Goal: Task Accomplishment & Management: Complete application form

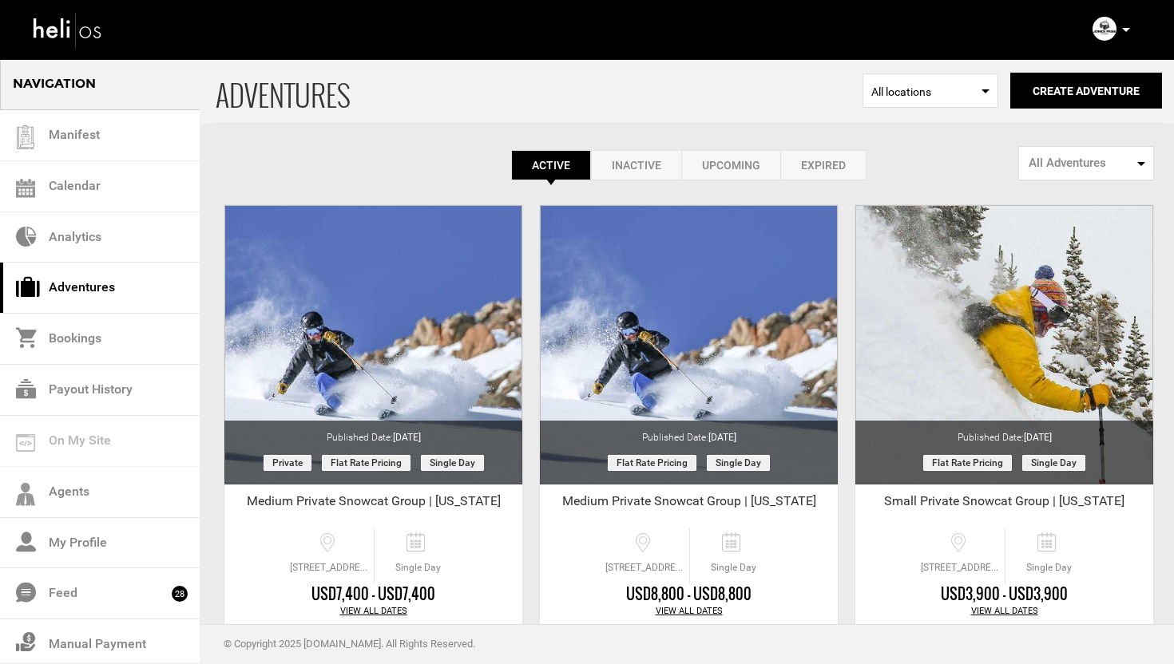
click at [653, 40] on div "Manifest Calendar Analytics Adventures Bookings Payout History Agents My Profil…" at bounding box center [587, 28] width 1134 height 57
click at [708, 29] on div "Manifest Calendar Analytics Adventures Bookings Payout History Agents My Profil…" at bounding box center [587, 28] width 1134 height 57
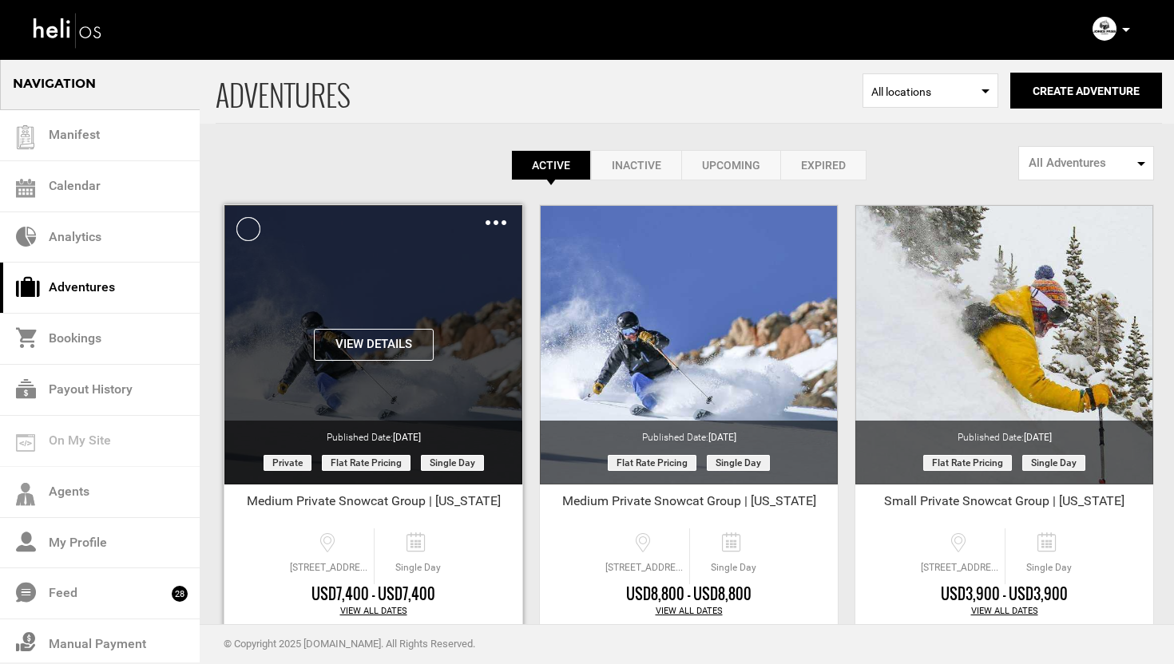
scroll to position [89, 0]
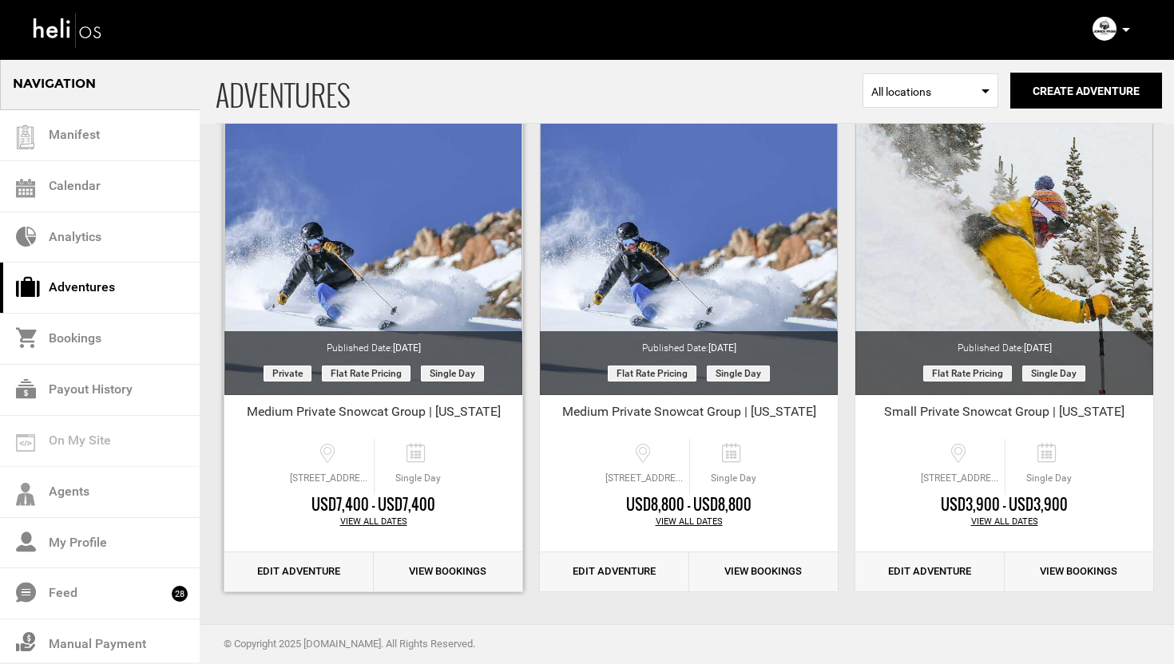
click at [280, 567] on link "Edit Adventure" at bounding box center [298, 572] width 149 height 39
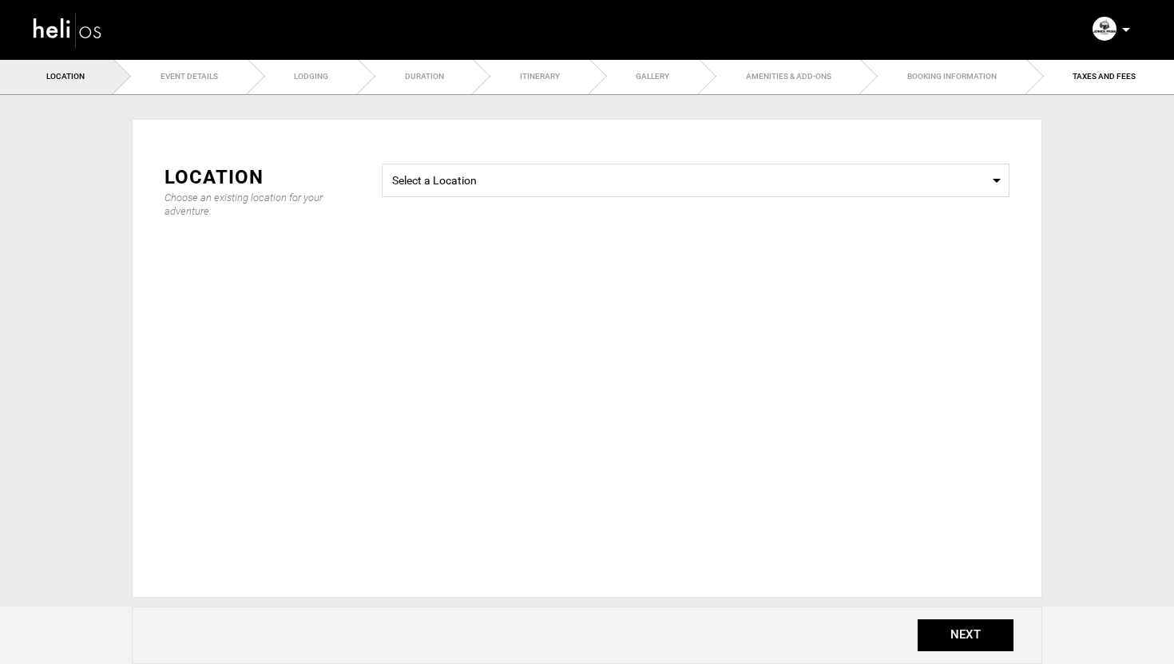
type input "Medium Private Snowcat Group | [US_STATE]"
checkbox input "true"
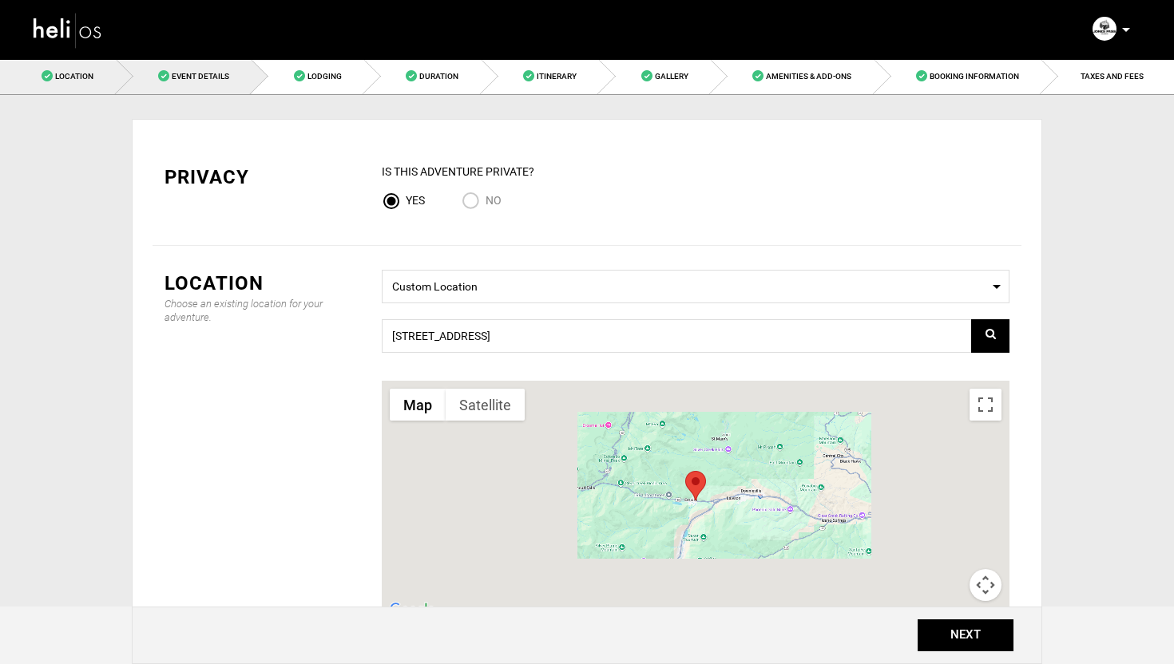
click at [186, 80] on span "Event Details" at bounding box center [200, 76] width 57 height 9
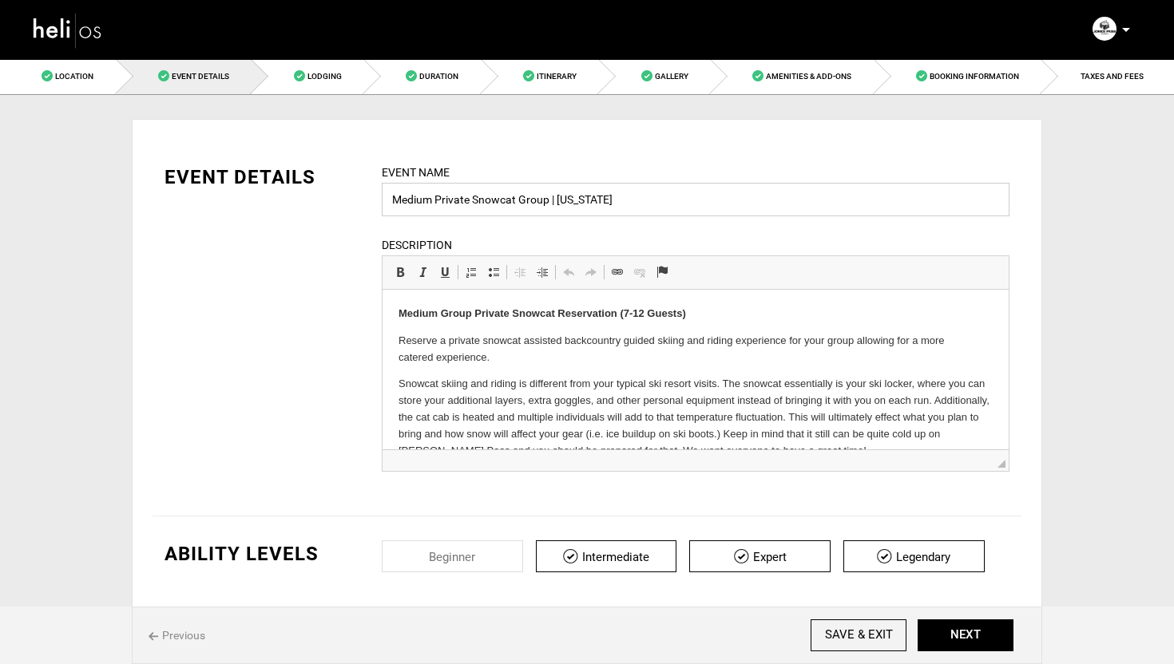
click at [508, 200] on input "Medium Private Snowcat Group | [US_STATE]" at bounding box center [696, 200] width 628 height 34
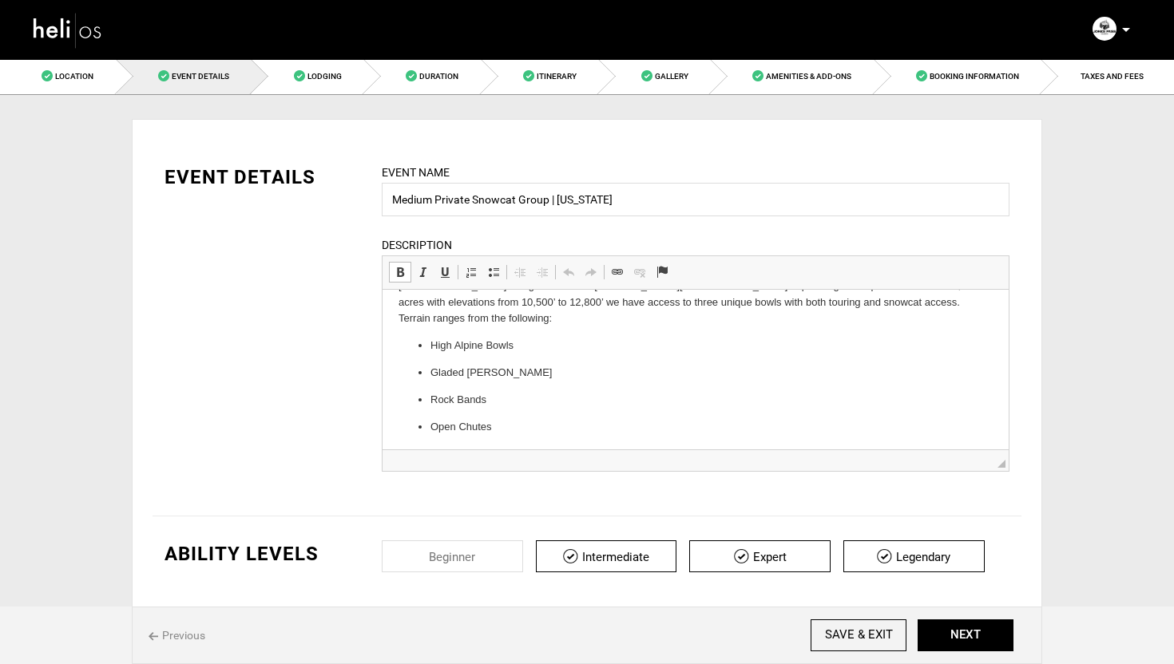
scroll to position [428, 0]
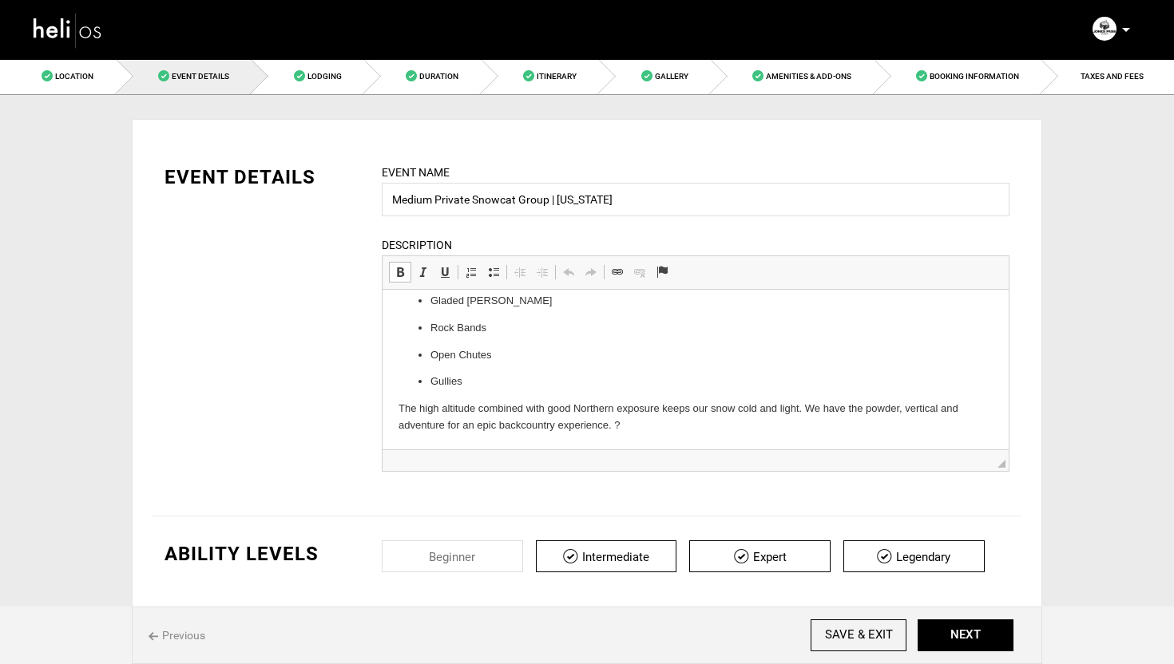
click at [661, 424] on p "The high altitude combined with good Northern exposure keeps our snow cold and …" at bounding box center [695, 418] width 594 height 34
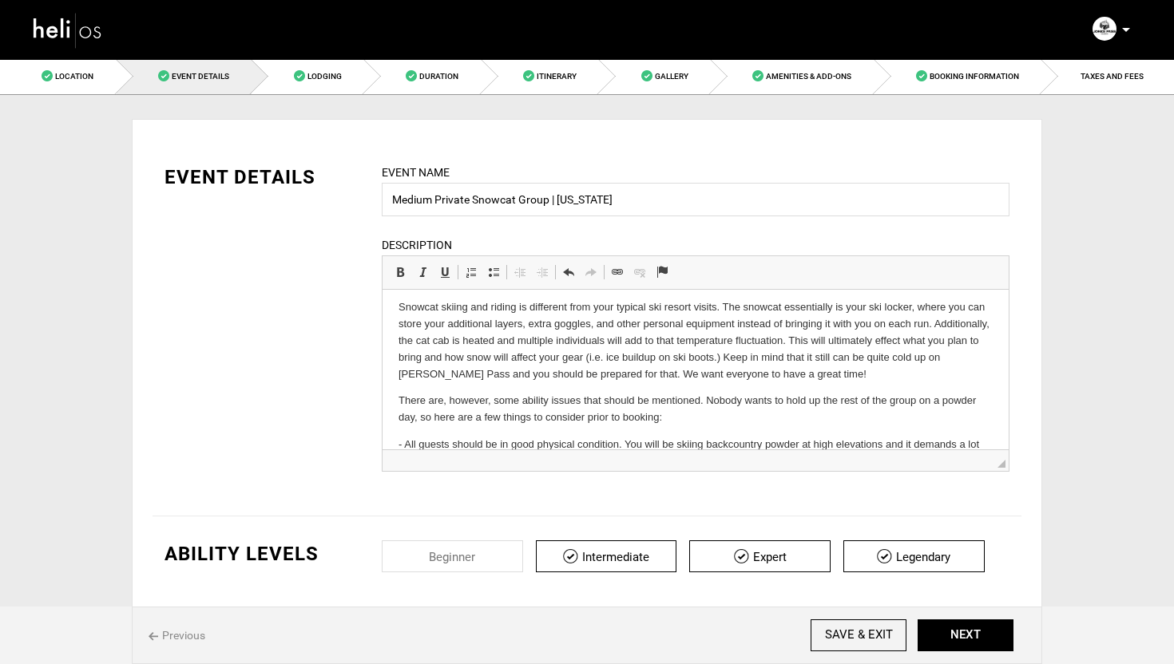
scroll to position [0, 0]
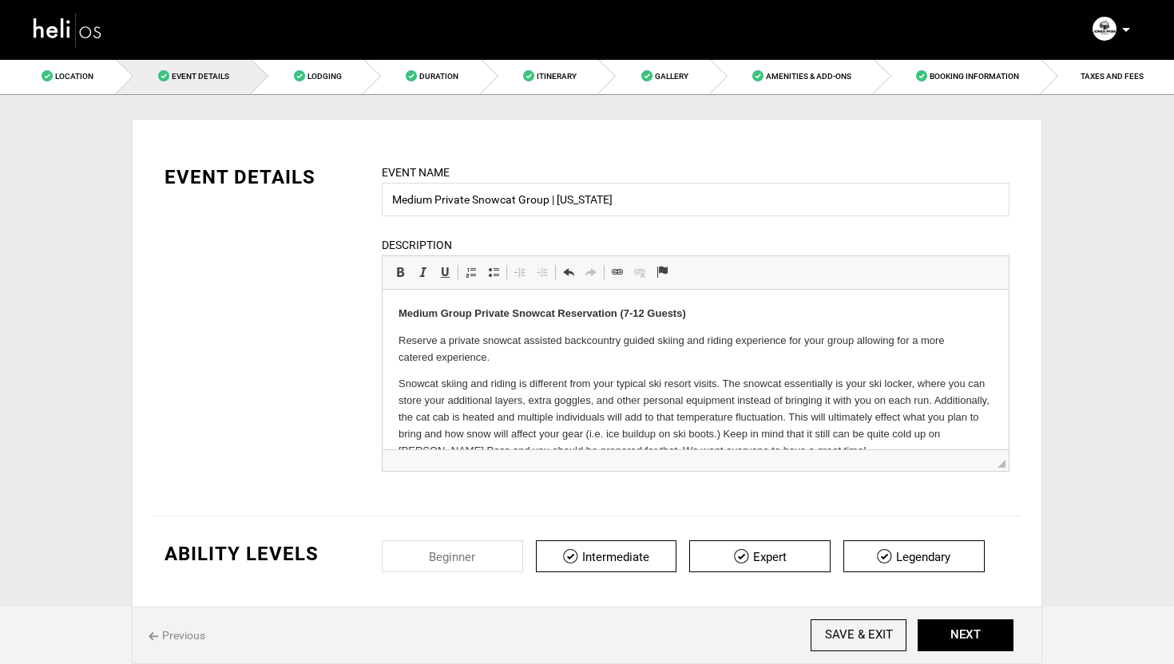
drag, startPoint x: 626, startPoint y: 426, endPoint x: 503, endPoint y: 259, distance: 208.0
click at [503, 290] on html "Medium Group Private Snowcat Reservation (7-12 Guests) Reserve a private snowca…" at bounding box center [696, 584] width 626 height 589
copy body "Medium Group Private Snowcat Reservation (7-12 Guests) Reserve a private snowca…"
click at [303, 353] on div "EVENT DETAILS Event Name Medium Private Snowcat Group | Colorado Event name can…" at bounding box center [587, 328] width 869 height 328
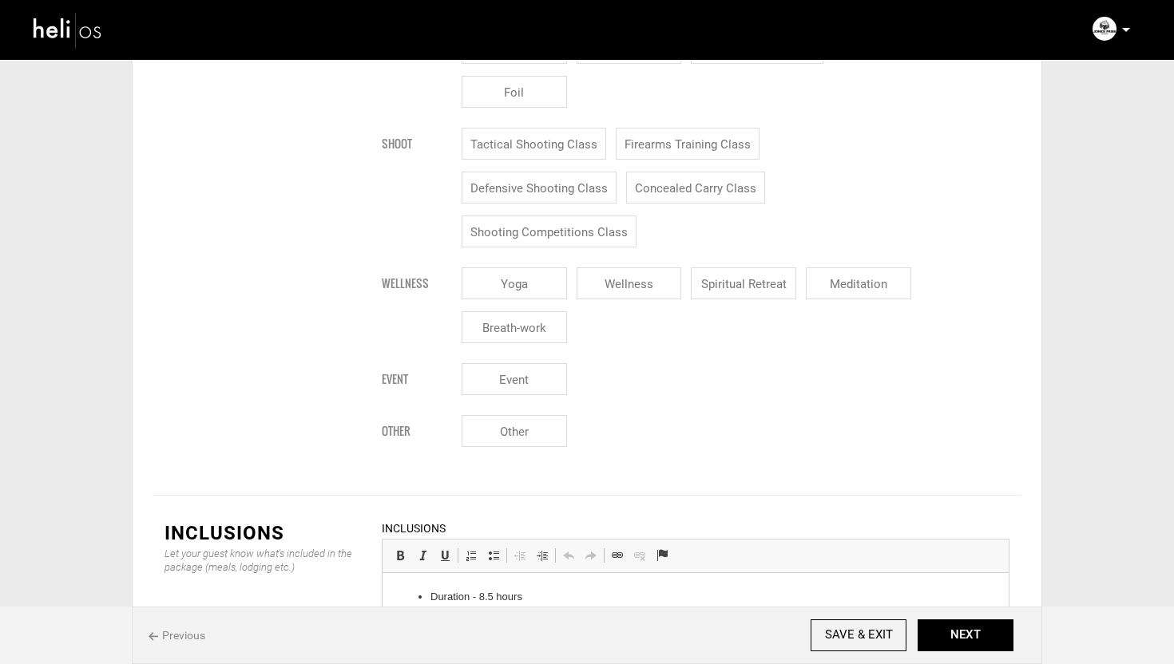
scroll to position [2009, 0]
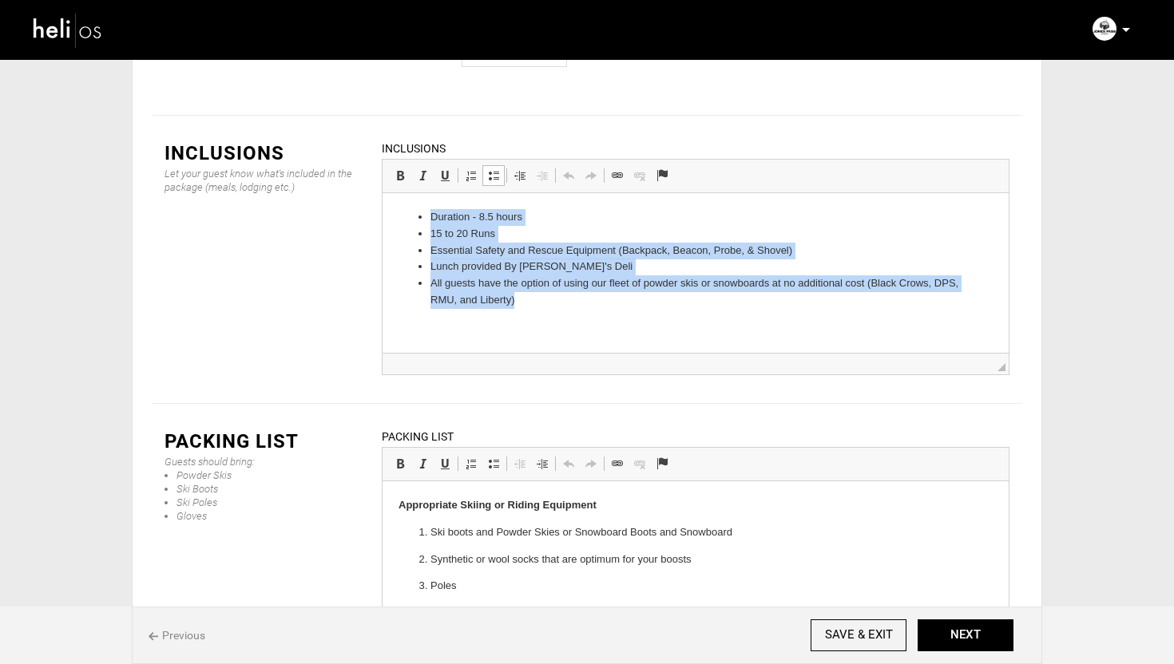
drag, startPoint x: 532, startPoint y: 298, endPoint x: 418, endPoint y: 217, distance: 139.1
click at [418, 217] on ul "Duration - 8.5 hours 15 to 20 Runs Essential Safety and Rescue Equipment (Backp…" at bounding box center [695, 259] width 594 height 100
copy ul "Duration - 8.5 hours 15 to 20 Runs Essential Safety and Rescue Equipment (Backp…"
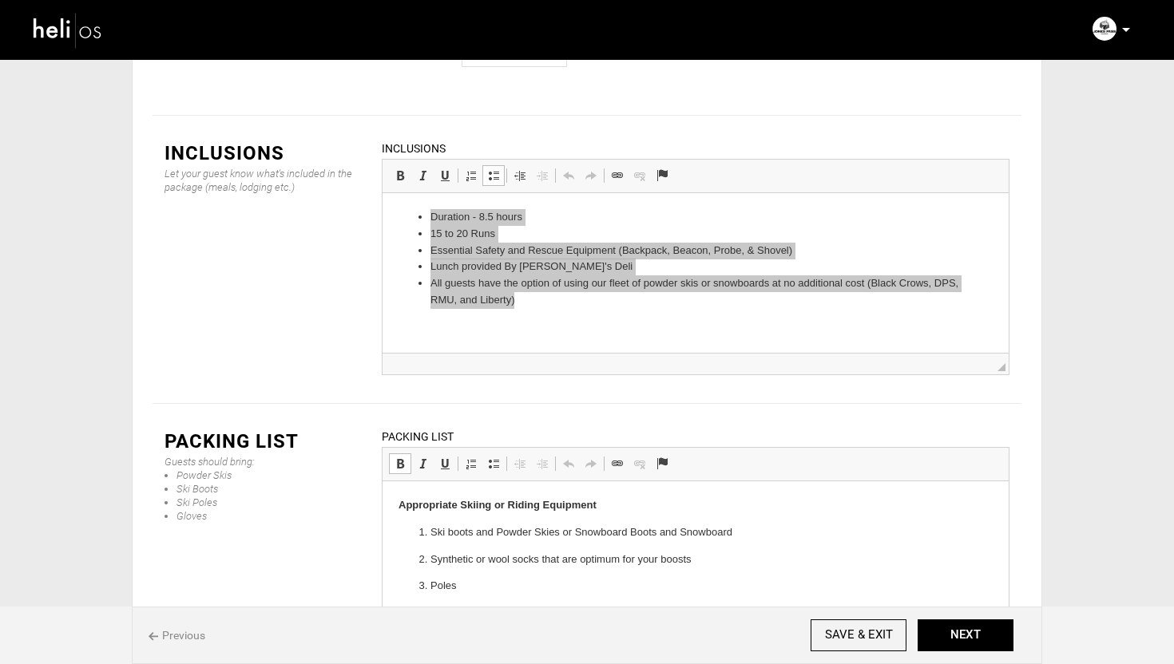
scroll to position [402, 0]
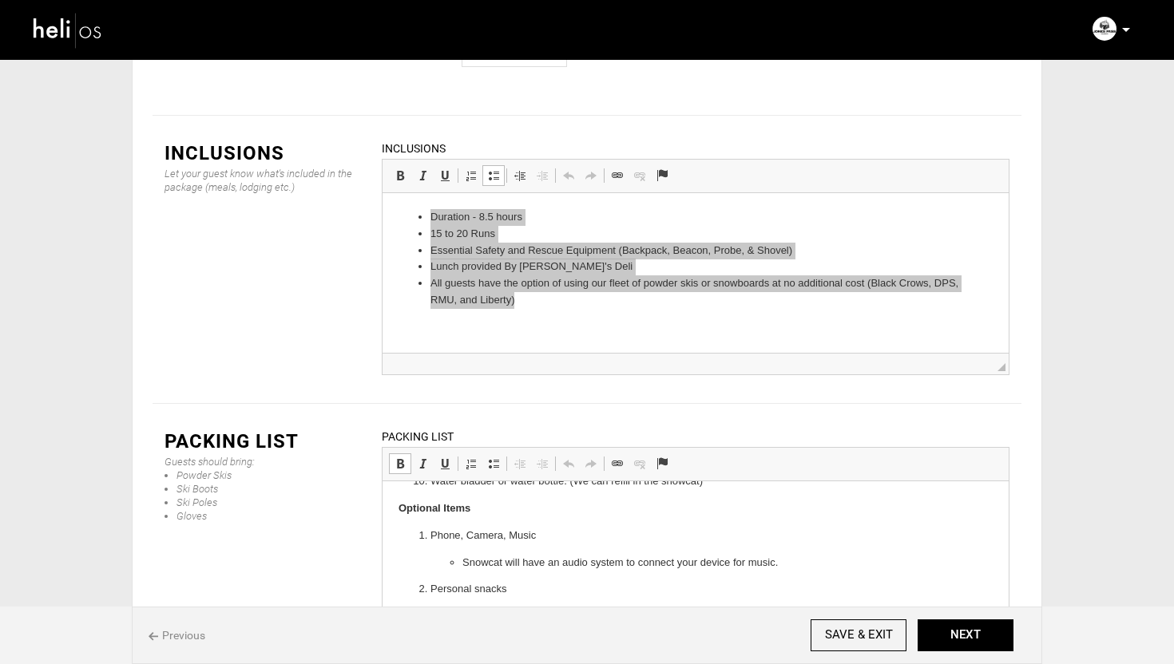
click at [842, 616] on p "Lunch is provided but if you want some specific snacks please bring what you li…" at bounding box center [695, 616] width 466 height 17
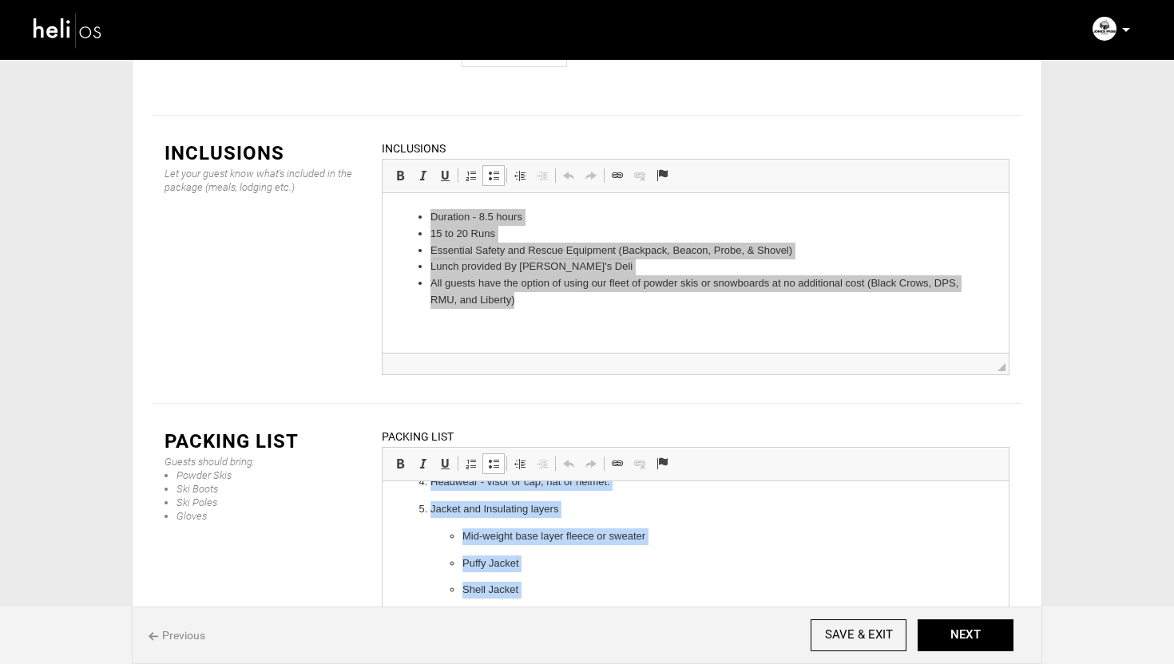
scroll to position [0, 0]
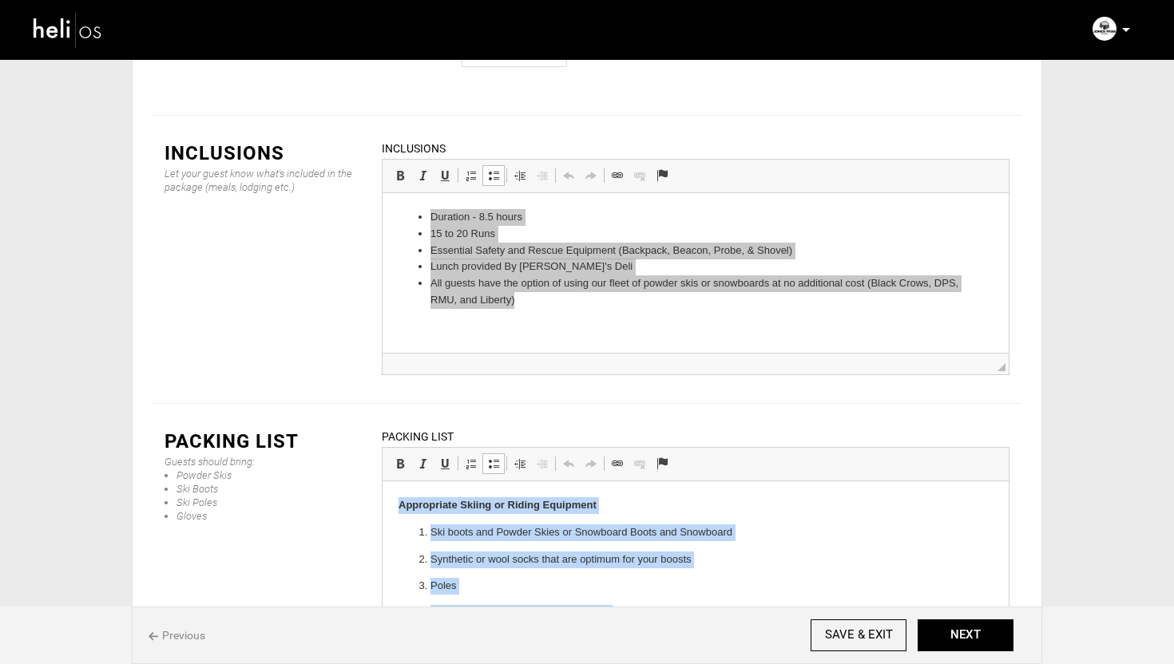
drag, startPoint x: 870, startPoint y: 622, endPoint x: 556, endPoint y: 457, distance: 354.7
copy body "Appropriate Skiing or Riding Equipment Ski boots and Powder Skies or Snowboard …"
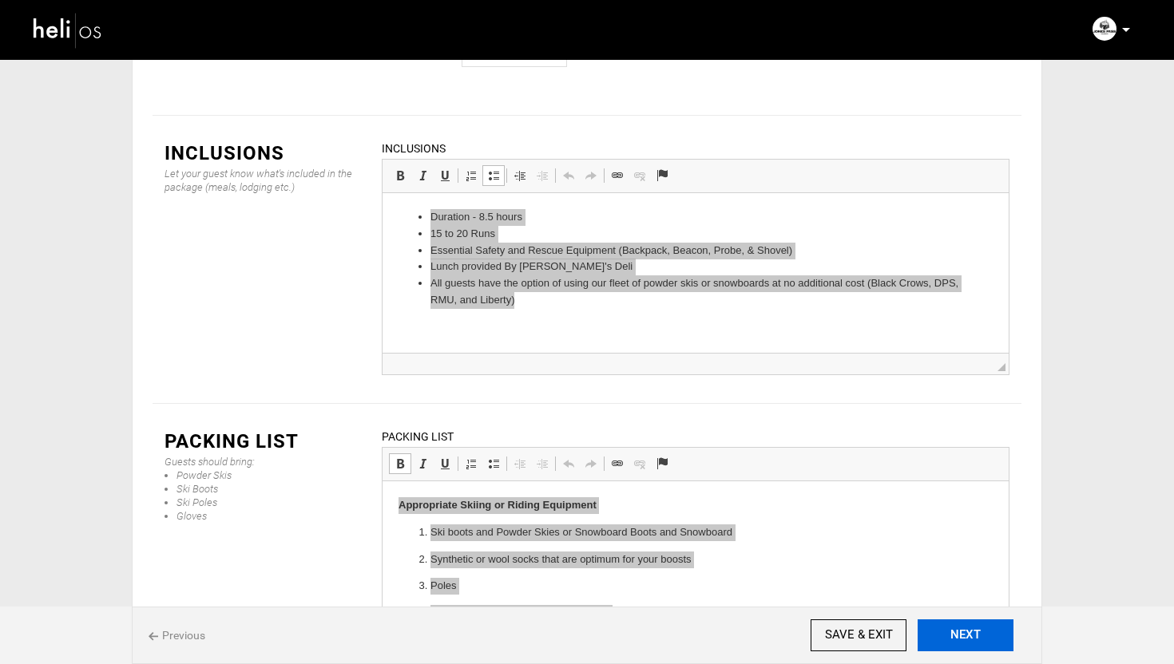
click at [980, 636] on button "NEXT" at bounding box center [966, 636] width 96 height 32
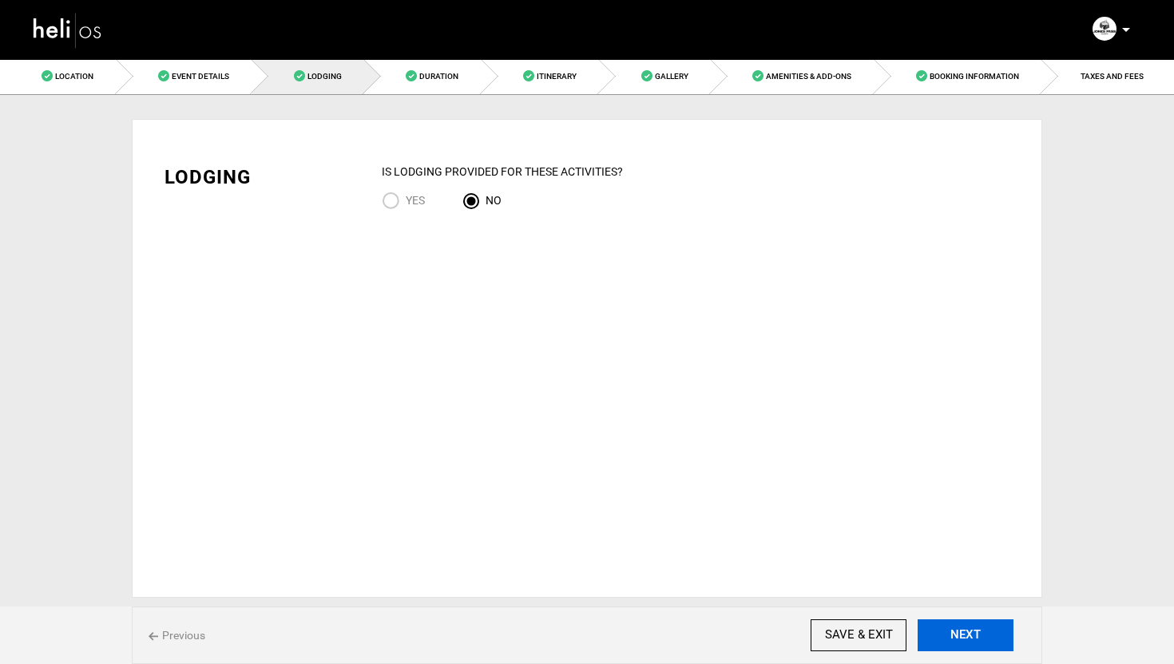
click at [961, 628] on button "NEXT" at bounding box center [966, 636] width 96 height 32
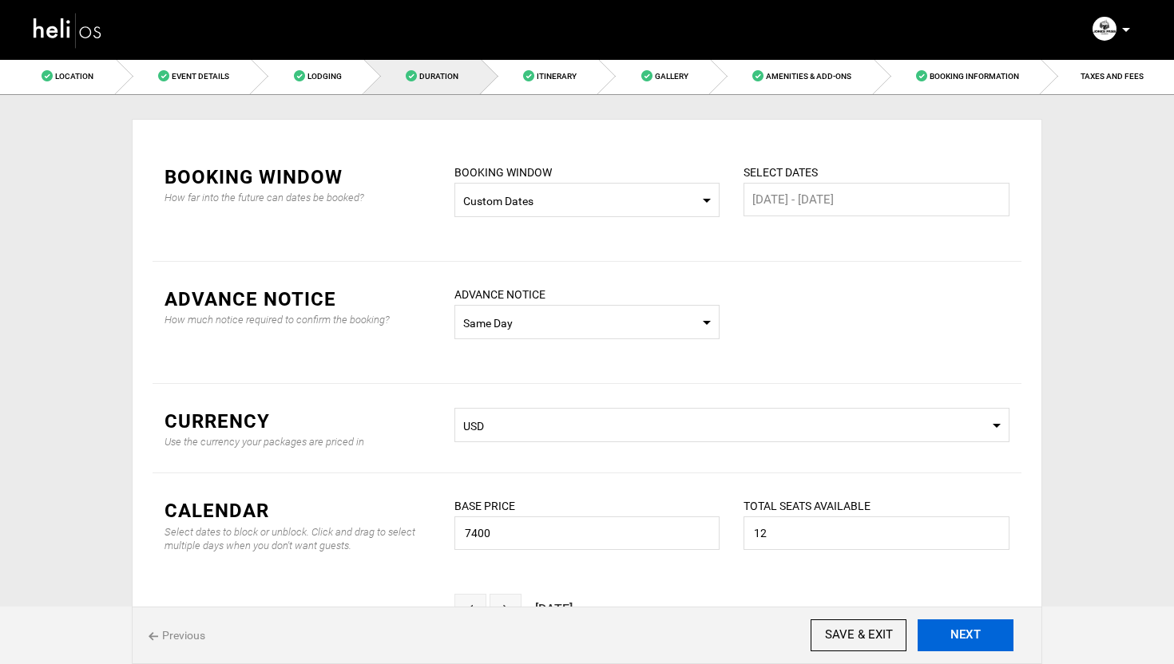
click at [989, 644] on button "NEXT" at bounding box center [966, 636] width 96 height 32
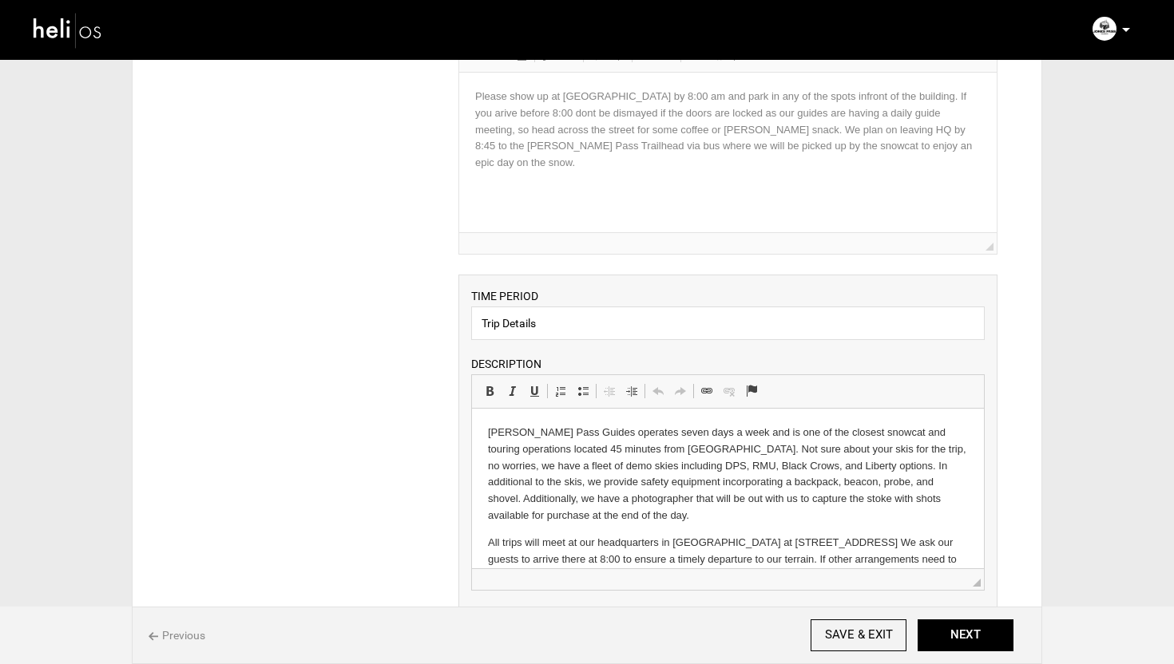
scroll to position [176, 0]
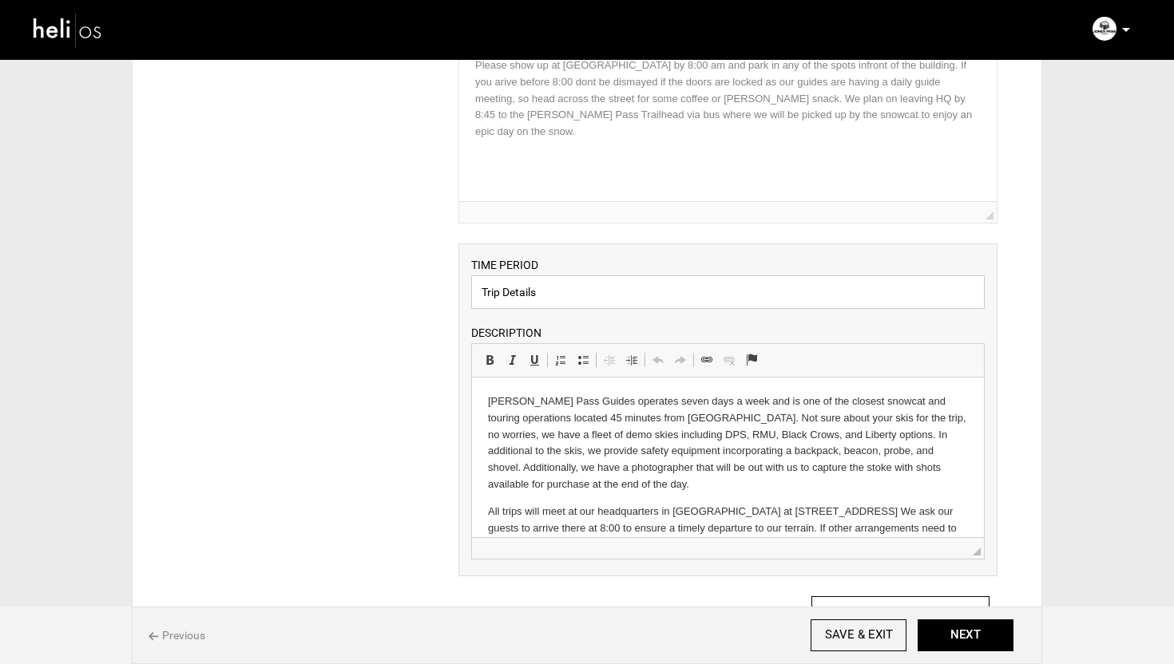
click at [604, 296] on input "Trip Details" at bounding box center [727, 292] width 513 height 34
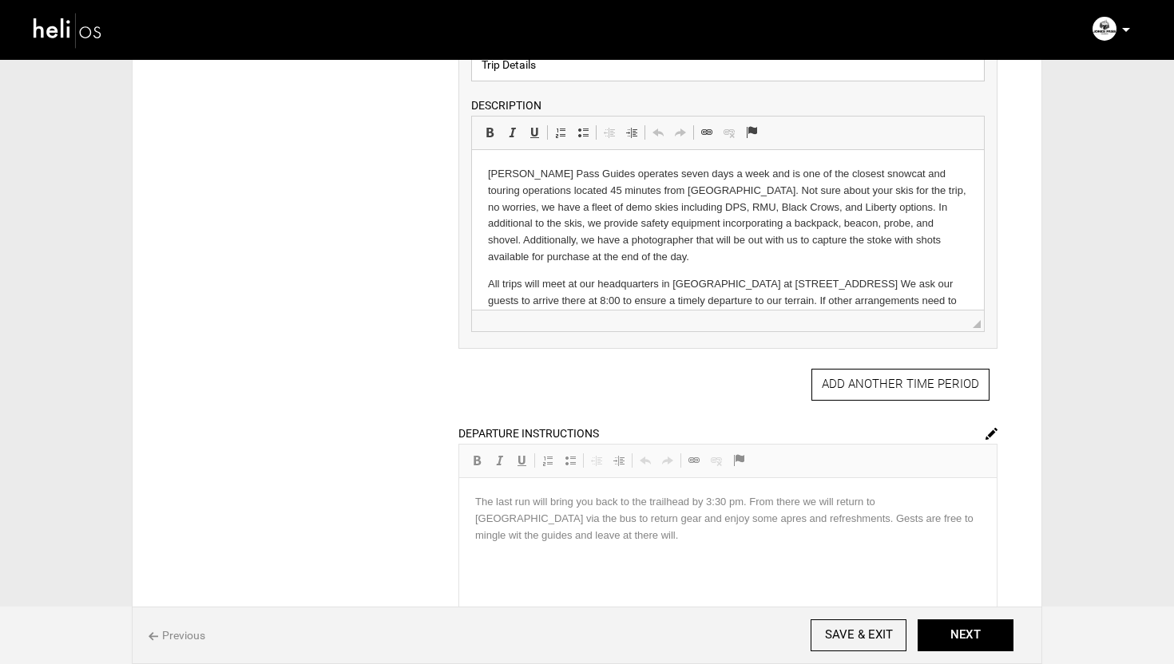
scroll to position [142, 0]
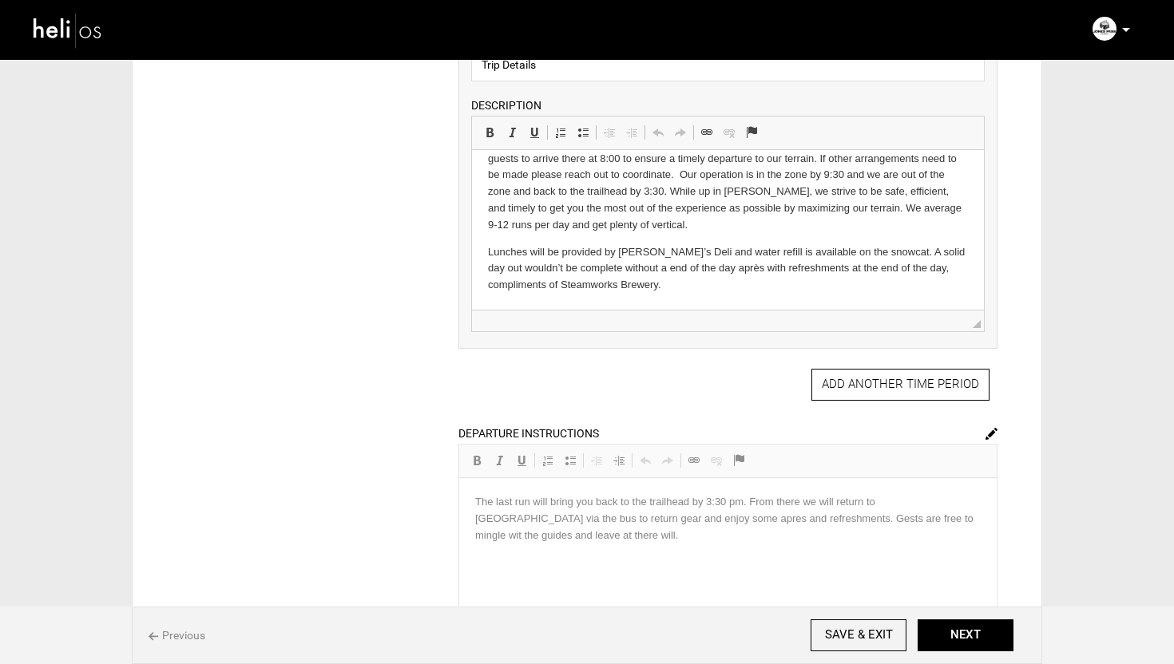
click at [727, 286] on p "Lunches will be provided by [PERSON_NAME]’s Deli and water refill is available …" at bounding box center [727, 269] width 480 height 50
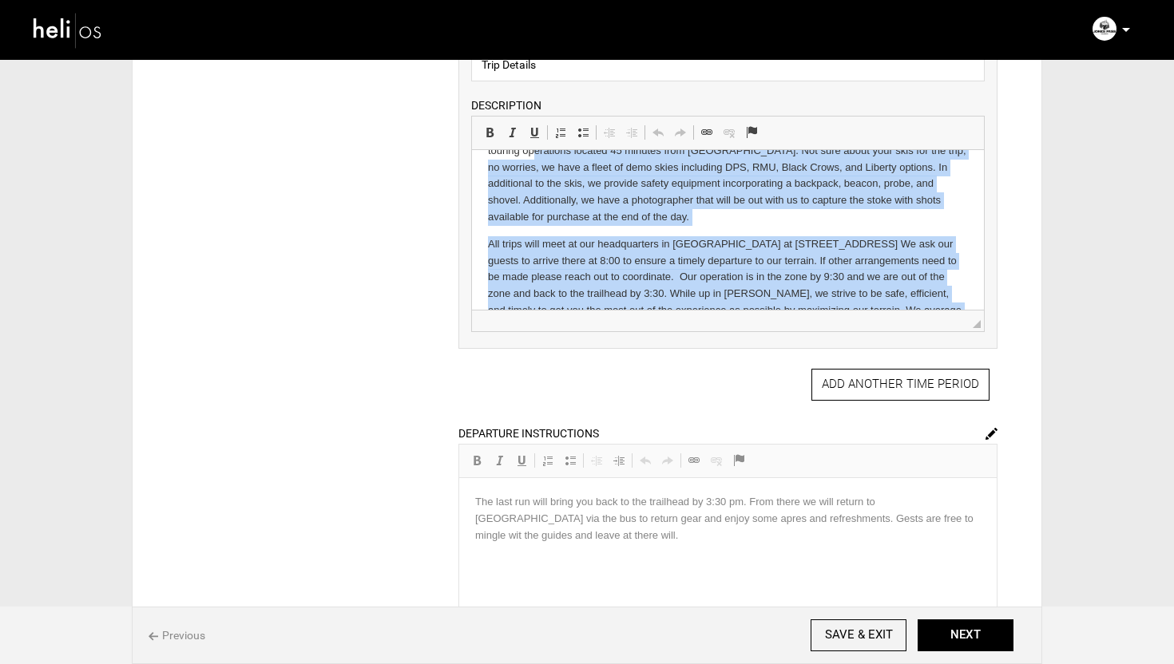
scroll to position [0, 0]
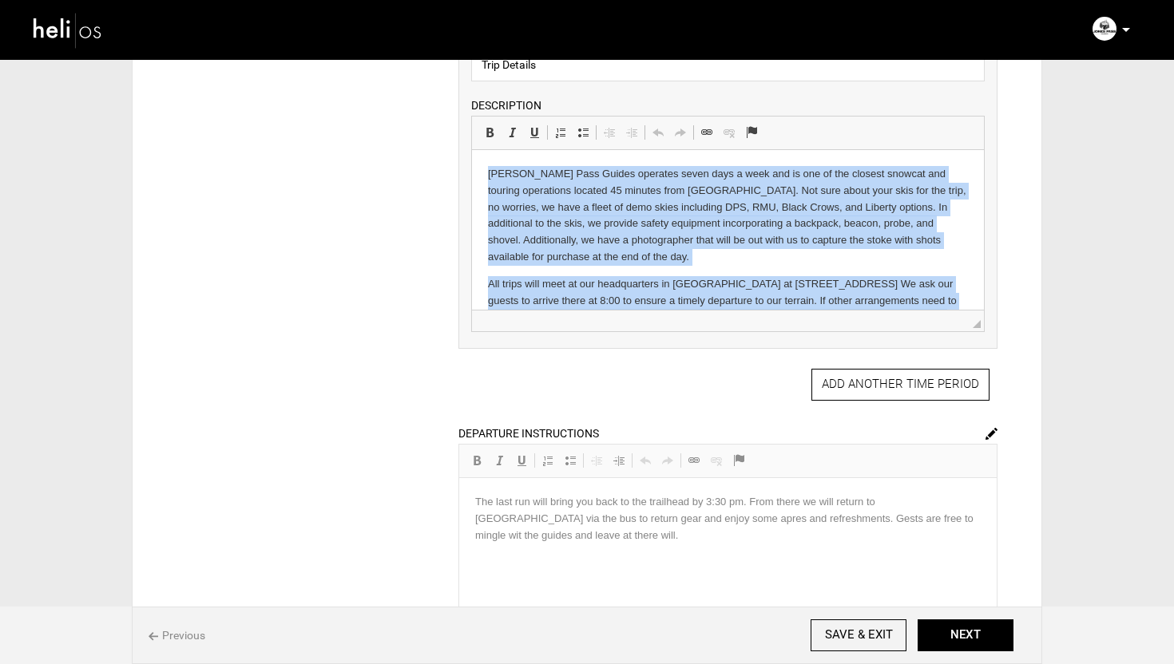
drag, startPoint x: 698, startPoint y: 287, endPoint x: 535, endPoint y: 134, distance: 223.7
click at [535, 150] on html "Jones Pass Guides operates seven days a week and is one of the closest snowcat …" at bounding box center [727, 301] width 512 height 302
copy body "Jones Pass Guides operates seven days a week and is one of the closest snowcat …"
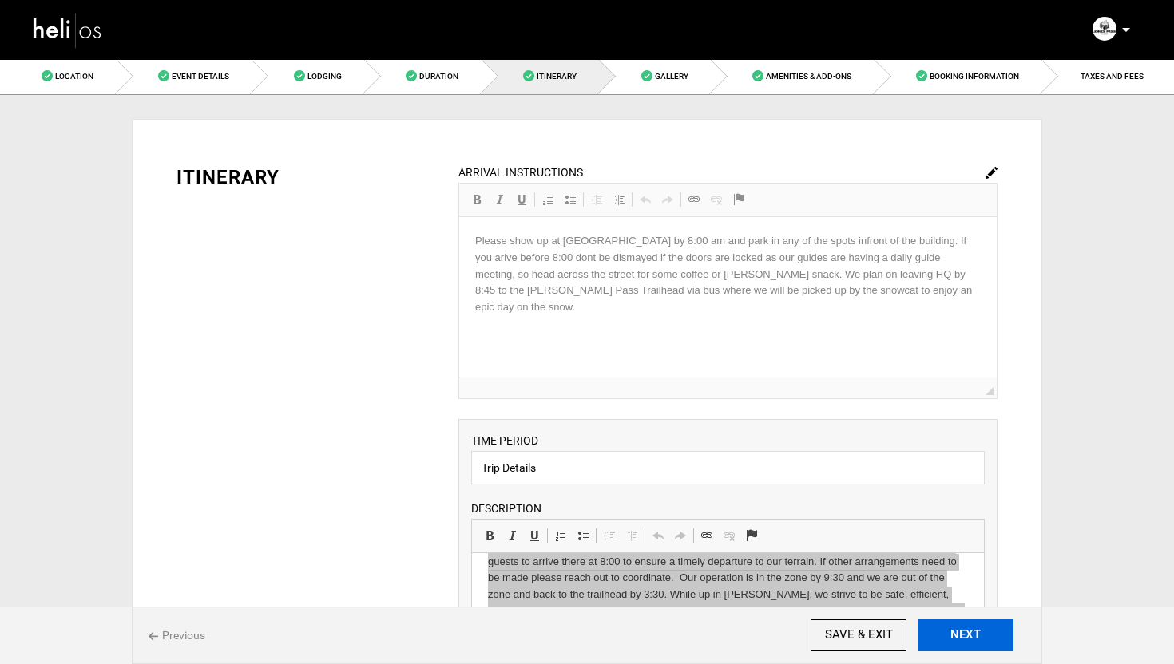
click at [965, 637] on button "NEXT" at bounding box center [966, 636] width 96 height 32
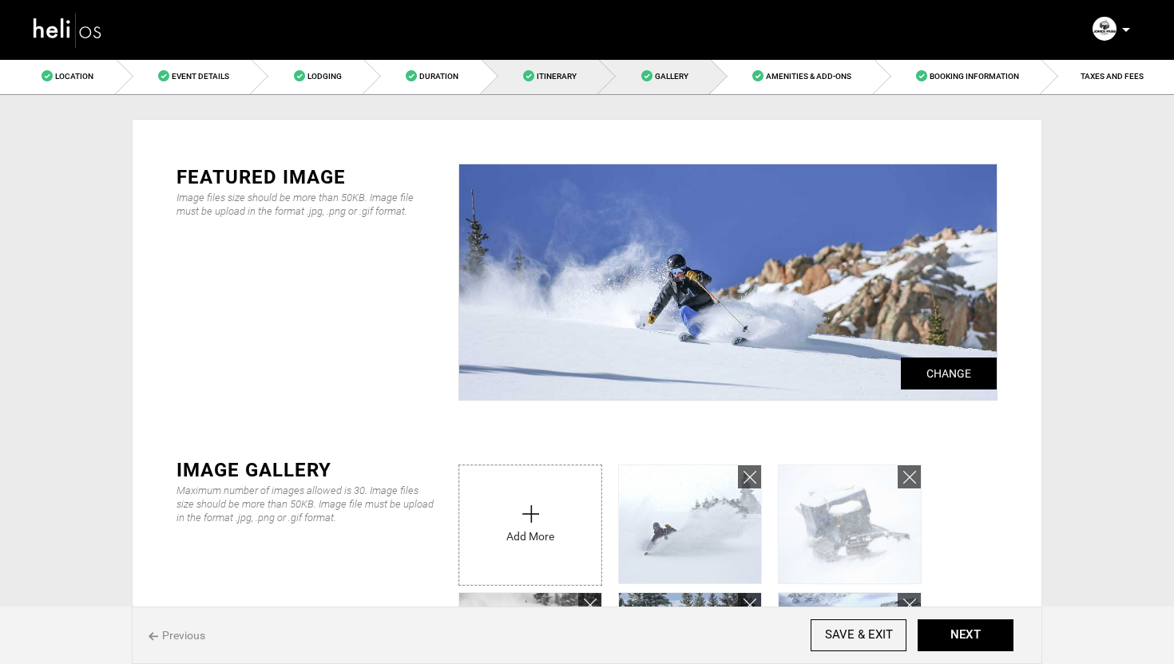
click at [555, 82] on link "Itinerary" at bounding box center [541, 76] width 118 height 36
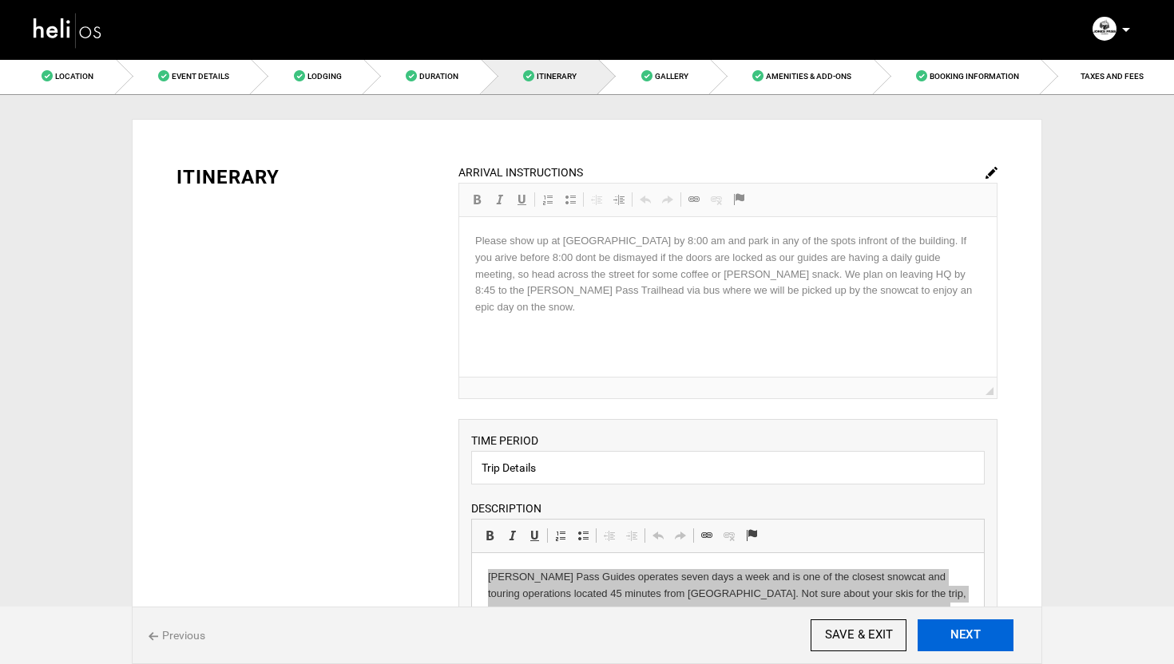
click at [967, 637] on button "NEXT" at bounding box center [966, 636] width 96 height 32
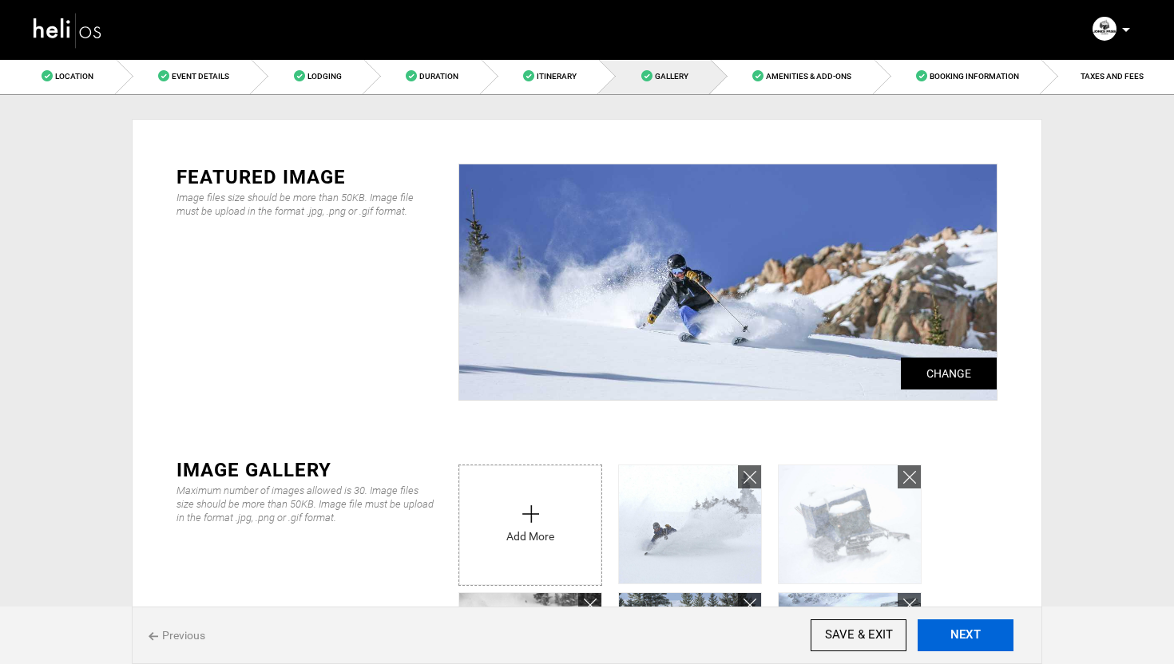
click at [961, 630] on button "NEXT" at bounding box center [966, 636] width 96 height 32
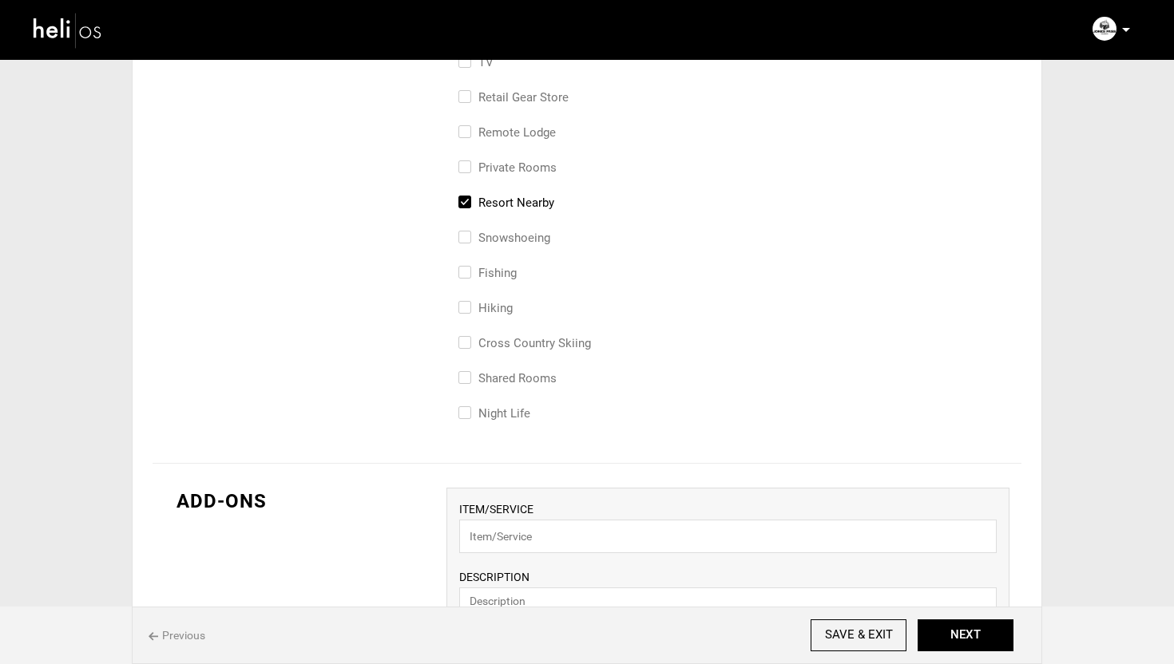
scroll to position [898, 0]
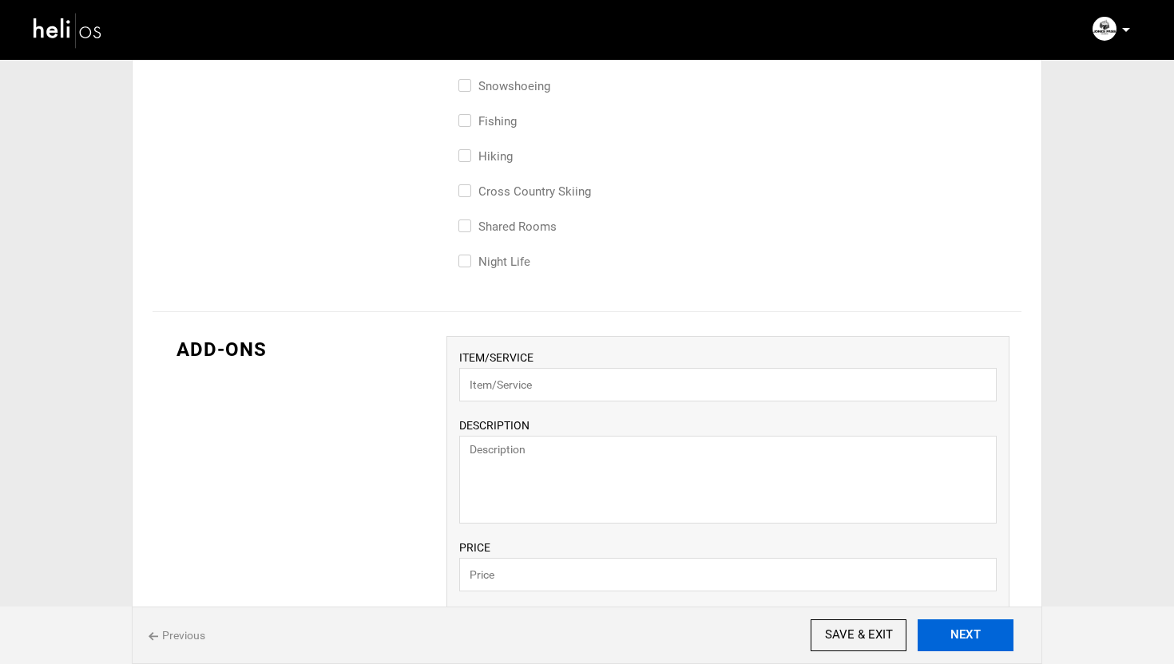
click at [960, 626] on button "NEXT" at bounding box center [966, 636] width 96 height 32
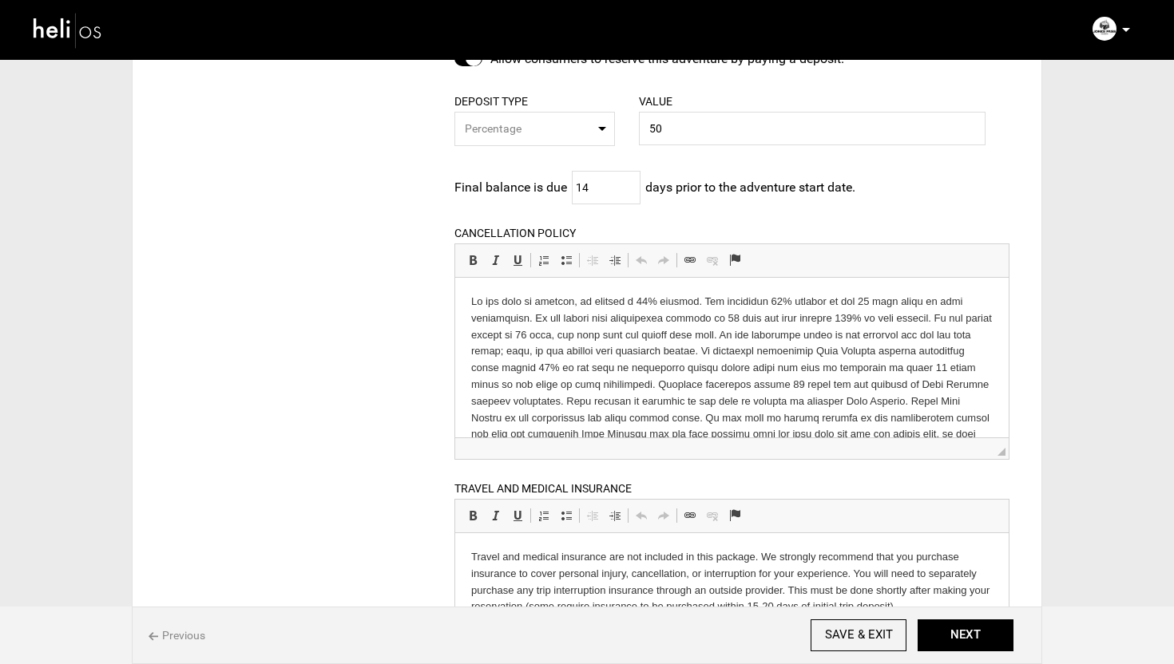
scroll to position [254, 0]
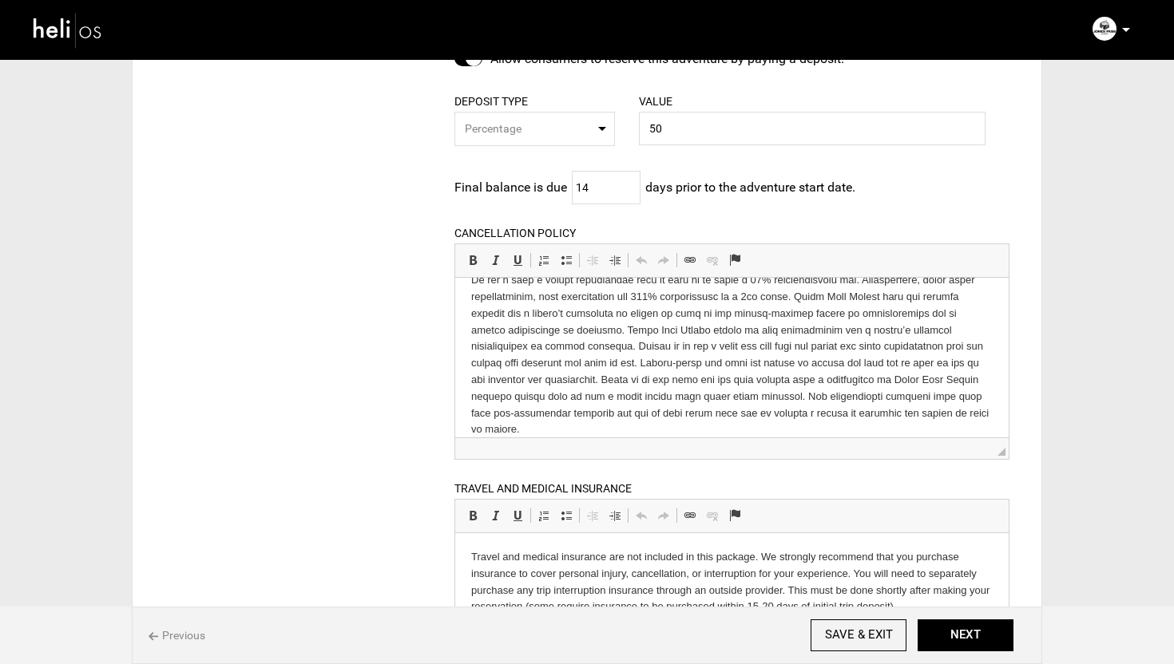
click at [791, 414] on p at bounding box center [730, 238] width 521 height 398
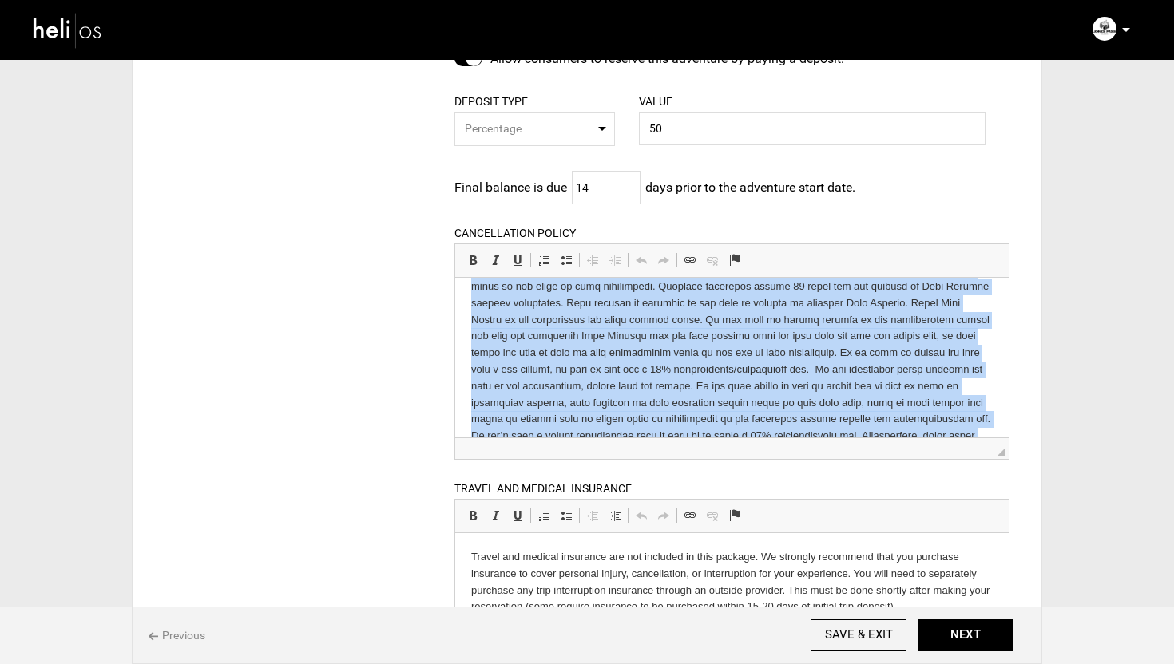
scroll to position [0, 0]
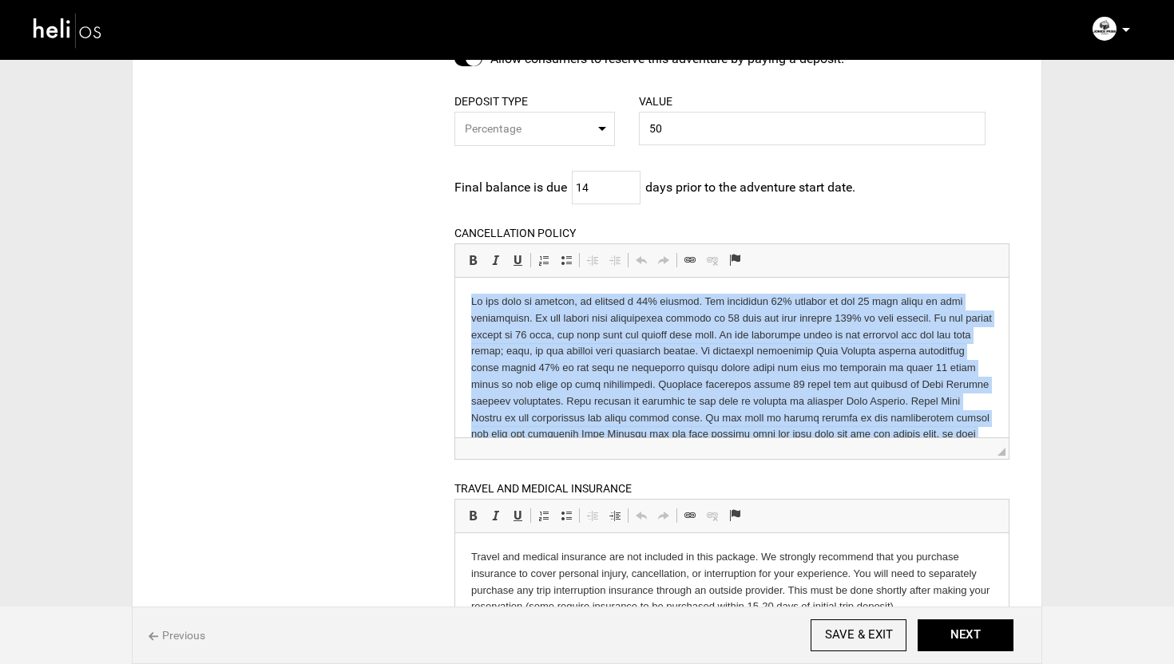
drag, startPoint x: 735, startPoint y: 413, endPoint x: 596, endPoint y: 252, distance: 212.8
click at [596, 277] on html at bounding box center [730, 492] width 553 height 430
copy p "At the time of booking, we require a 50% deposit. The remaining 50% payment is …"
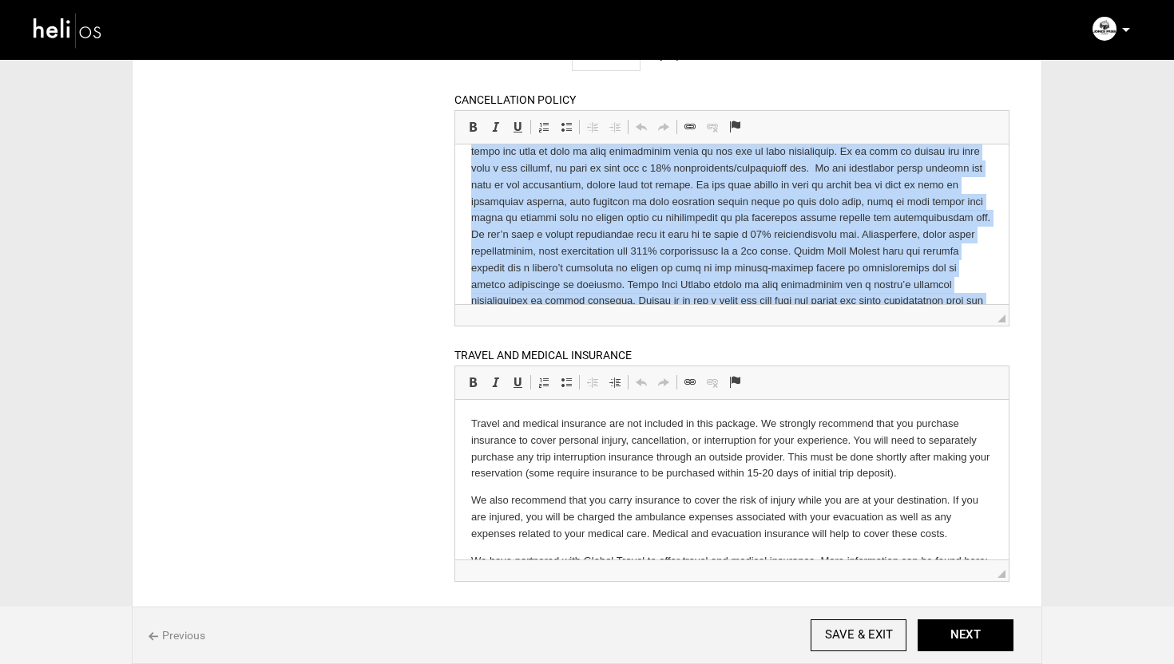
scroll to position [303, 0]
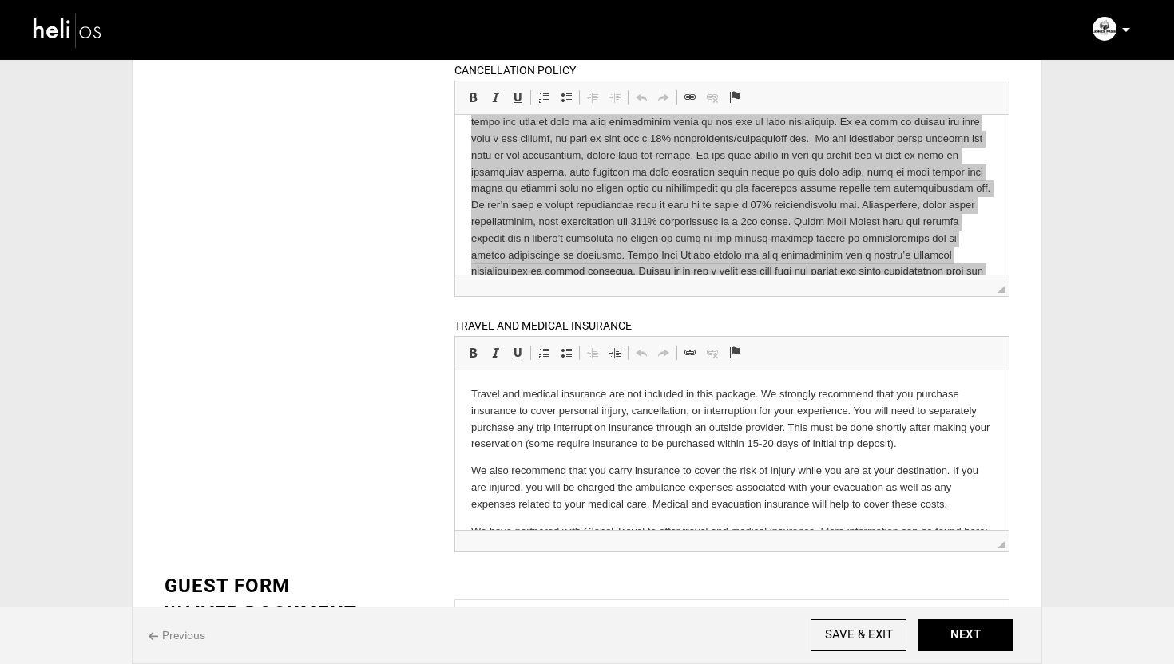
click at [781, 462] on p "We also recommend that you carry insurance to cover the risk of injury while yo…" at bounding box center [730, 487] width 521 height 50
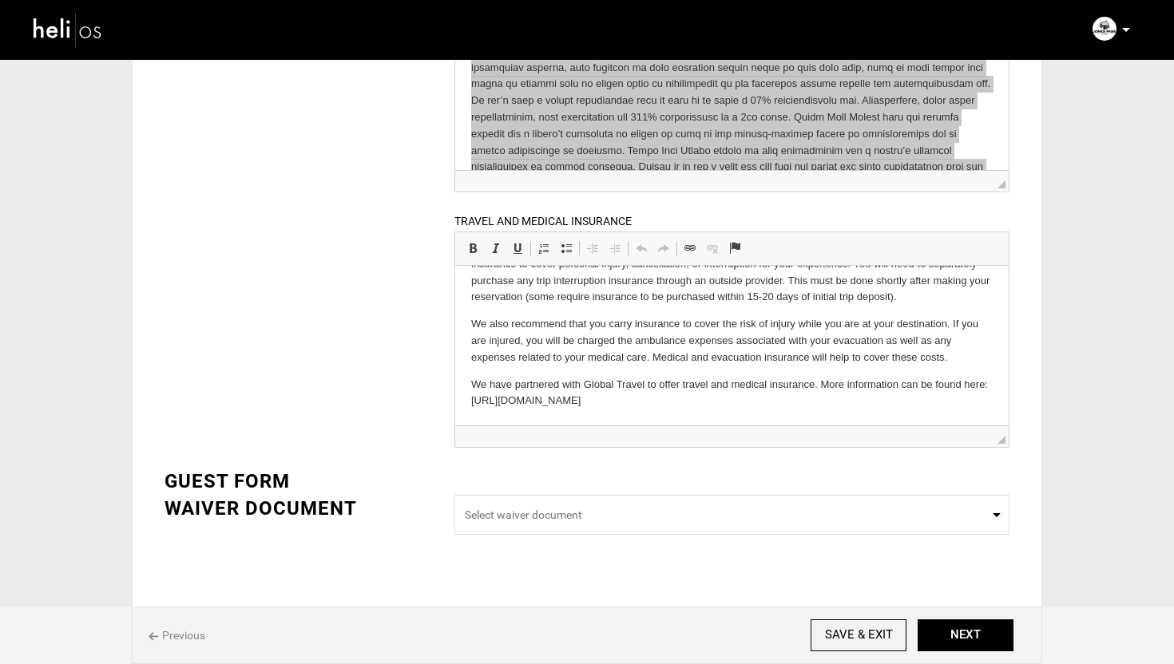
scroll to position [433, 0]
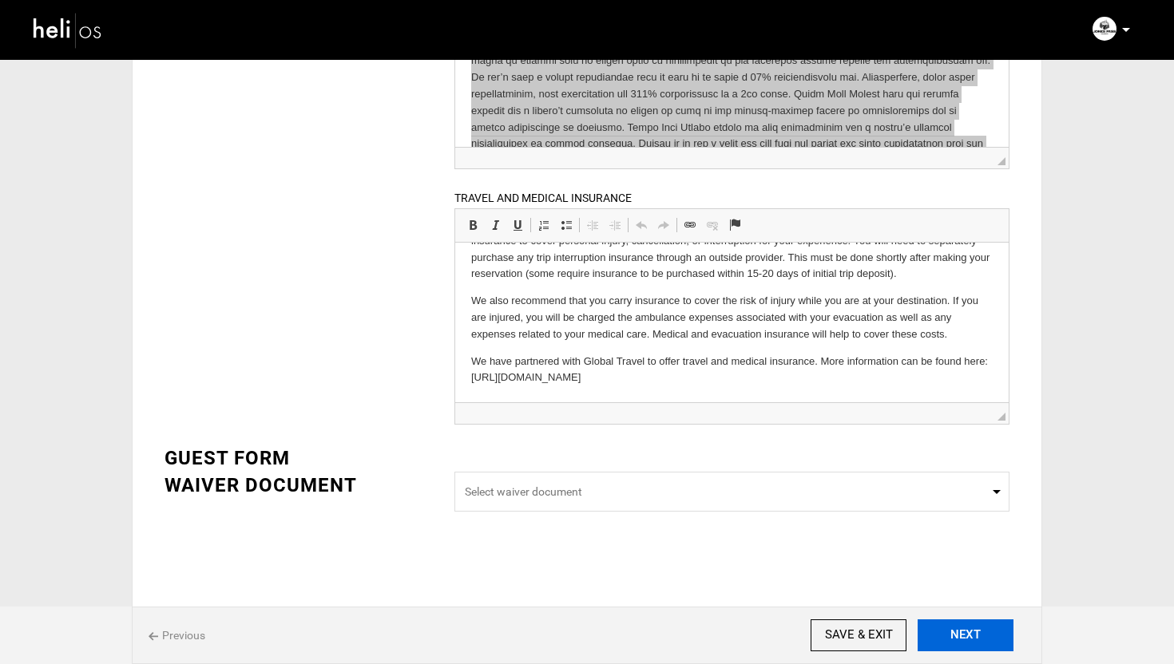
click at [985, 629] on button "NEXT" at bounding box center [966, 636] width 96 height 32
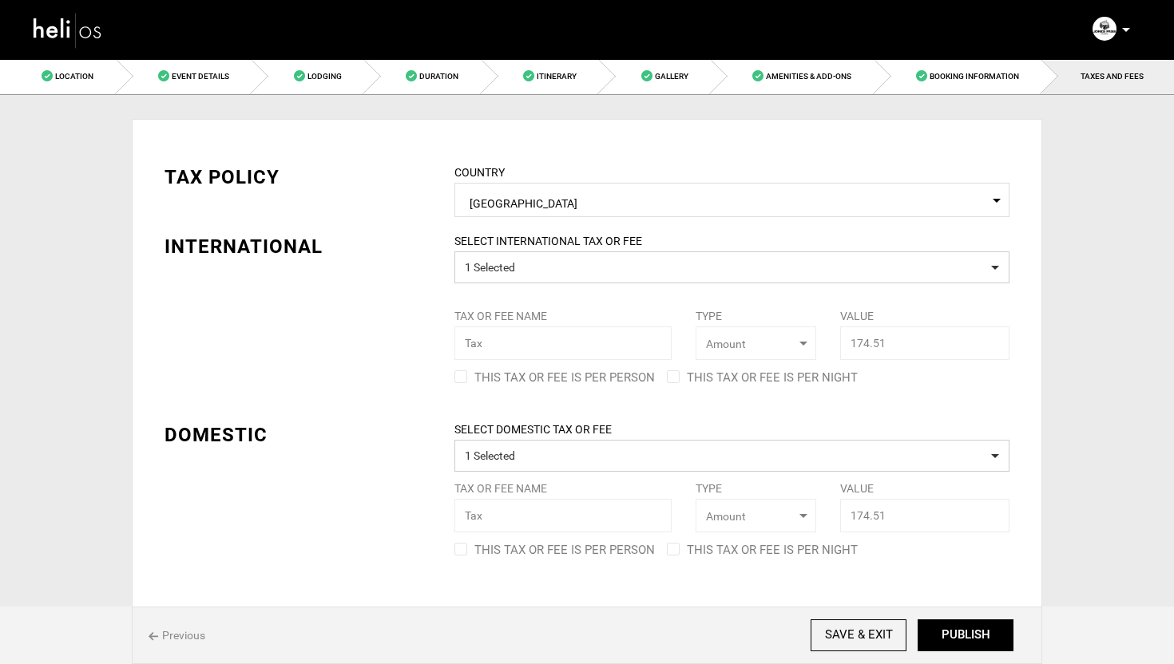
click at [77, 41] on img at bounding box center [68, 30] width 72 height 42
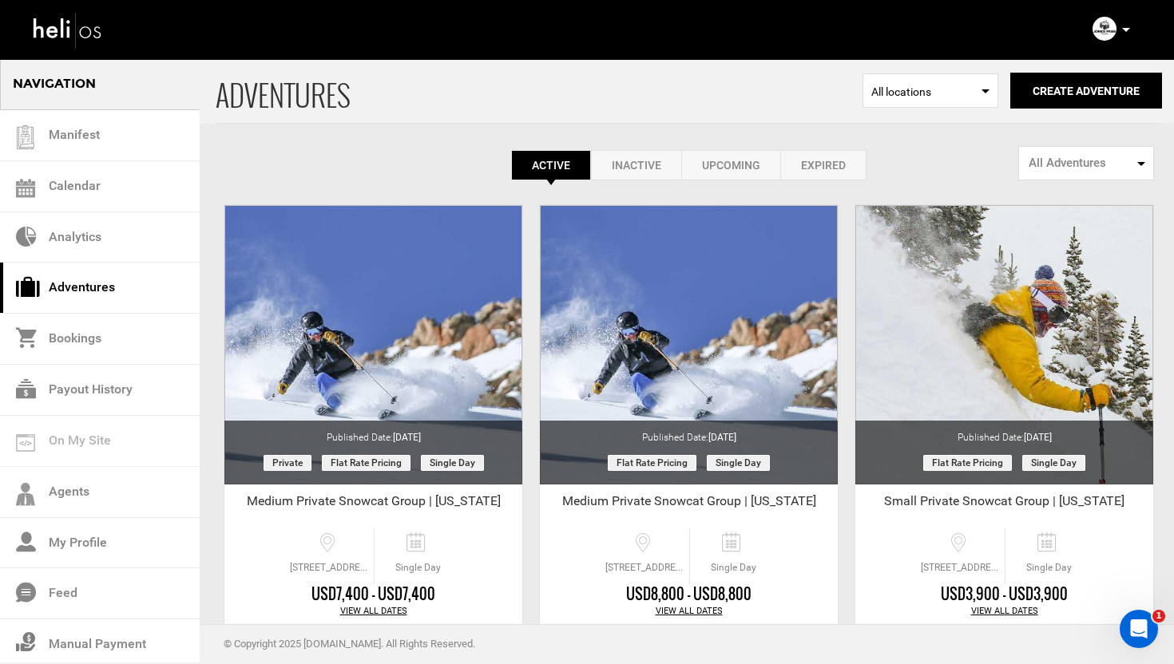
click at [797, 45] on div "Manifest Calendar Analytics Adventures Bookings Payout History Agents My Profil…" at bounding box center [587, 28] width 1134 height 57
click at [1001, 35] on div "Complete Your Profile Account Settings Change Password Logout" at bounding box center [957, 29] width 370 height 31
click at [1072, 88] on button "Create Adventure" at bounding box center [1086, 91] width 152 height 36
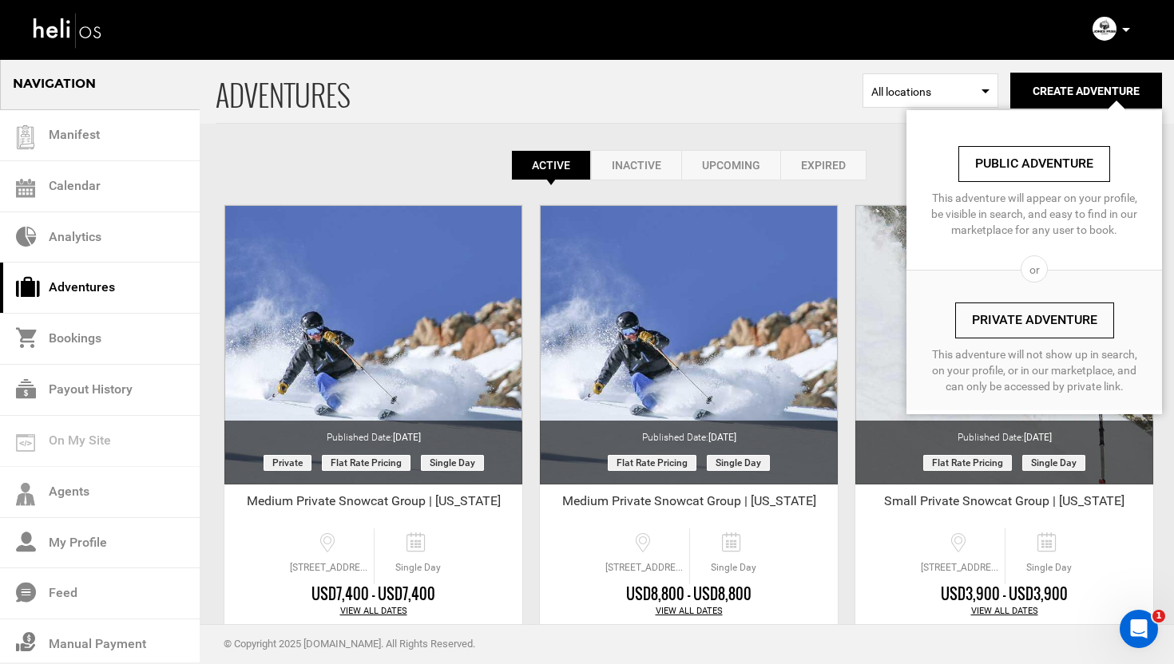
click at [1037, 323] on link "Private Adventure" at bounding box center [1034, 321] width 159 height 36
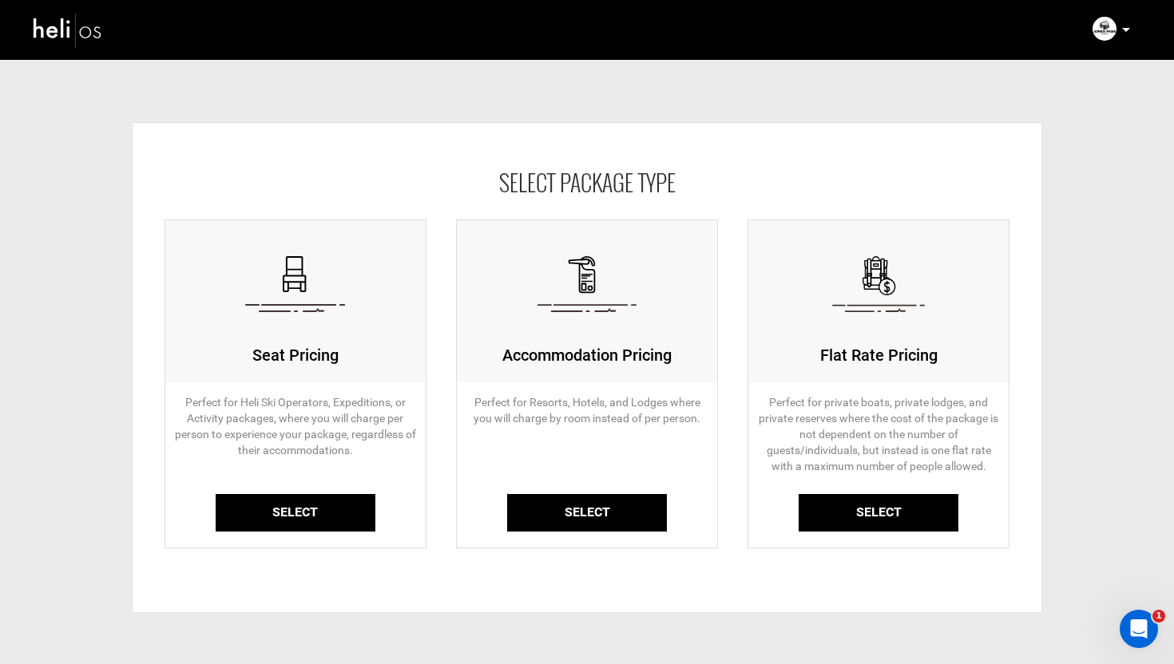
click at [436, 374] on div "Seat Pricing Perfect for Heli Ski Operators, Expeditions, or Activity packages,…" at bounding box center [587, 392] width 909 height 377
click at [291, 509] on link "Select" at bounding box center [296, 513] width 160 height 38
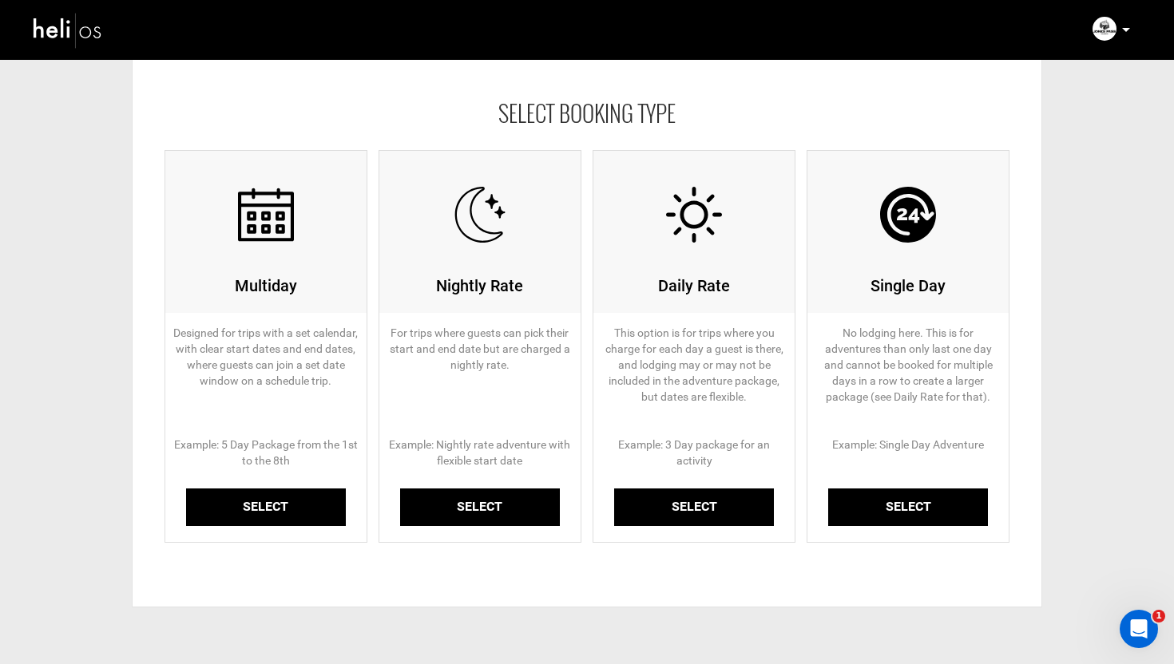
scroll to position [76, 0]
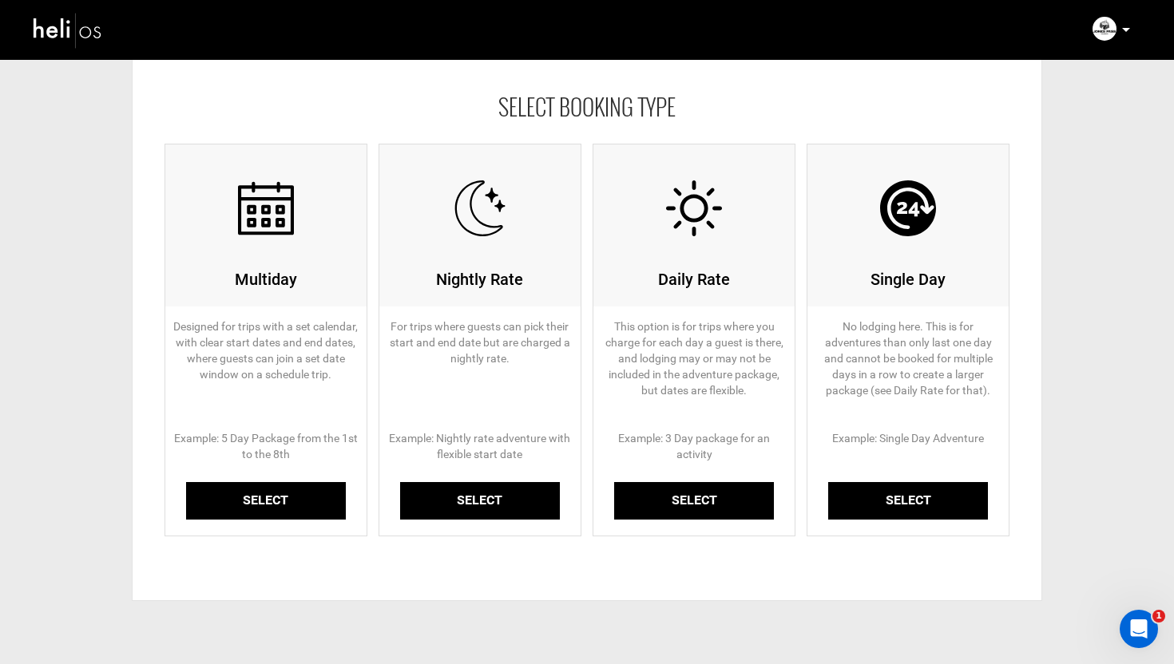
click at [923, 498] on link "Select" at bounding box center [908, 501] width 160 height 38
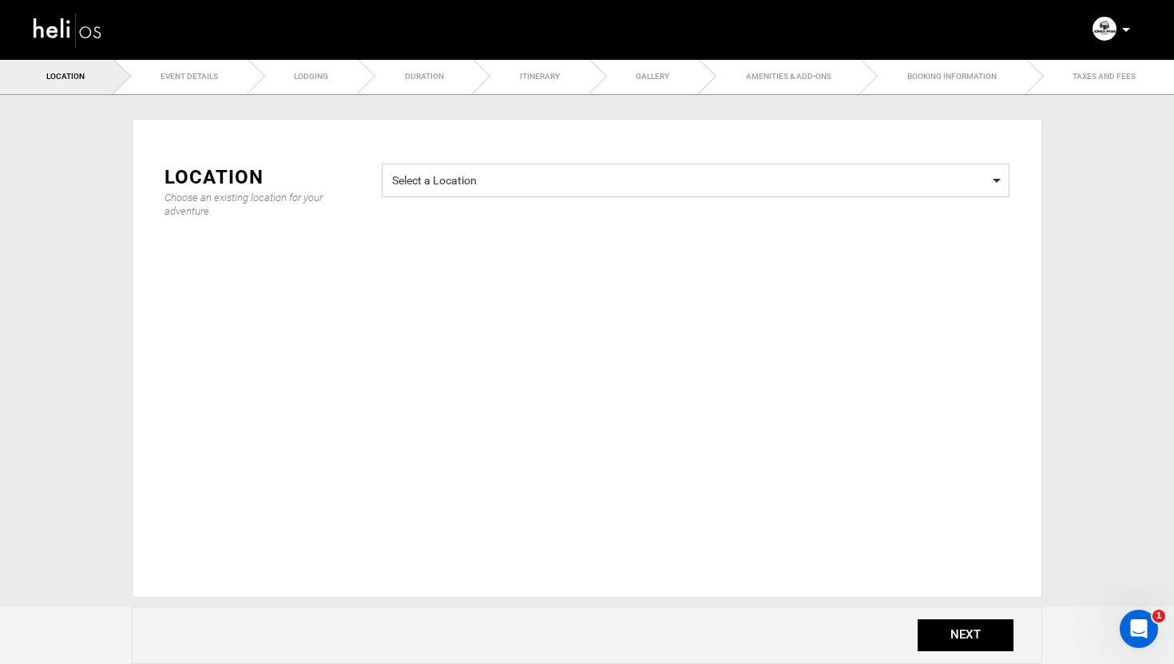
click at [458, 175] on span "Select a Location" at bounding box center [695, 178] width 607 height 20
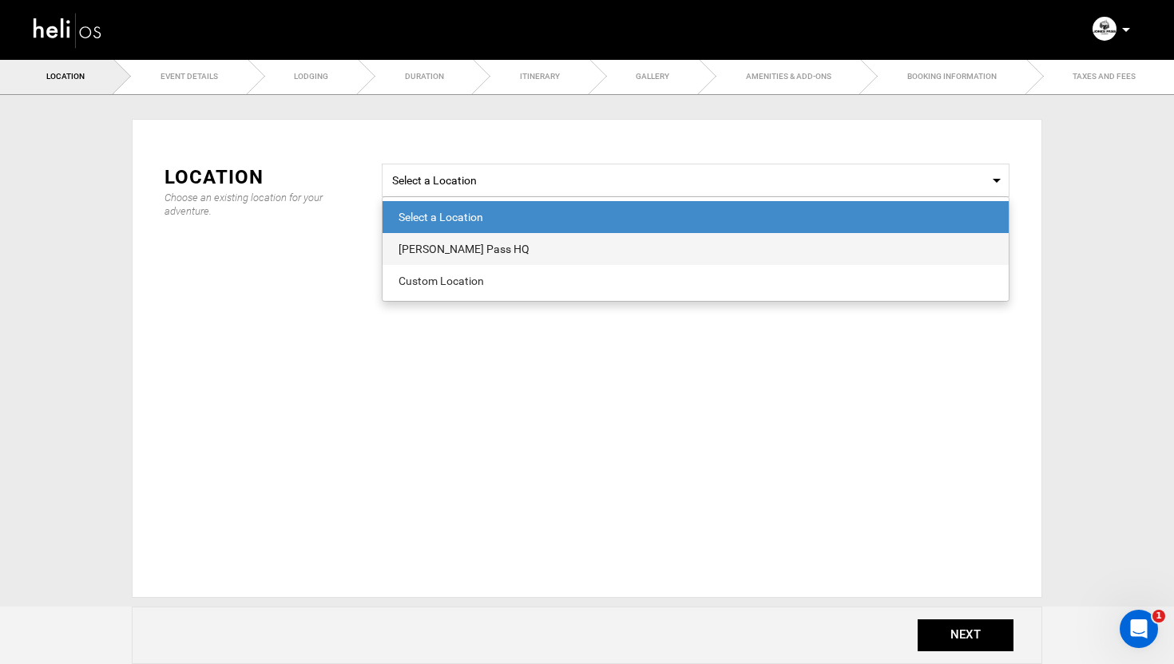
click at [449, 236] on span "Jones Pass HQ" at bounding box center [696, 249] width 626 height 32
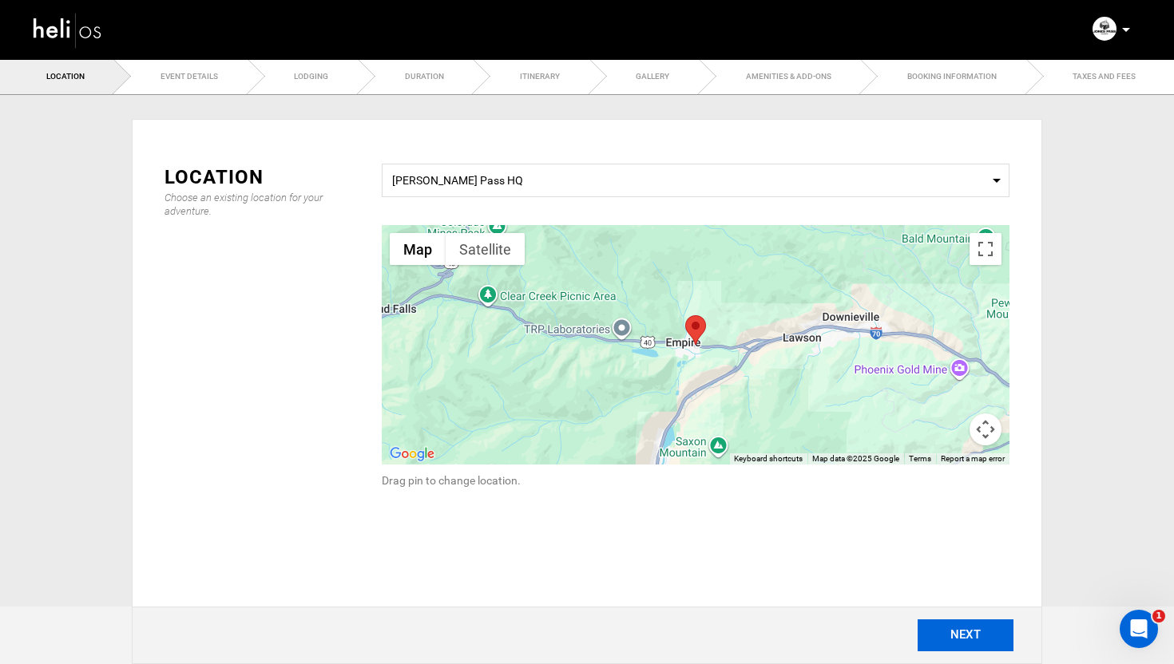
click at [970, 631] on button "NEXT" at bounding box center [966, 636] width 96 height 32
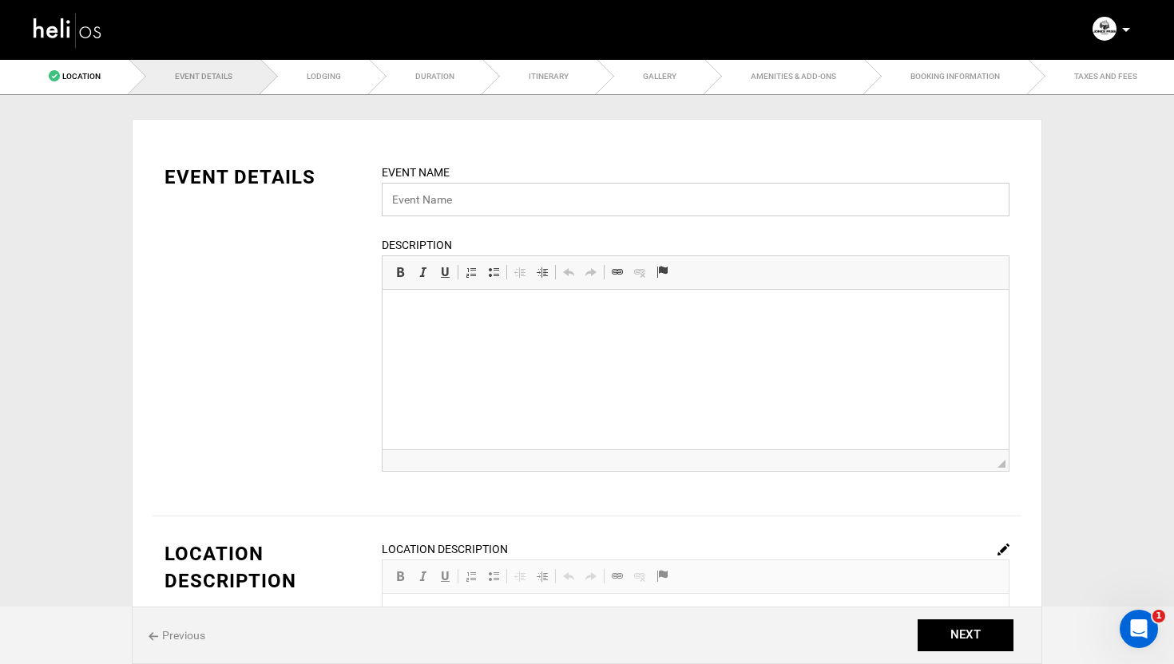
click at [447, 187] on input "text" at bounding box center [696, 200] width 628 height 34
paste input "Medium Private Snowcat Group | [US_STATE]"
type input "Medium Private Snowcat Group | [US_STATE]"
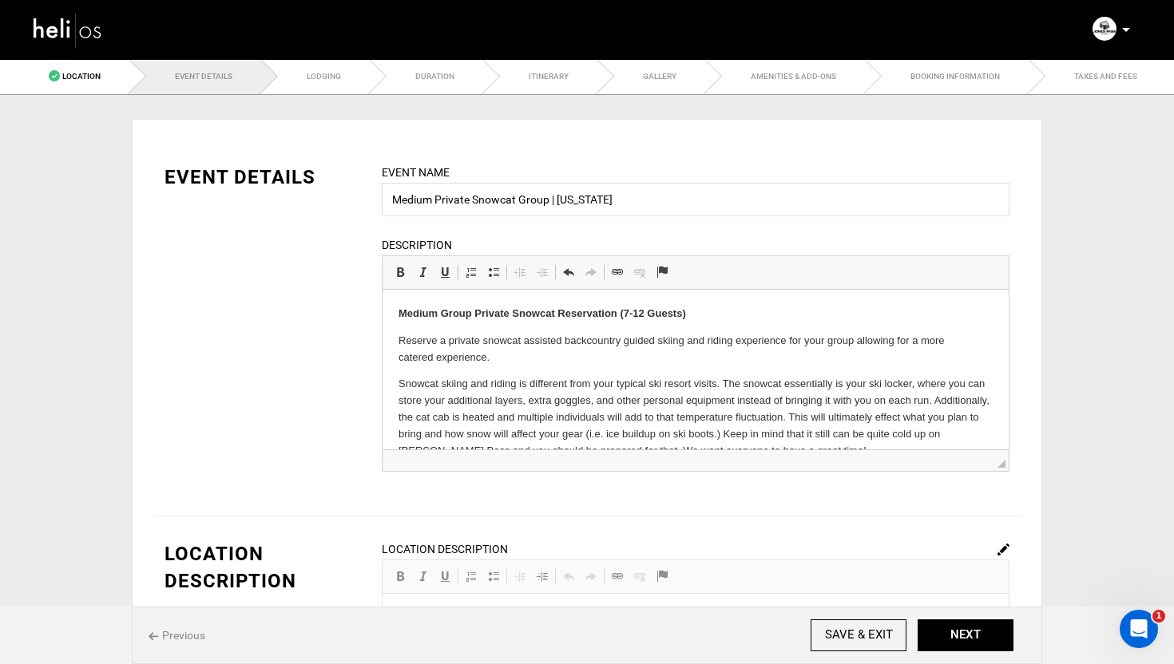
click at [348, 374] on div "EVENT DETAILS Event Name Medium Private Snowcat Group | [US_STATE] Event name c…" at bounding box center [587, 328] width 869 height 328
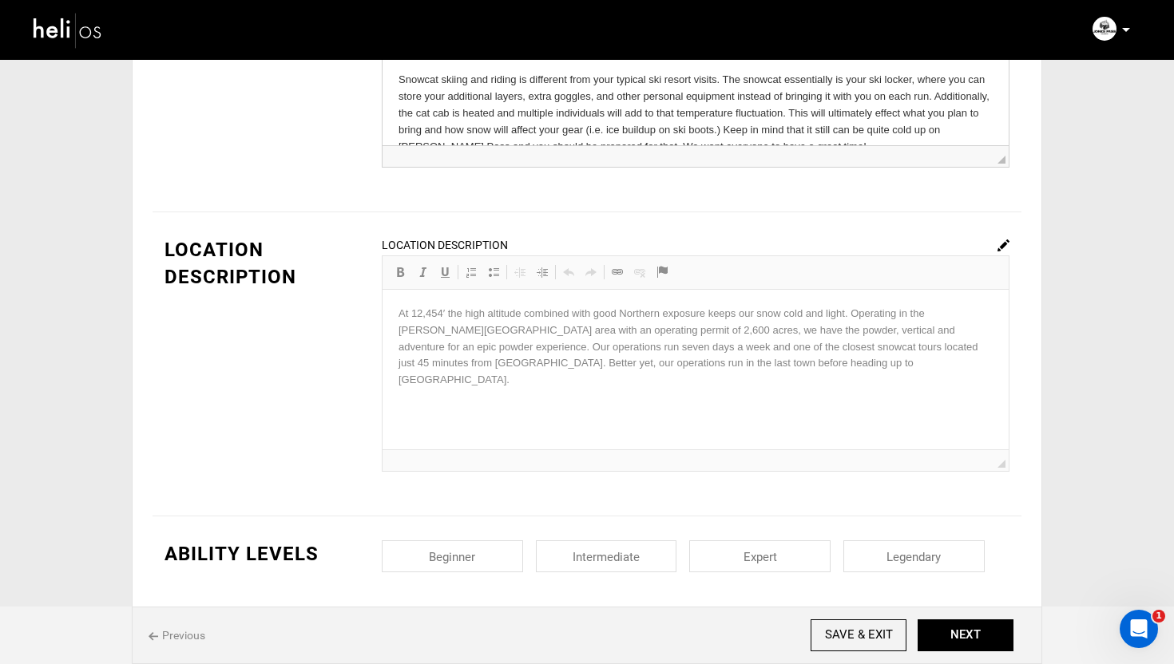
scroll to position [367, 0]
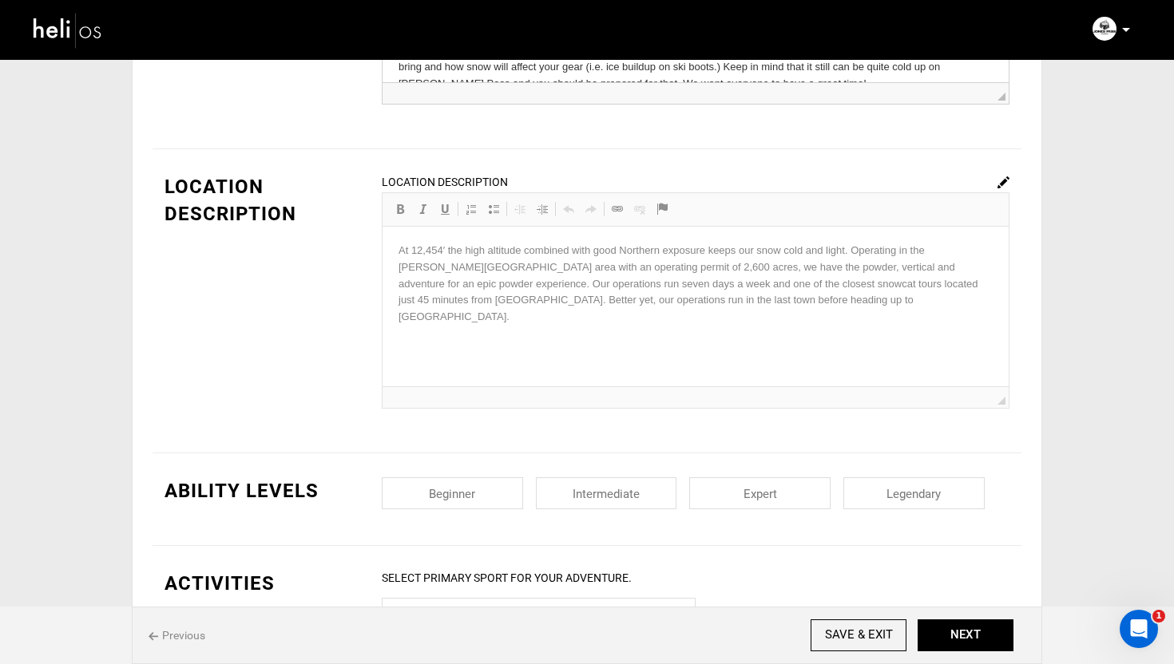
click at [620, 491] on input "checkbox" at bounding box center [606, 494] width 141 height 32
checkbox input "true"
click at [776, 493] on input "checkbox" at bounding box center [759, 494] width 141 height 32
checkbox input "true"
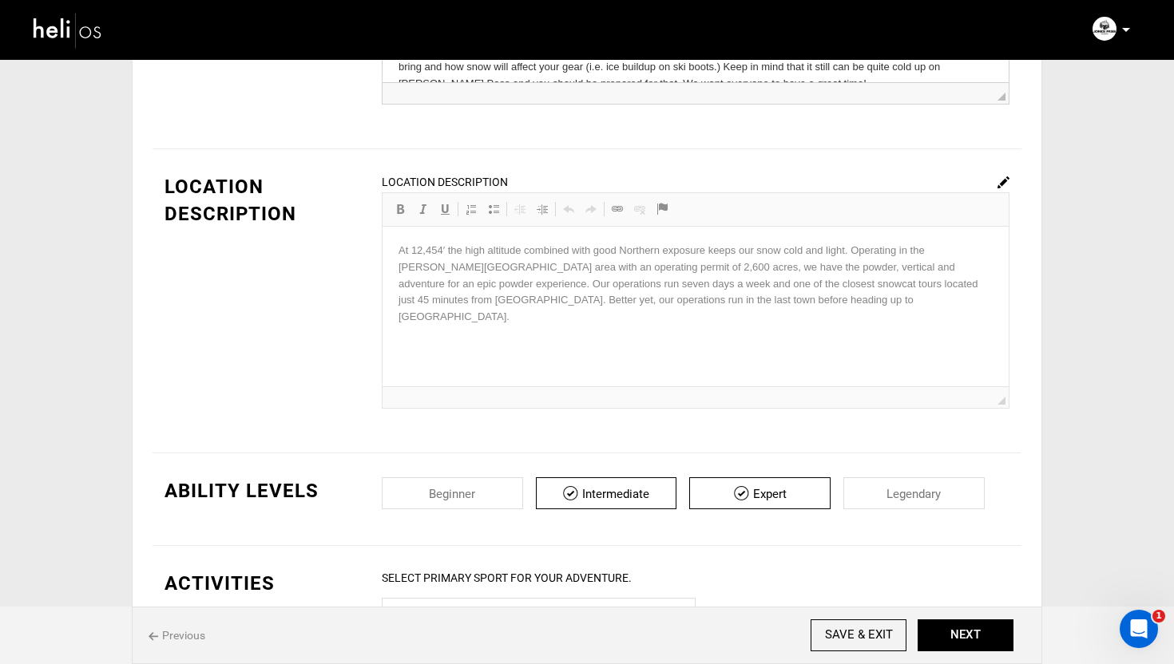
click at [914, 499] on input "checkbox" at bounding box center [913, 494] width 141 height 32
checkbox input "true"
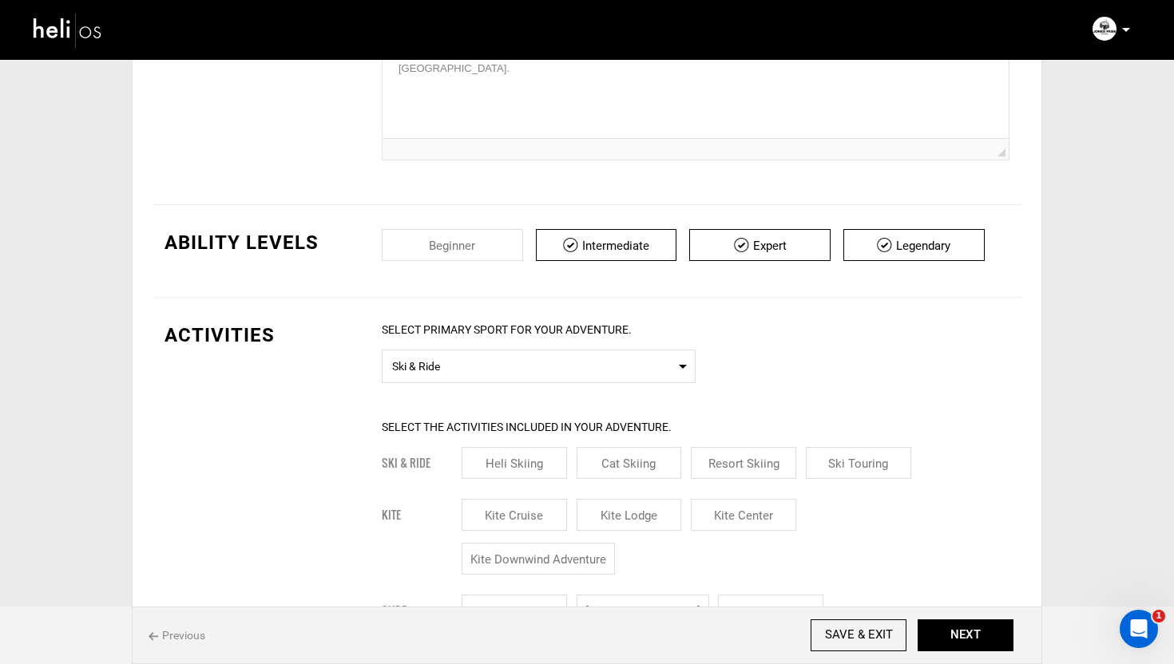
scroll to position [629, 0]
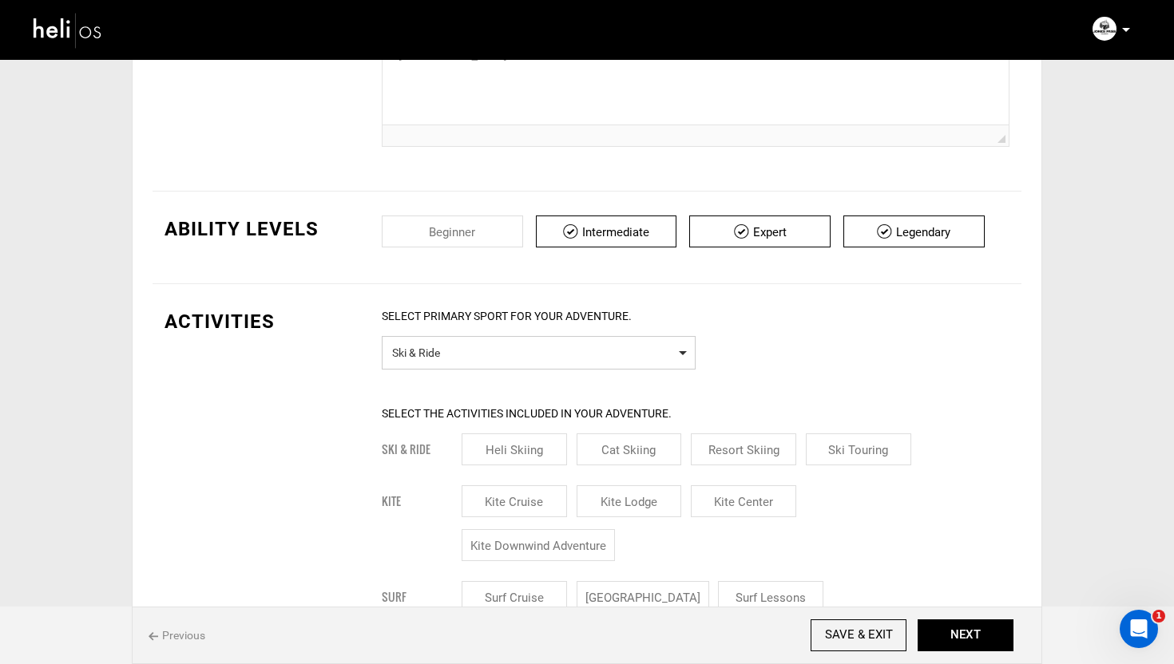
click at [461, 364] on span "Select Primary Sport Ski & Ride" at bounding box center [539, 353] width 314 height 34
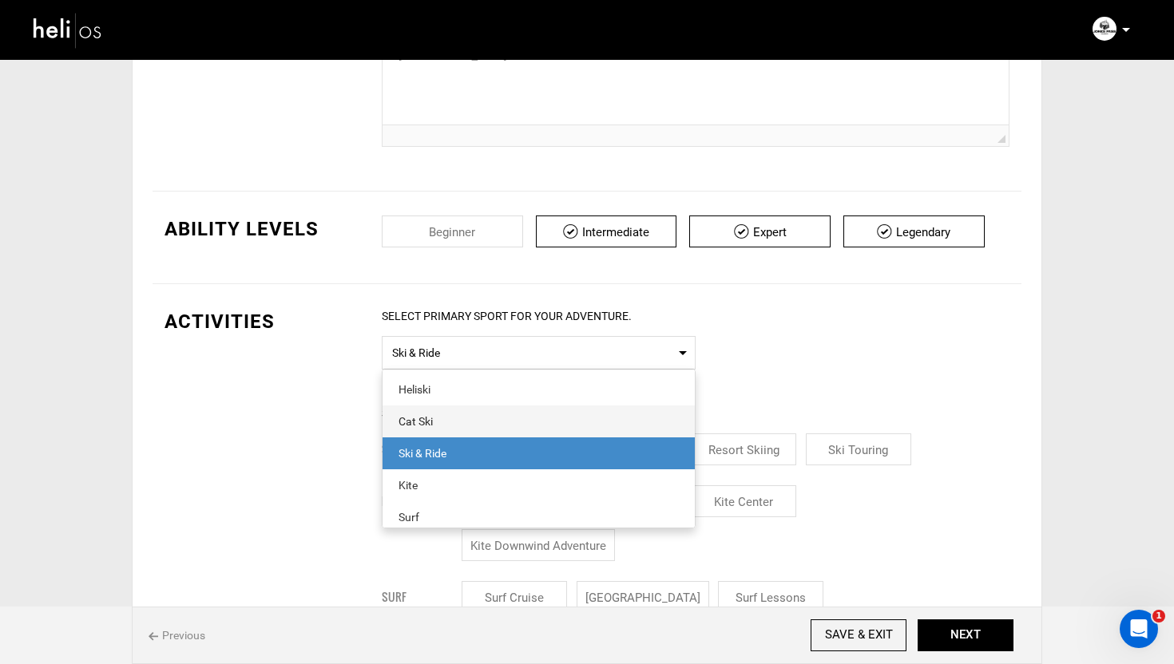
click at [429, 416] on div "Cat Ski" at bounding box center [538, 422] width 280 height 16
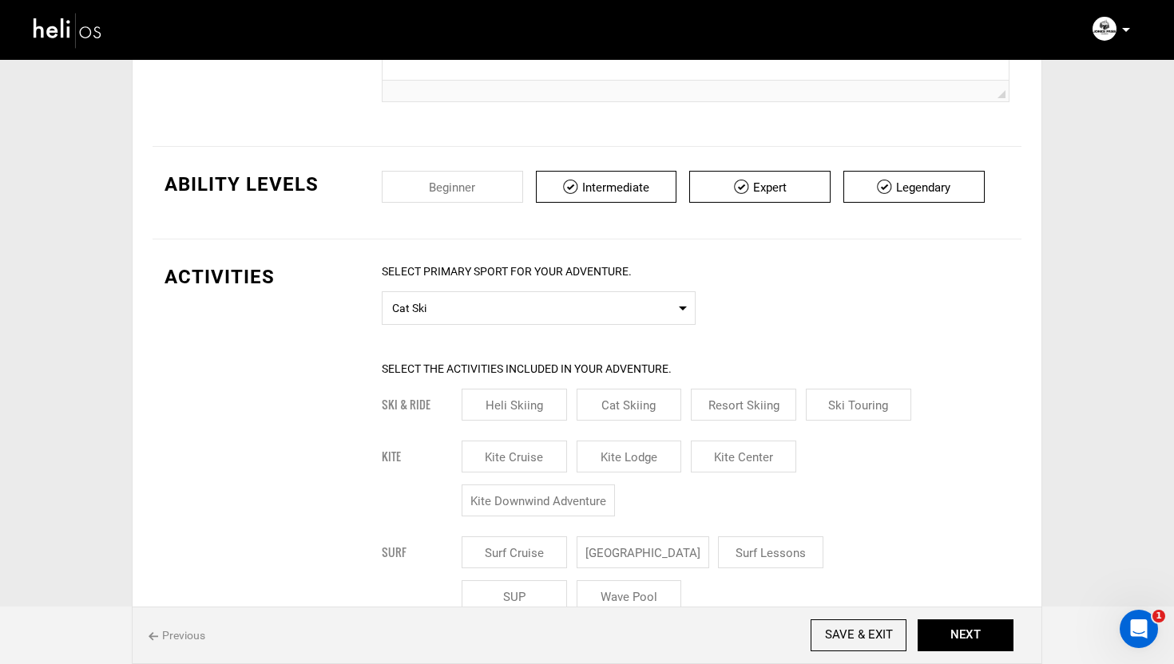
scroll to position [676, 0]
click at [645, 406] on input "Cat Skiing" at bounding box center [629, 403] width 105 height 32
checkbox input "true"
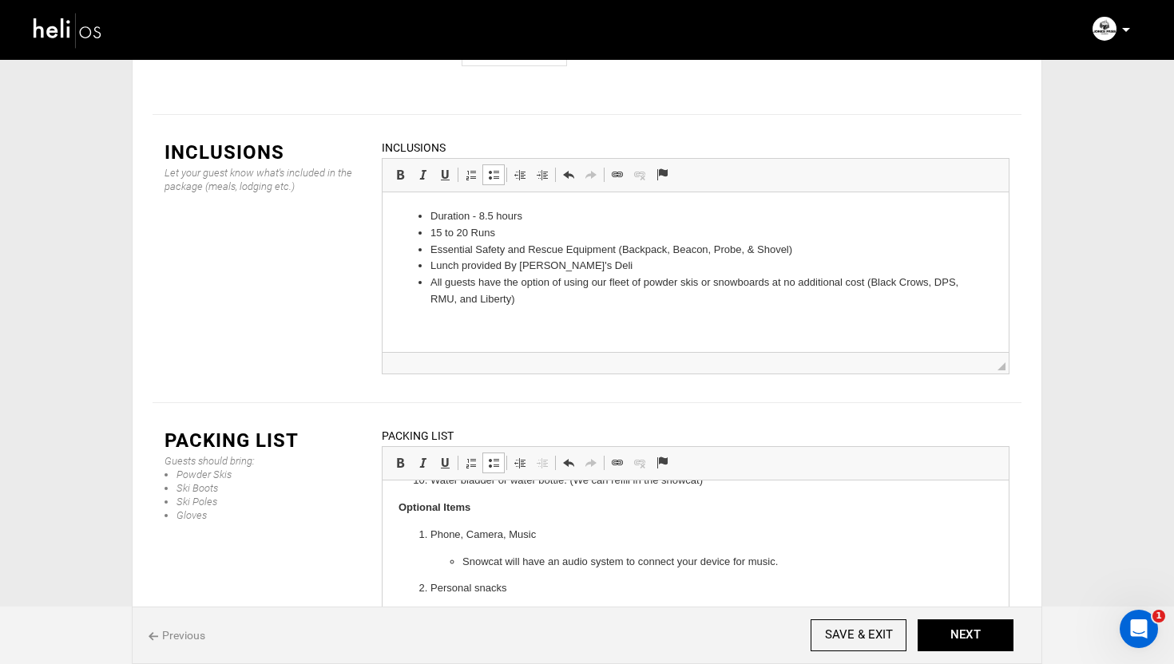
scroll to position [0, 0]
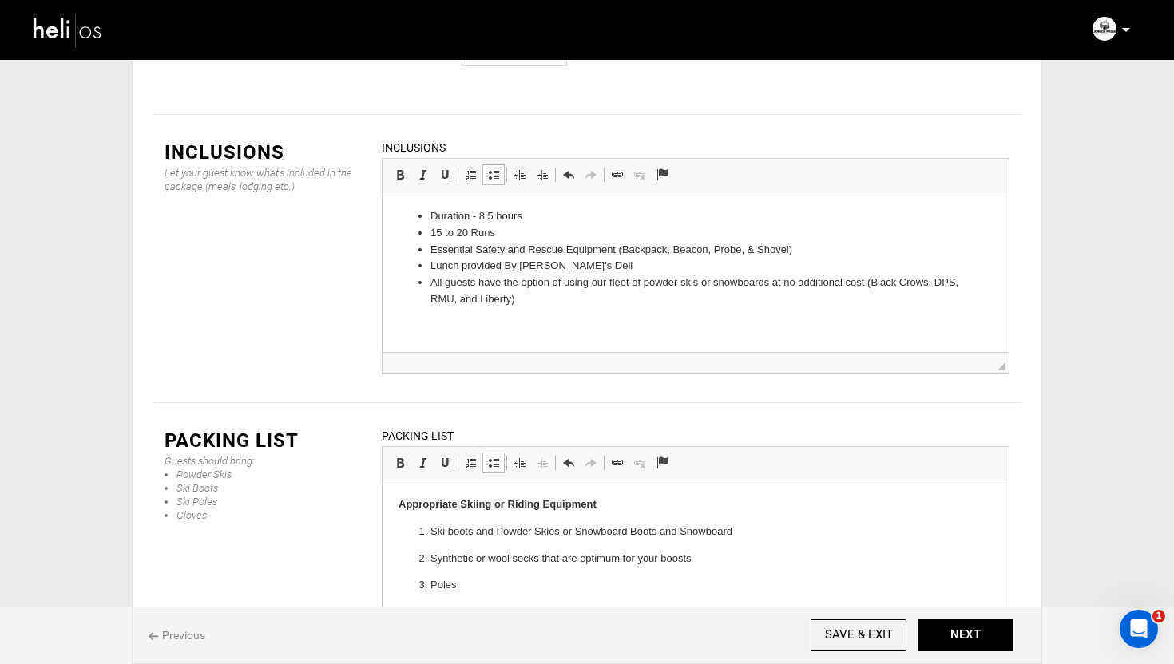
click at [355, 438] on div "Packing List Guests should bring: Powder Skis Ski Boots Ski Poles Gloves" at bounding box center [261, 478] width 217 height 103
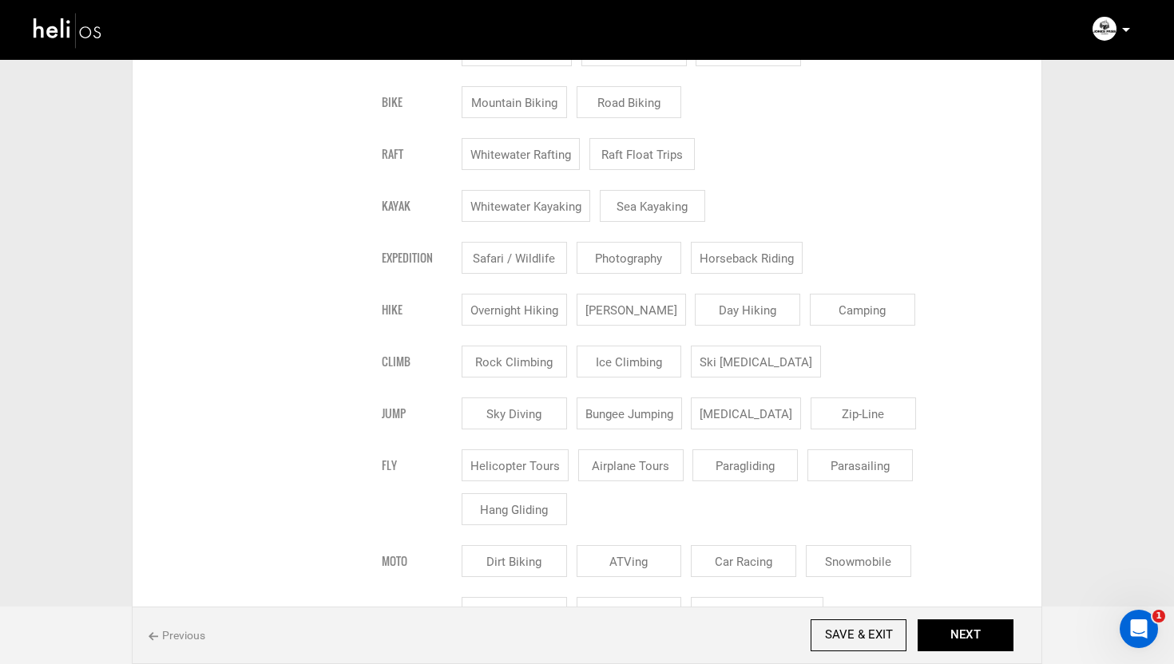
scroll to position [2314, 0]
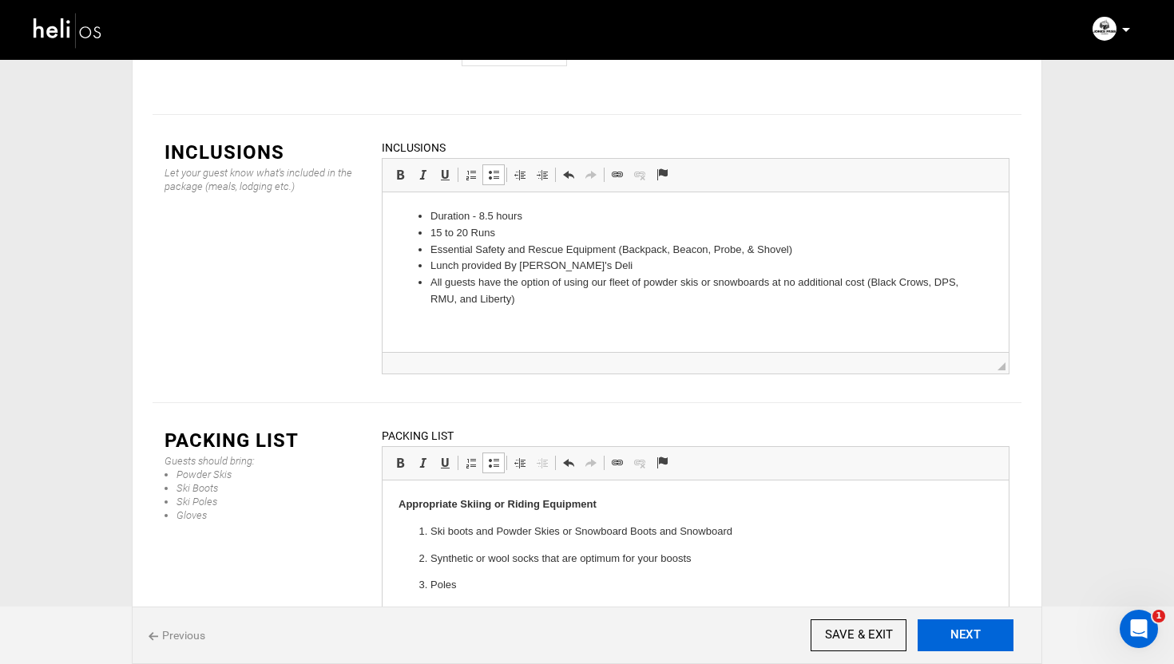
click at [979, 633] on button "NEXT" at bounding box center [966, 636] width 96 height 32
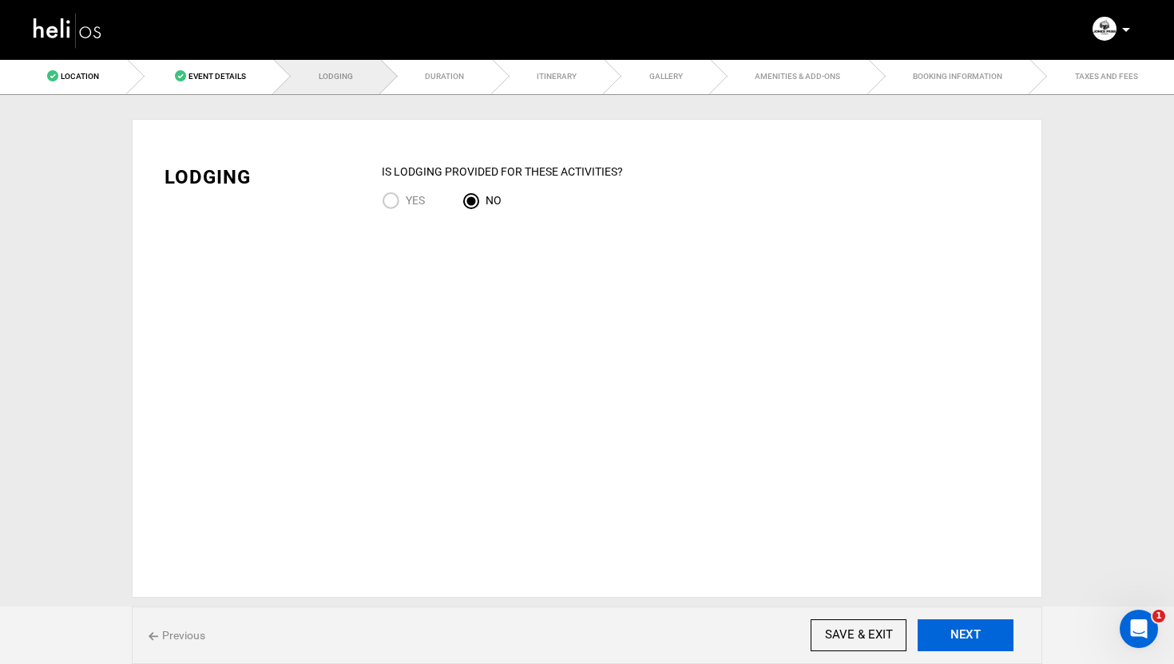
click at [961, 625] on button "NEXT" at bounding box center [966, 636] width 96 height 32
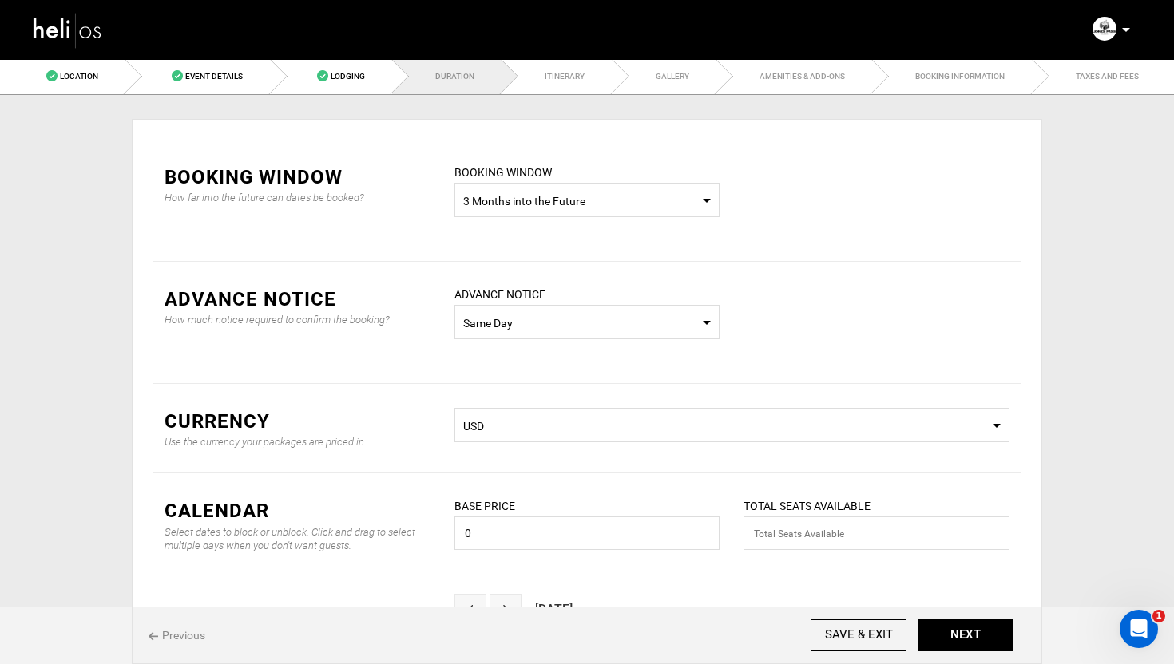
click at [541, 189] on span "Select Booking Window 3 Months into the Future" at bounding box center [587, 200] width 266 height 34
click at [503, 303] on span "Custom Dates" at bounding box center [587, 315] width 264 height 32
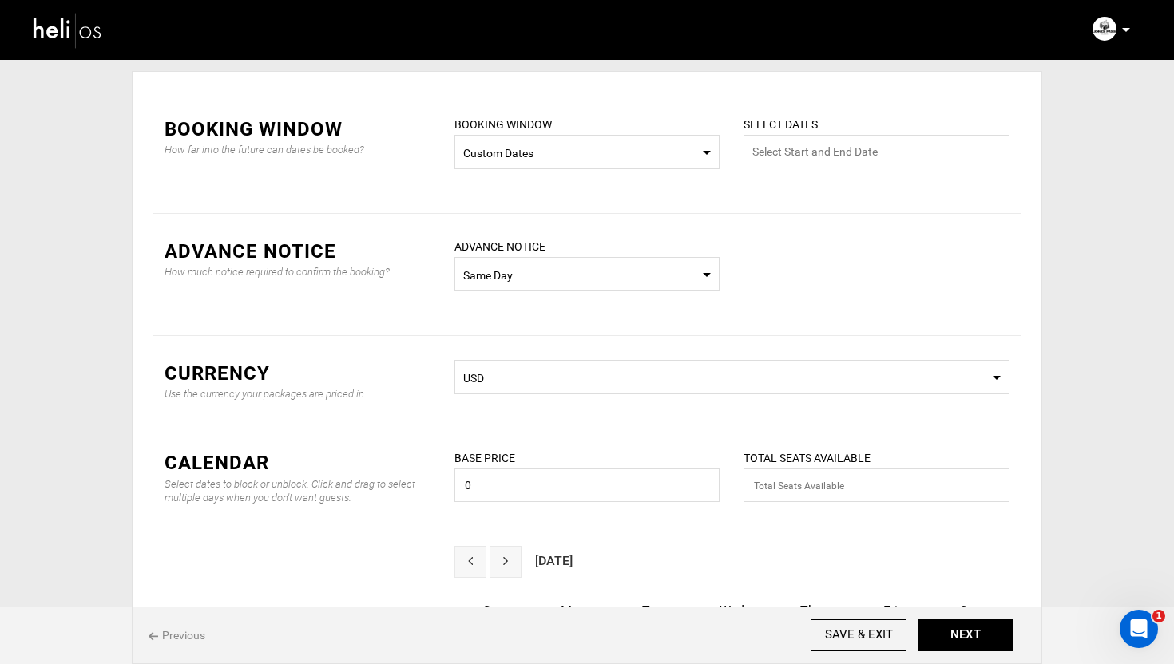
scroll to position [54, 0]
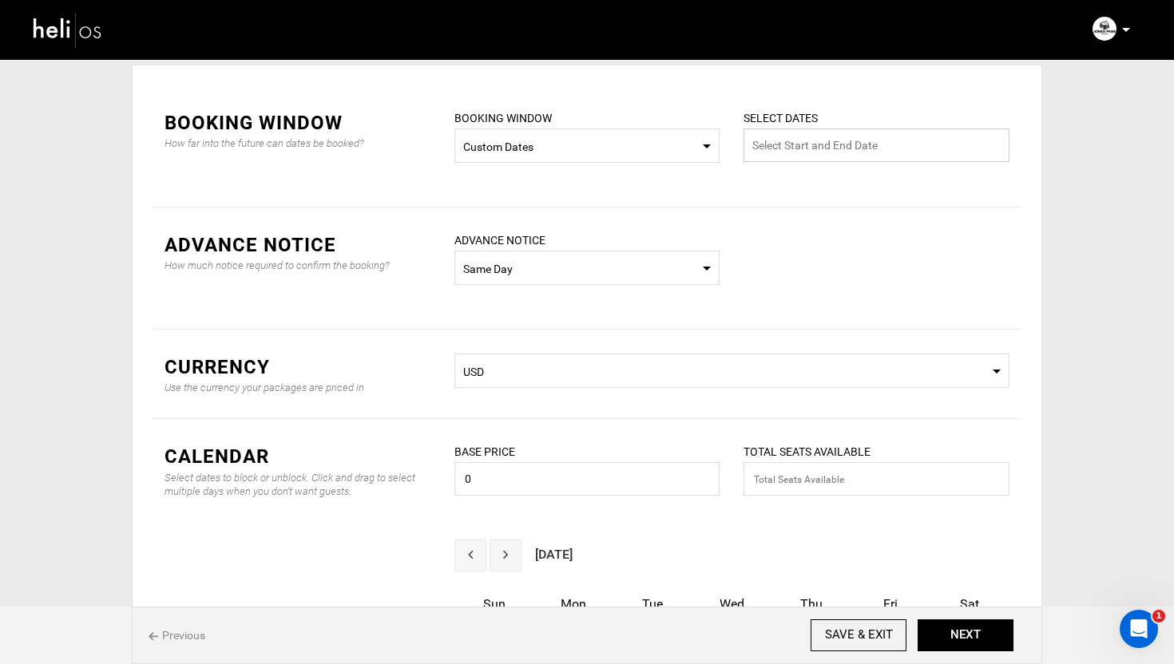
click at [842, 148] on input "text" at bounding box center [876, 146] width 266 height 34
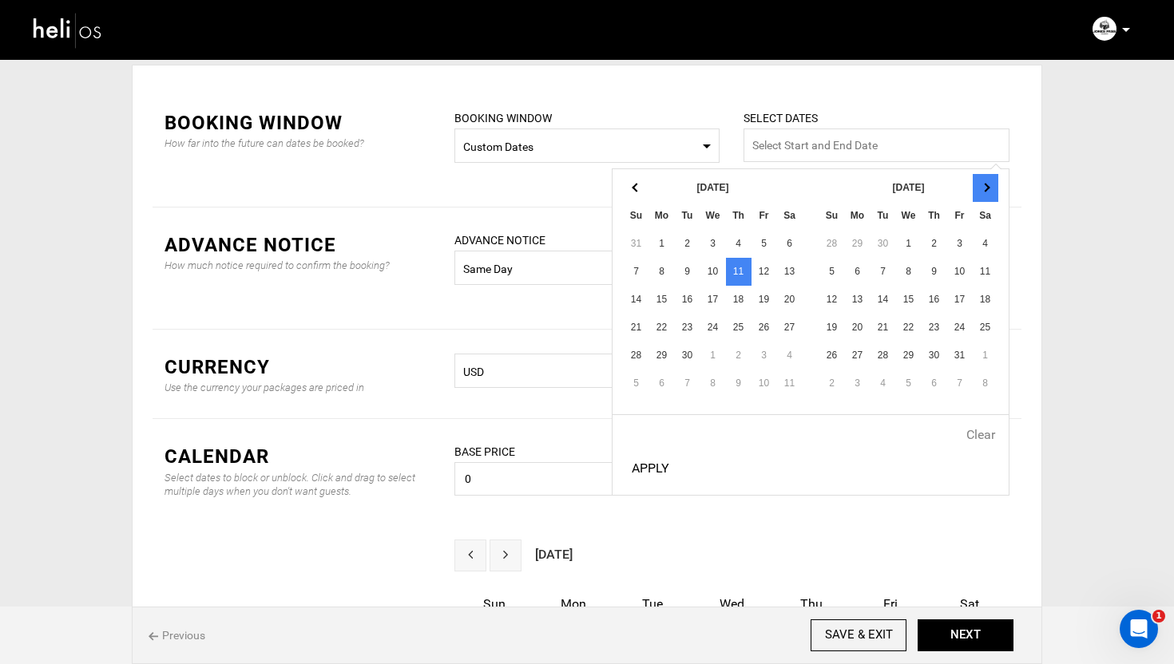
click at [992, 190] on th at bounding box center [986, 188] width 26 height 28
click at [646, 467] on button "Apply" at bounding box center [650, 469] width 50 height 40
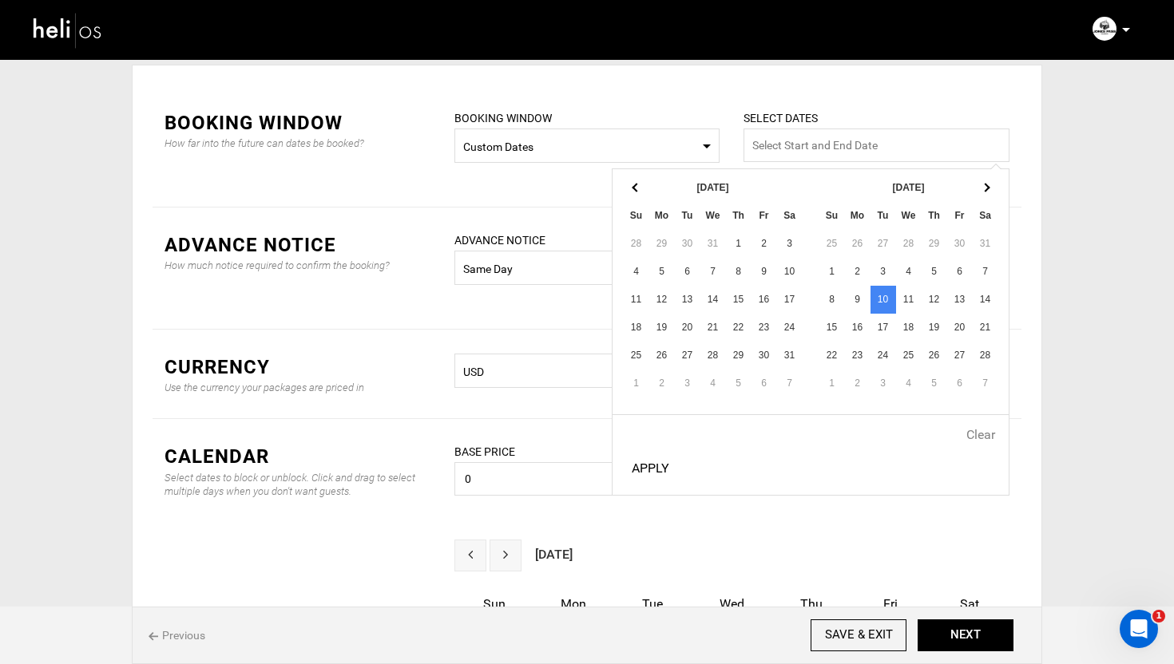
type input "10 Feb - 10 Feb"
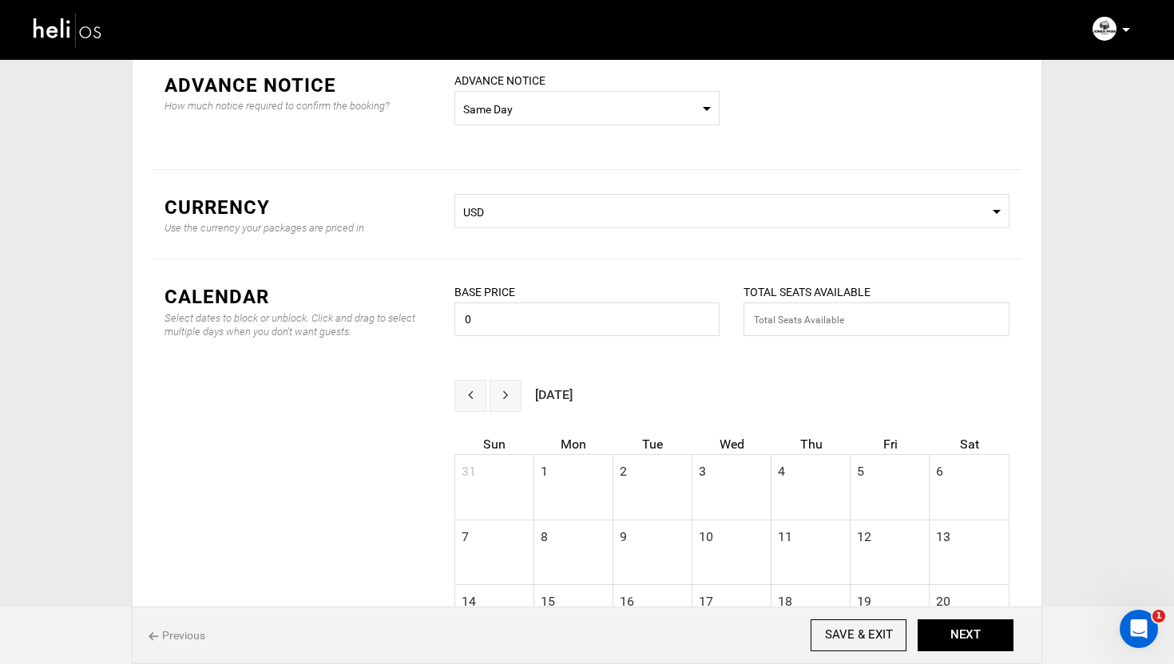
scroll to position [230, 0]
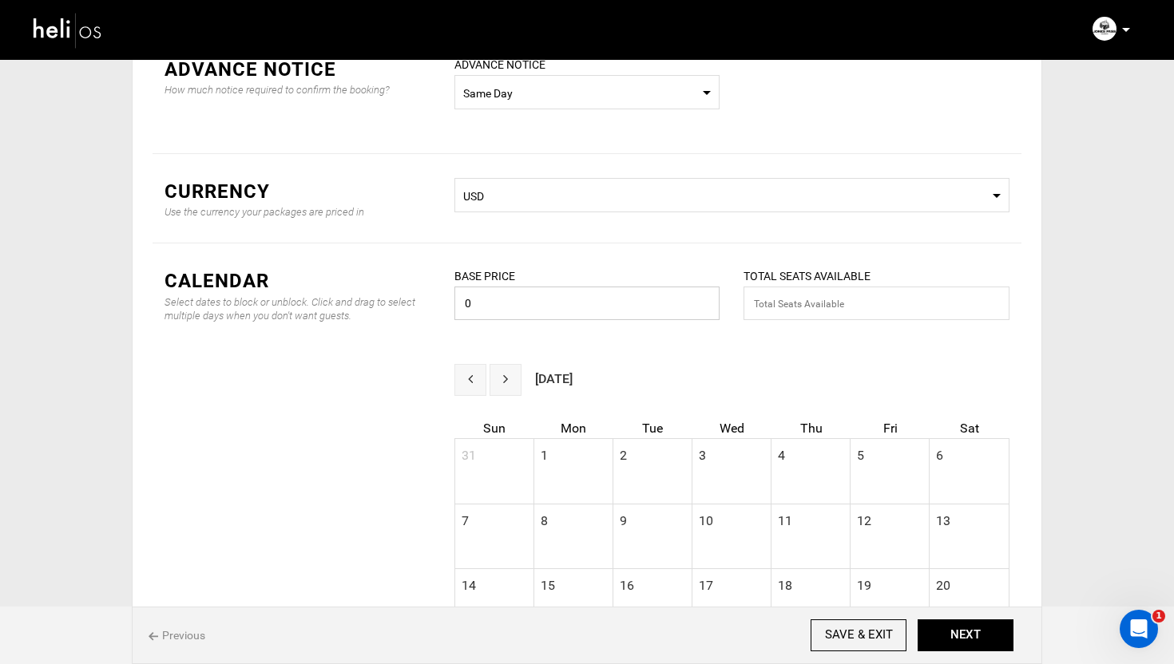
click at [549, 301] on input "0" at bounding box center [587, 304] width 266 height 34
type input "740"
click at [819, 291] on input "text" at bounding box center [876, 304] width 266 height 34
type input "10"
click at [445, 319] on div "BASE PRICE 740 Please enter valid base price." at bounding box center [587, 304] width 290 height 73
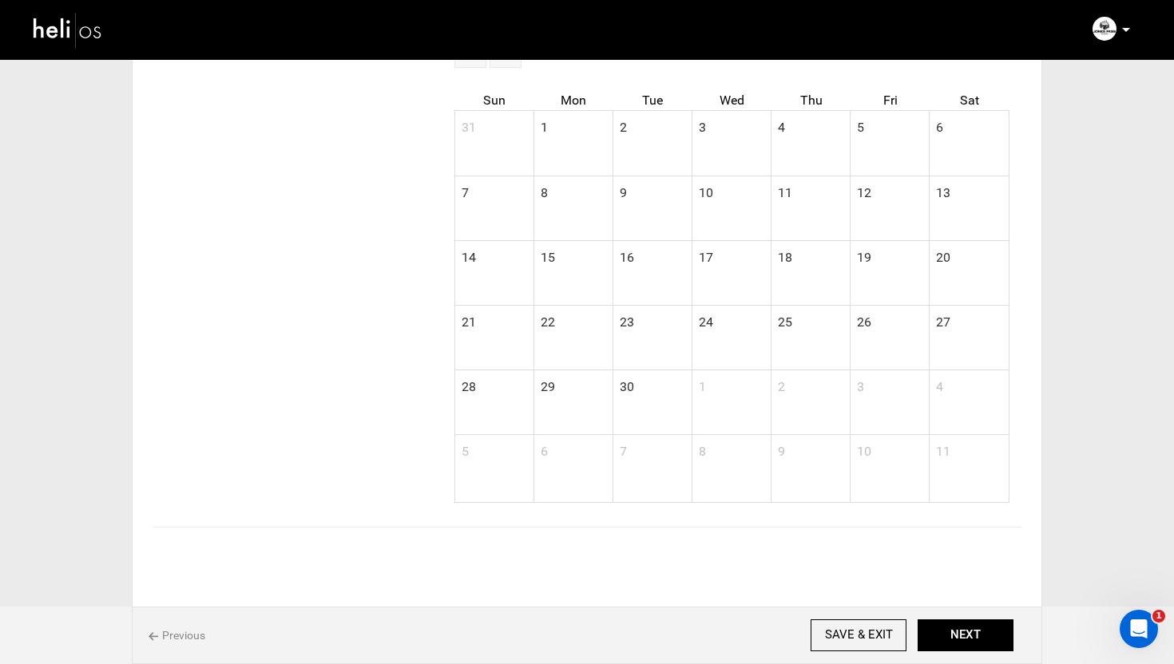
scroll to position [561, 0]
click at [959, 628] on button "NEXT" at bounding box center [966, 636] width 96 height 32
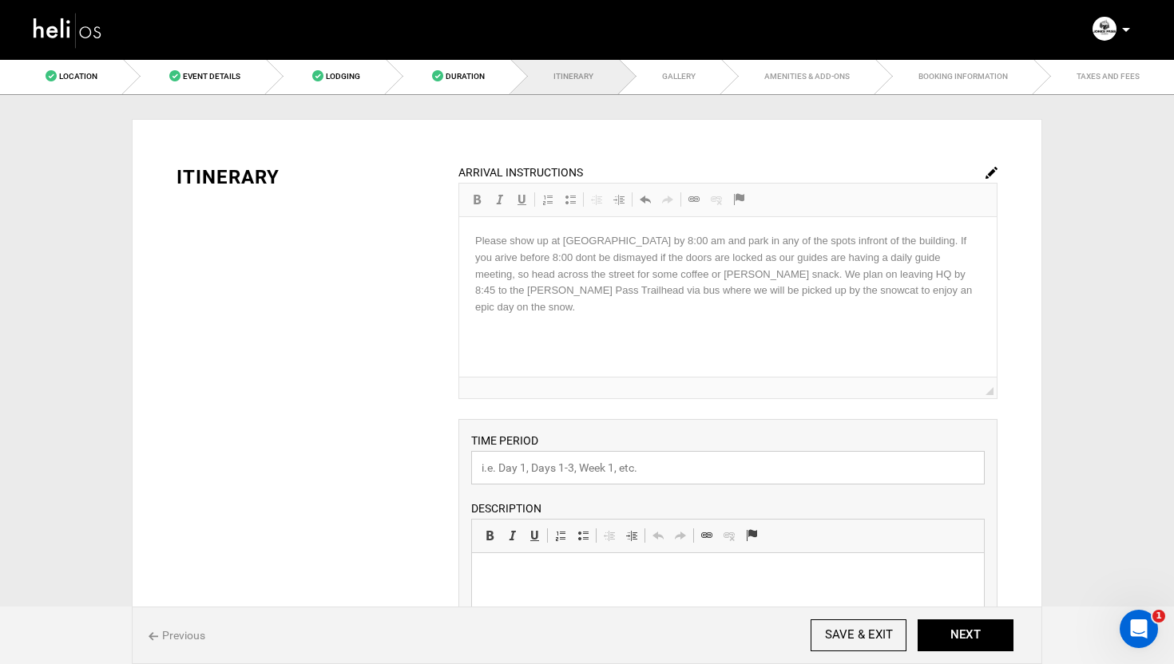
click at [595, 470] on input "text" at bounding box center [727, 468] width 513 height 34
paste input "Trip Details"
type input "Trip Details"
click at [596, 568] on html at bounding box center [727, 577] width 512 height 49
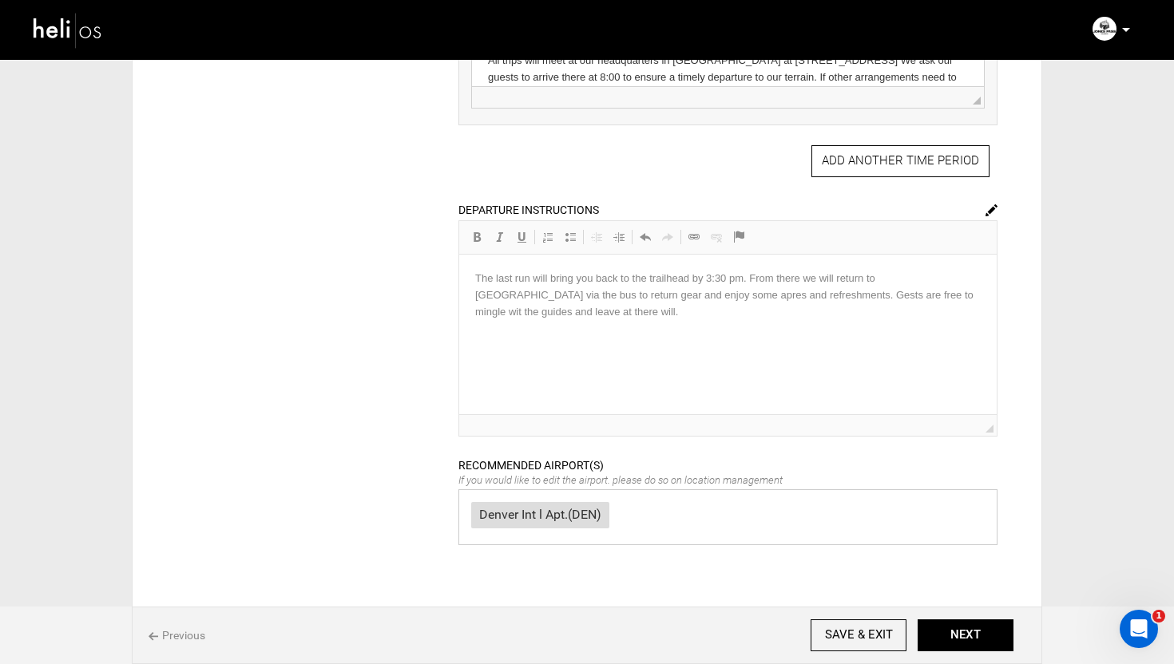
scroll to position [747, 0]
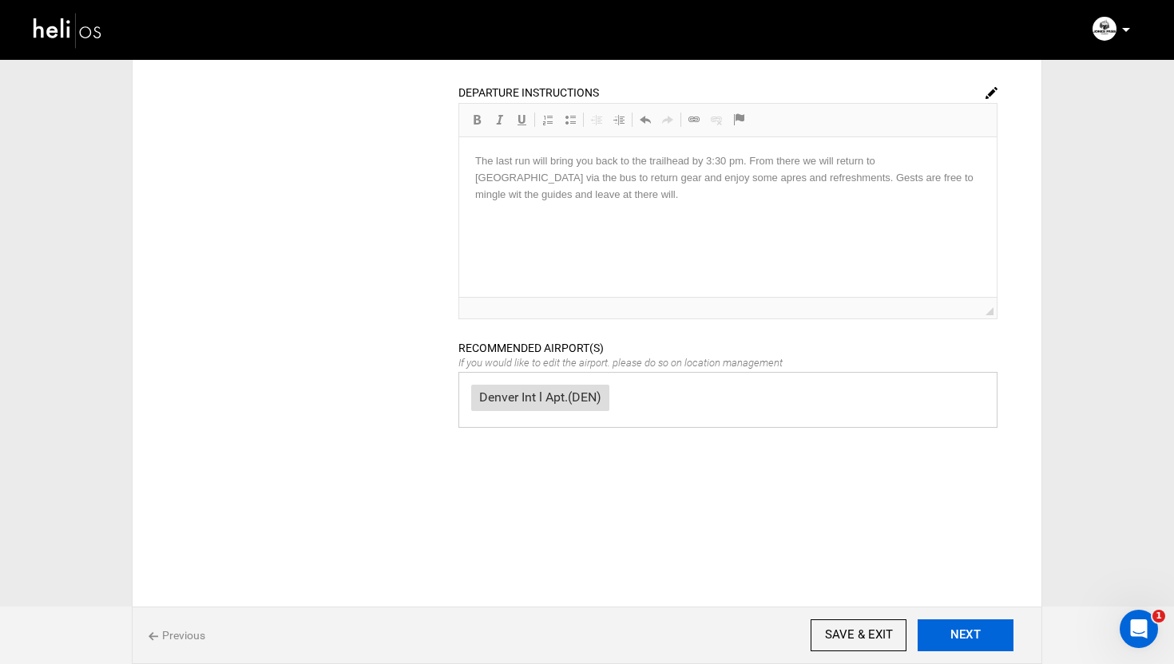
click at [961, 632] on button "NEXT" at bounding box center [966, 636] width 96 height 32
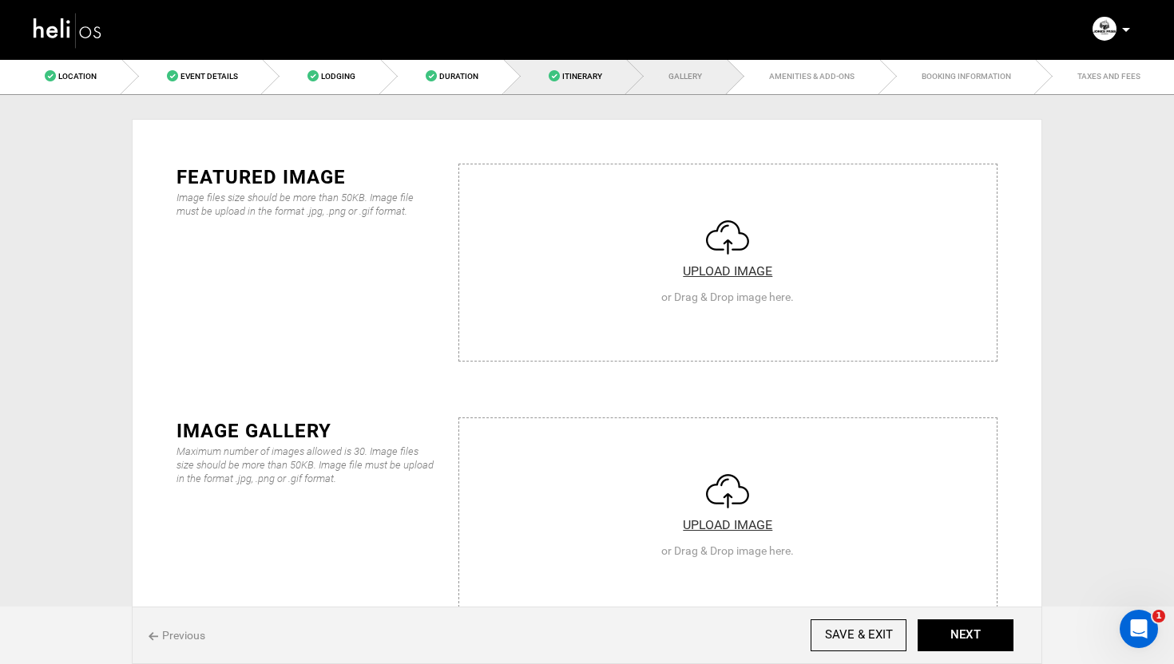
click at [590, 80] on span "Itinerary" at bounding box center [582, 76] width 40 height 9
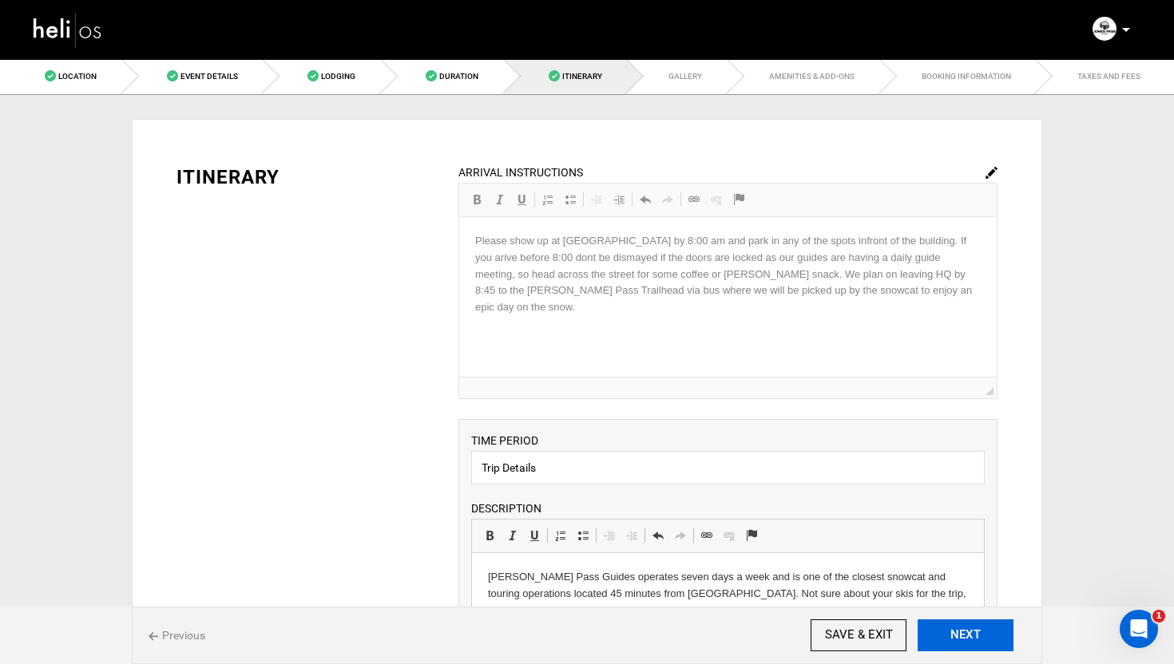
click at [961, 635] on button "NEXT" at bounding box center [966, 636] width 96 height 32
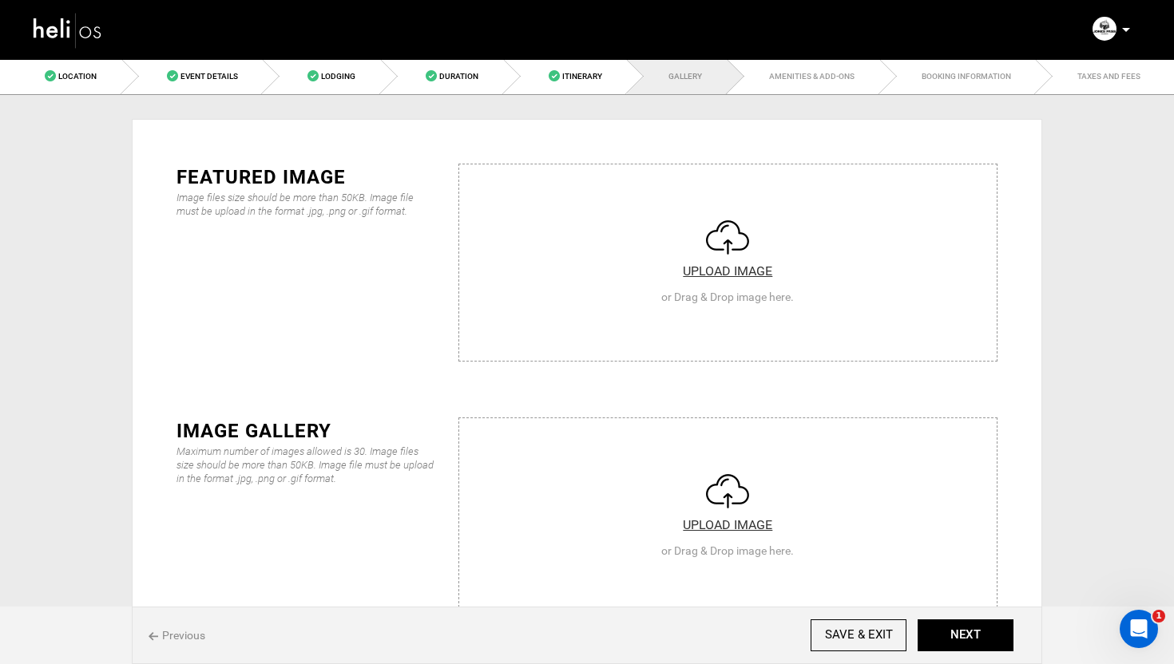
click at [727, 274] on input "file" at bounding box center [727, 260] width 537 height 192
click at [724, 268] on input "file" at bounding box center [727, 260] width 537 height 192
type input "C:\fakepath\JPG 1.jpg"
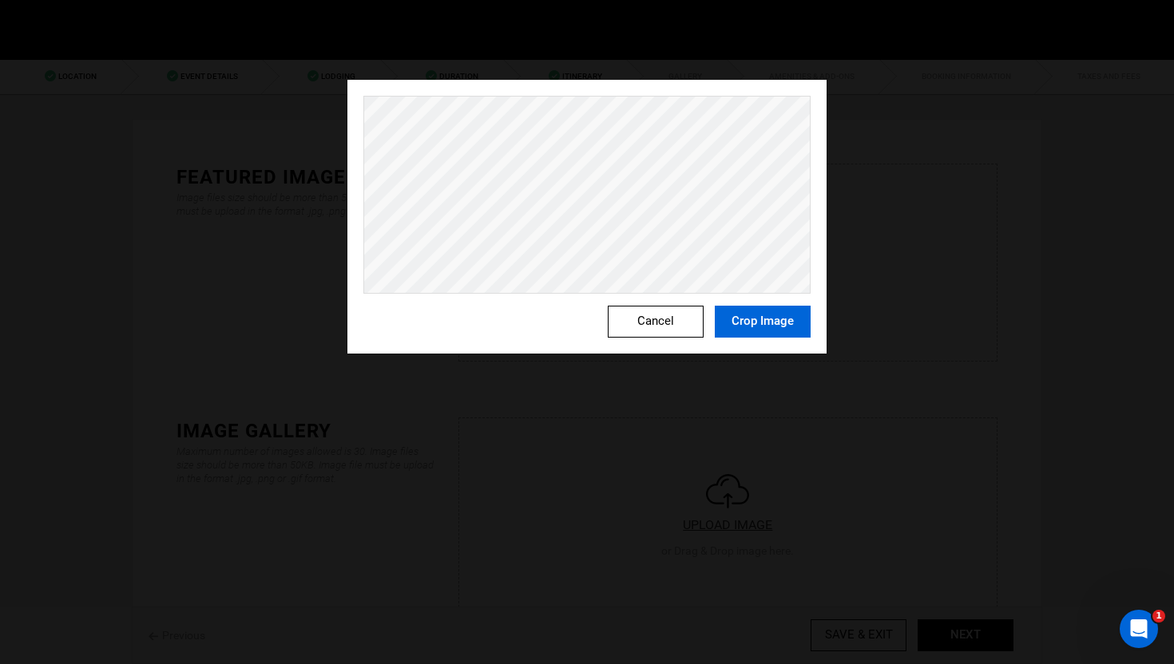
click at [771, 312] on button "Crop Image" at bounding box center [763, 322] width 96 height 32
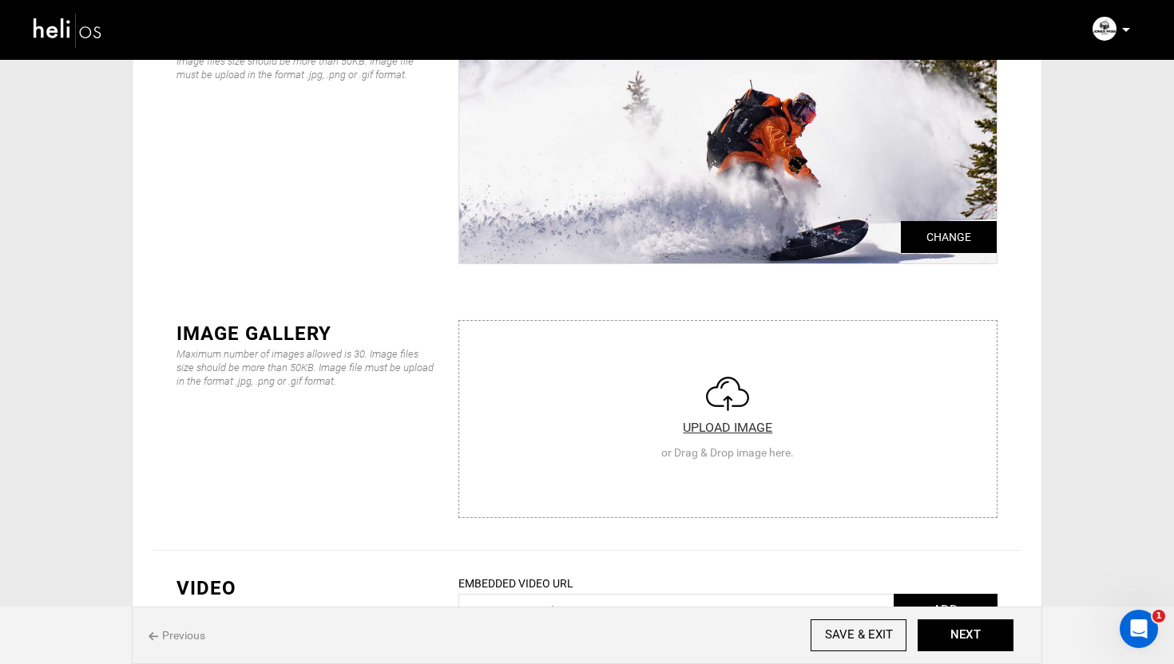
scroll to position [154, 0]
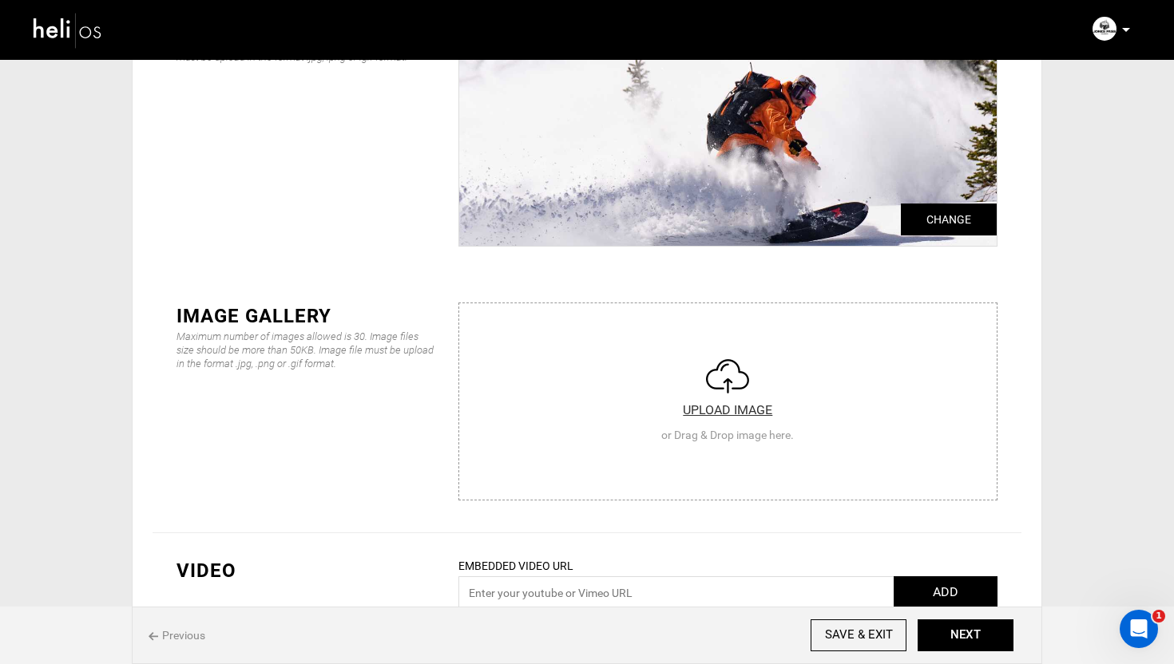
click at [723, 409] on input "file" at bounding box center [727, 399] width 537 height 192
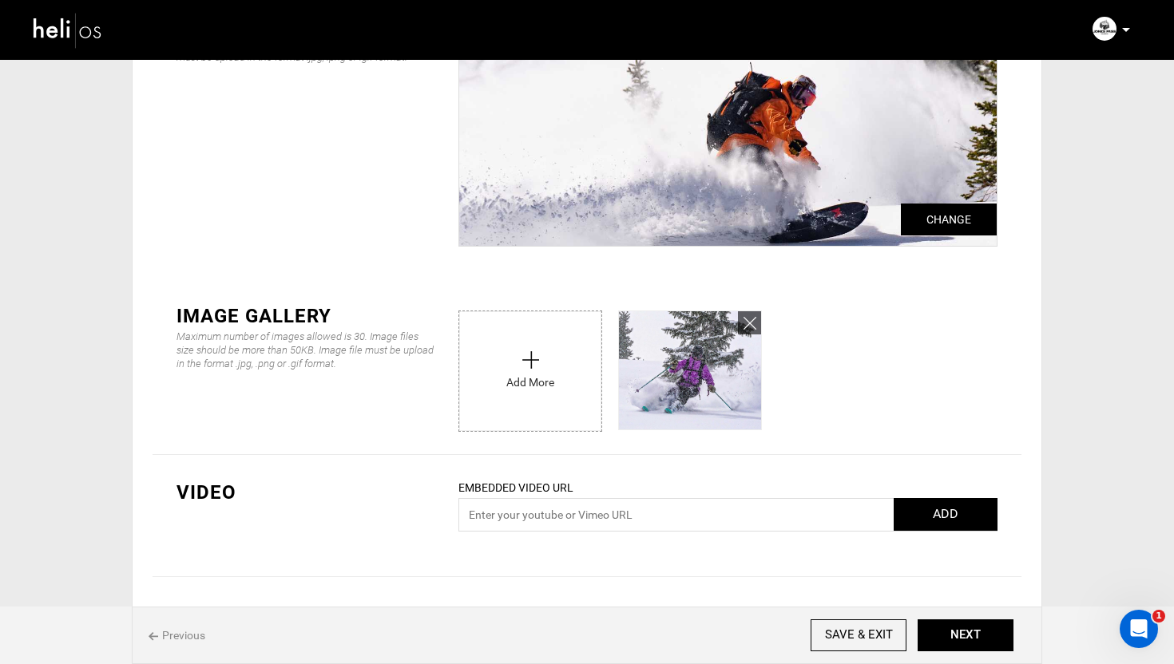
click at [538, 362] on input "file" at bounding box center [530, 367] width 142 height 112
click at [585, 380] on input "file" at bounding box center [530, 367] width 142 height 112
type input "C:\fakepath\Jones pass Guides 2.jpeg"
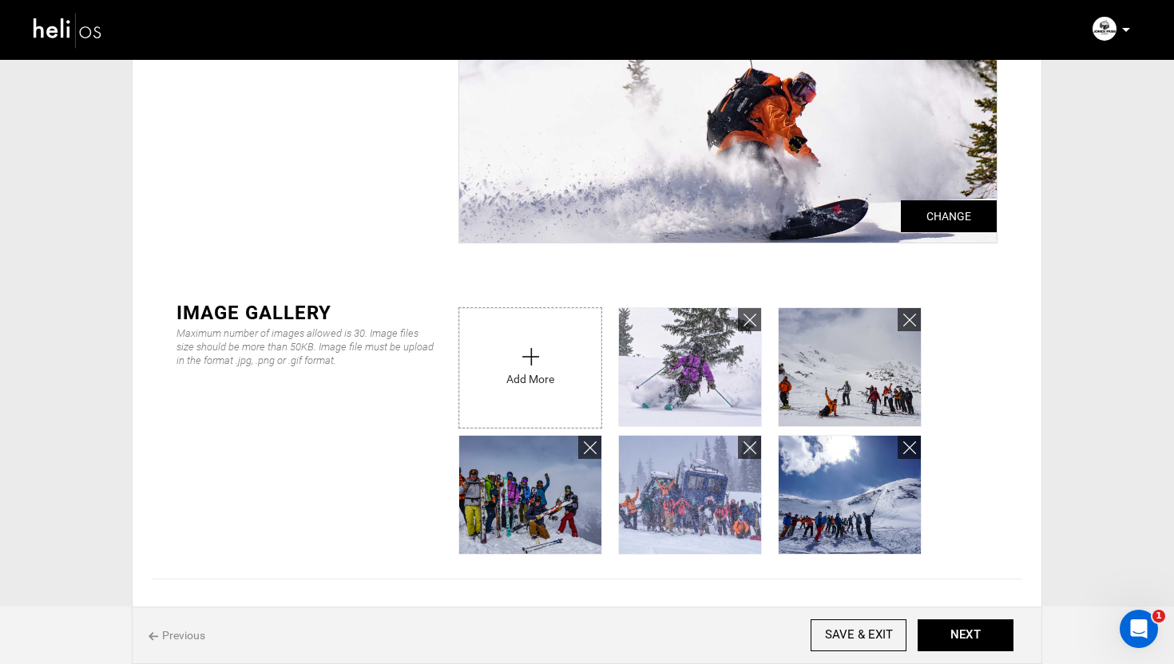
scroll to position [0, 0]
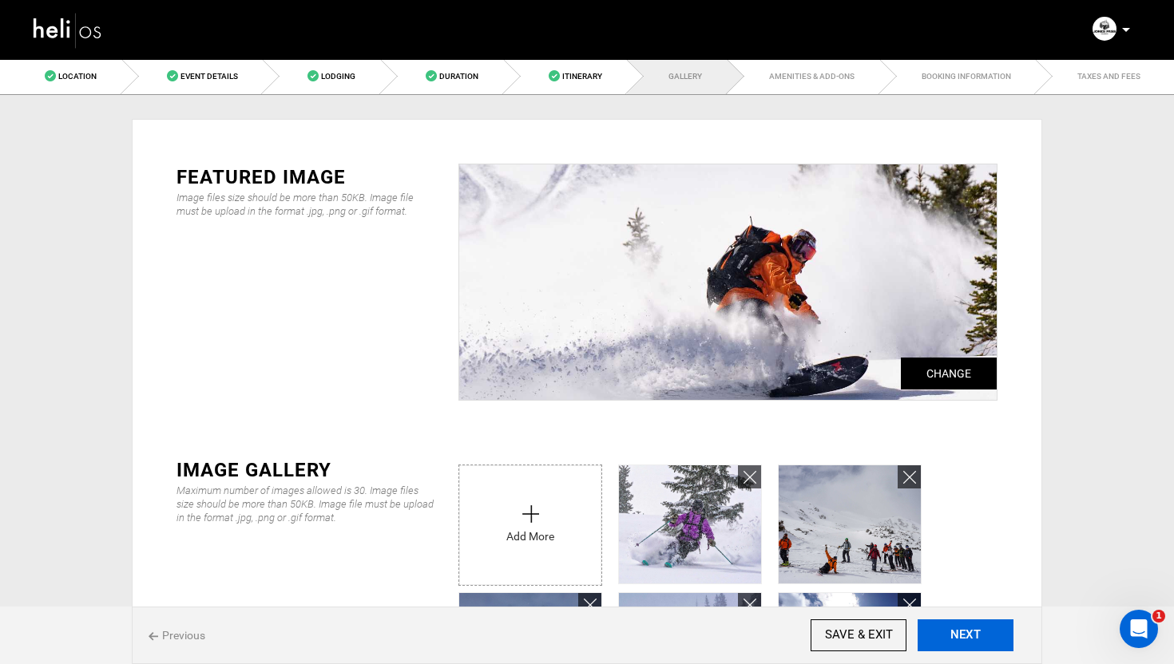
click at [961, 623] on button "NEXT" at bounding box center [966, 636] width 96 height 32
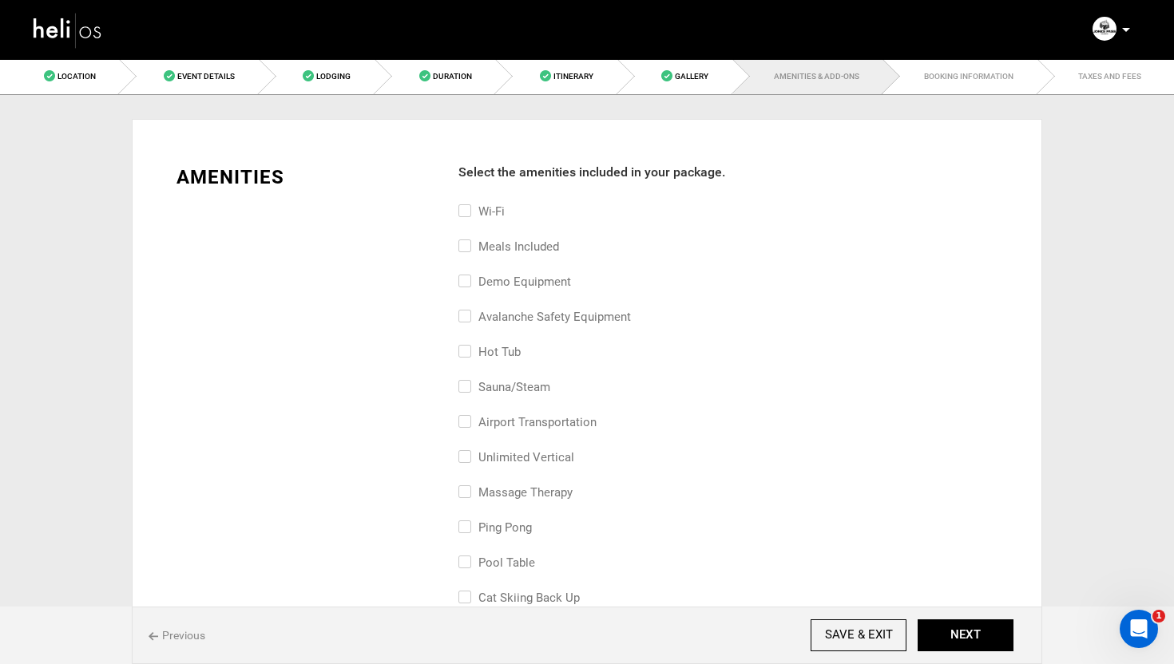
click at [471, 252] on label "Meals included" at bounding box center [508, 246] width 101 height 19
click at [469, 252] on input "Meals included" at bounding box center [463, 254] width 10 height 35
checkbox input "true"
click at [465, 279] on input "Demo Equipment" at bounding box center [463, 289] width 10 height 35
checkbox input "true"
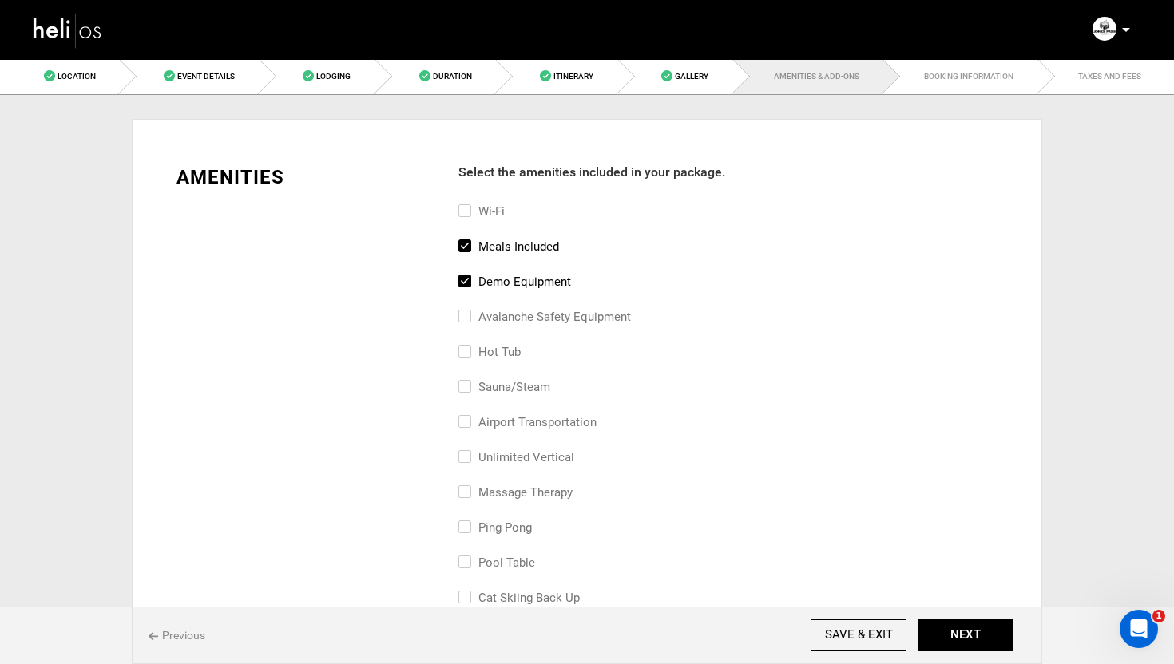
click at [466, 309] on input "avalanche safety equipment" at bounding box center [463, 324] width 10 height 35
checkbox input "true"
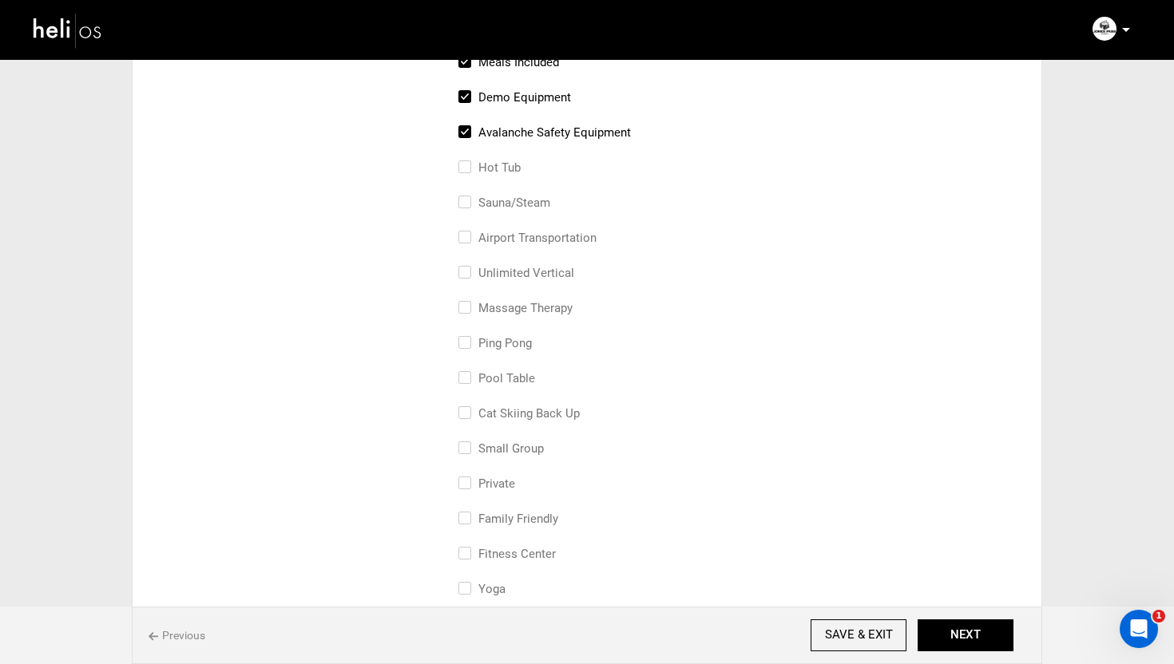
scroll to position [196, 0]
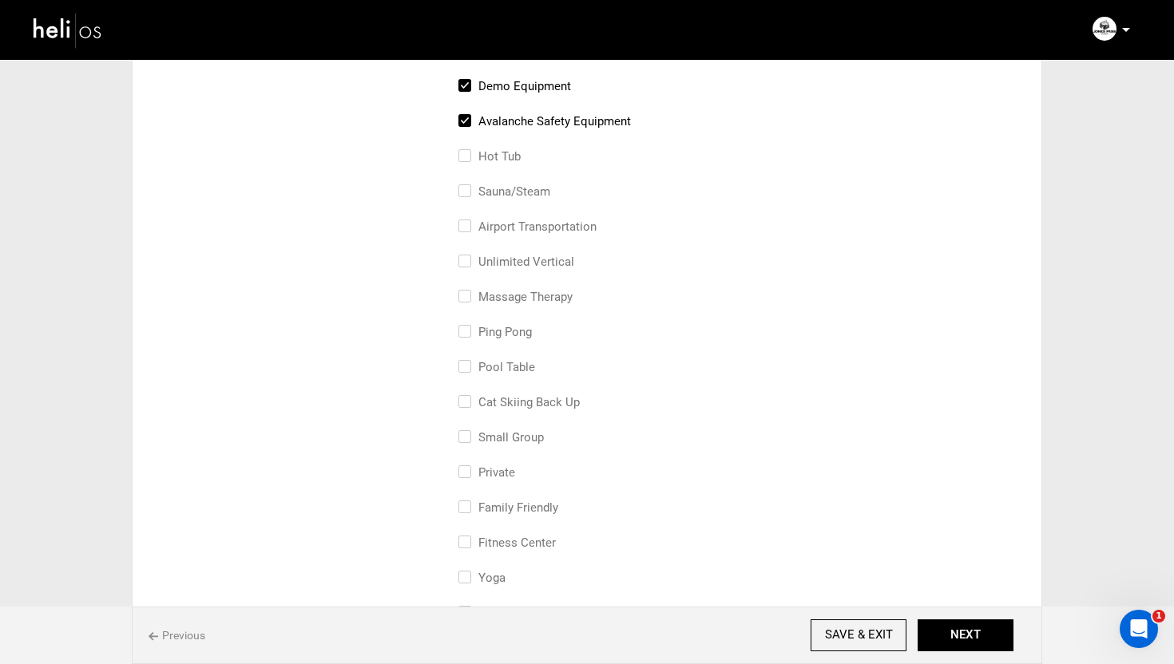
click at [458, 468] on input "Private" at bounding box center [463, 480] width 10 height 35
checkbox input "true"
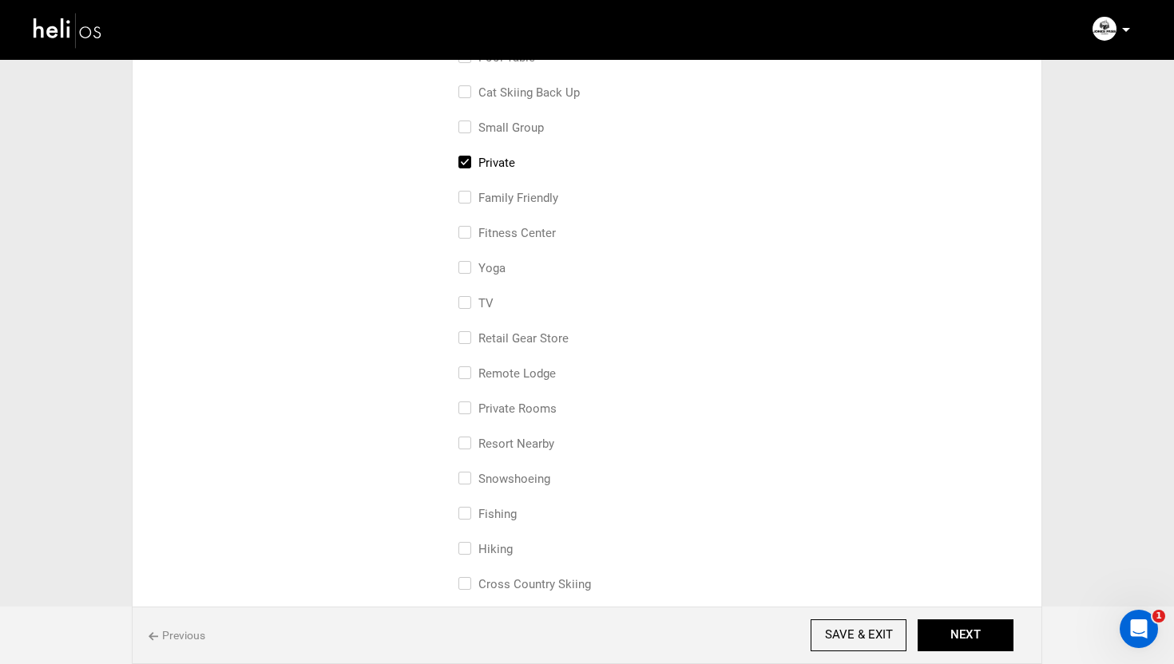
scroll to position [517, 0]
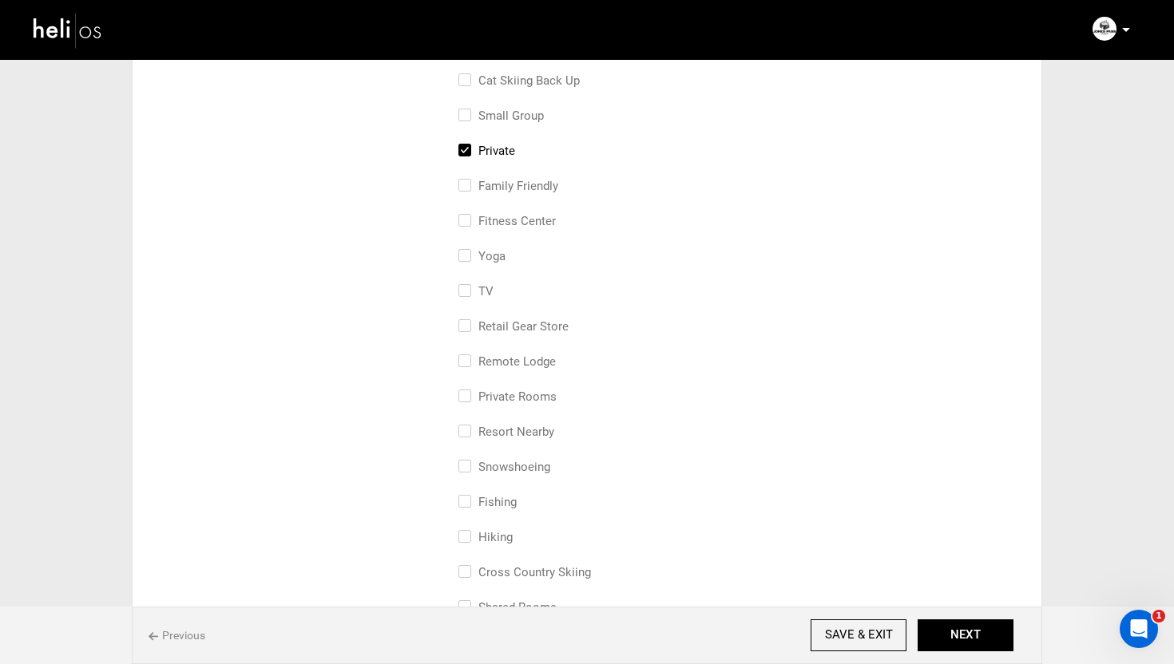
click at [459, 429] on input "resort nearby" at bounding box center [463, 439] width 10 height 35
checkbox input "true"
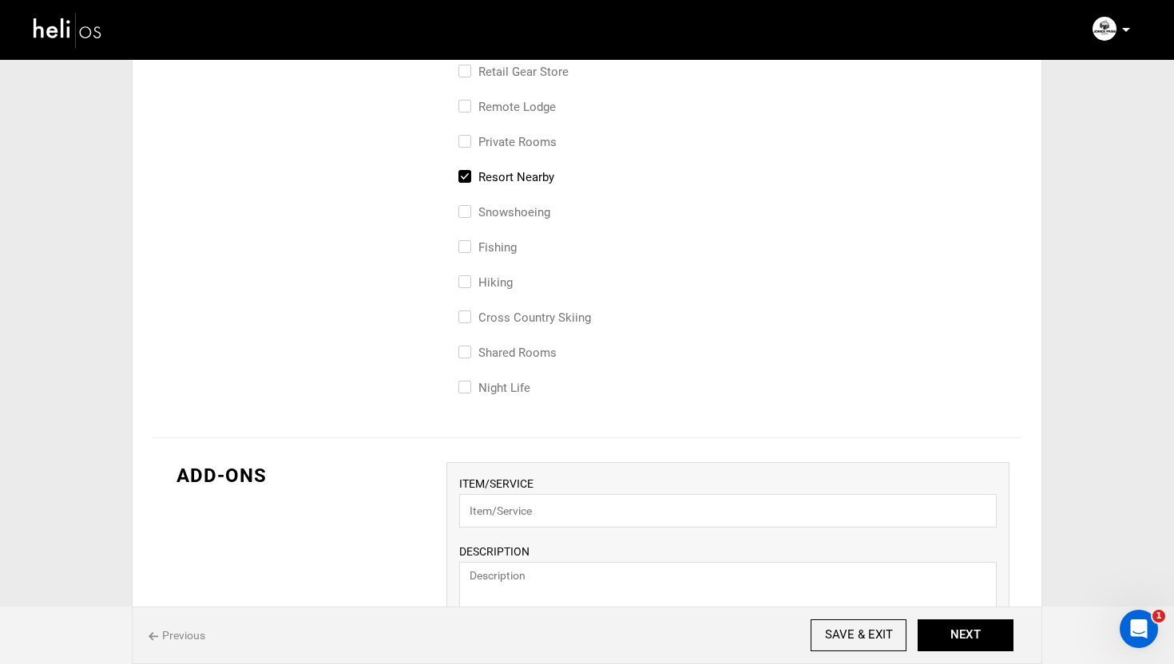
scroll to position [1116, 0]
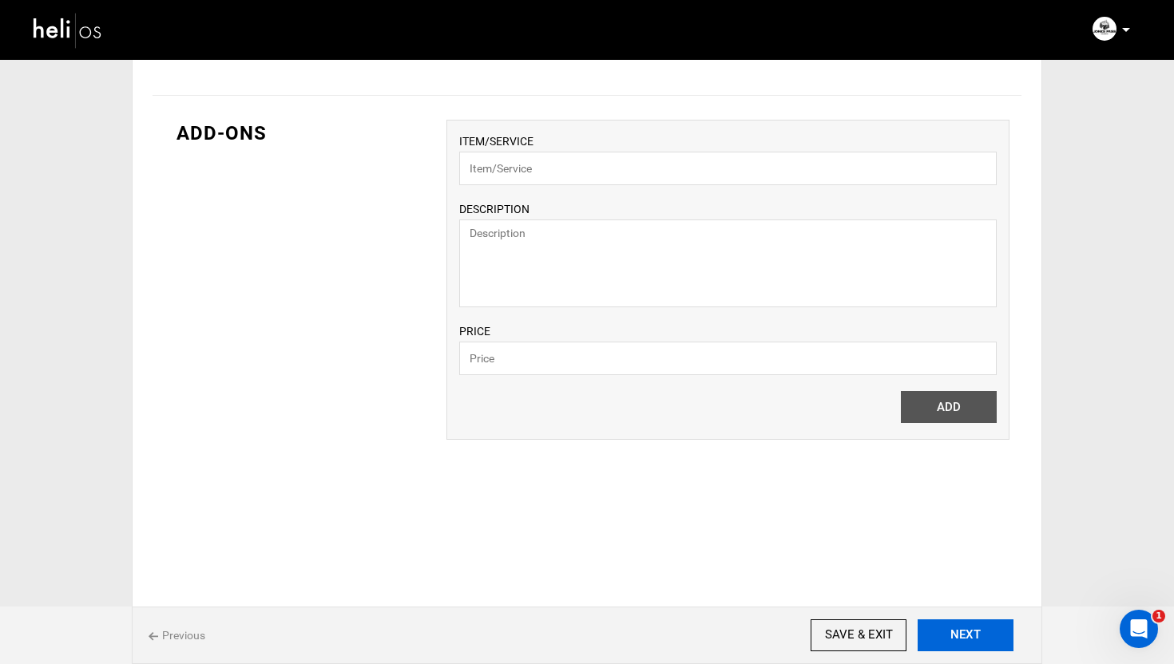
click at [984, 635] on button "NEXT" at bounding box center [966, 636] width 96 height 32
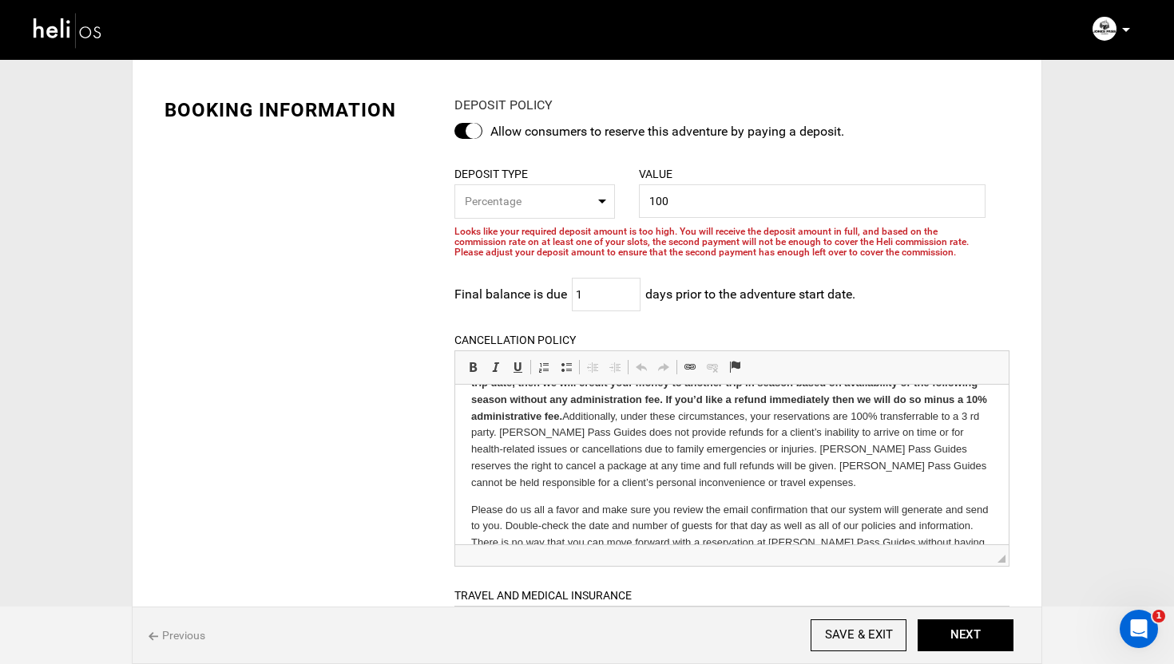
scroll to position [268, 0]
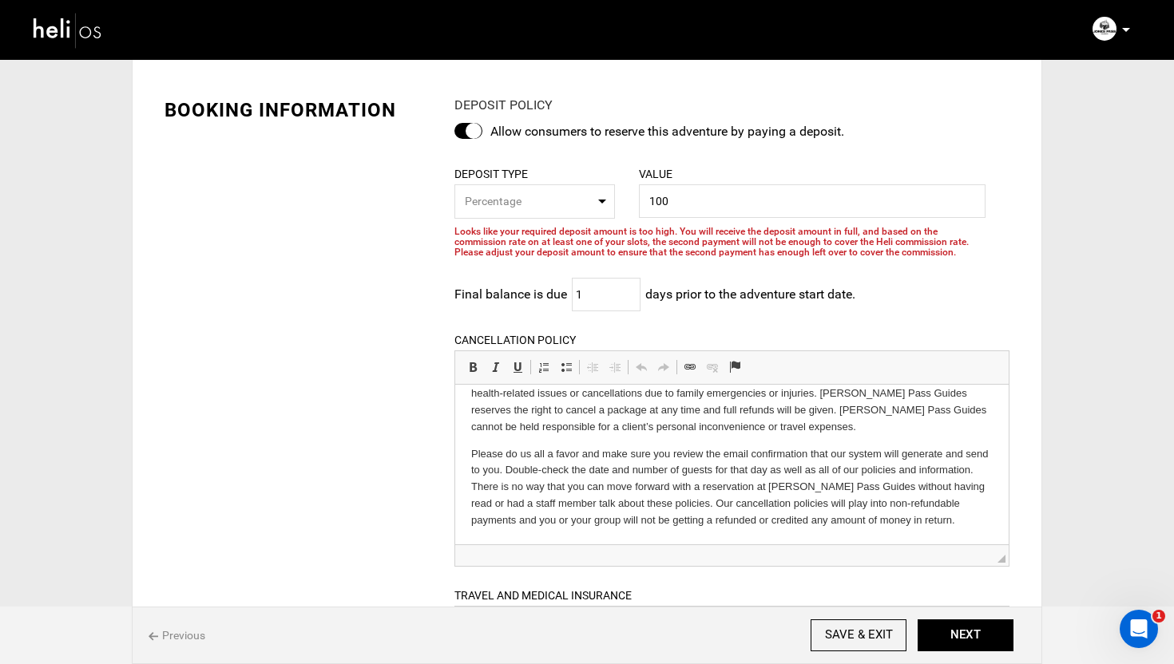
click at [624, 517] on p "Please do us all a favor and make sure you review the email confirmation that o…" at bounding box center [730, 487] width 521 height 83
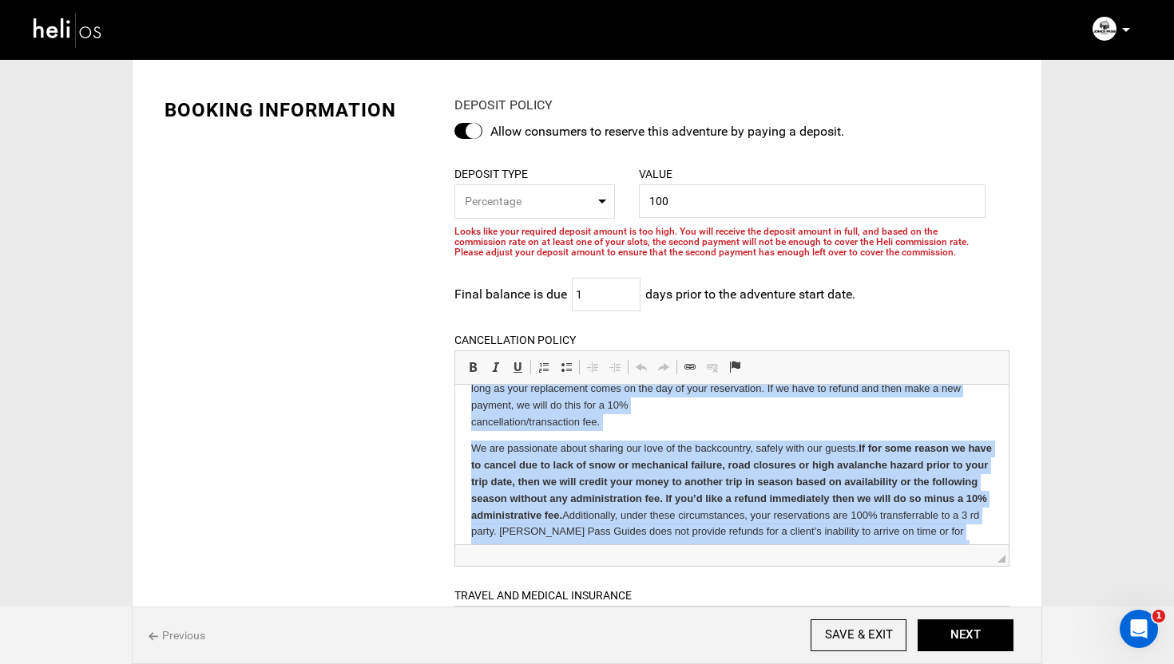
scroll to position [0, 0]
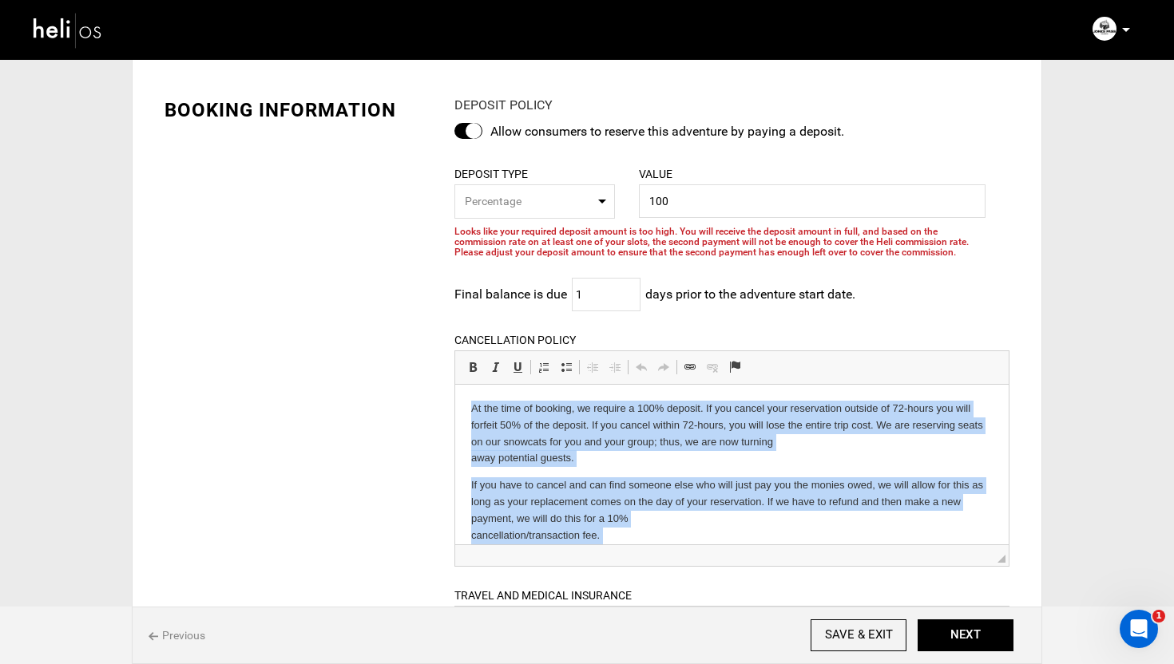
drag, startPoint x: 903, startPoint y: 525, endPoint x: 550, endPoint y: 371, distance: 385.5
click at [550, 384] on html "At the time of booking, we require a 100% deposit. If you cancel your reservati…" at bounding box center [730, 598] width 553 height 429
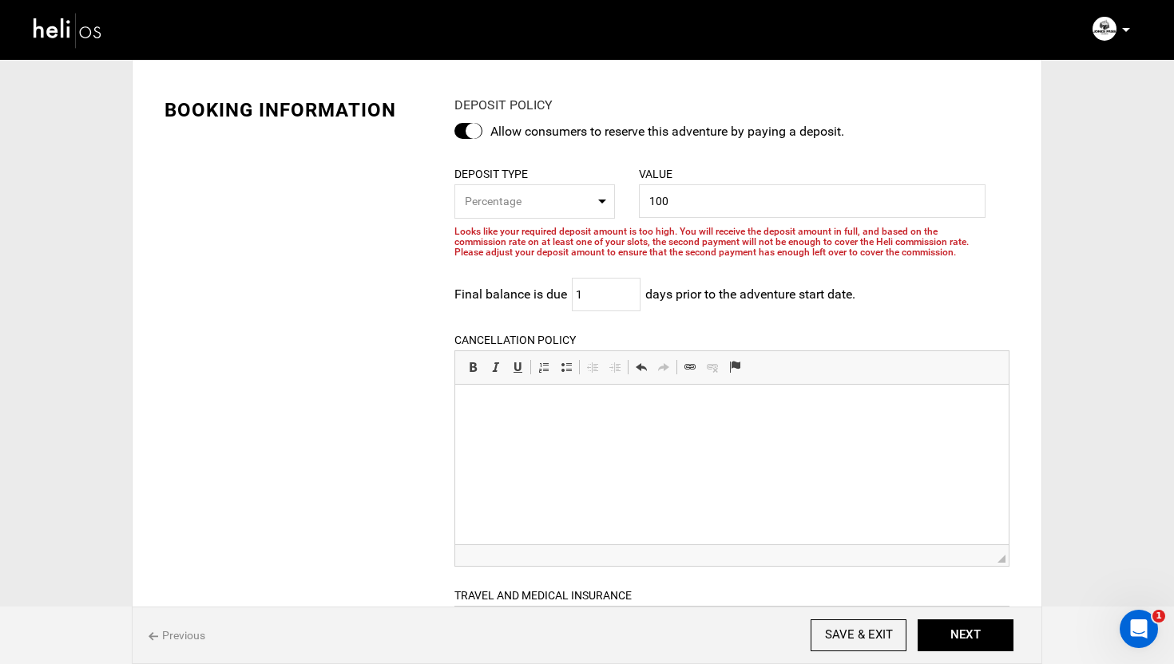
scroll to position [236, 0]
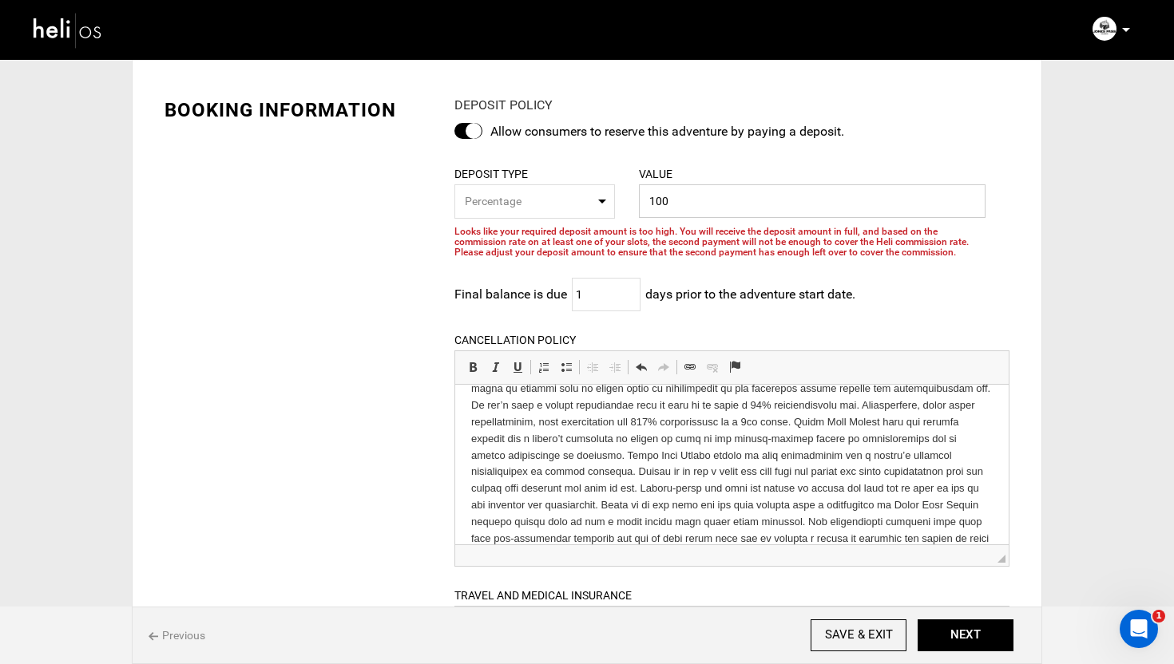
click at [707, 190] on input "100" at bounding box center [812, 201] width 347 height 34
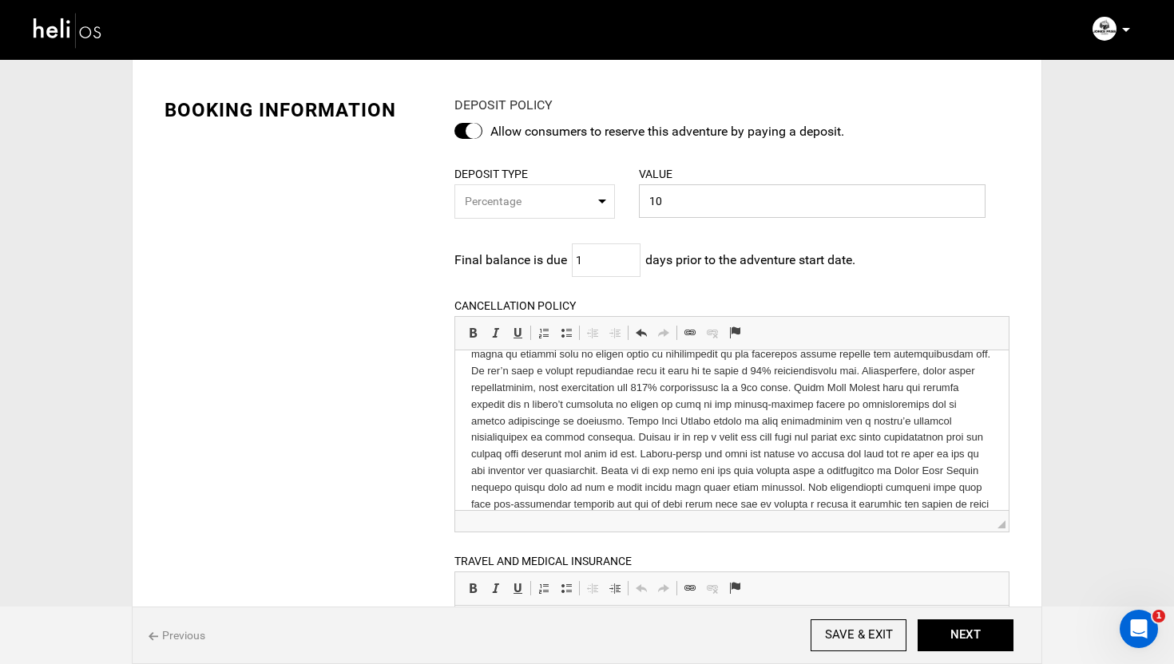
type input "1"
type input "50"
click at [376, 302] on div "BOOKING INFORMATION DEPOSIT POLICY Allow consumers to reserve this adventure by…" at bounding box center [587, 482] width 869 height 819
click at [594, 263] on input "1" at bounding box center [606, 261] width 69 height 34
type input "14"
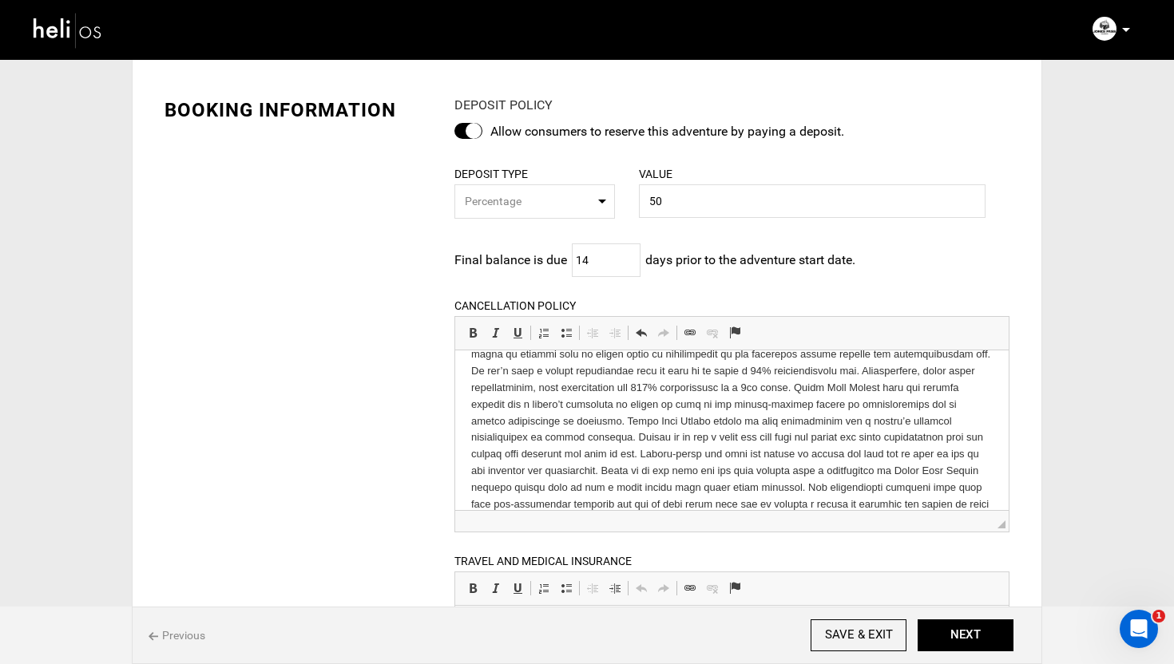
click at [403, 330] on div "BOOKING INFORMATION DEPOSIT POLICY Allow consumers to reserve this adventure by…" at bounding box center [587, 482] width 869 height 819
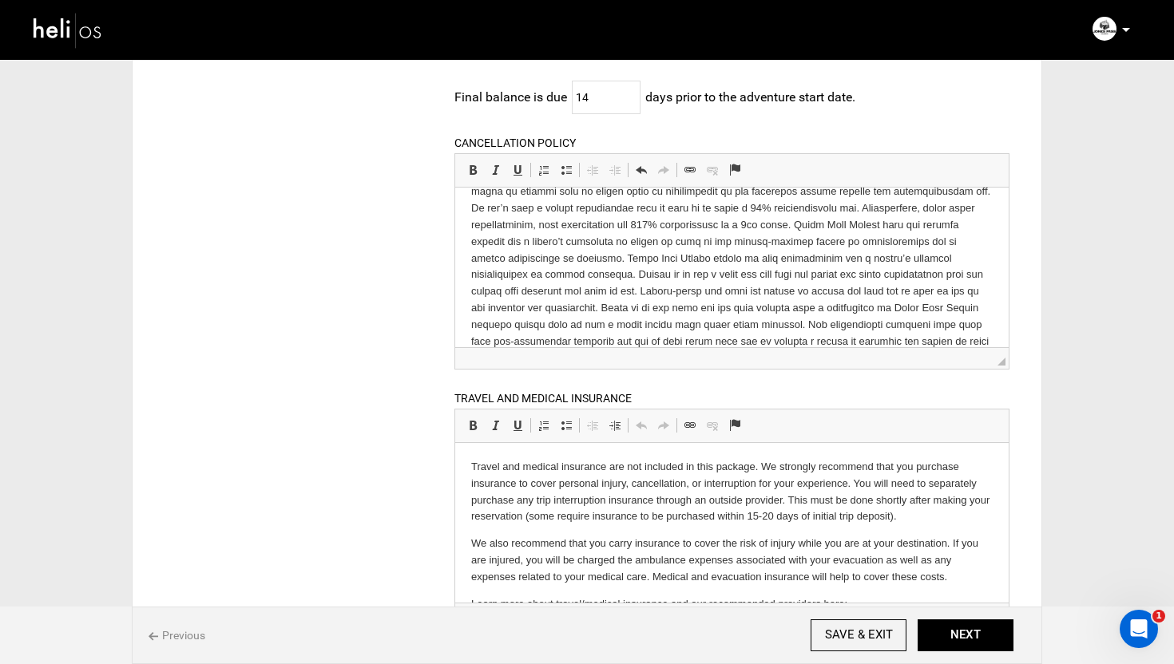
scroll to position [0, 0]
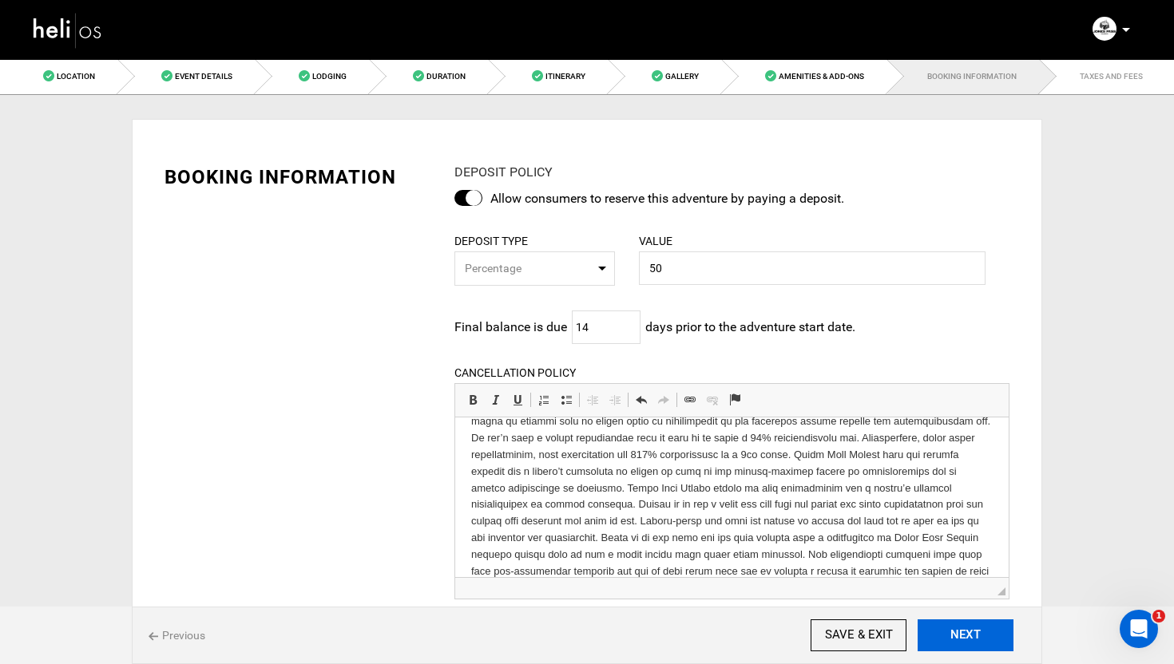
click at [986, 630] on button "NEXT" at bounding box center [966, 636] width 96 height 32
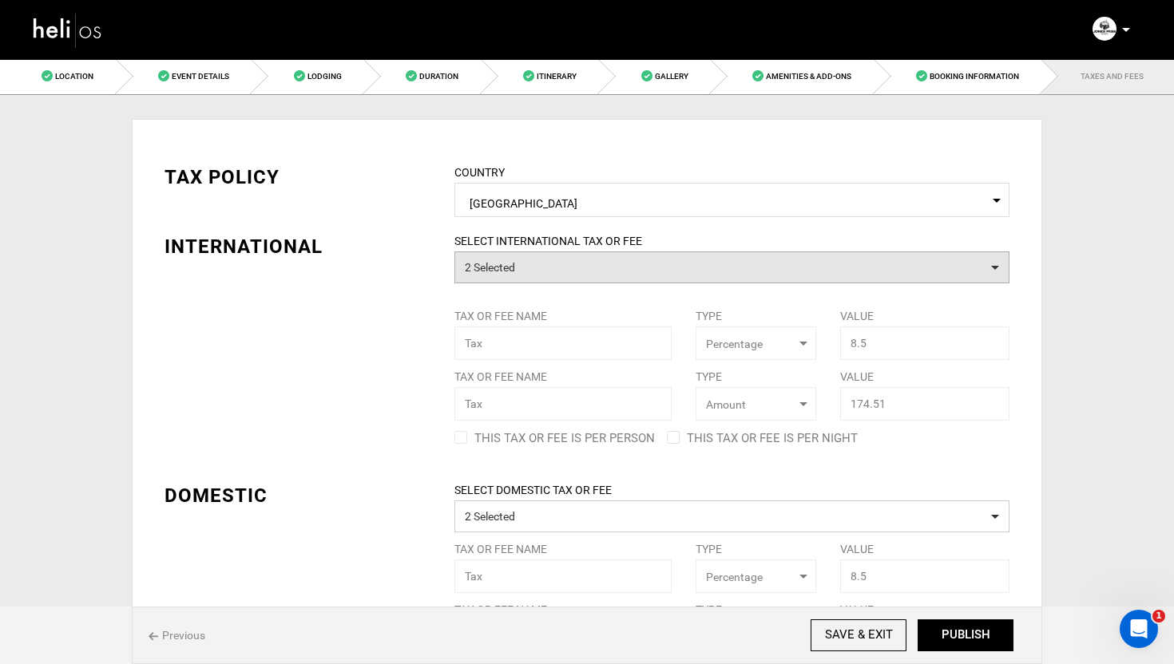
click at [535, 272] on button "2 Selected" at bounding box center [731, 268] width 555 height 32
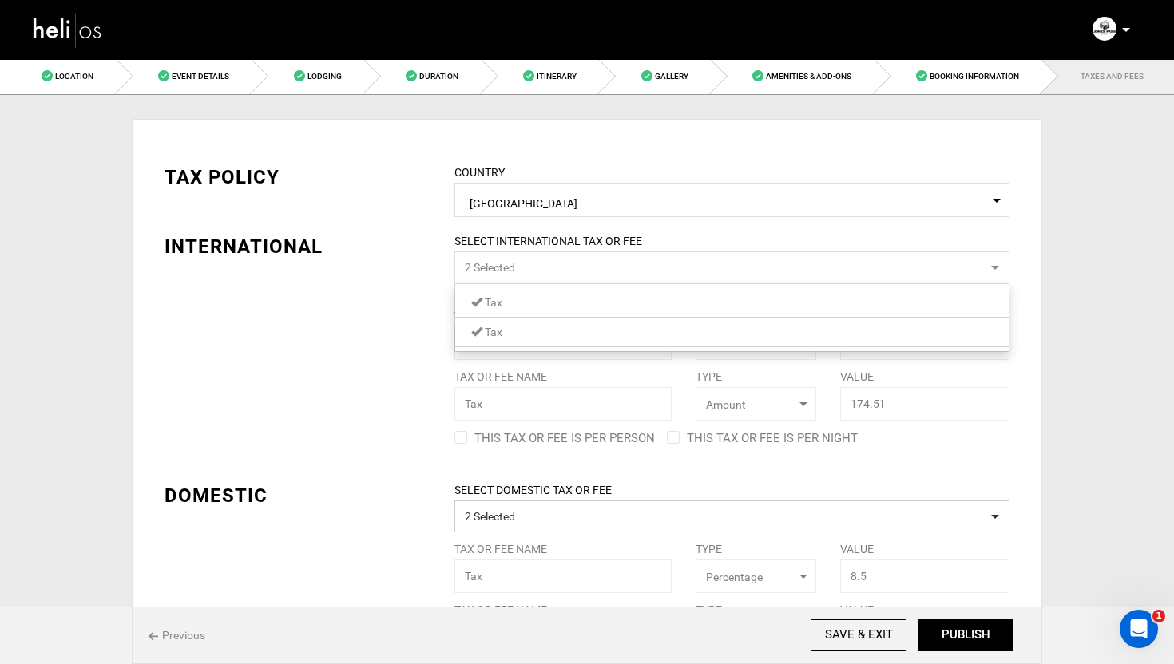
click at [432, 305] on div "TAX POLICY COUNTRY Select Country United States Please select a country. INTERN…" at bounding box center [587, 412] width 869 height 544
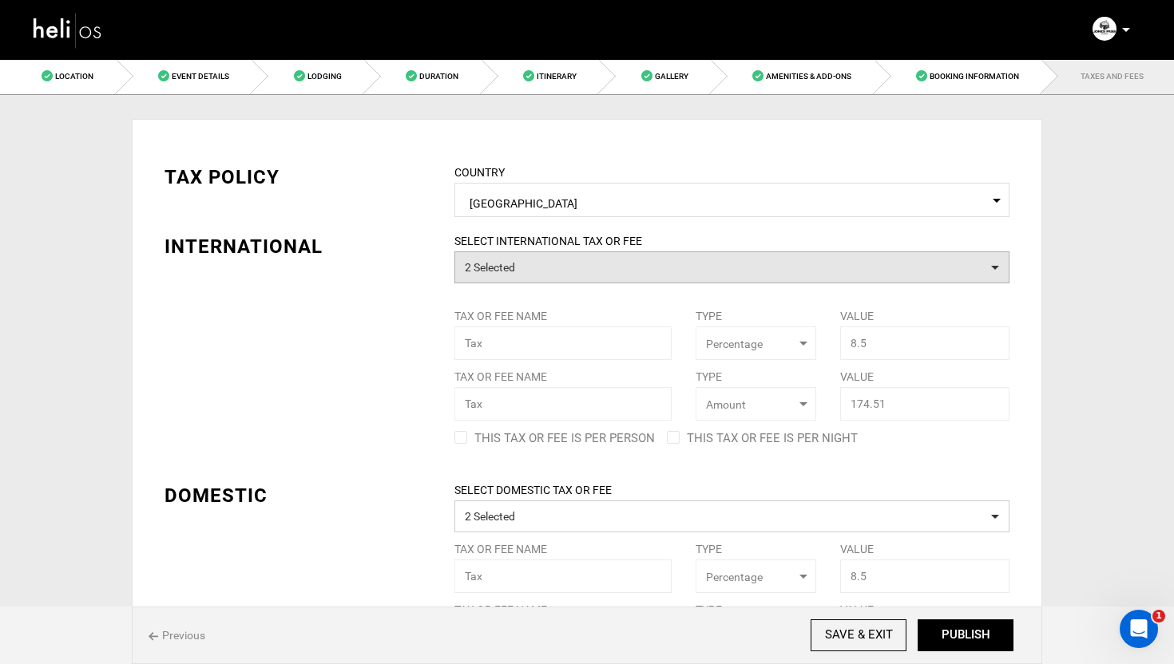
click at [530, 275] on button "2 Selected" at bounding box center [731, 268] width 555 height 32
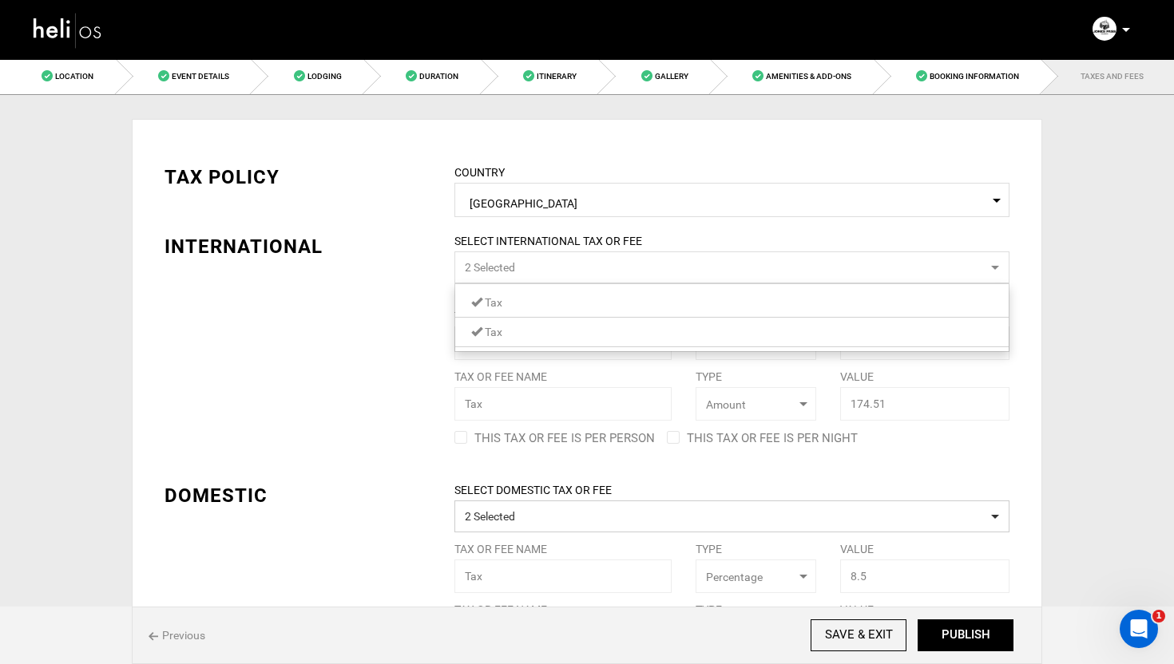
click at [493, 299] on span "Tax" at bounding box center [494, 302] width 18 height 13
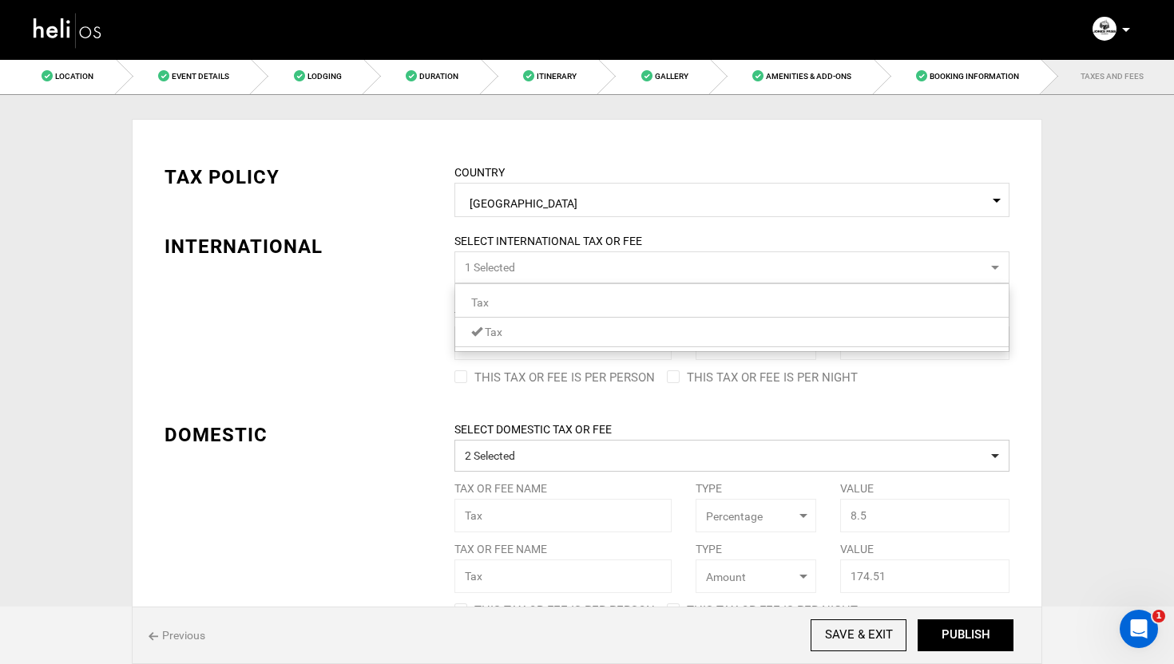
click at [408, 302] on div "TAX POLICY COUNTRY Select Country United States Please select a country. INTERN…" at bounding box center [587, 381] width 869 height 483
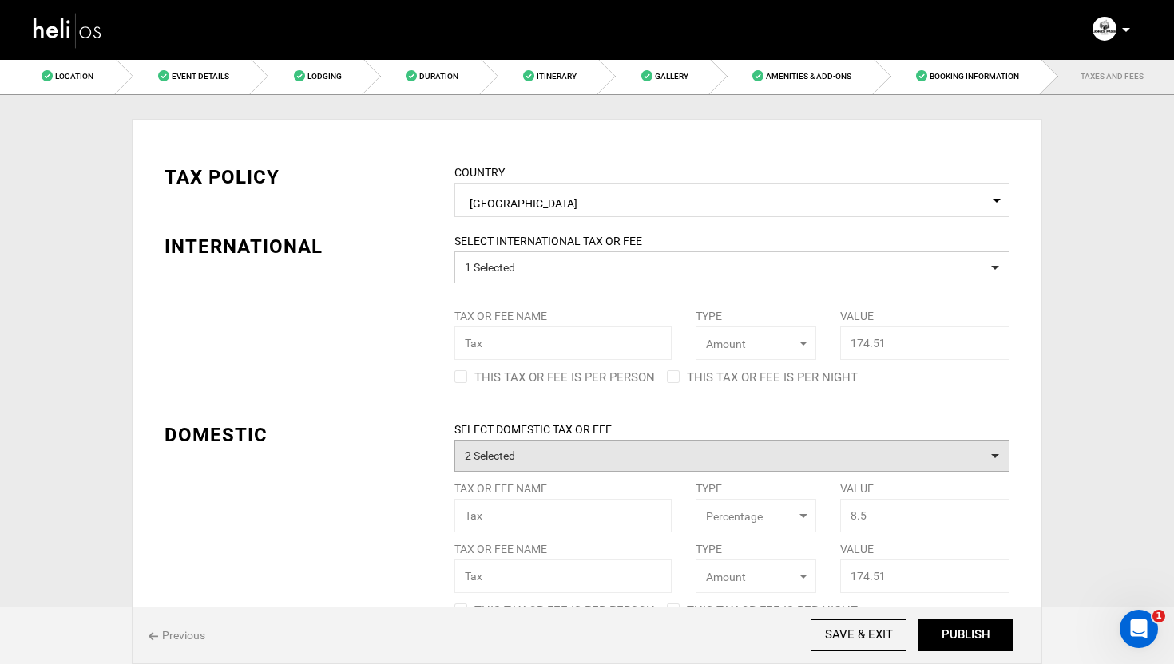
click at [551, 459] on button "2 Selected" at bounding box center [731, 456] width 555 height 32
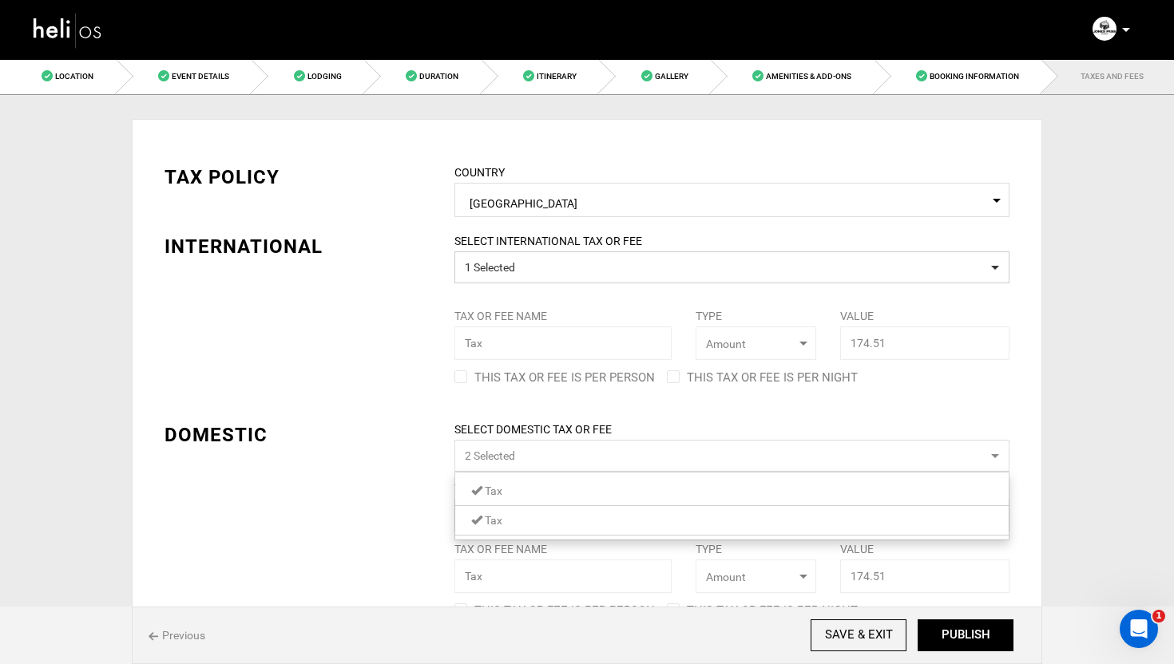
click at [498, 491] on span "Tax" at bounding box center [494, 491] width 18 height 13
click at [379, 430] on div "DOMESTIC" at bounding box center [297, 435] width 266 height 27
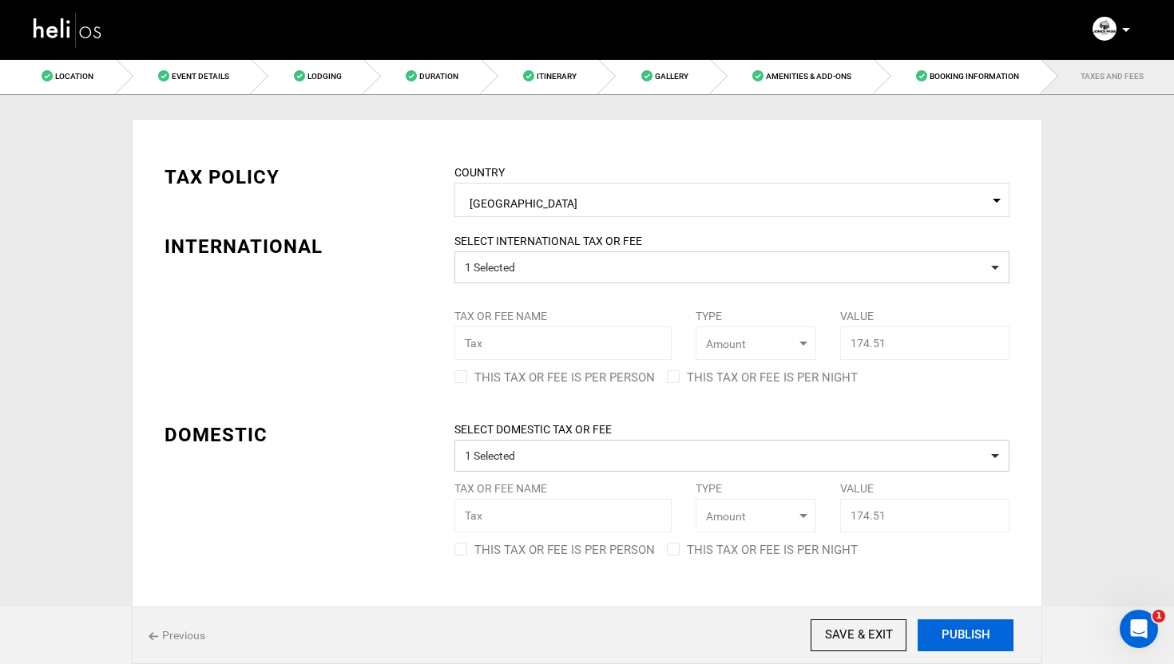
click at [986, 638] on button "PUBLISH" at bounding box center [966, 636] width 96 height 32
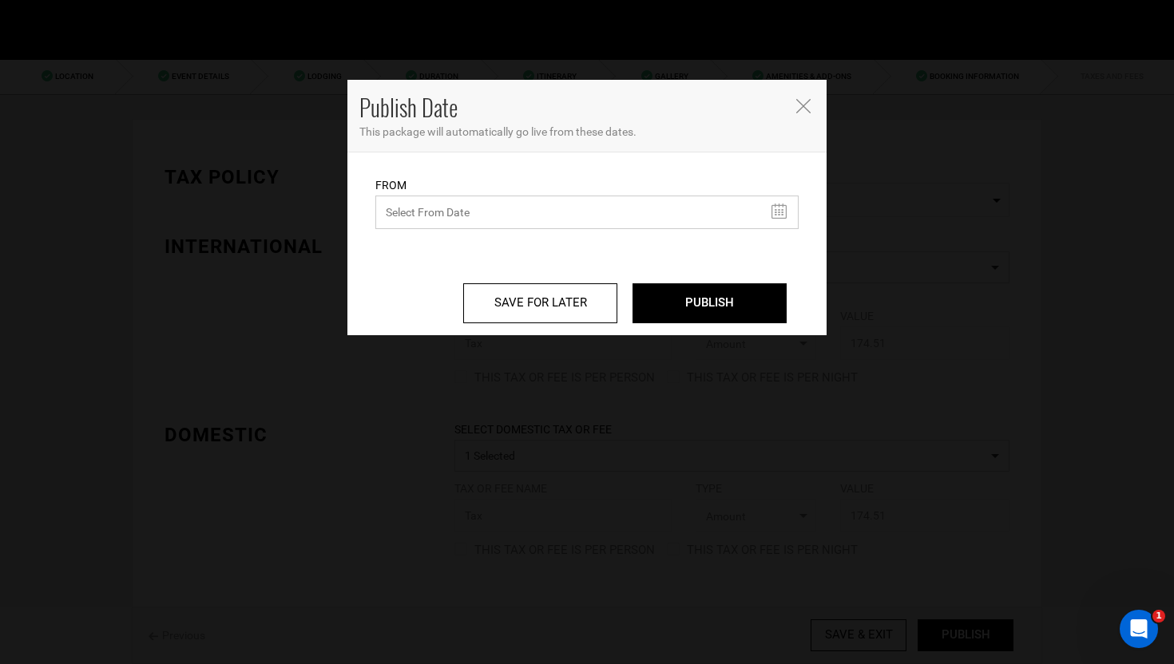
click at [466, 210] on input "text" at bounding box center [586, 213] width 423 height 34
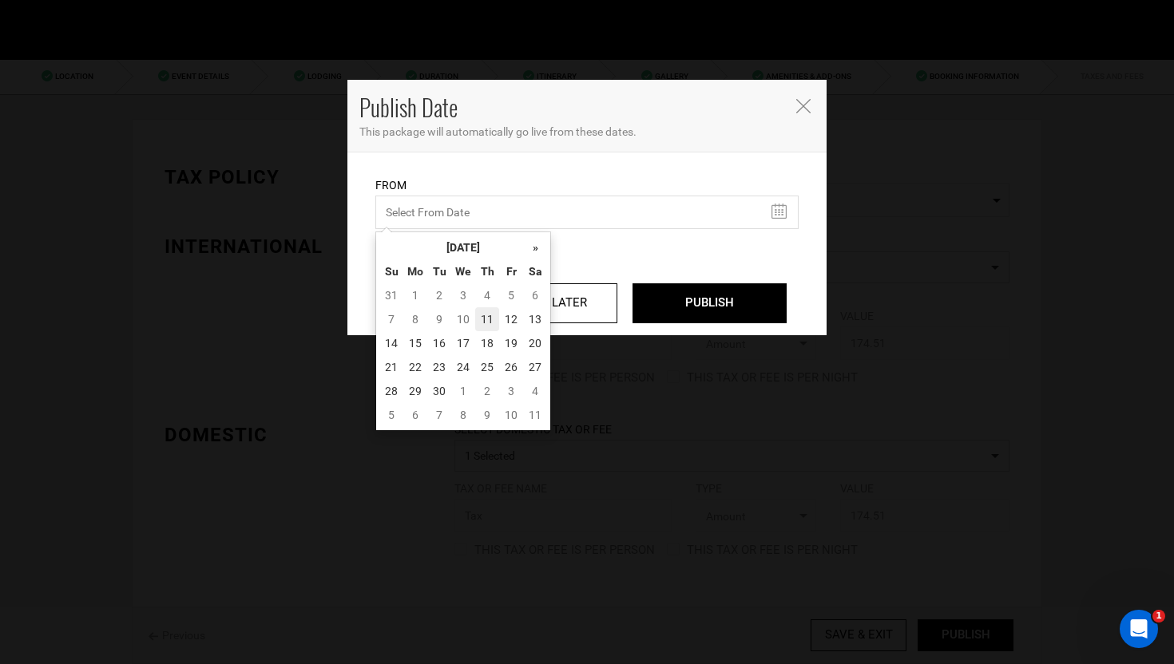
click at [485, 319] on td "11" at bounding box center [487, 319] width 24 height 24
type input "09/11/2025"
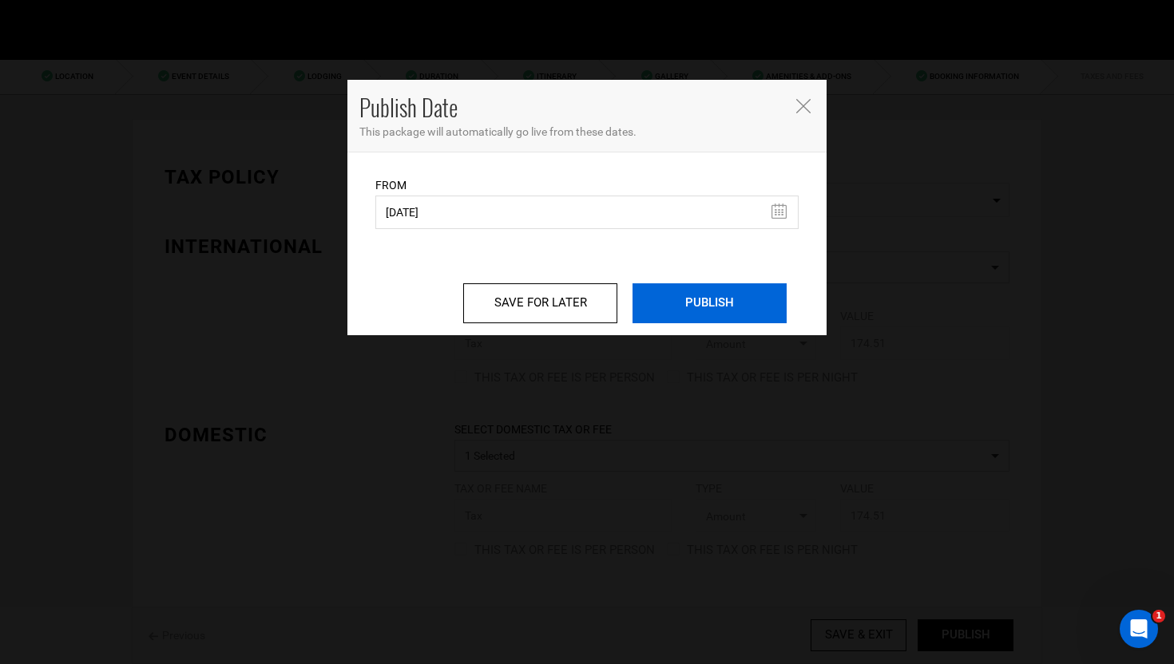
click at [728, 301] on input "PUBLISH" at bounding box center [709, 303] width 154 height 40
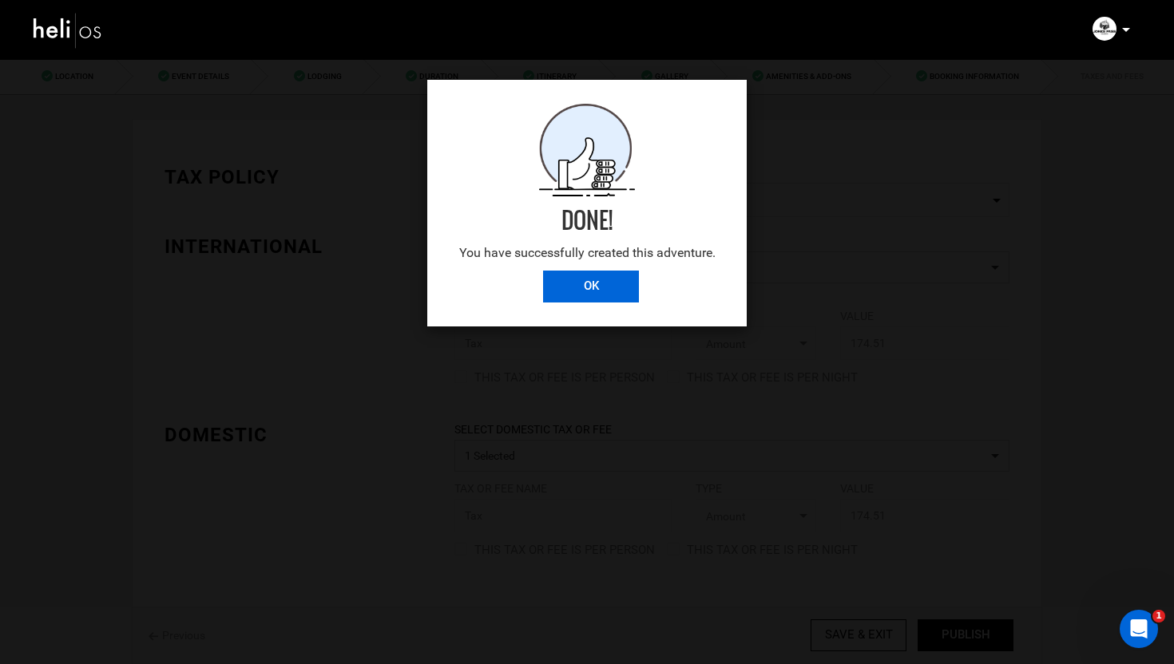
click at [587, 290] on input "OK" at bounding box center [591, 287] width 96 height 32
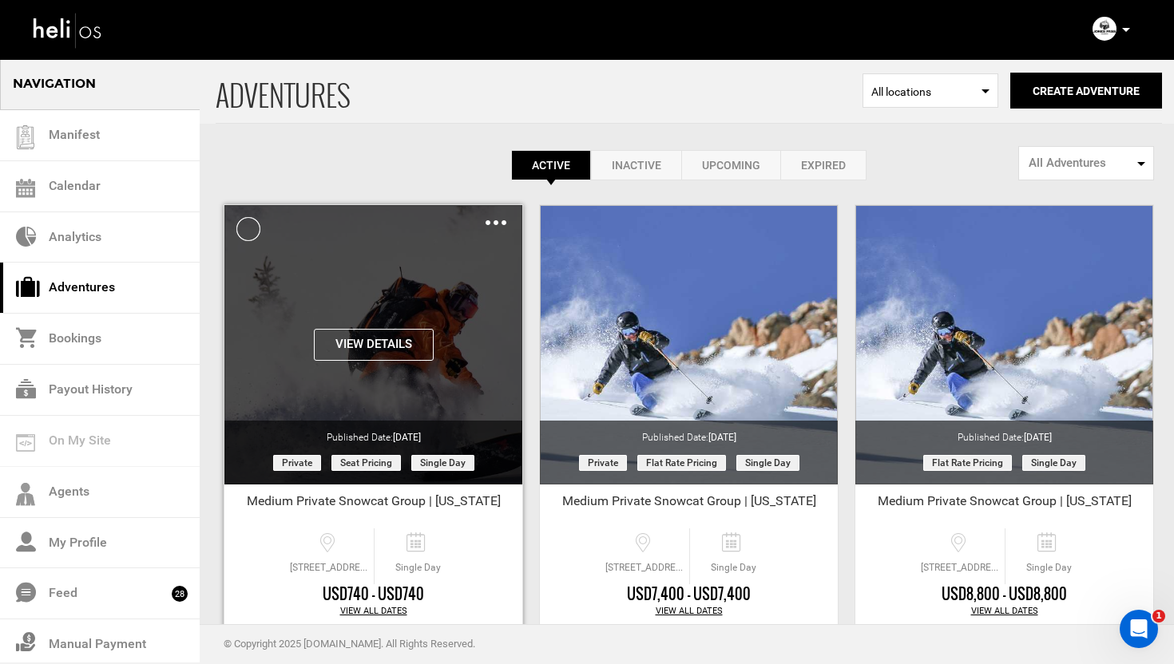
click at [490, 225] on div "Clone De-Activate Share Delete" at bounding box center [496, 222] width 21 height 18
click at [498, 223] on img at bounding box center [496, 222] width 21 height 5
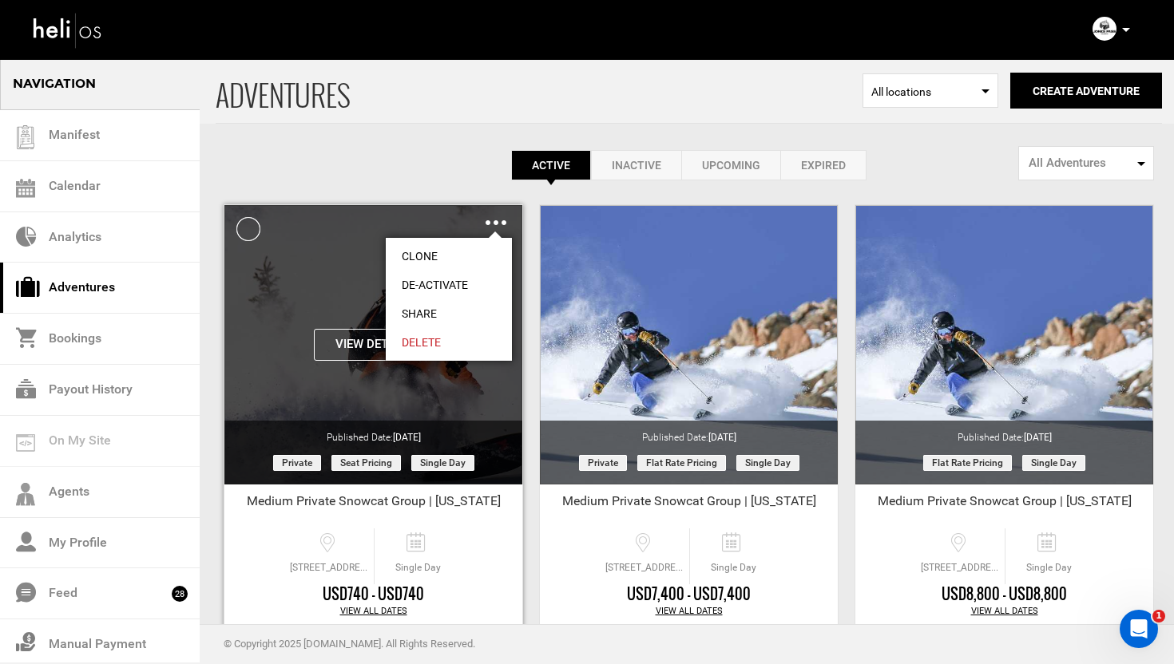
click at [421, 315] on link "Share" at bounding box center [449, 313] width 126 height 29
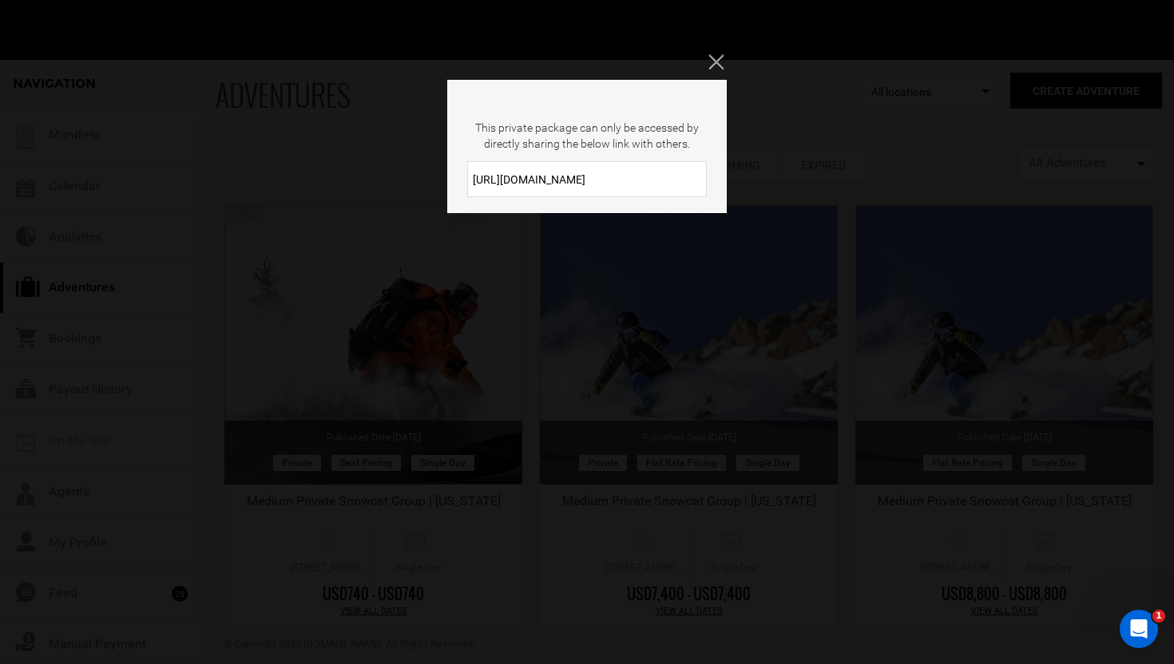
click at [603, 185] on input "https://heli.life/w473FY" at bounding box center [587, 179] width 240 height 36
click at [718, 59] on icon "Close" at bounding box center [716, 61] width 14 height 14
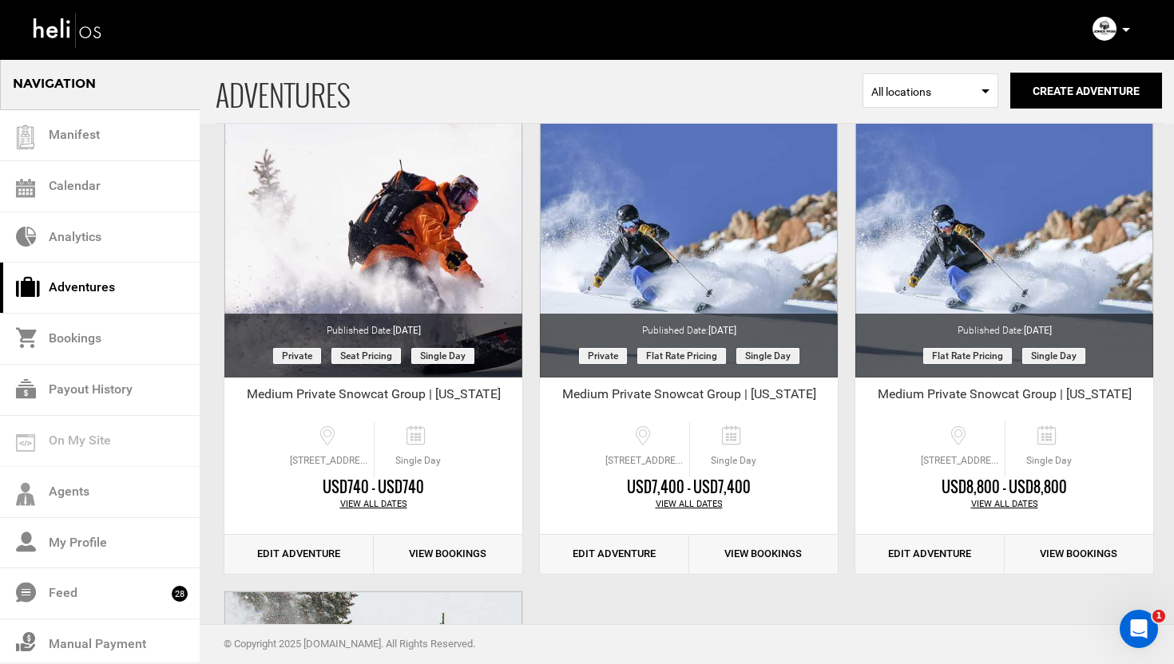
scroll to position [126, 0]
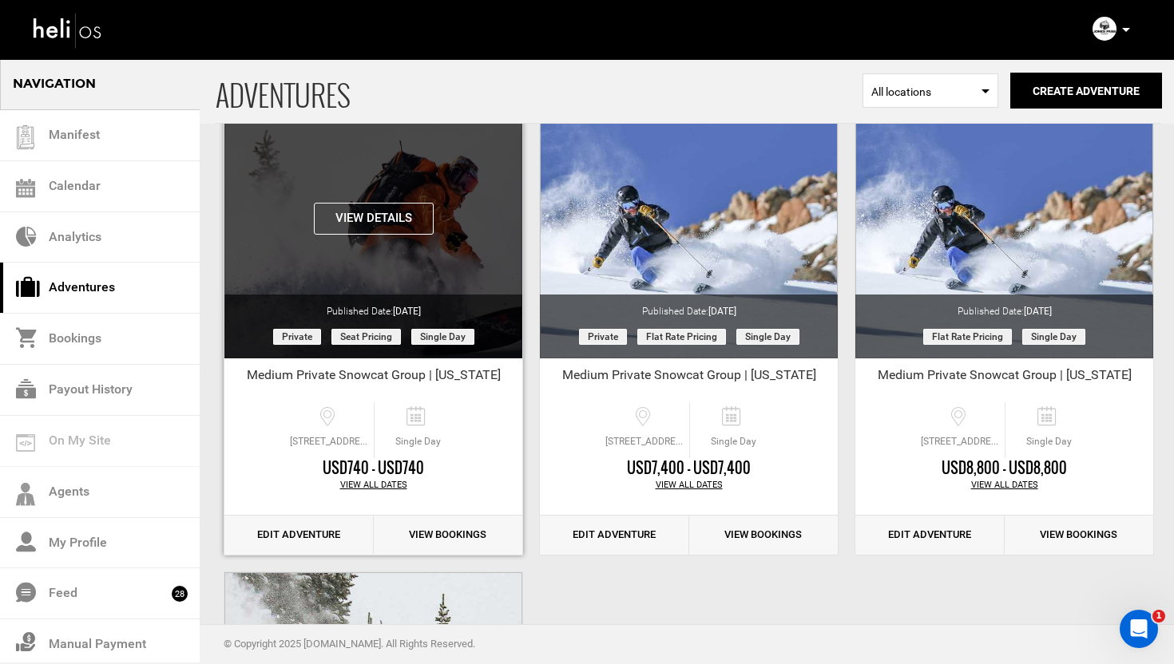
click at [365, 209] on button "View Details" at bounding box center [374, 219] width 120 height 32
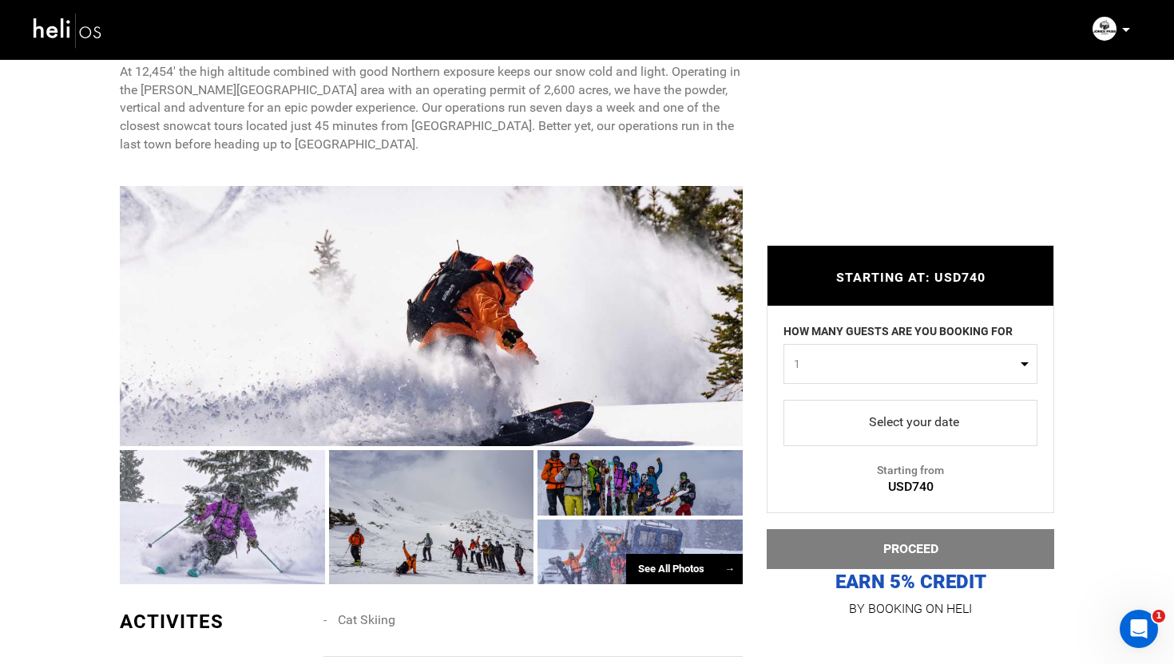
scroll to position [1233, 0]
click at [414, 339] on div at bounding box center [431, 317] width 623 height 260
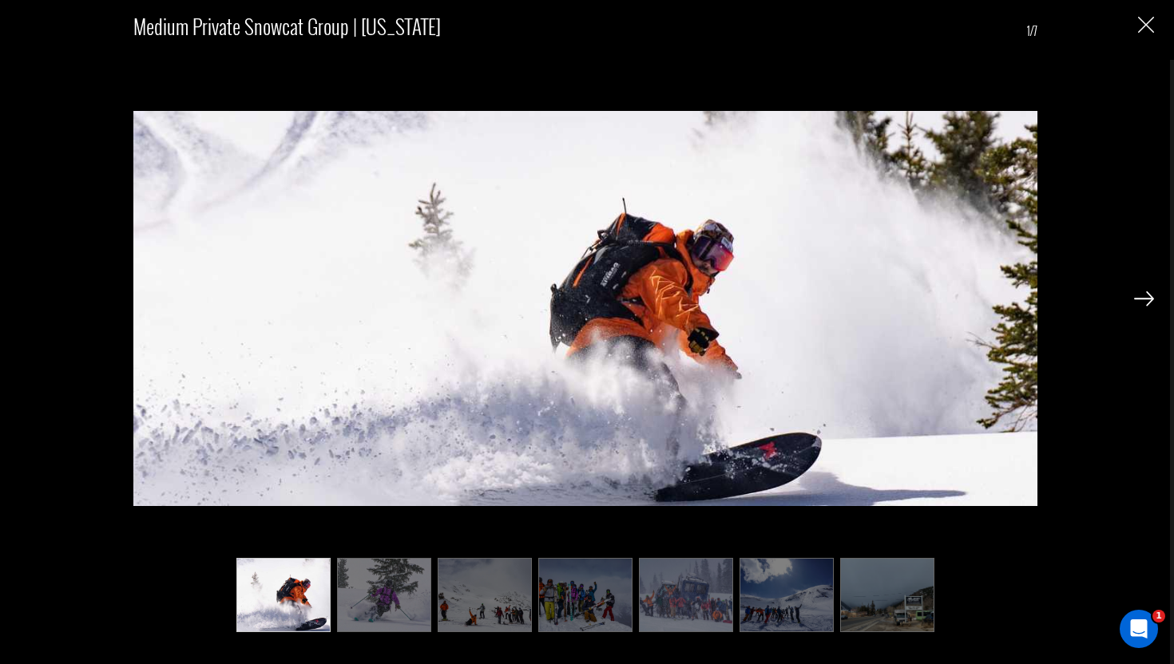
click at [1148, 25] on img "Close" at bounding box center [1146, 25] width 16 height 16
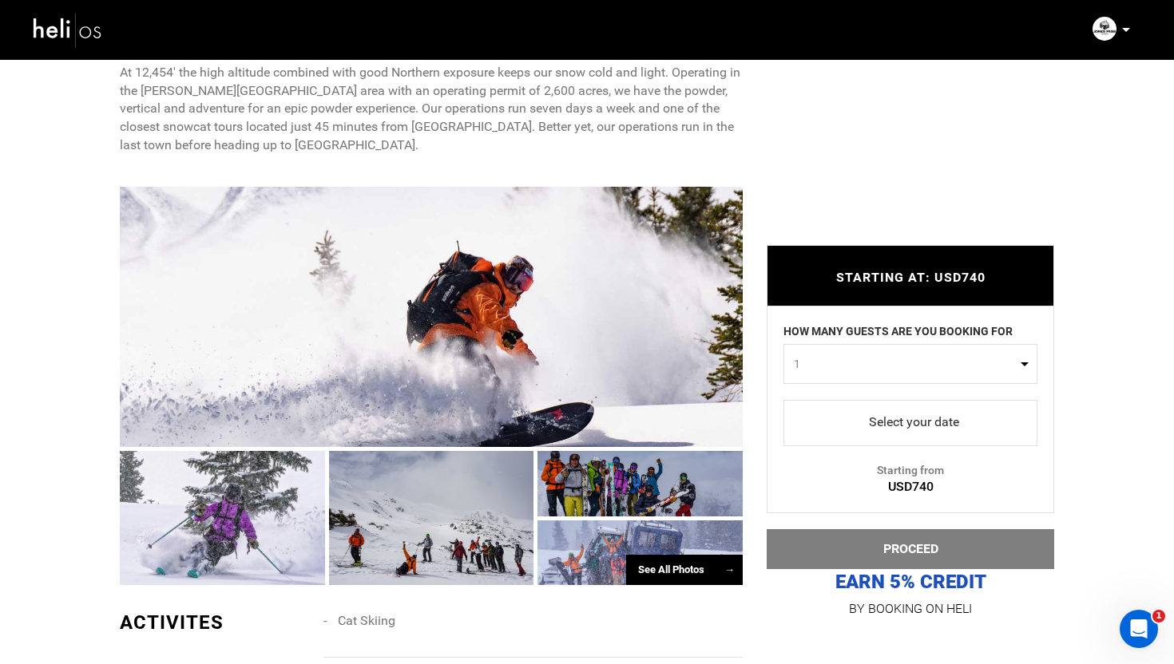
click at [396, 283] on div at bounding box center [431, 317] width 623 height 260
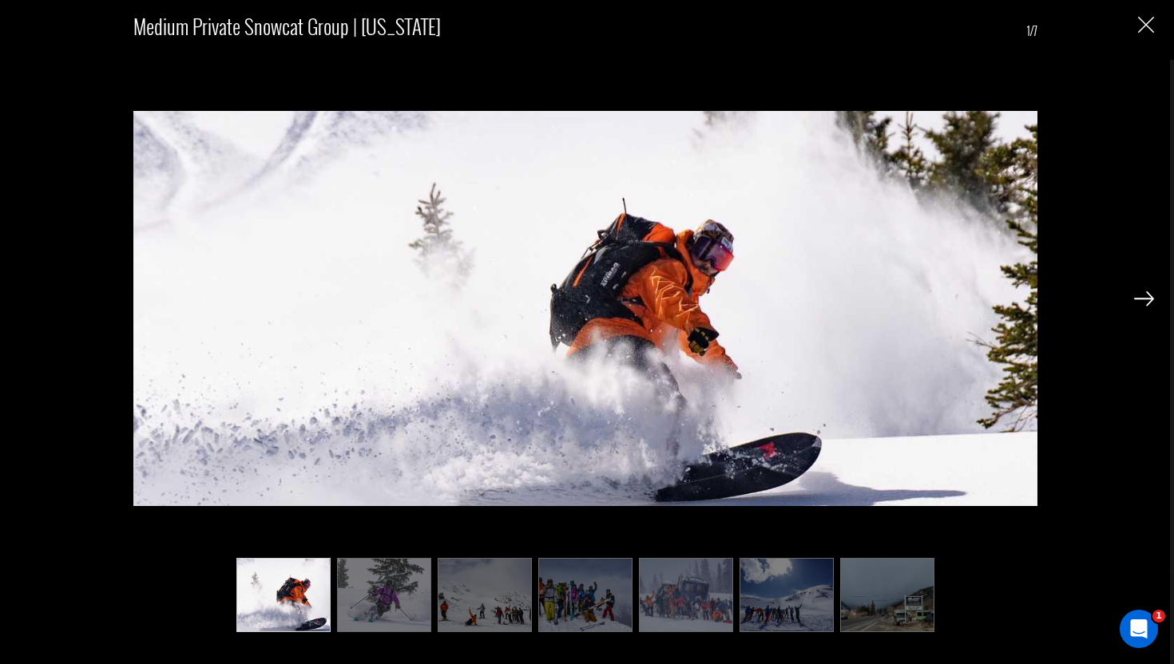
click at [1148, 300] on img at bounding box center [1144, 298] width 20 height 14
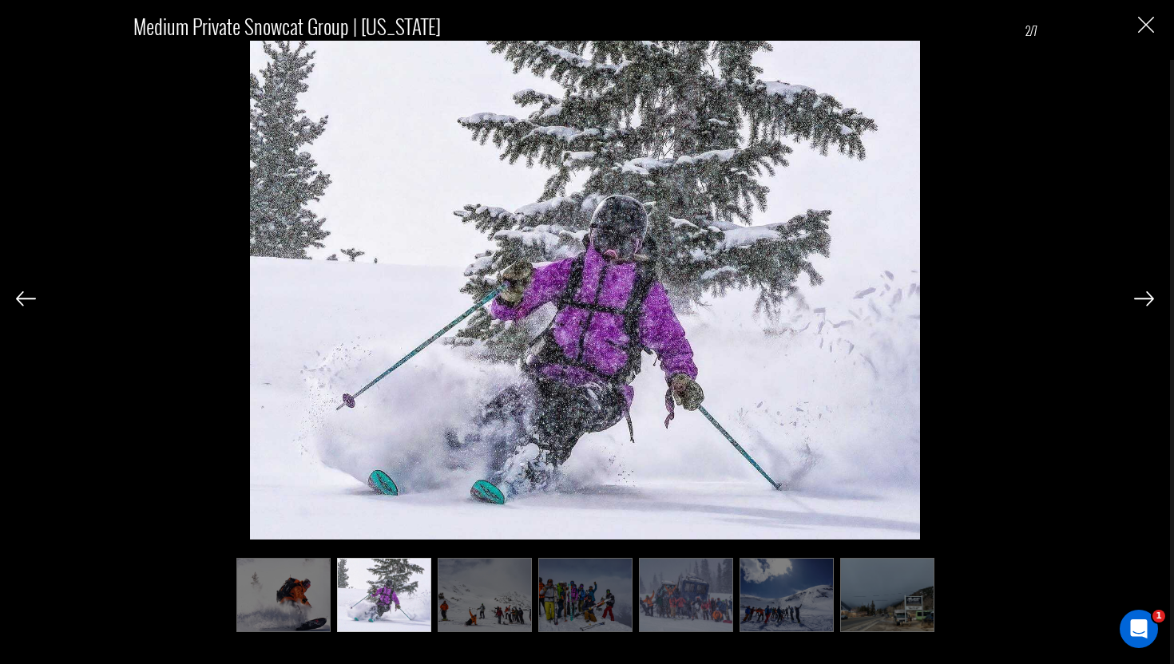
click at [1148, 300] on img at bounding box center [1144, 298] width 20 height 14
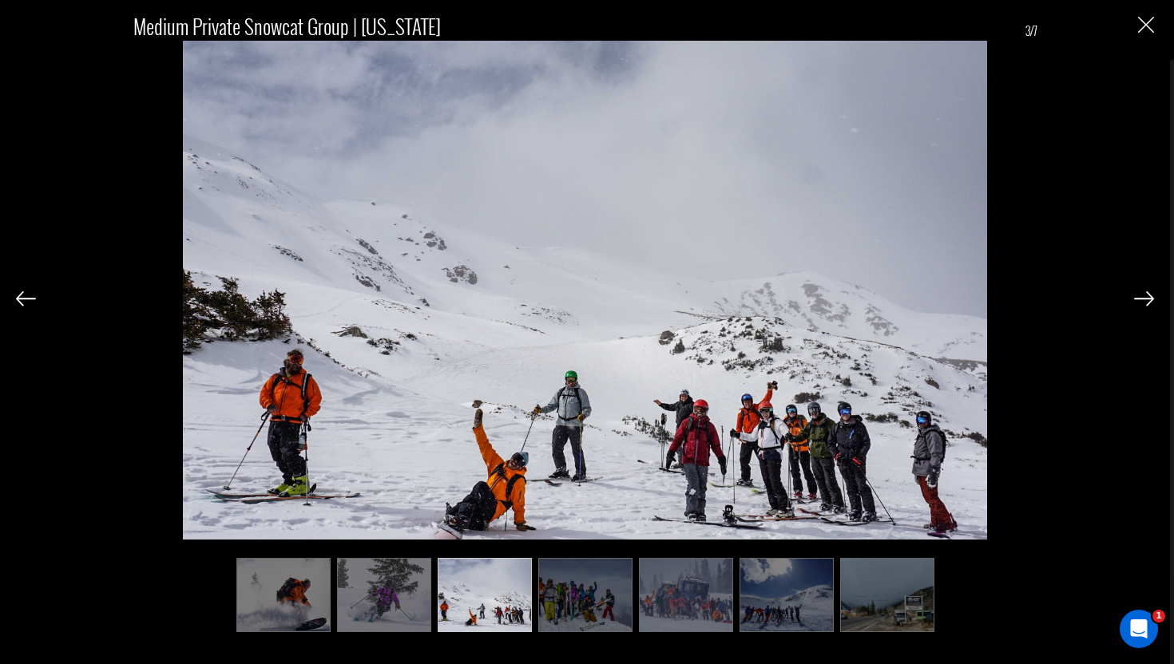
click at [1148, 300] on img at bounding box center [1144, 298] width 20 height 14
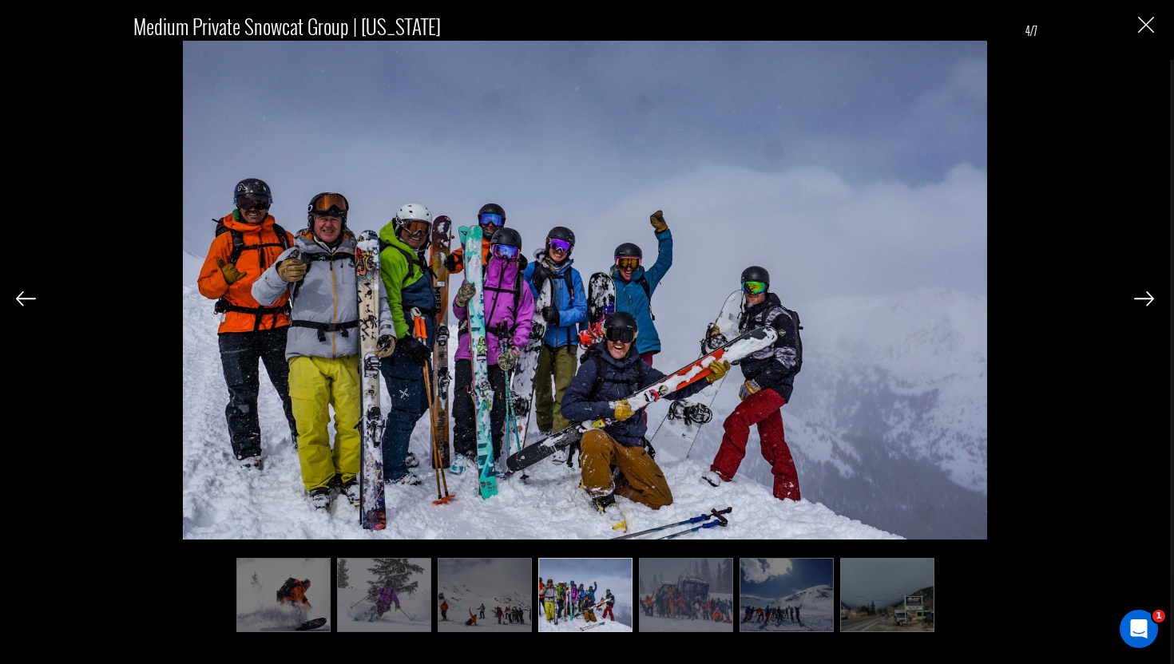
click at [1148, 300] on img at bounding box center [1144, 298] width 20 height 14
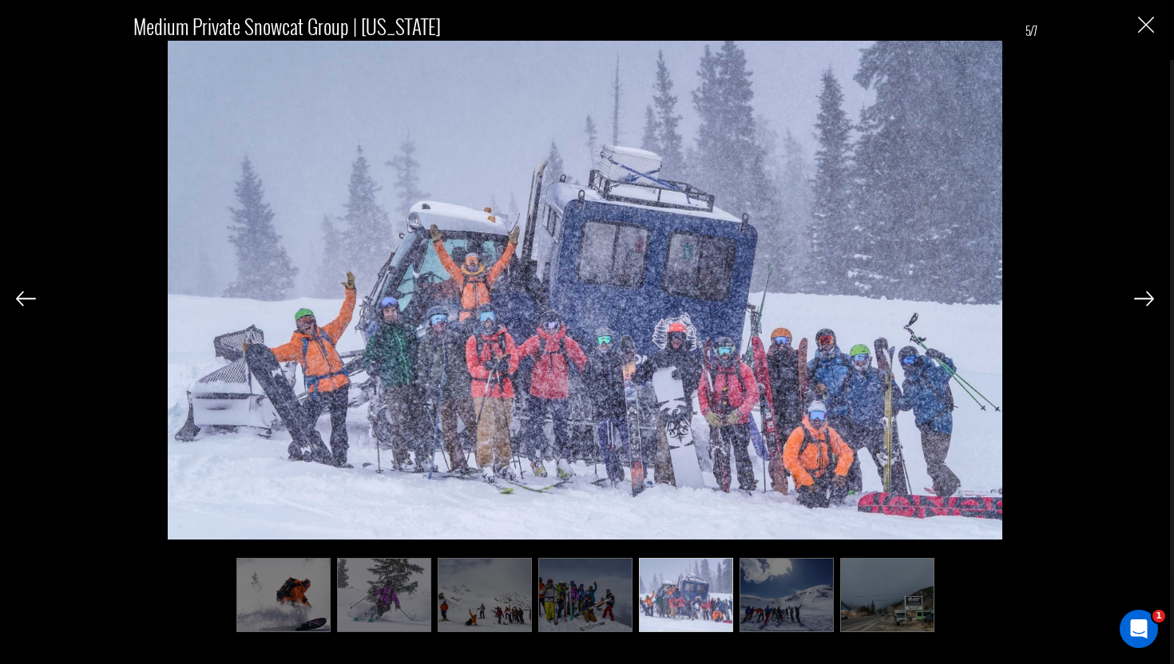
click at [1148, 300] on img at bounding box center [1144, 298] width 20 height 14
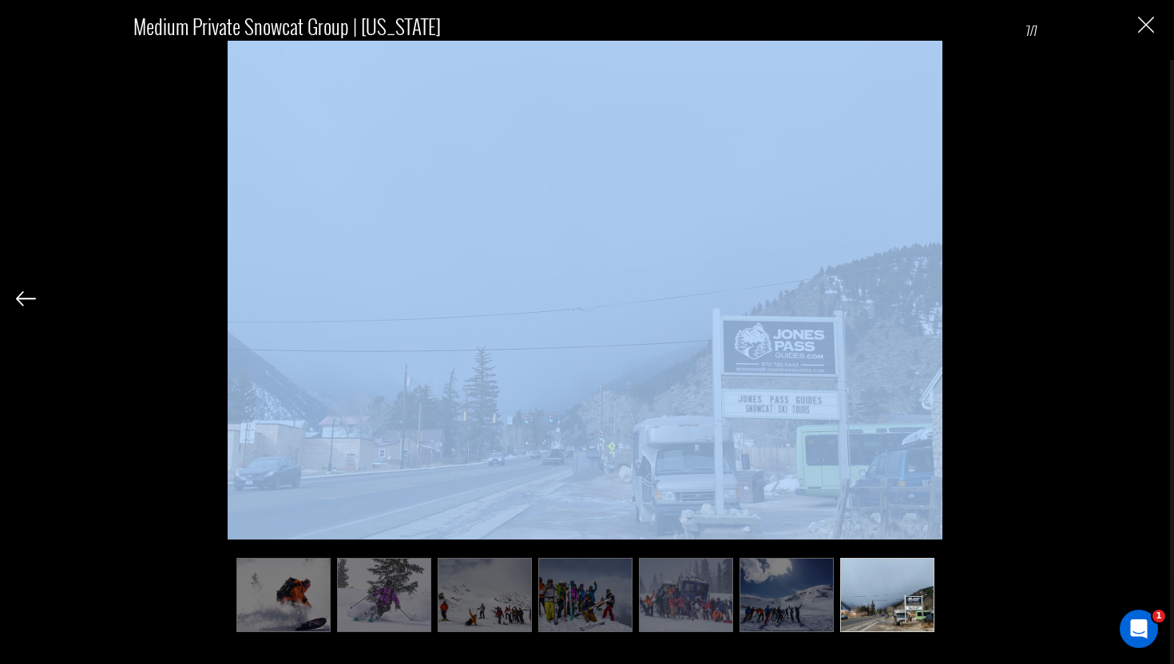
click at [1148, 300] on div "Medium Private Snowcat Group | [US_STATE] 7/7" at bounding box center [585, 315] width 1138 height 631
click at [1144, 22] on img "Close" at bounding box center [1146, 25] width 16 height 16
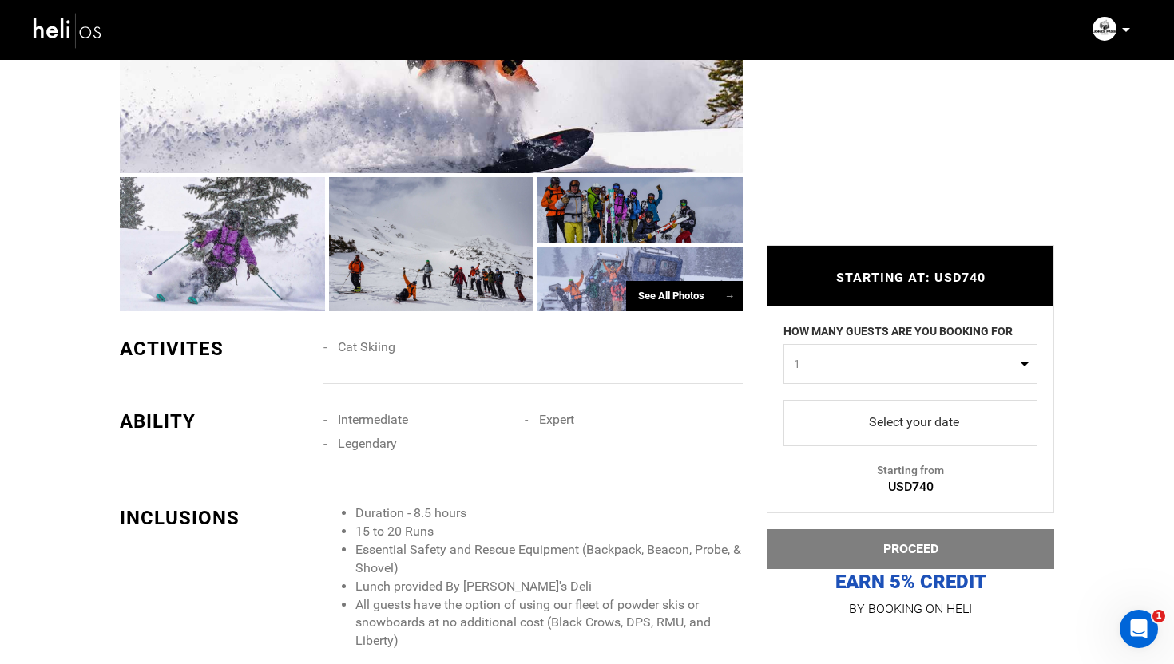
scroll to position [1465, 0]
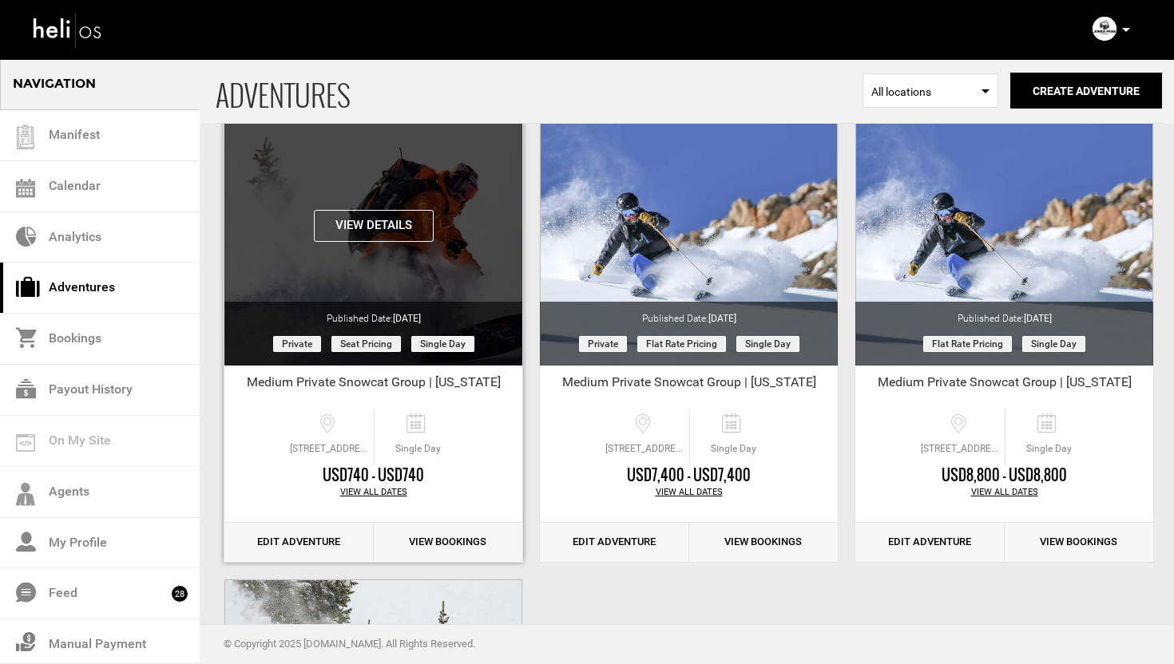
scroll to position [135, 0]
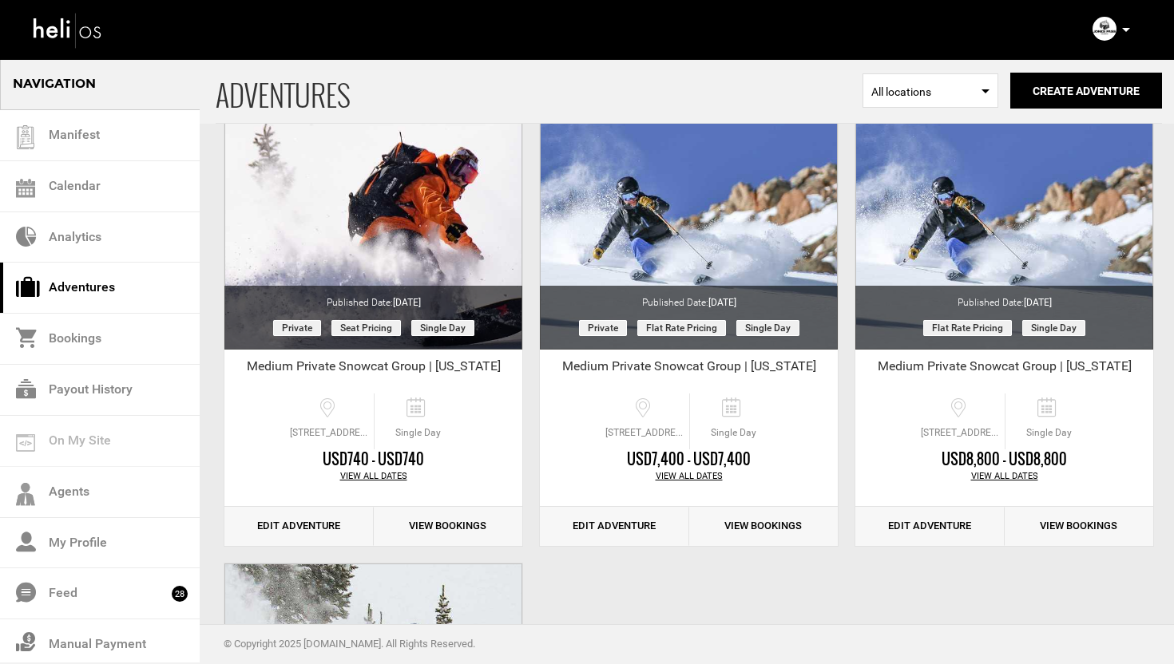
click at [1132, 30] on div "Complete Your Profile Account Settings Change Password Logout" at bounding box center [1112, 29] width 57 height 31
click at [1124, 26] on p at bounding box center [1125, 30] width 10 height 18
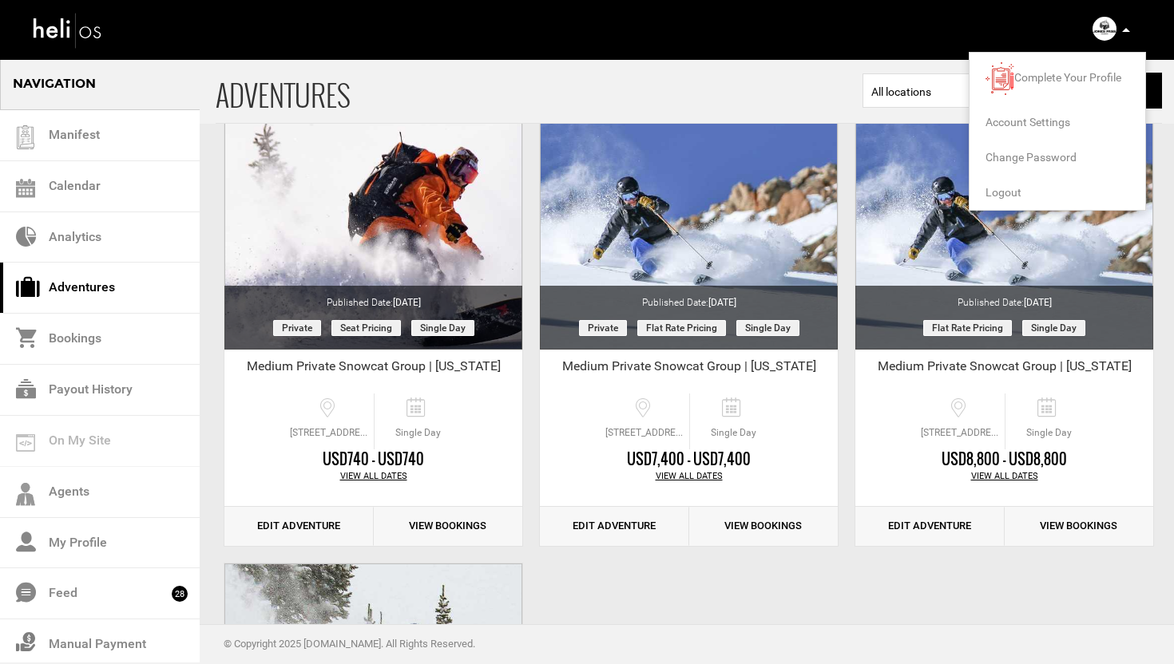
click at [1024, 116] on span "Account Settings" at bounding box center [1027, 122] width 85 height 13
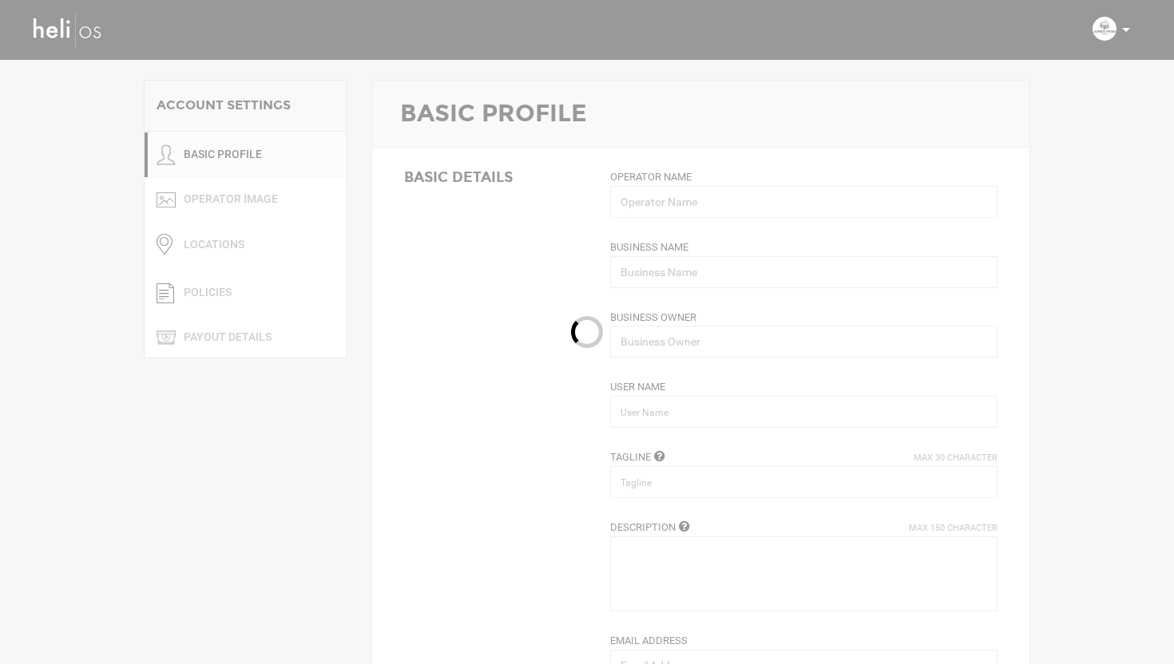
type input "Ehren Samuelson"
type input "[PERSON_NAME] Pass Guides"
type input "Ehren Samuelson"
type input "jonespassguides"
type input "Where You Feel Most Alive"
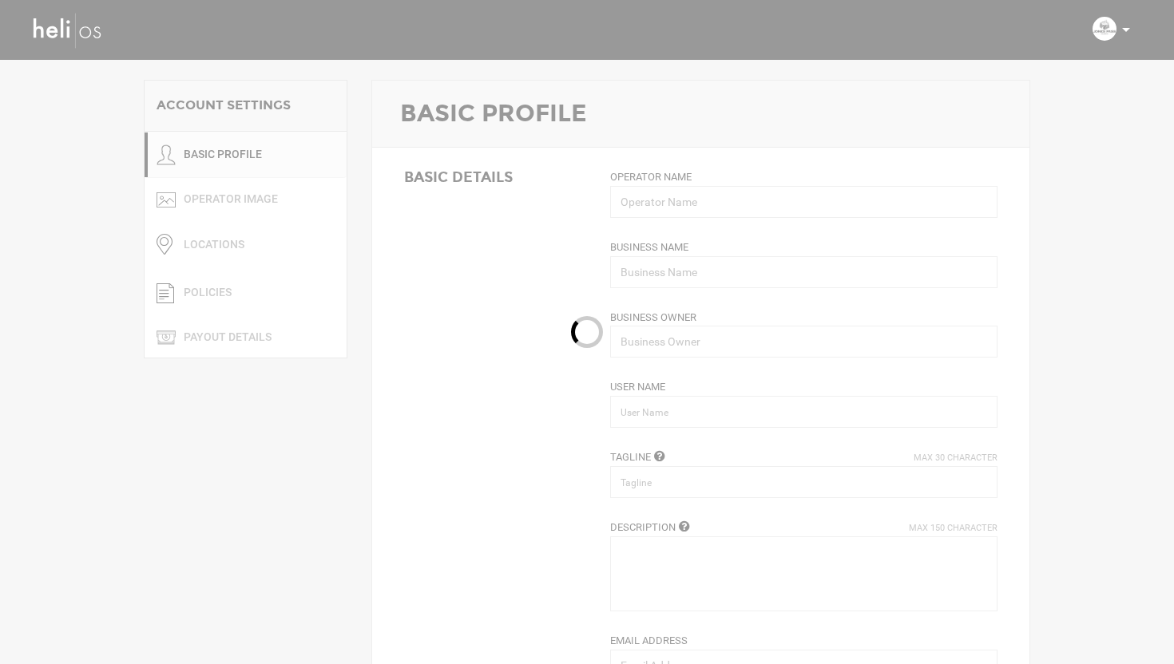
type textarea "Jones Pass Guides offers an authentic epic backcountry experience for winter sp…"
type input "jpg@heli.life"
type input "https://www.jonespassguides.com"
type input "756 Country Road 519"
type input "Fraser"
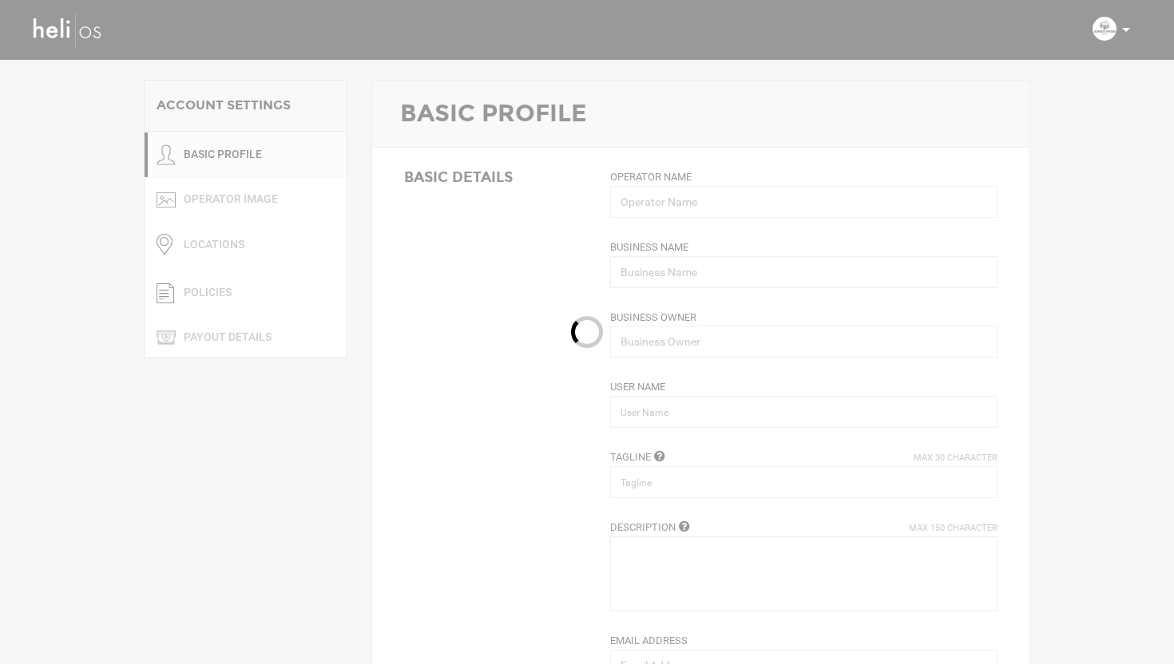
type input "80442"
type input "+1 970-726-5442"
type input "100"
type input "1"
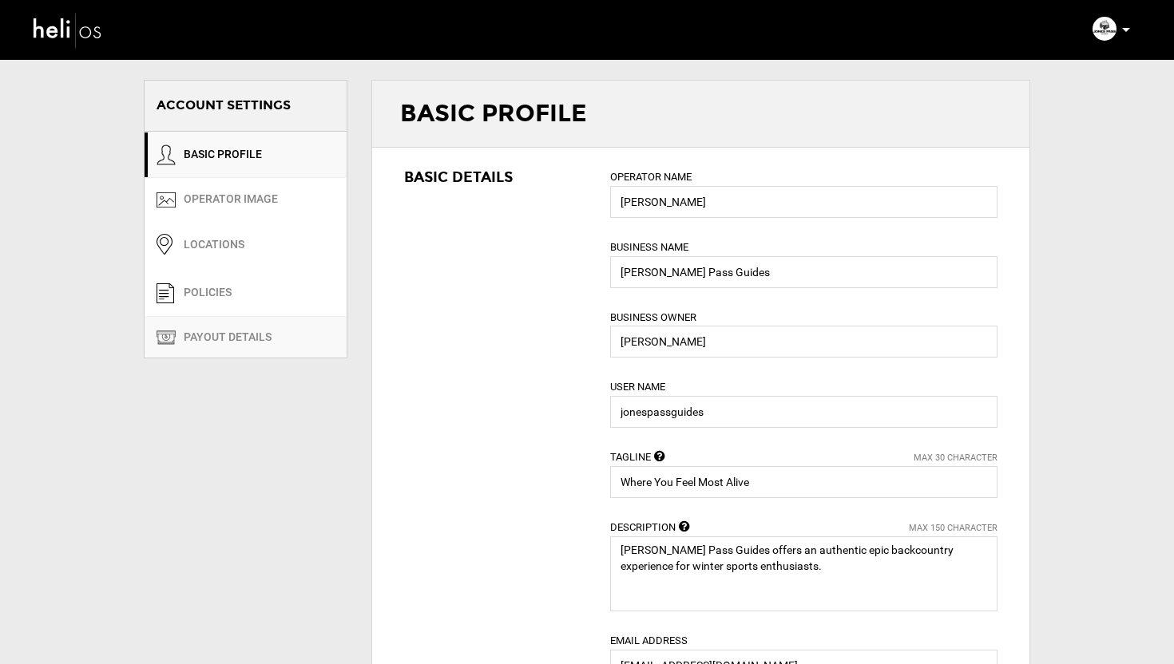
click at [247, 331] on link "PAYOUT DETAILS" at bounding box center [246, 337] width 202 height 42
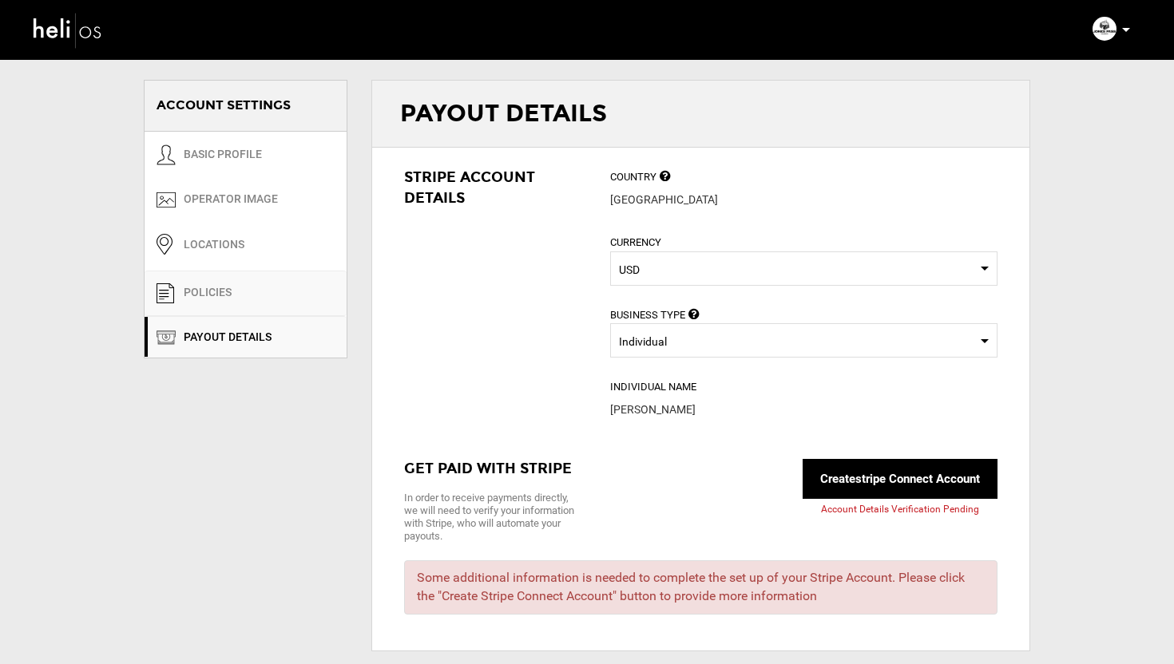
click at [256, 290] on link "POLICIES" at bounding box center [246, 294] width 202 height 46
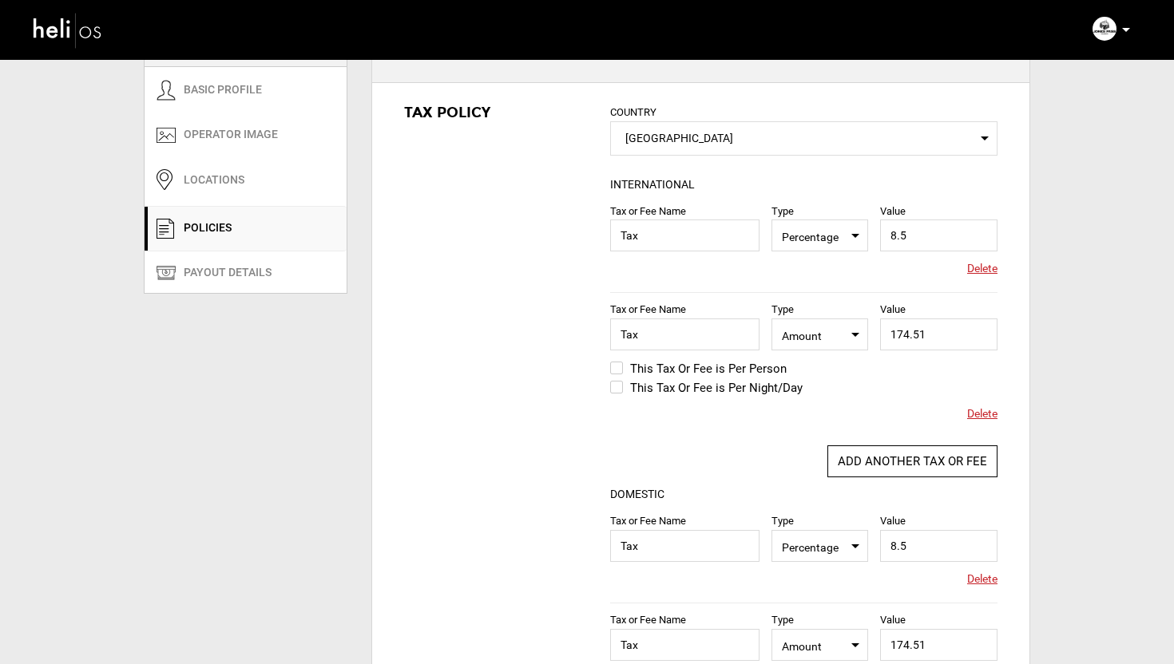
scroll to position [77, 0]
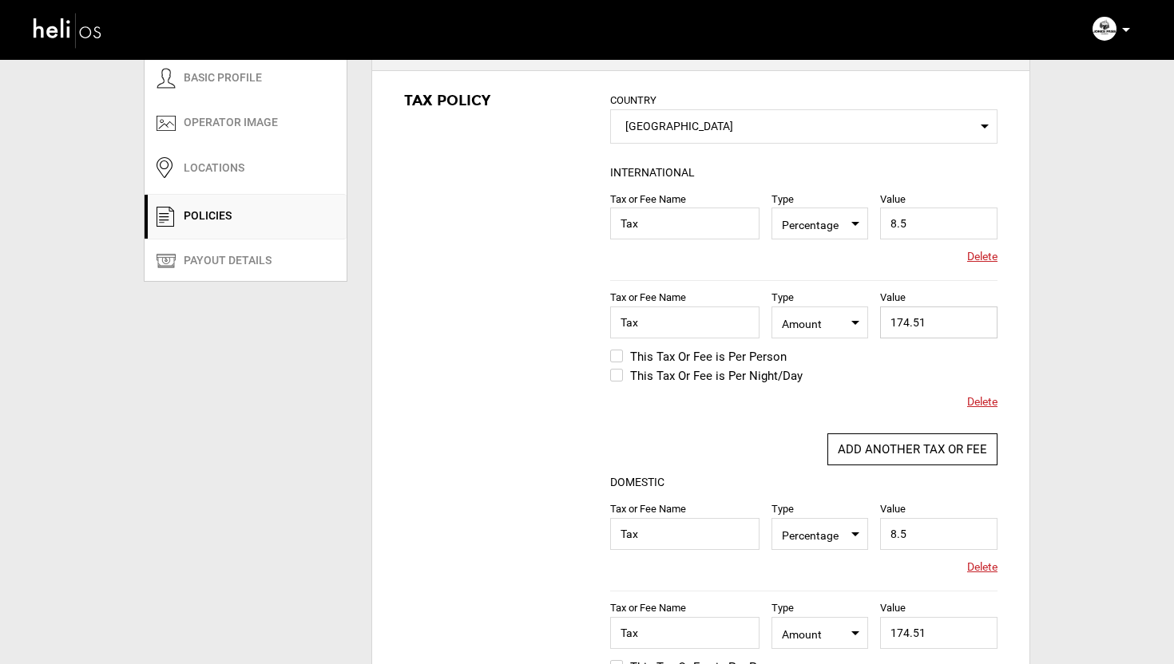
click at [939, 319] on input "174.51" at bounding box center [938, 323] width 117 height 32
paste input ".4"
type input "17.451"
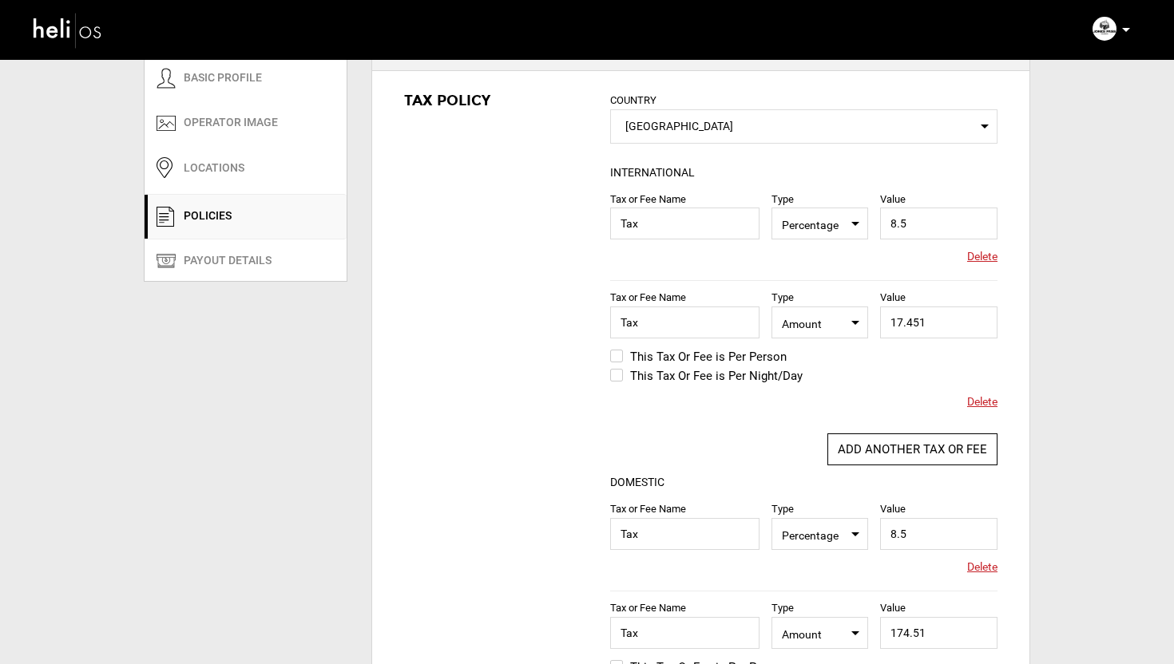
click at [616, 355] on label "This Tax Or Fee is Per Person" at bounding box center [698, 356] width 176 height 19
click at [599, 355] on input "This Tax Or Fee is Per Person" at bounding box center [599, 365] width 0 height 38
click at [552, 365] on div "Tax Policy COUNTRY Select Country United States Please select a country. INTERN…" at bounding box center [700, 437] width 657 height 733
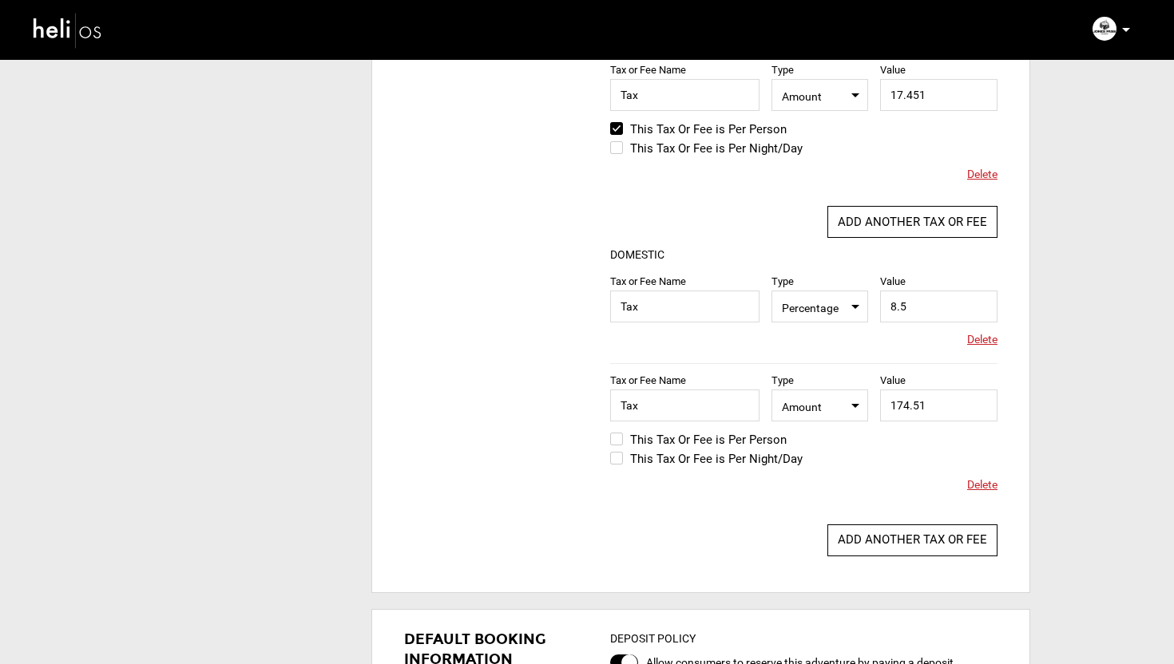
scroll to position [322, 0]
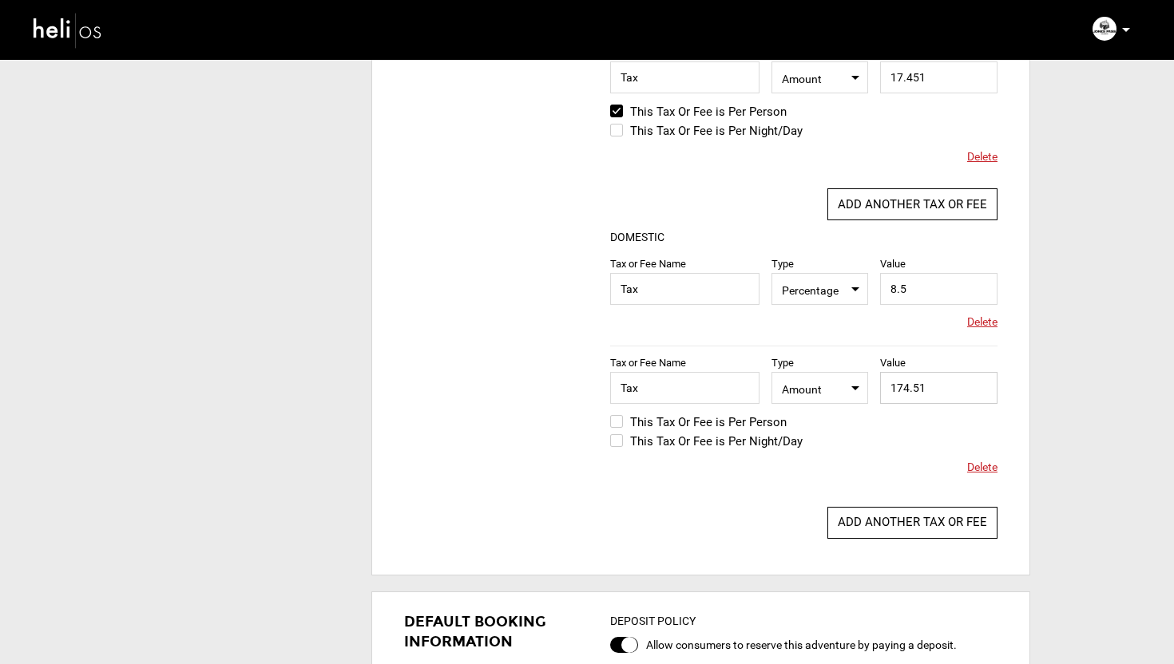
click at [936, 385] on input "174.51" at bounding box center [938, 388] width 117 height 32
paste input ".4"
type input "17.451"
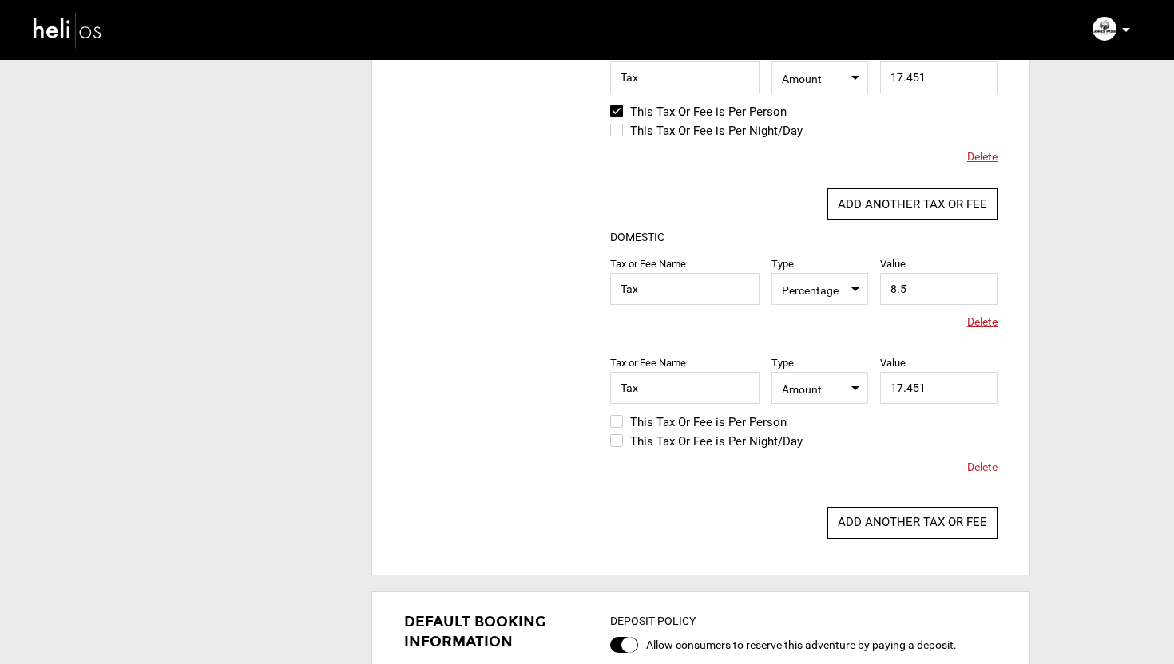
click at [619, 417] on label "This Tax Or Fee is Per Person" at bounding box center [698, 422] width 176 height 19
click at [599, 417] on input "This Tax Or Fee is Per Person" at bounding box center [599, 430] width 0 height 38
click at [550, 412] on div "Tax Policy COUNTRY Select Country United States Please select a country. INTERN…" at bounding box center [700, 192] width 657 height 733
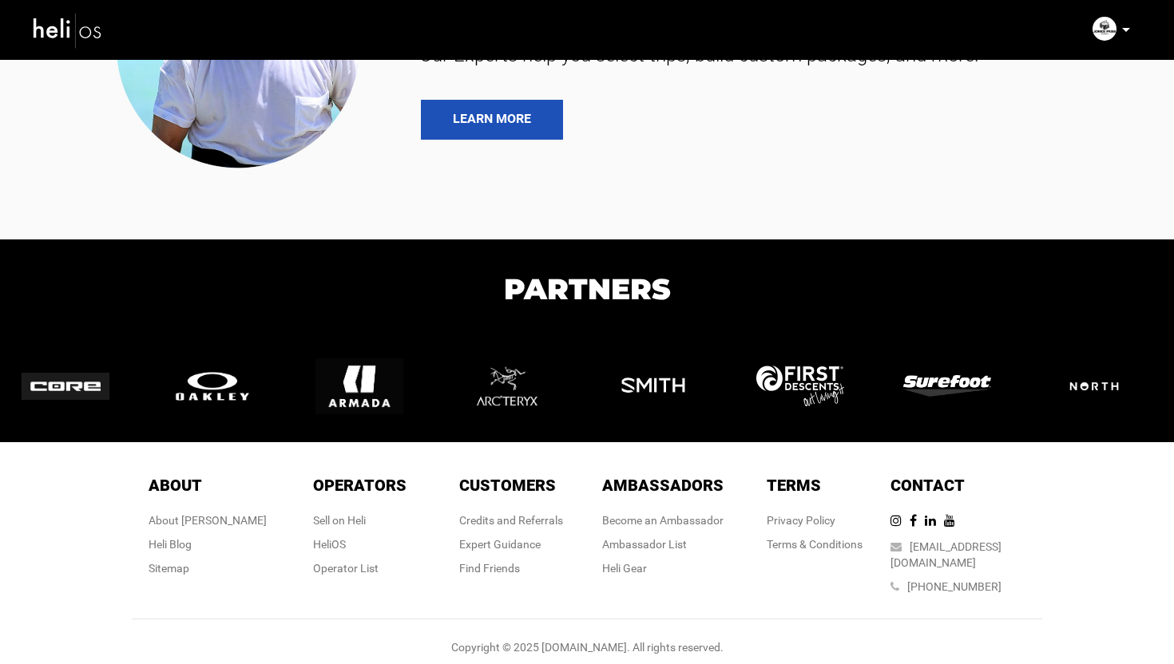
scroll to position [1409, 0]
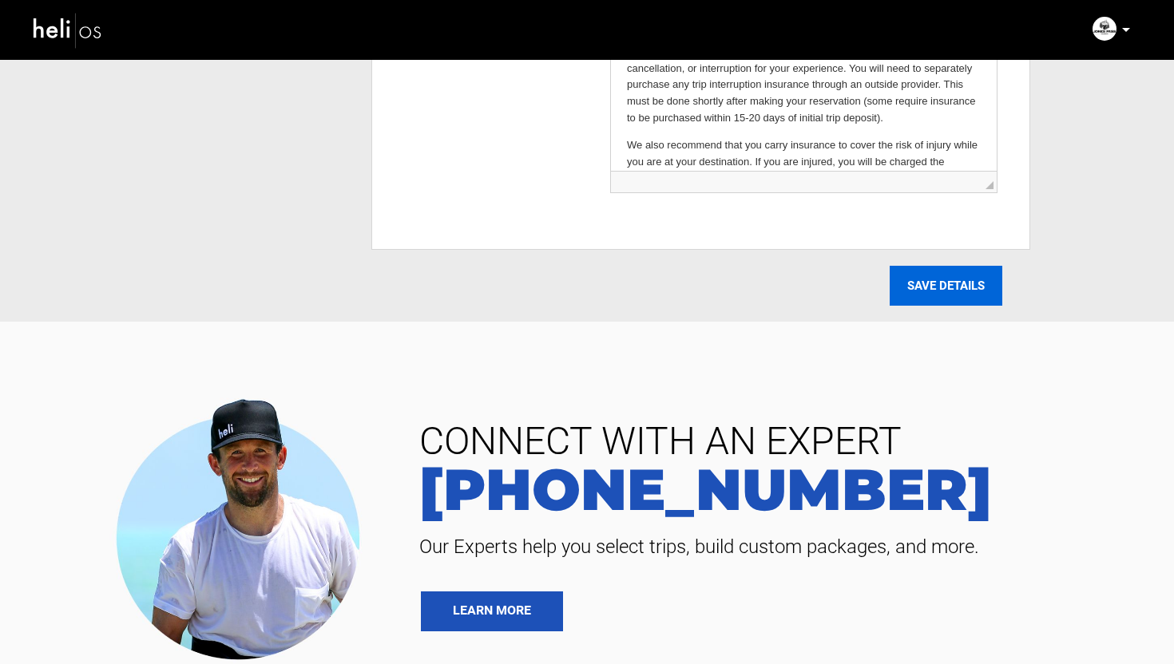
click at [950, 286] on input "SAVE DETAILS" at bounding box center [946, 286] width 113 height 40
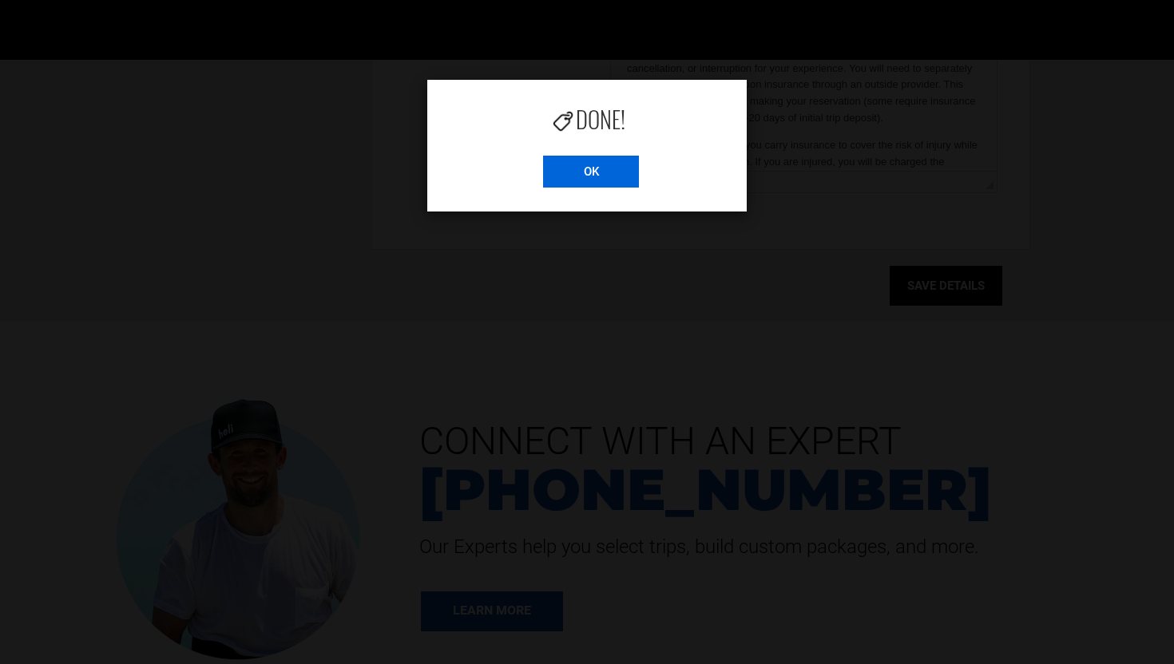
click at [608, 177] on input "OK" at bounding box center [591, 172] width 96 height 32
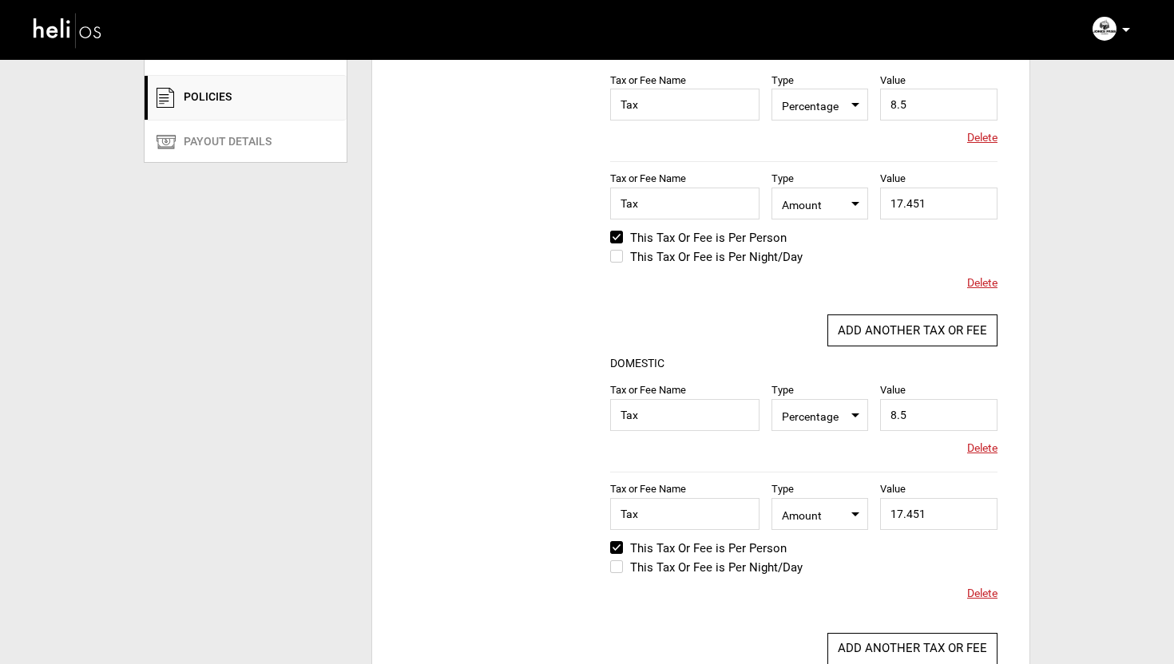
scroll to position [0, 0]
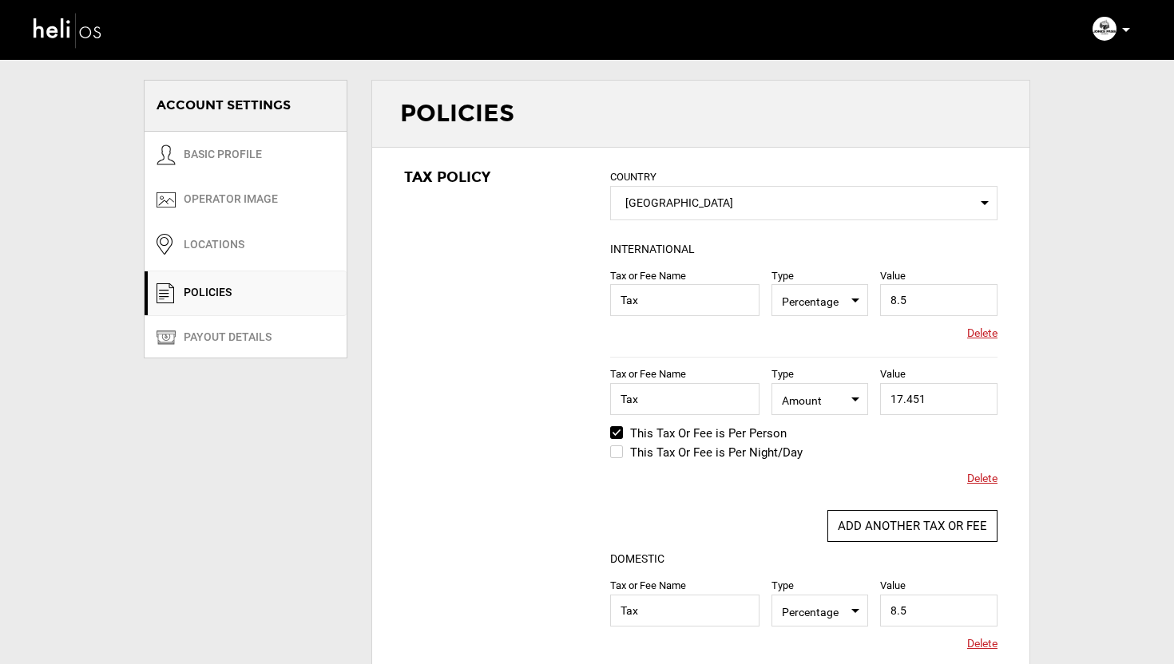
click at [73, 26] on img at bounding box center [68, 30] width 72 height 42
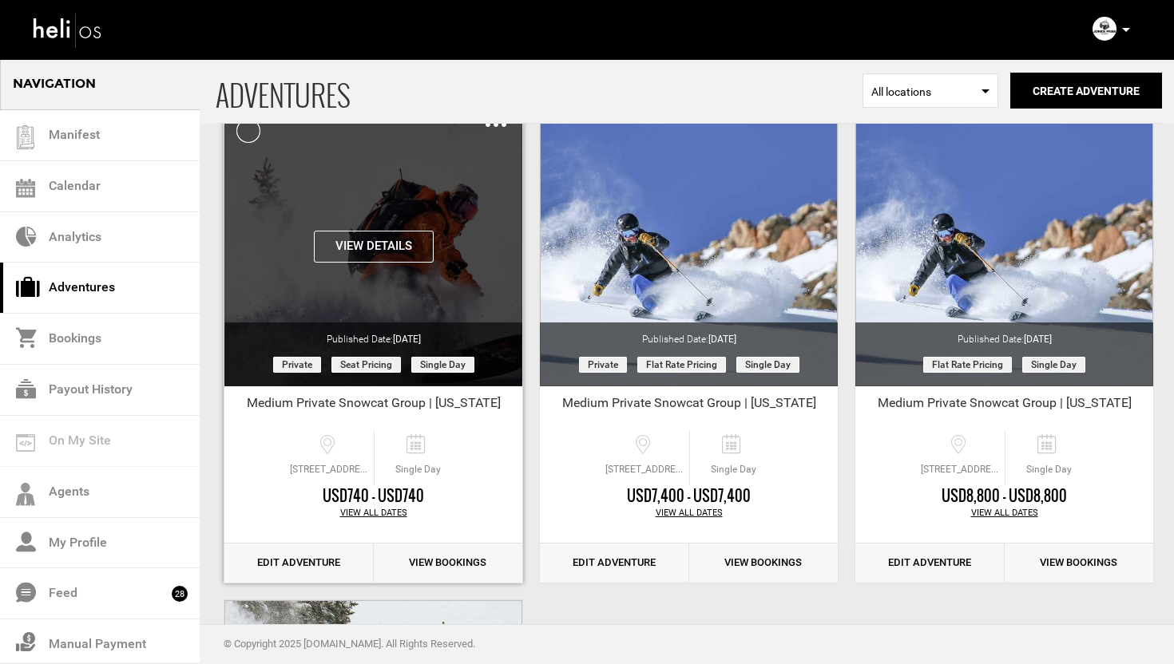
scroll to position [121, 0]
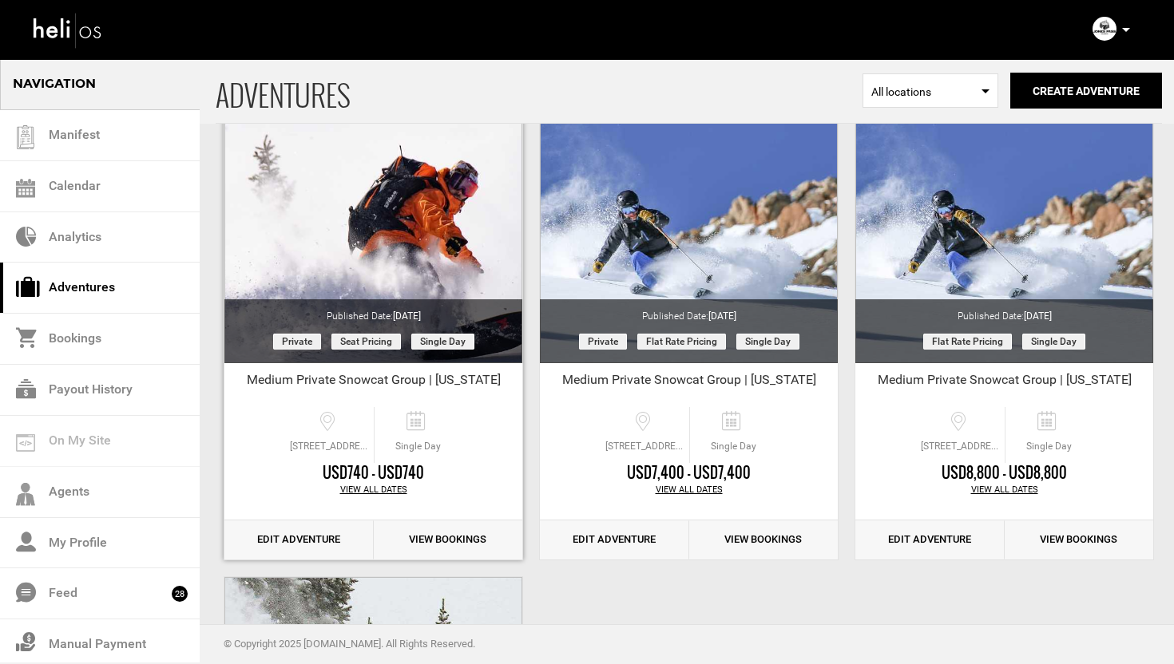
click at [297, 540] on link "Edit Adventure" at bounding box center [298, 540] width 149 height 39
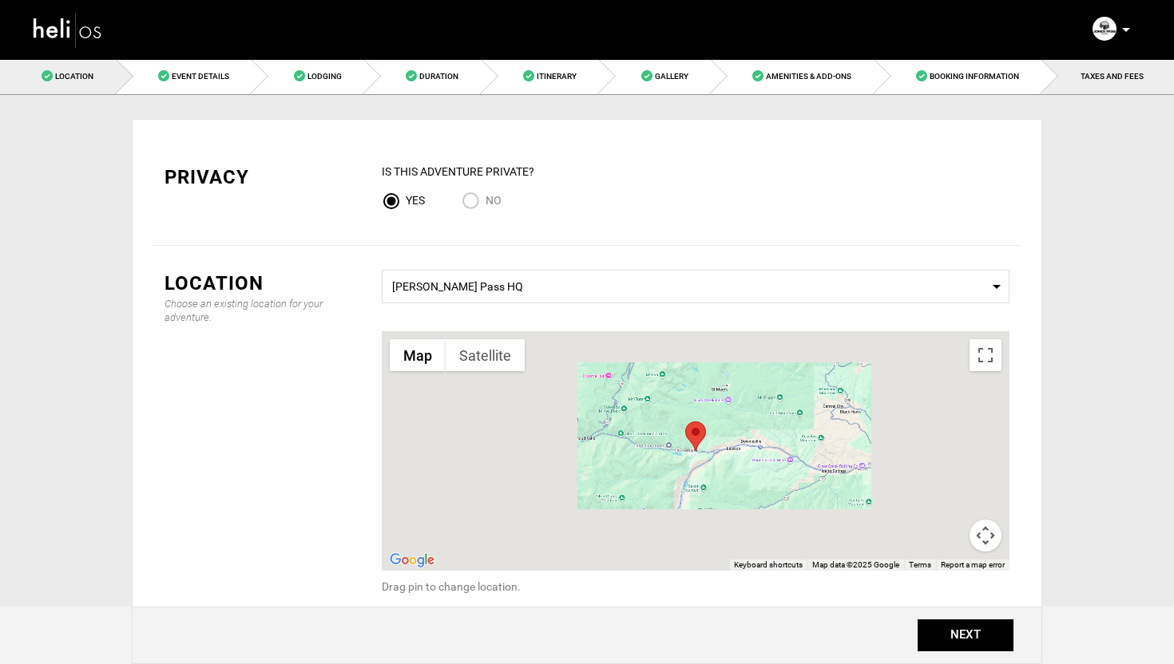
click at [1100, 82] on link "TAXES AND FEES" at bounding box center [1107, 76] width 133 height 36
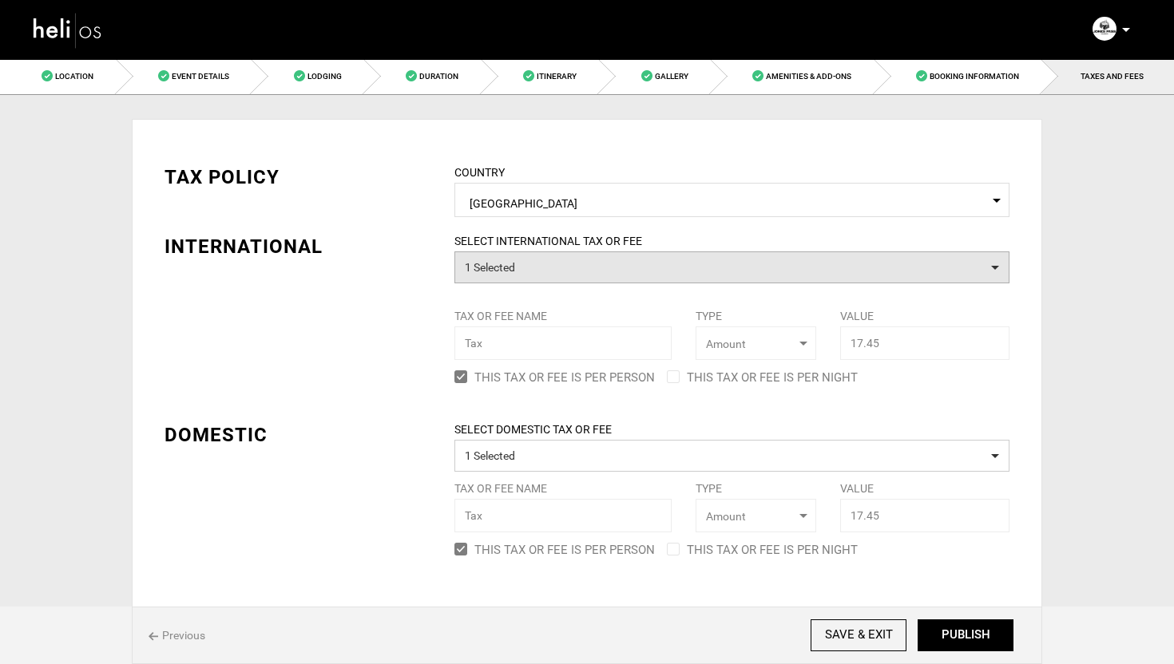
click at [505, 264] on button "1 Selected" at bounding box center [731, 268] width 555 height 32
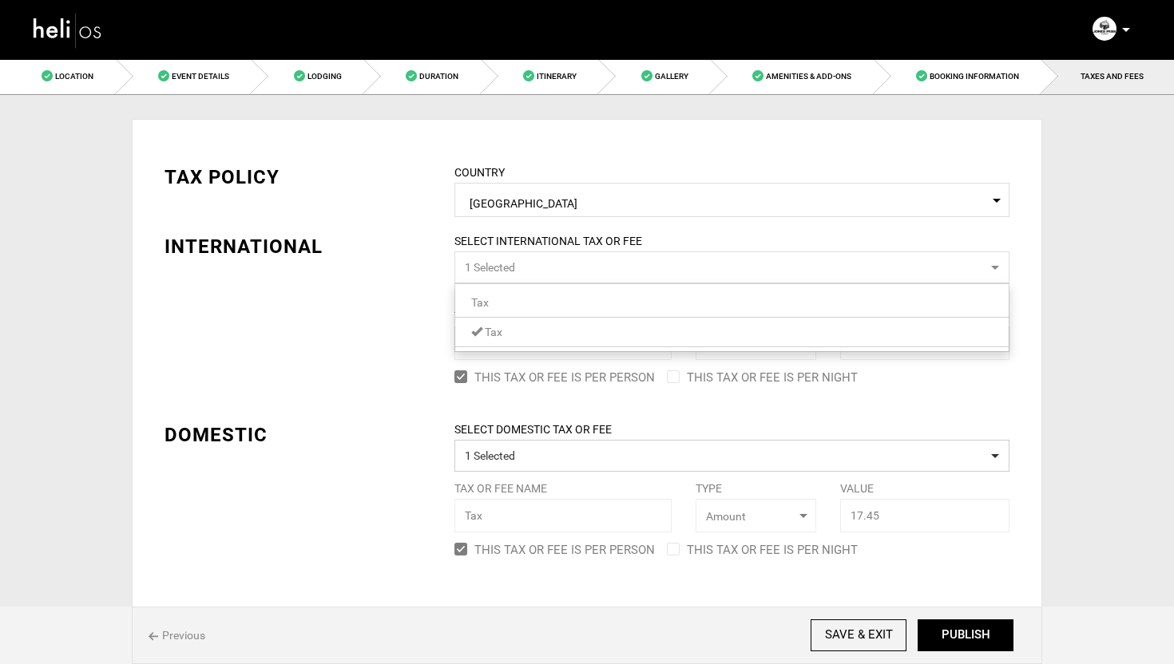
click at [377, 303] on div "TAX POLICY COUNTRY Select Country United States Please select a country. INTERN…" at bounding box center [587, 351] width 869 height 422
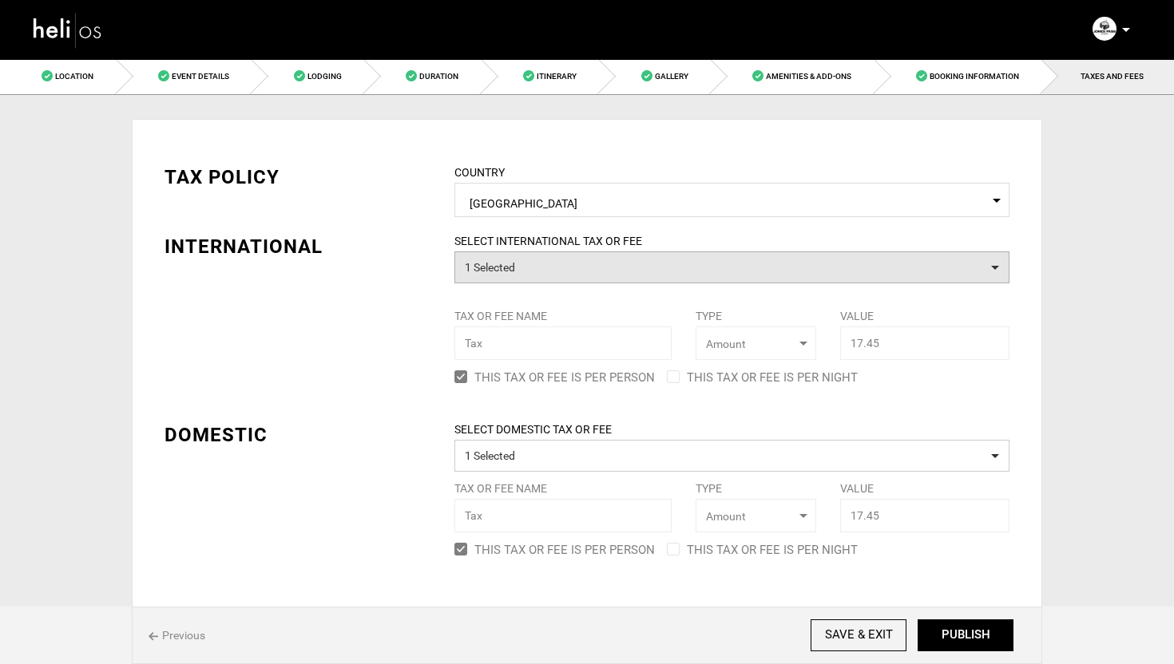
click at [538, 268] on button "1 Selected" at bounding box center [731, 268] width 555 height 32
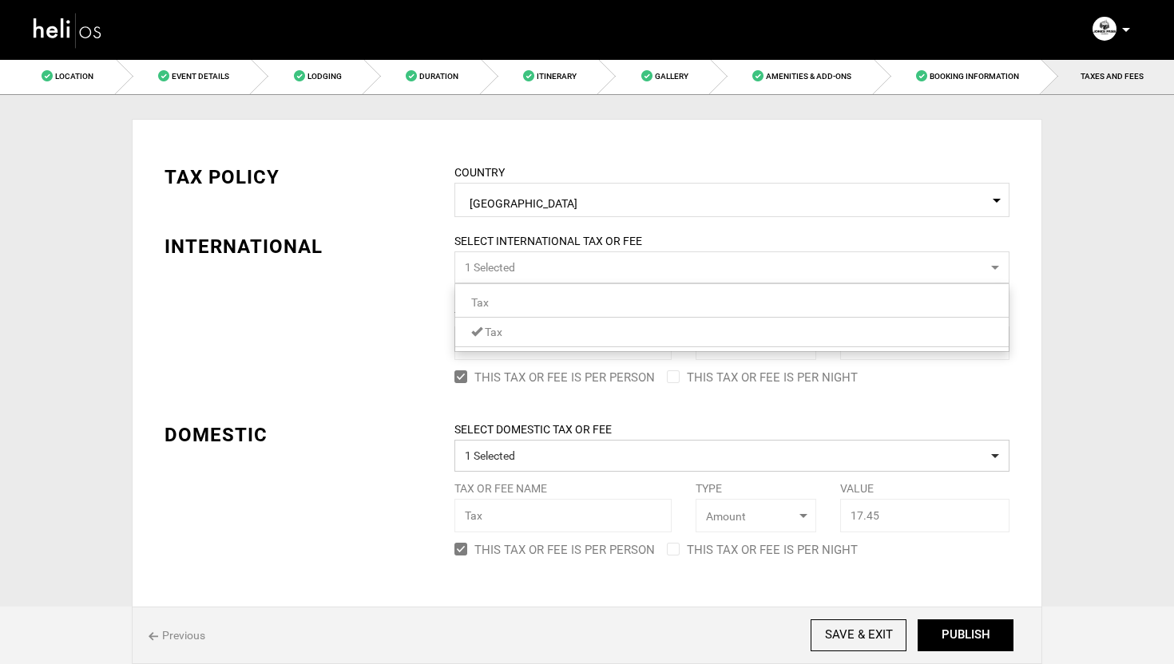
click at [404, 320] on div "TAX POLICY COUNTRY Select Country United States Please select a country. INTERN…" at bounding box center [587, 351] width 869 height 422
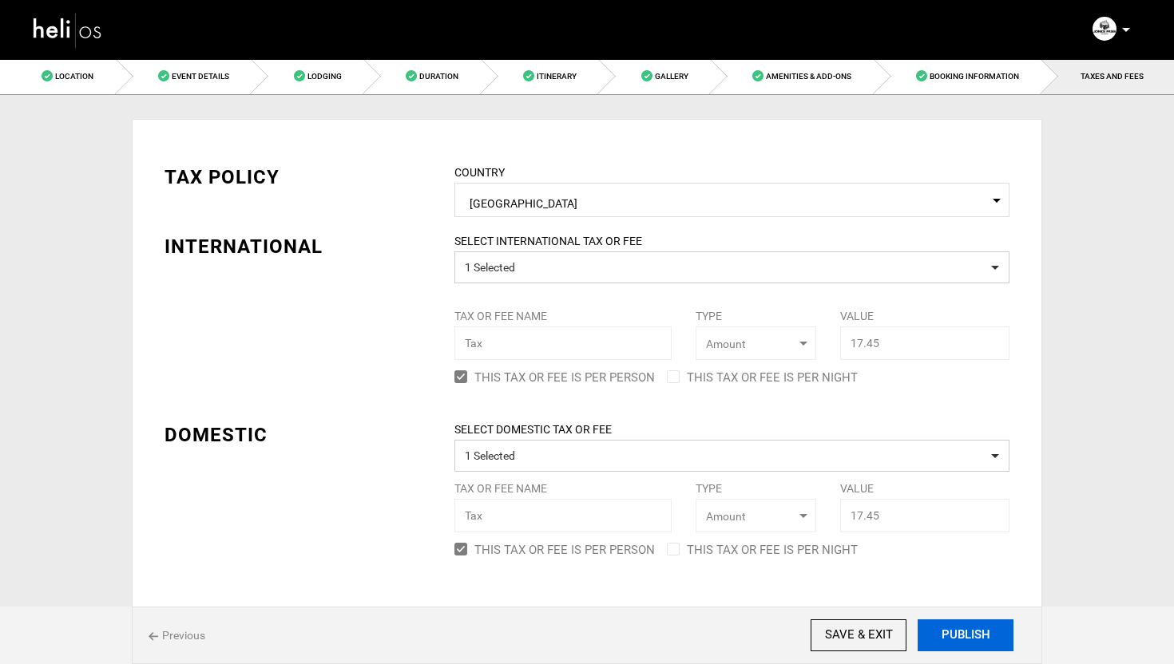
click at [983, 636] on button "PUBLISH" at bounding box center [966, 636] width 96 height 32
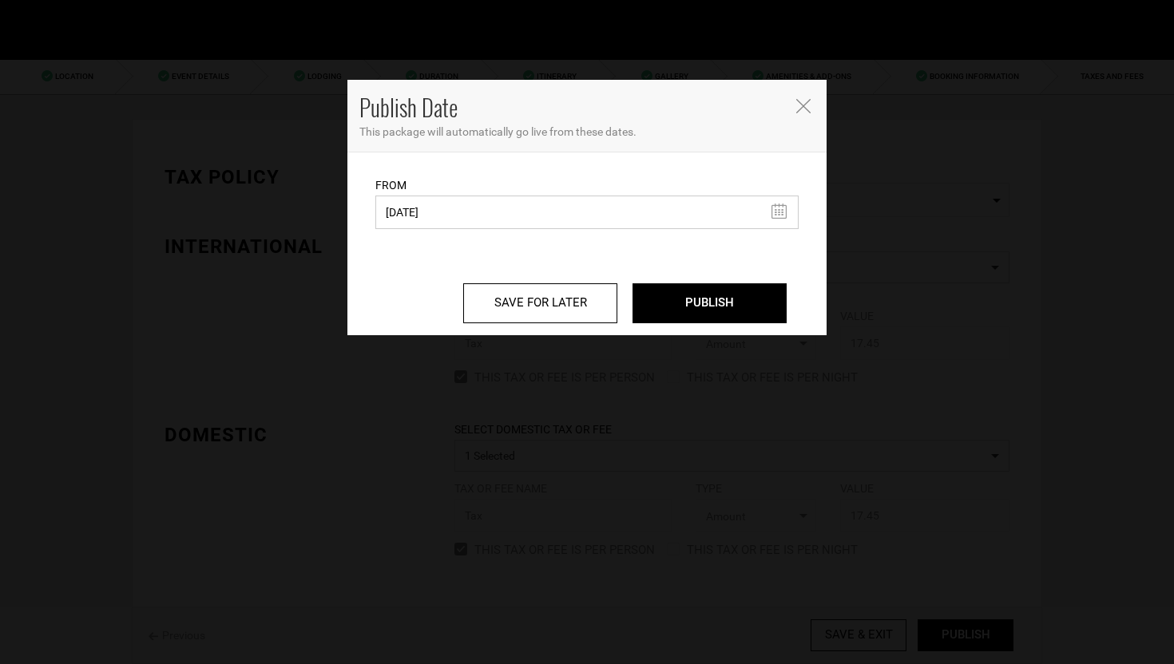
click at [485, 219] on input "09/11/2025" at bounding box center [586, 213] width 423 height 34
click at [704, 303] on input "PUBLISH" at bounding box center [709, 303] width 154 height 40
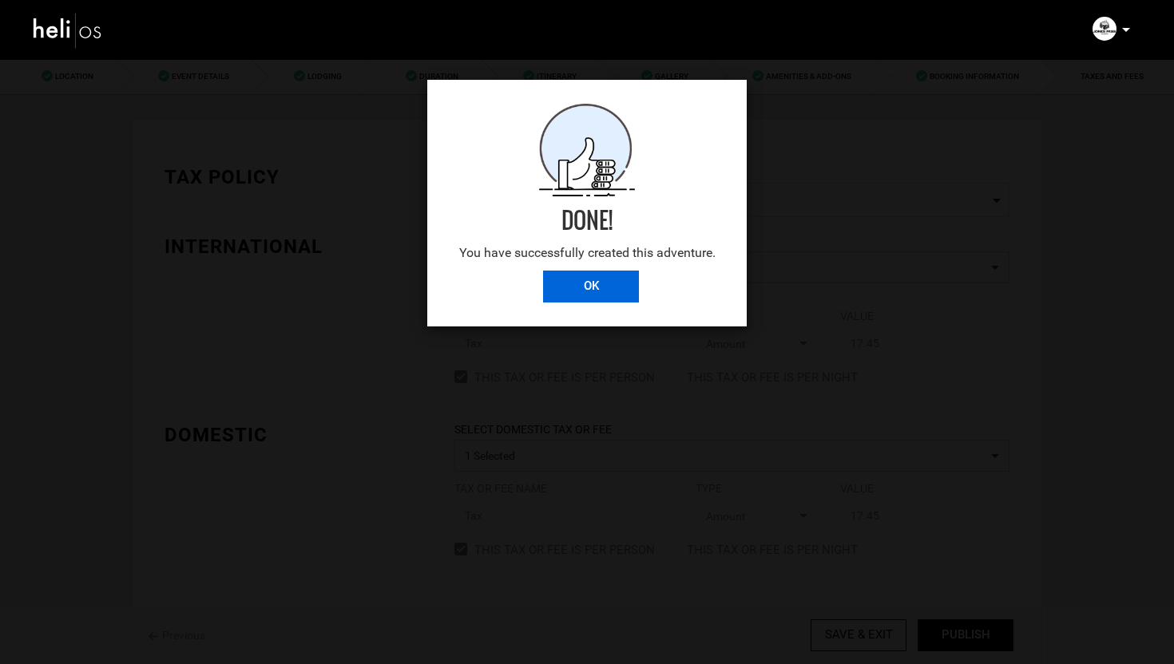
click at [579, 275] on input "OK" at bounding box center [591, 287] width 96 height 32
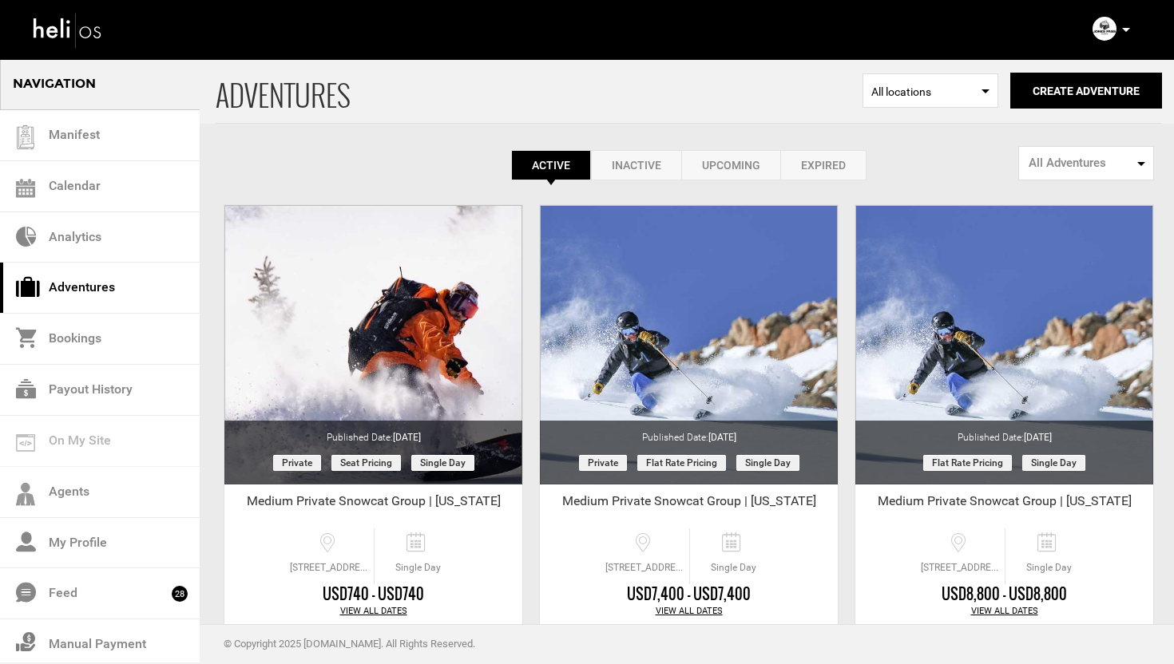
click at [529, 236] on div "Private Clone" at bounding box center [373, 443] width 315 height 478
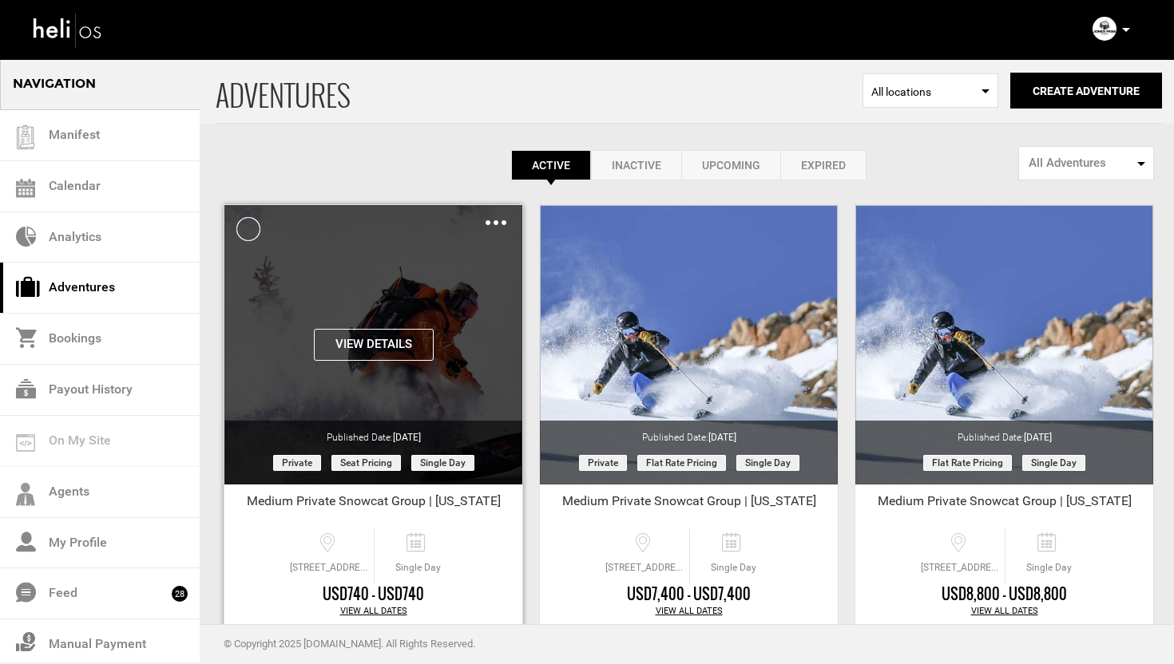
click at [491, 222] on img at bounding box center [496, 222] width 21 height 5
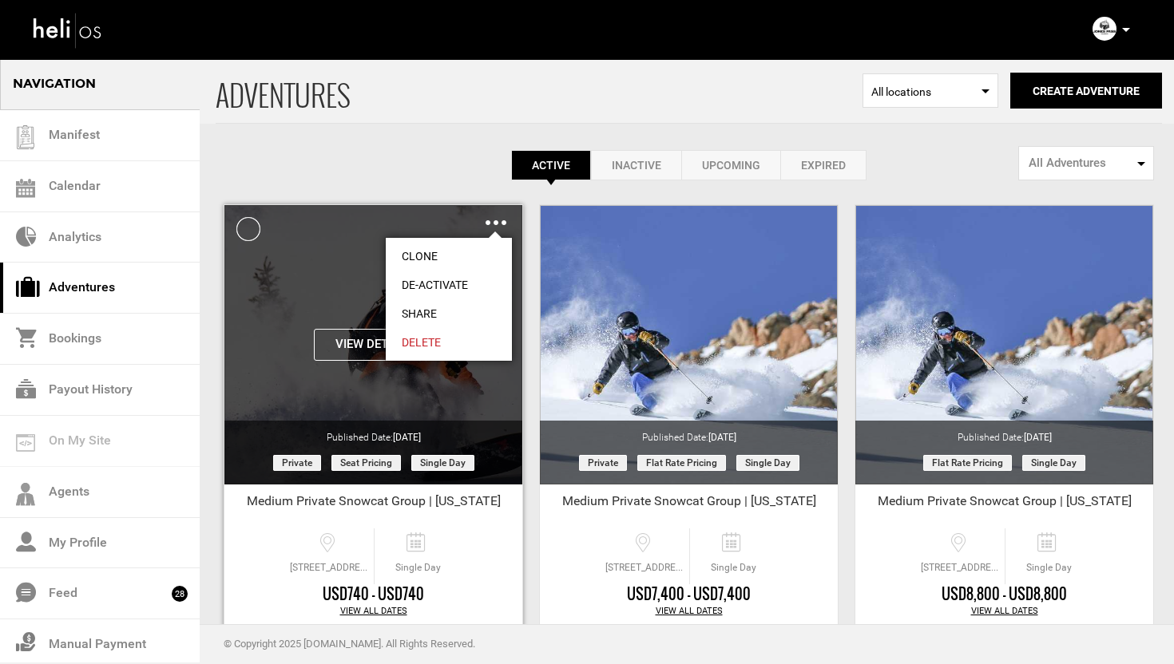
click at [437, 309] on link "Share" at bounding box center [449, 313] width 126 height 29
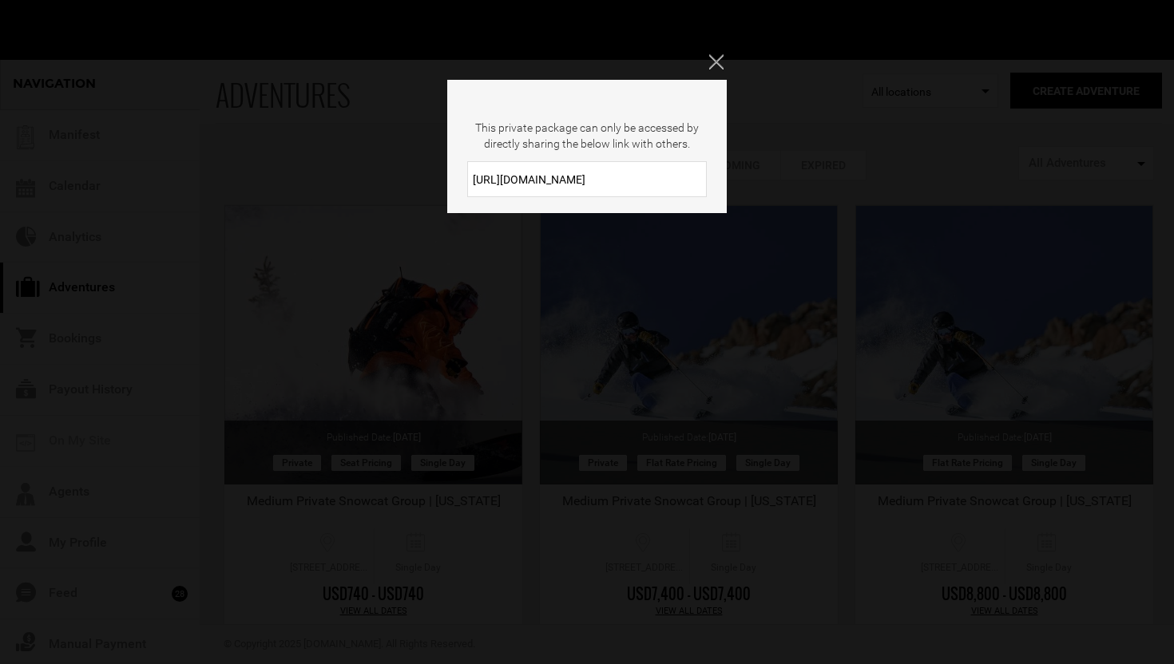
click at [571, 183] on input "https://heli.life/w473FY" at bounding box center [587, 179] width 240 height 36
click at [717, 65] on icon "Close" at bounding box center [716, 61] width 14 height 14
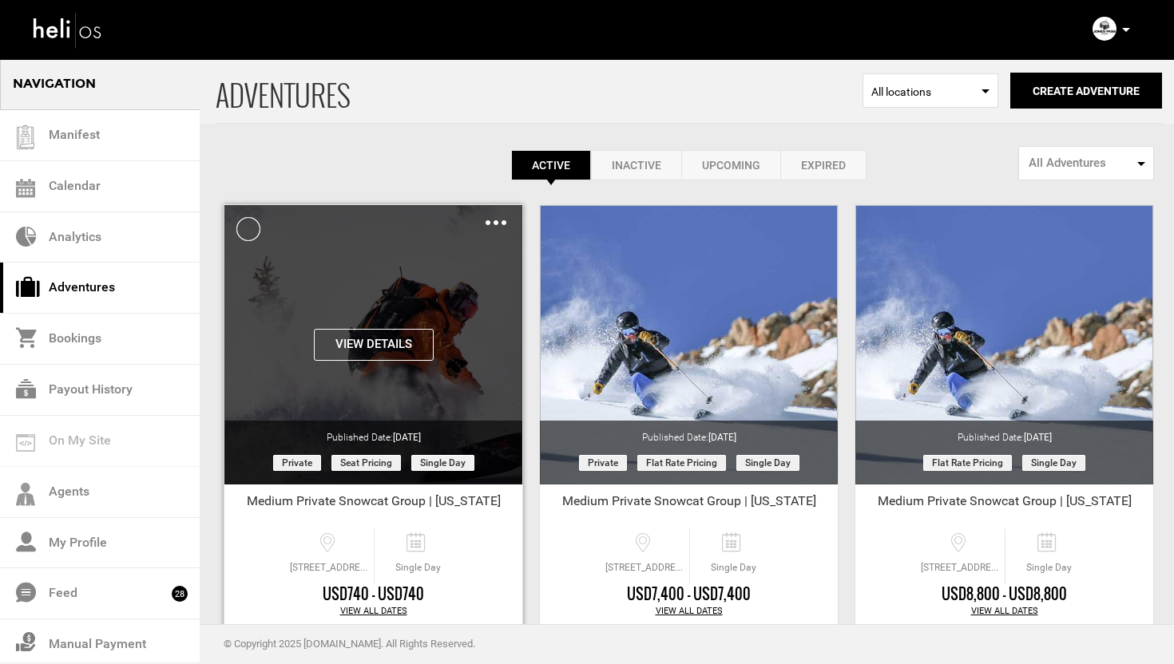
click at [495, 220] on img at bounding box center [496, 222] width 21 height 5
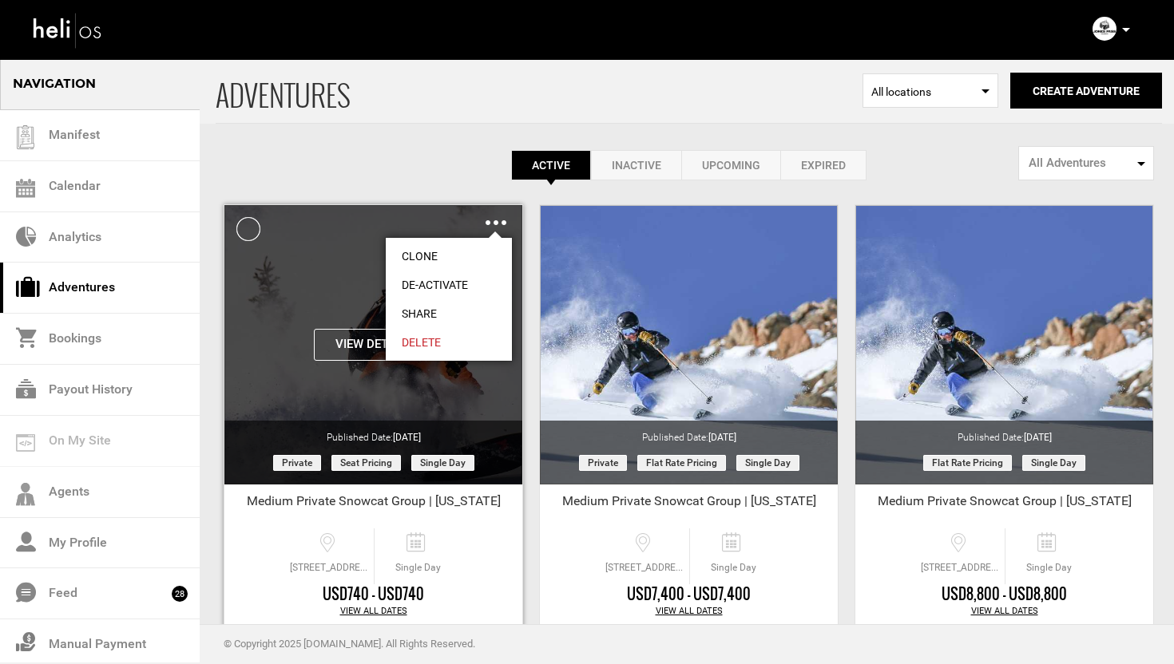
click at [430, 314] on link "Share" at bounding box center [449, 313] width 126 height 29
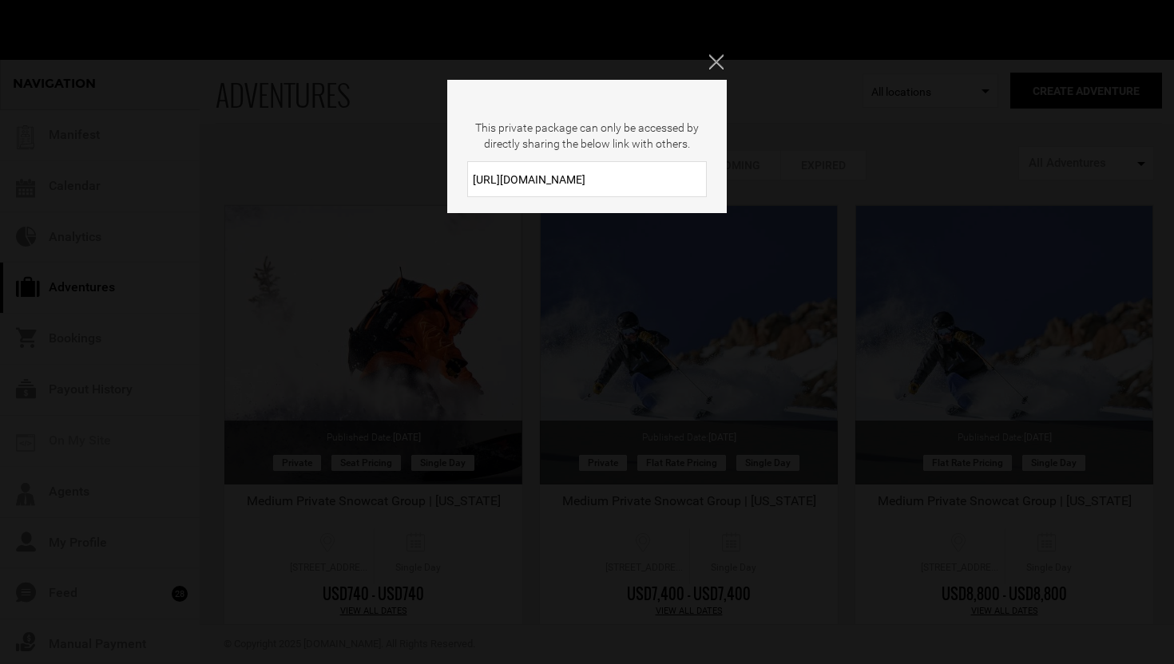
click at [585, 178] on input "https://heli.life/w473FY" at bounding box center [587, 179] width 240 height 36
click at [718, 60] on icon "Close" at bounding box center [716, 61] width 14 height 14
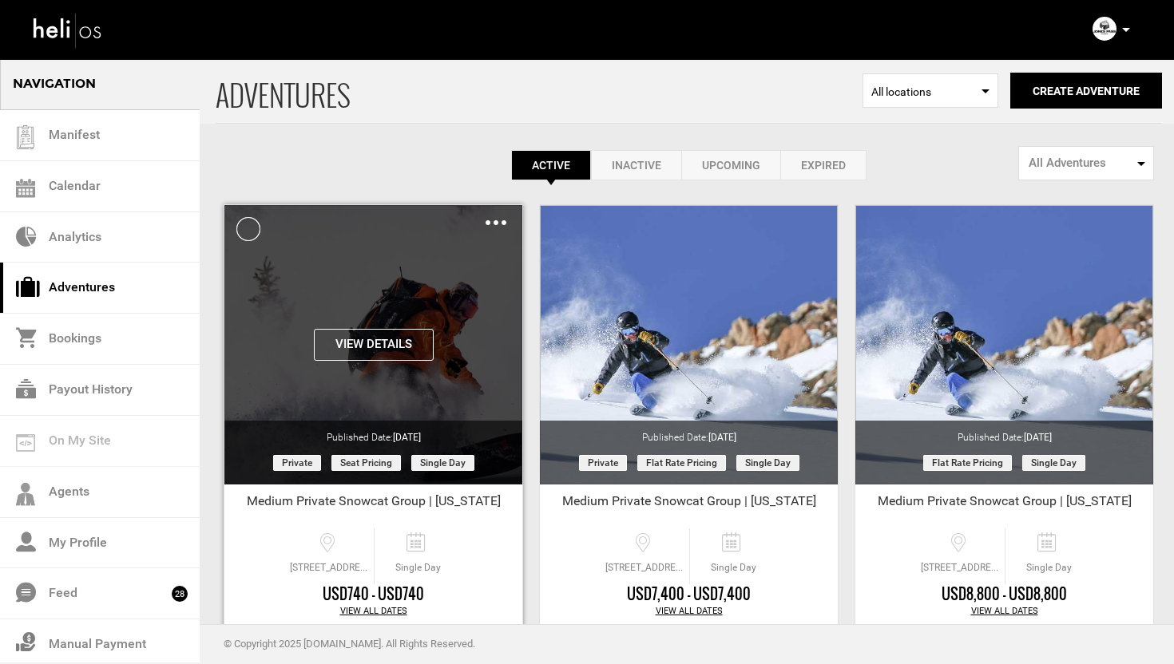
click at [493, 220] on div "Clone De-Activate Share Delete" at bounding box center [496, 222] width 21 height 18
click at [493, 222] on img at bounding box center [496, 222] width 21 height 5
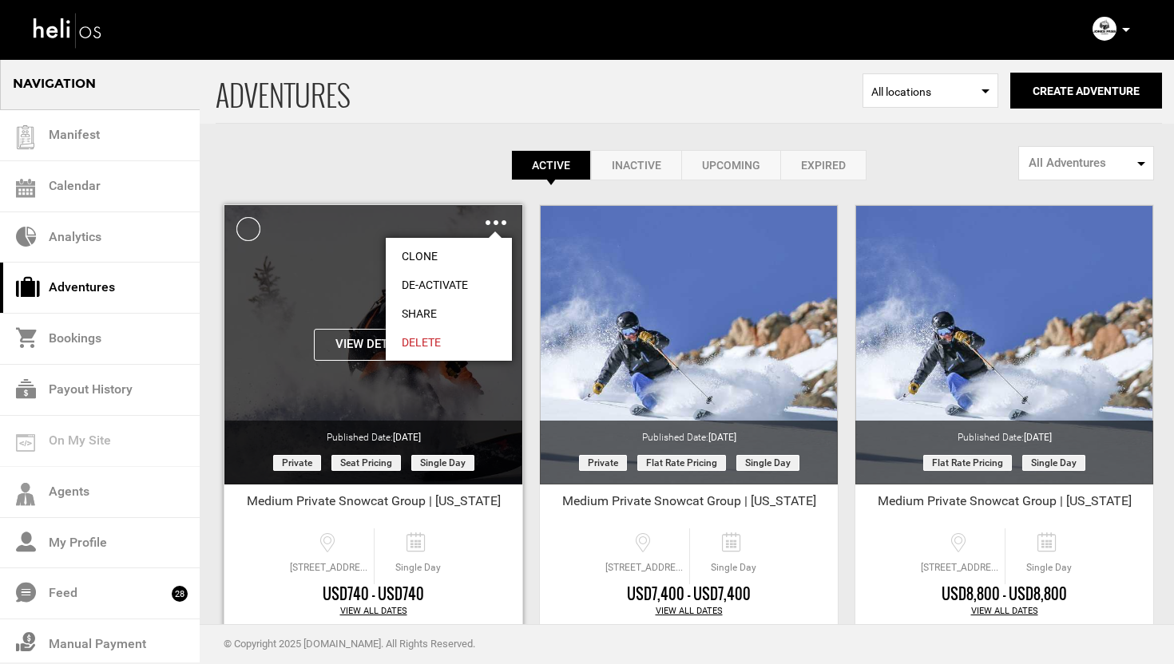
click at [432, 305] on link "Share" at bounding box center [449, 313] width 126 height 29
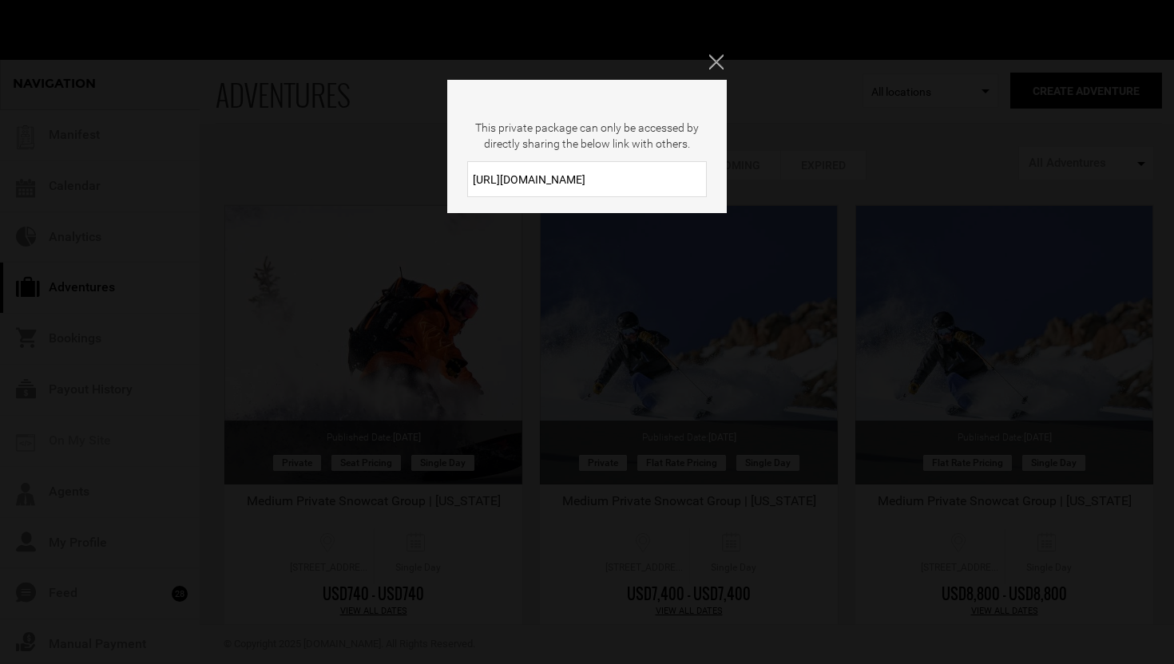
click at [580, 178] on input "https://heli.life/w473FY" at bounding box center [587, 179] width 240 height 36
click at [719, 59] on icon "Close" at bounding box center [716, 61] width 14 height 14
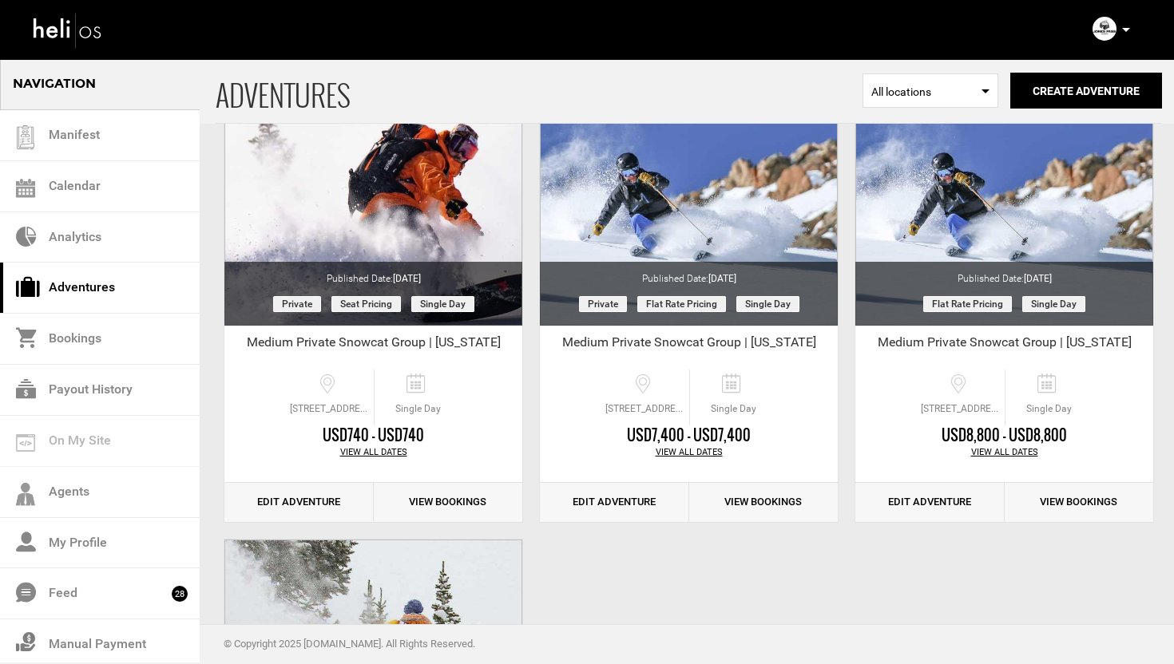
scroll to position [171, 0]
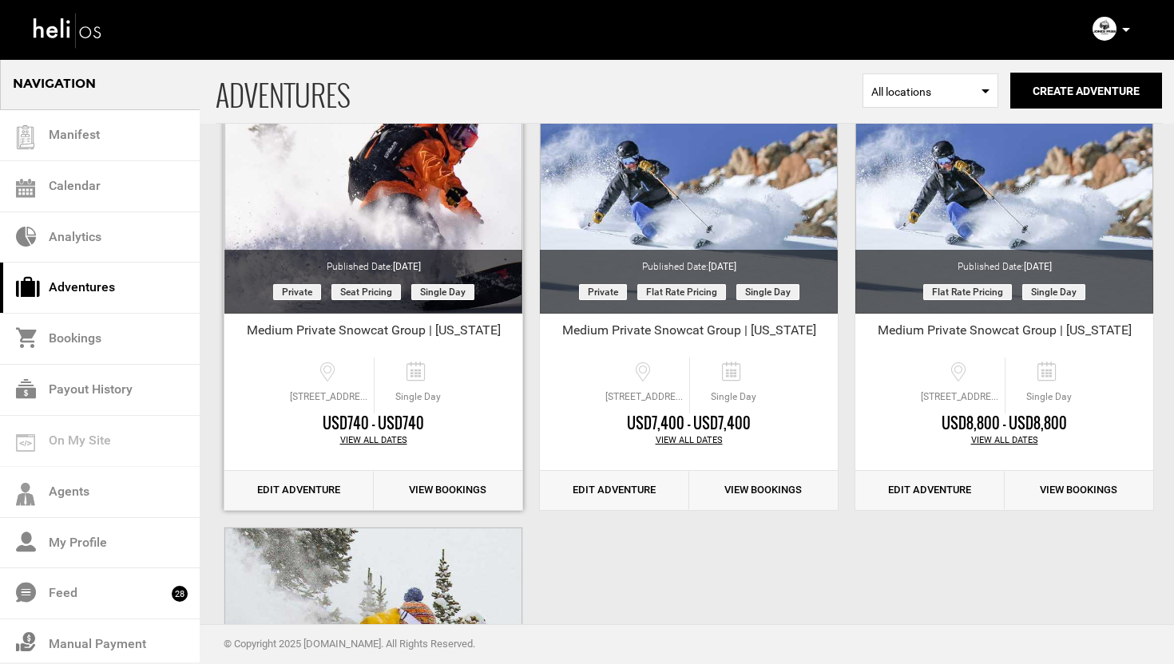
click at [298, 488] on link "Edit Adventure" at bounding box center [298, 490] width 149 height 39
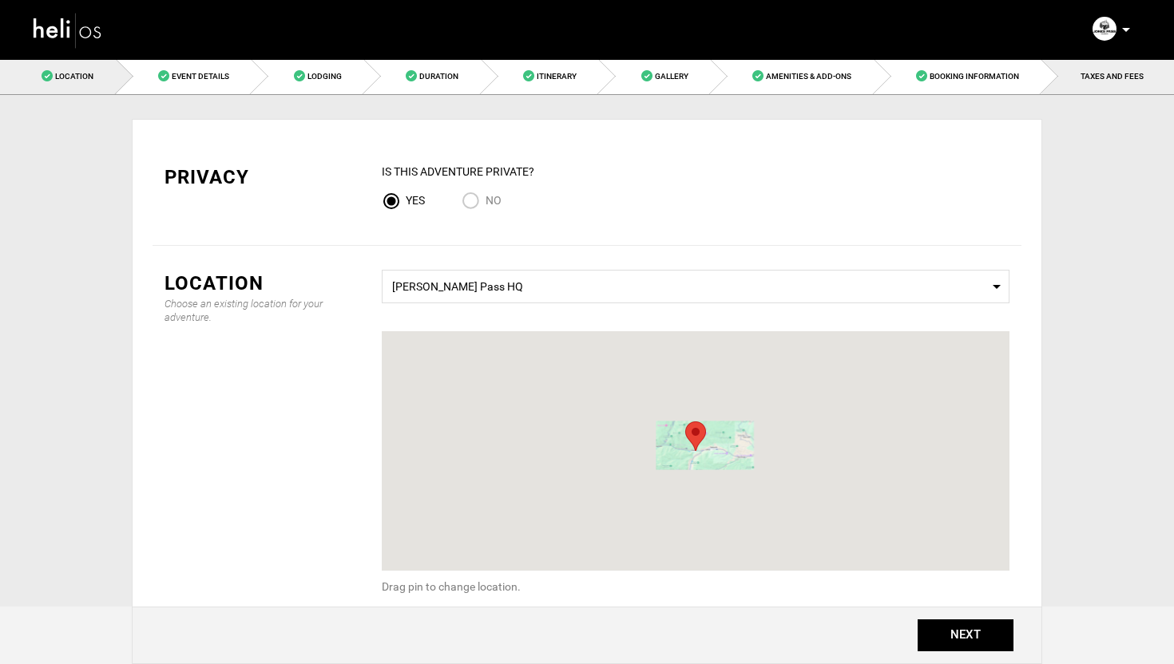
click at [1112, 87] on link "TAXES AND FEES" at bounding box center [1107, 76] width 133 height 36
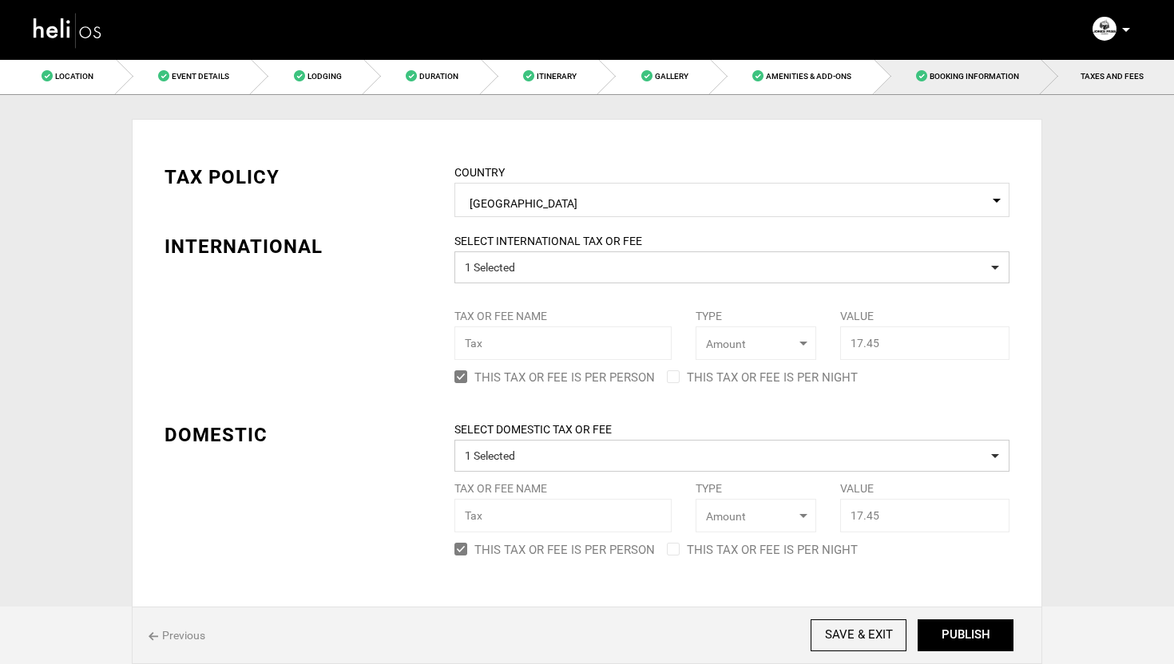
click at [965, 76] on span "Booking Information" at bounding box center [973, 76] width 89 height 9
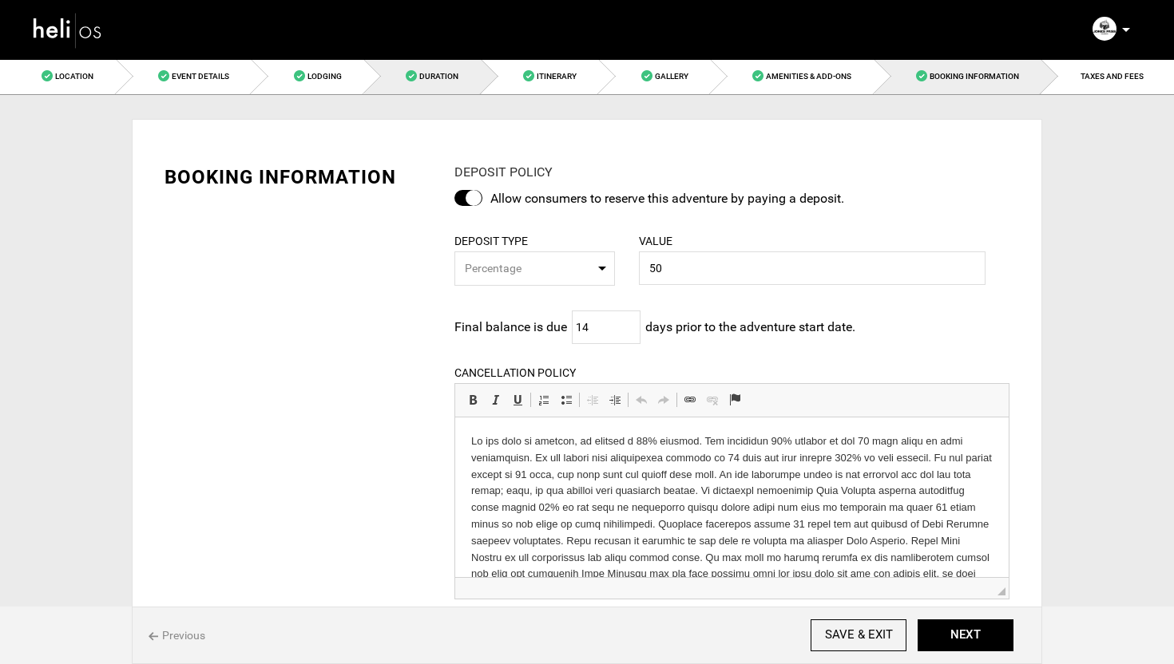
click at [420, 69] on link "Duration" at bounding box center [422, 76] width 117 height 36
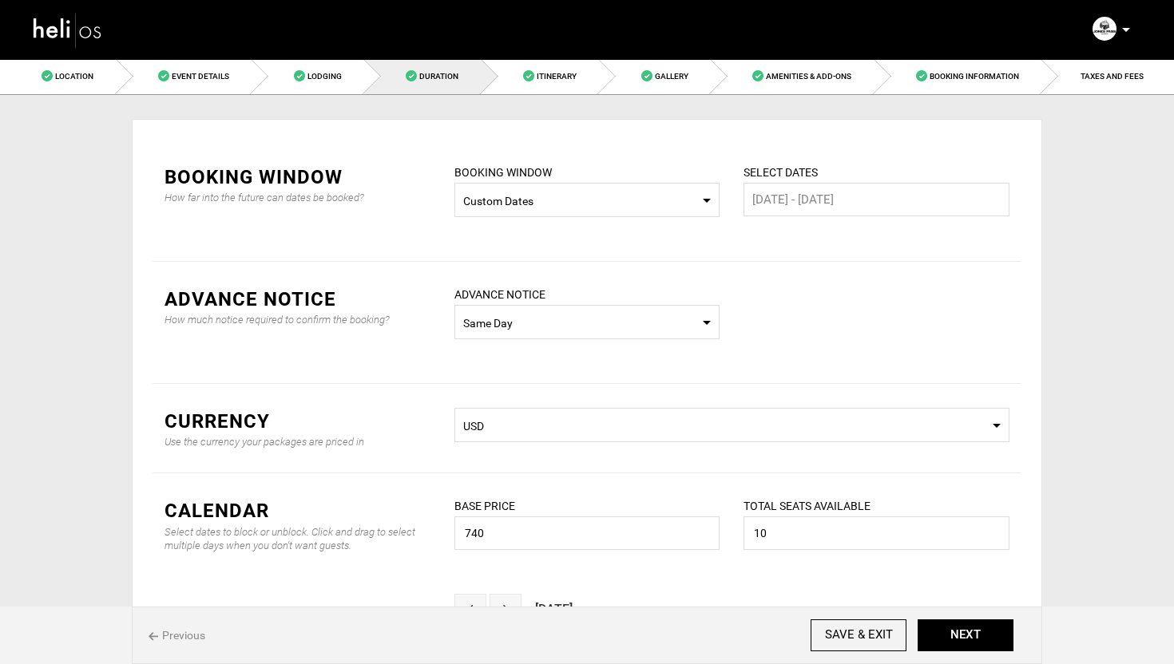
click at [74, 32] on img at bounding box center [68, 30] width 72 height 42
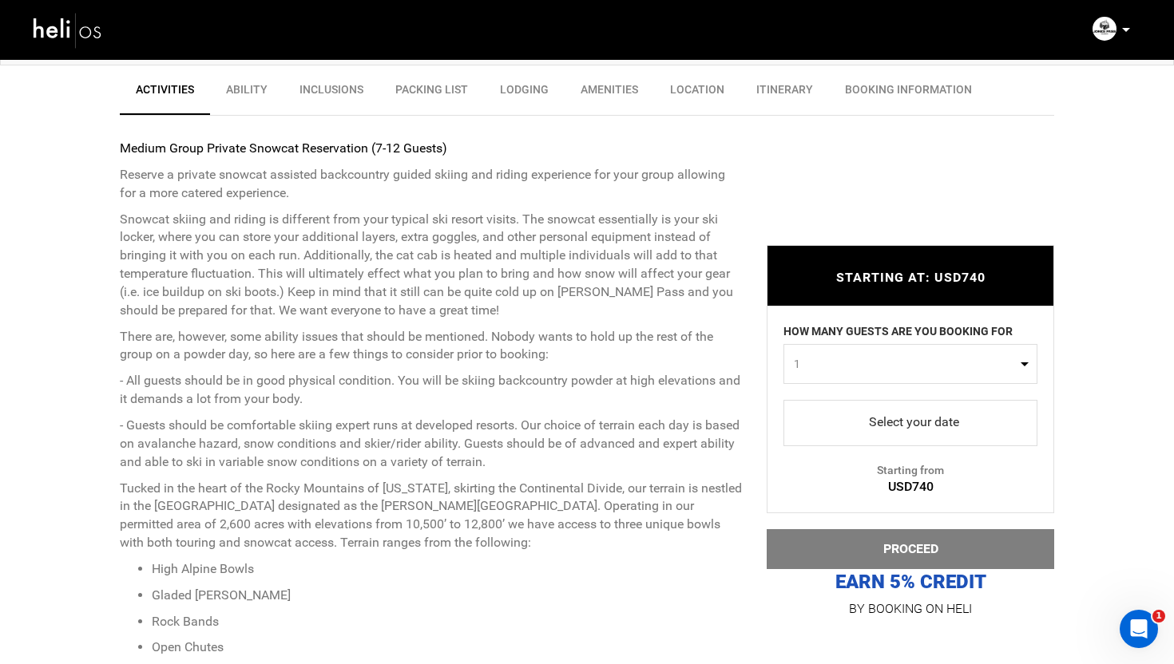
scroll to position [567, 0]
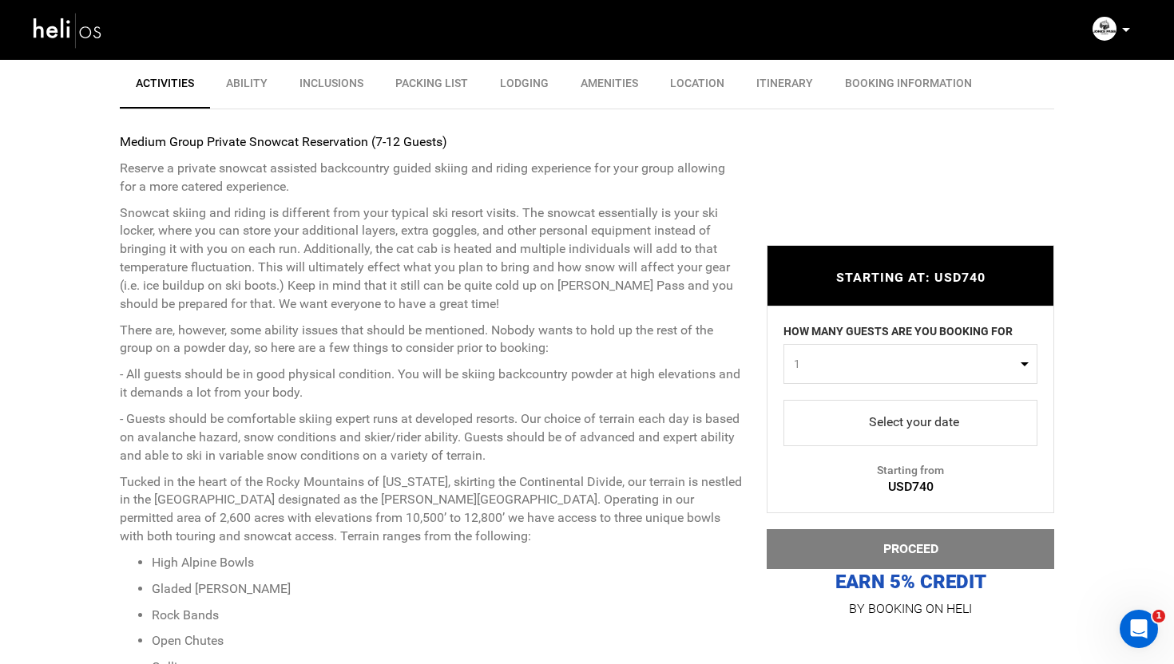
click at [891, 367] on span "1" at bounding box center [905, 364] width 223 height 16
click at [813, 437] on link "2" at bounding box center [910, 432] width 252 height 29
click at [863, 363] on span "2" at bounding box center [905, 364] width 223 height 16
click at [807, 454] on link "3" at bounding box center [910, 460] width 252 height 29
click at [834, 360] on span "3" at bounding box center [905, 364] width 223 height 16
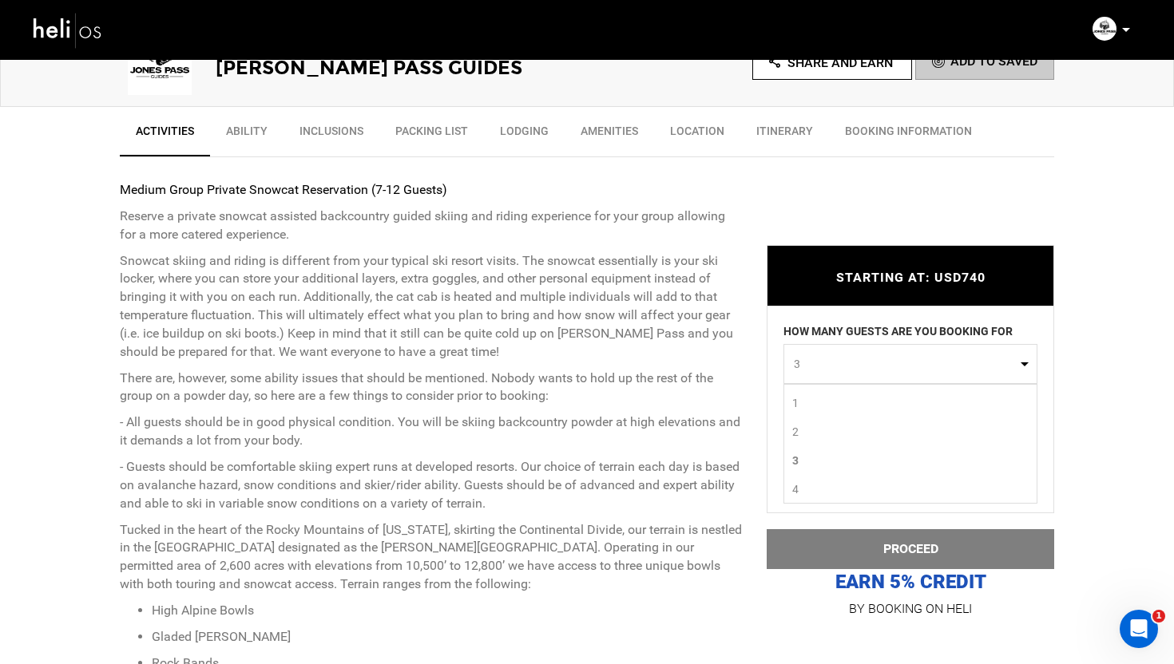
scroll to position [442, 0]
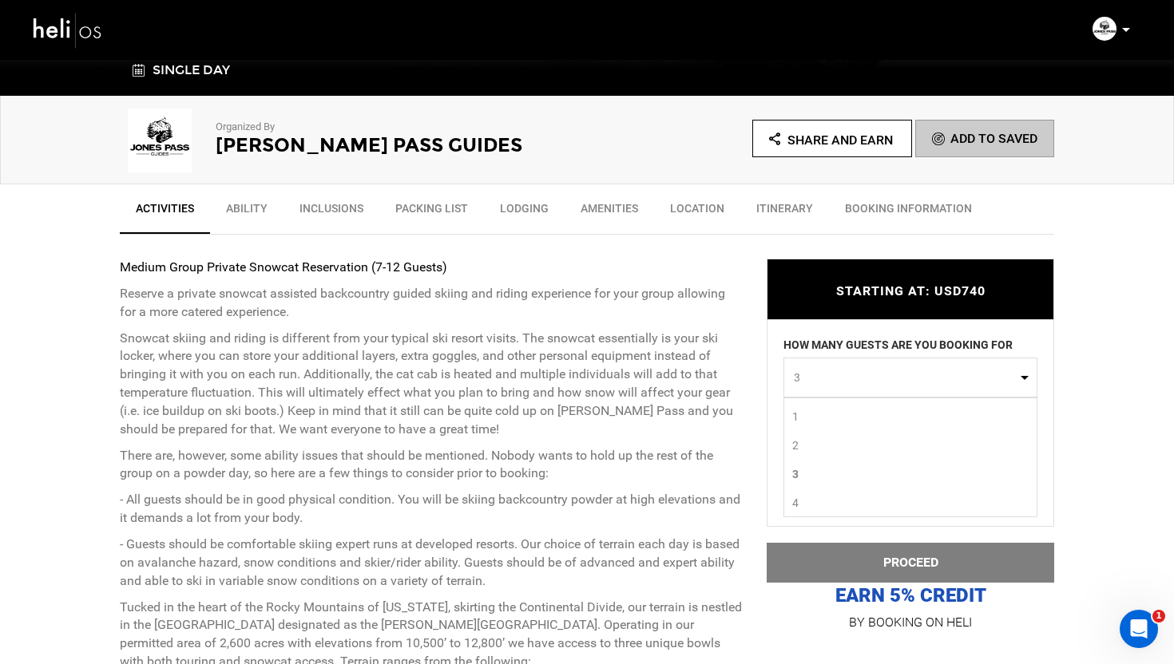
click at [807, 414] on link "1" at bounding box center [910, 416] width 252 height 29
select select "1"
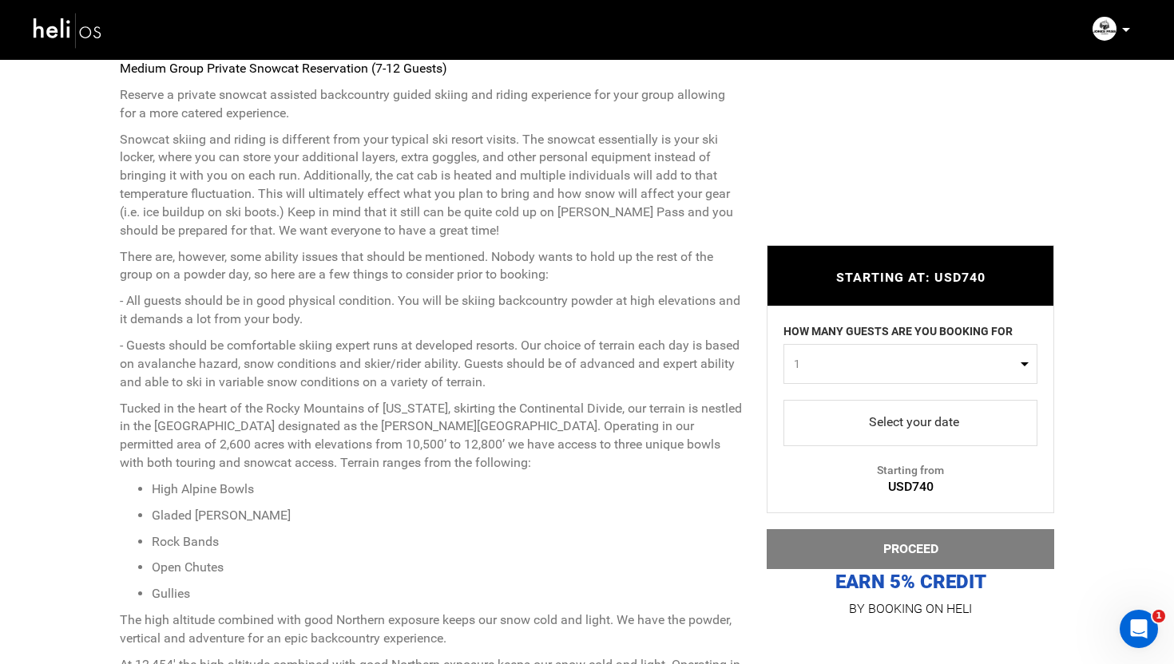
scroll to position [654, 0]
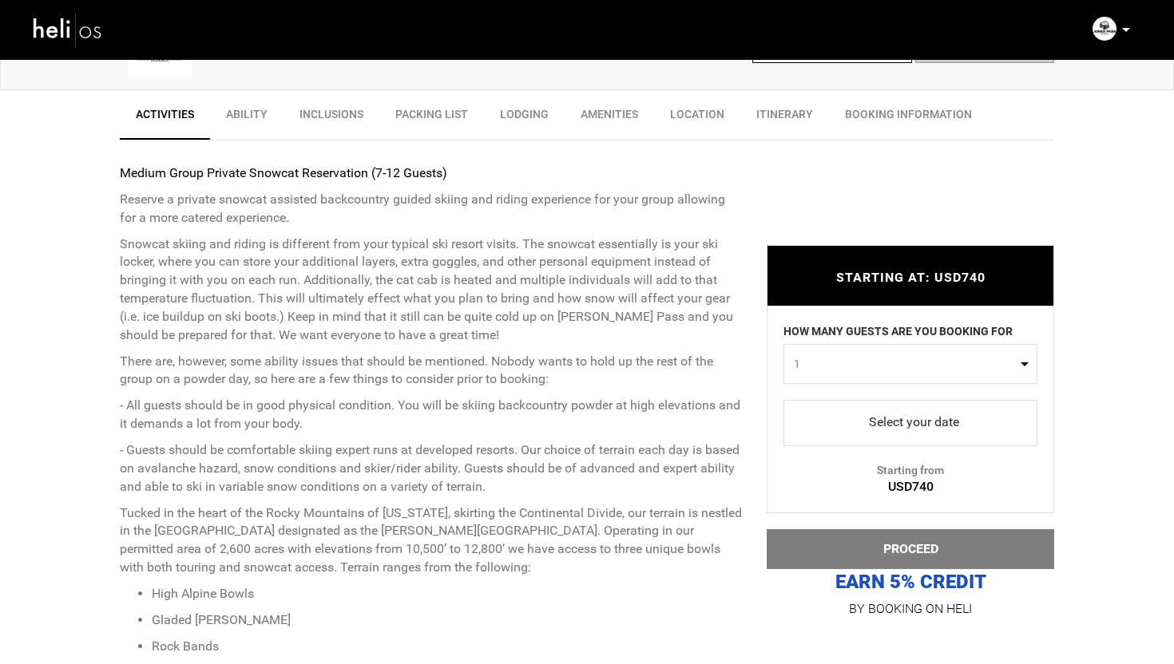
scroll to position [549, 0]
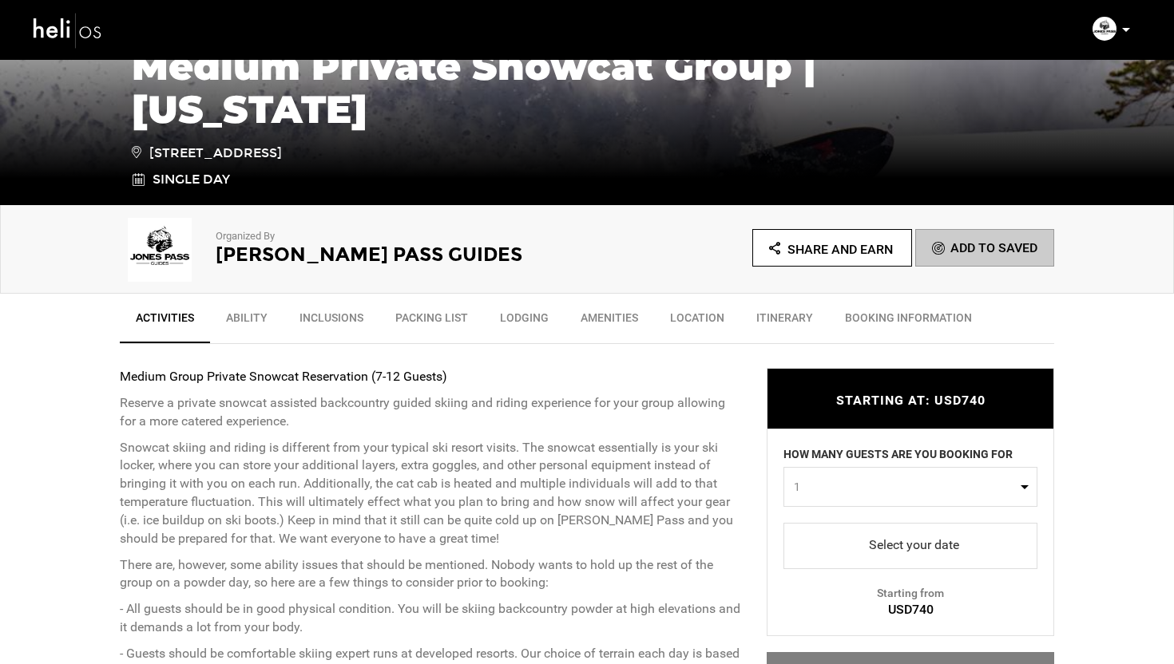
scroll to position [546, 0]
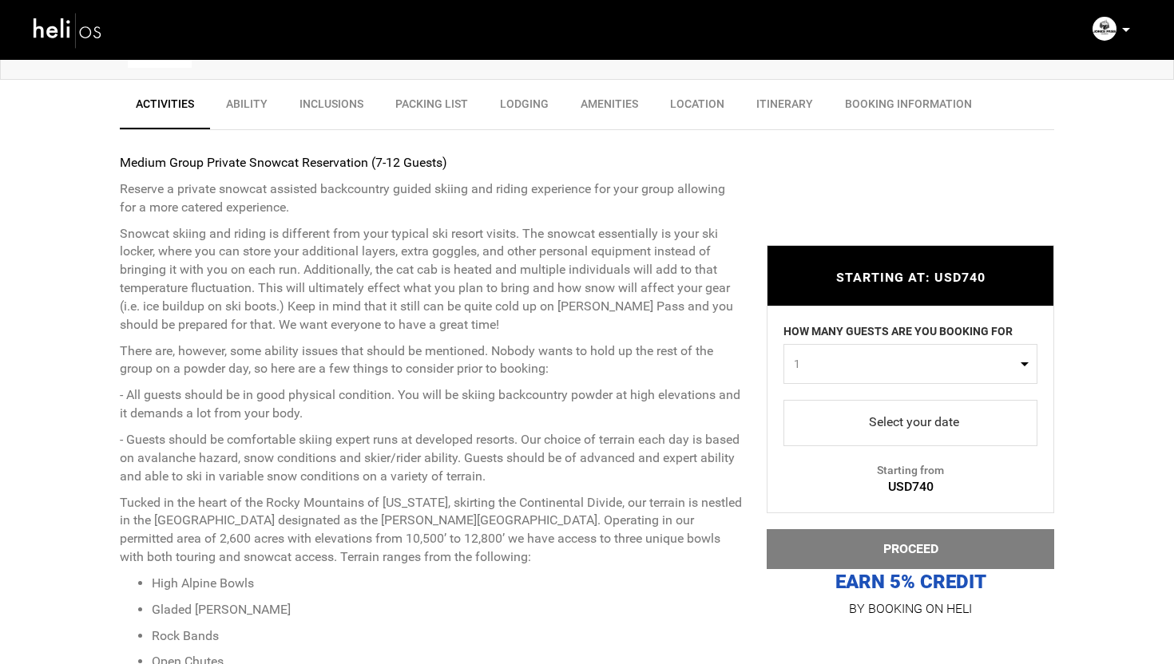
click at [901, 359] on span "1" at bounding box center [905, 364] width 223 height 16
click at [804, 429] on link "2" at bounding box center [910, 432] width 252 height 29
click at [852, 356] on span "2" at bounding box center [905, 364] width 223 height 16
click at [807, 398] on link "1" at bounding box center [910, 403] width 252 height 29
click at [855, 368] on span "1" at bounding box center [905, 364] width 223 height 16
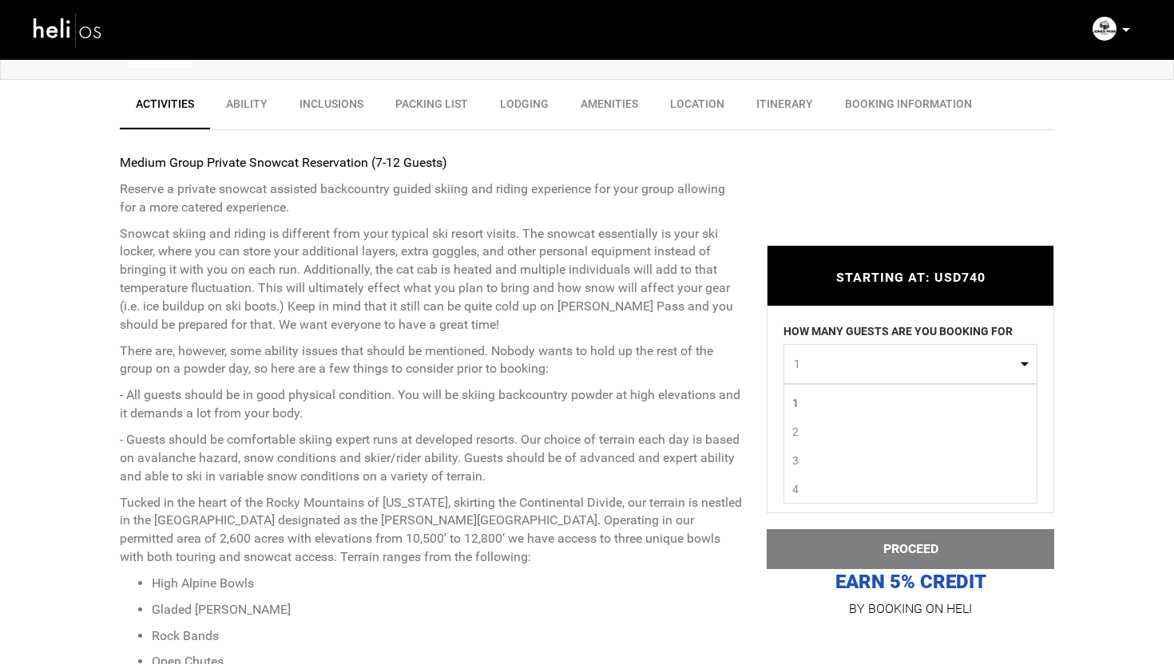
click at [801, 454] on link "3" at bounding box center [910, 460] width 252 height 29
click at [849, 360] on span "3" at bounding box center [905, 364] width 223 height 16
click at [800, 411] on link "1" at bounding box center [910, 403] width 252 height 29
select select "1"
click at [759, 398] on div "STARTING AT: USD740 STARTING AT: USD740 HOW MANY GUESTS ARE YOU BOOKING FOR 1 0…" at bounding box center [898, 421] width 311 height 398
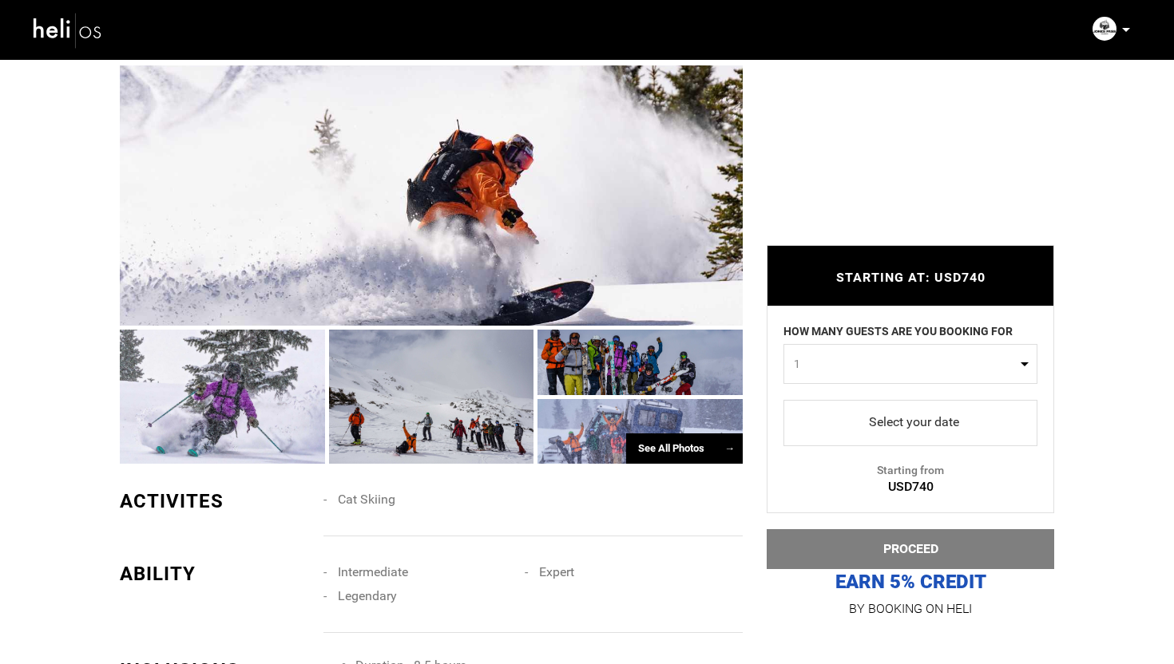
scroll to position [1310, 0]
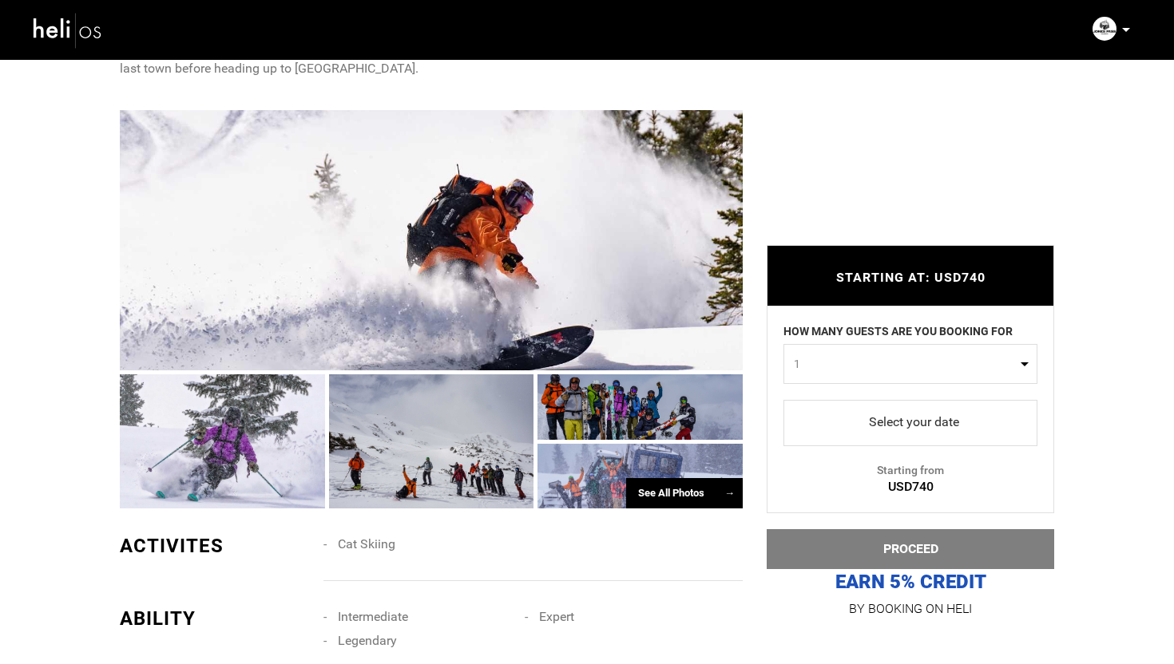
click at [441, 205] on div at bounding box center [431, 240] width 623 height 260
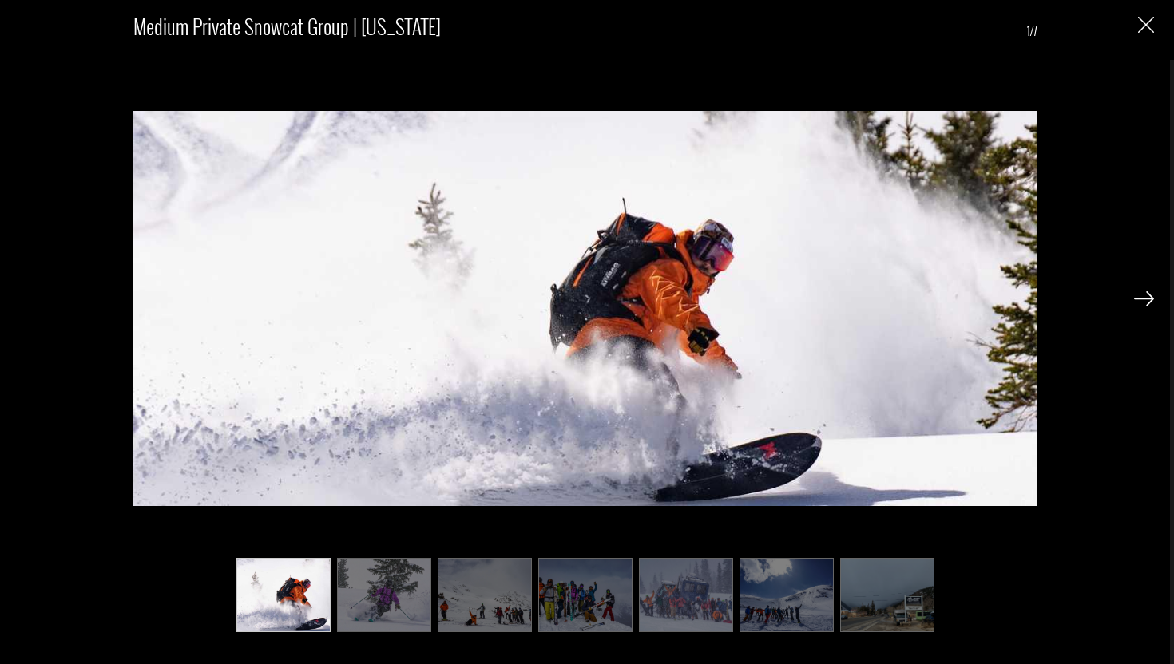
click at [1149, 301] on img at bounding box center [1144, 298] width 20 height 14
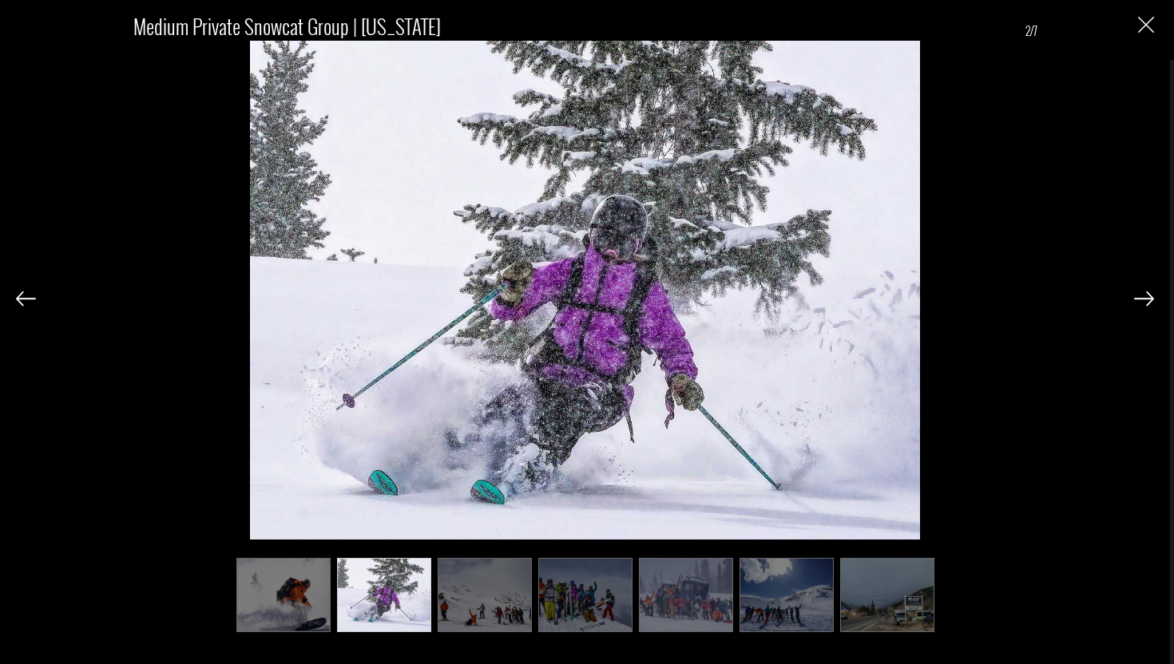
click at [1149, 301] on img at bounding box center [1144, 298] width 20 height 14
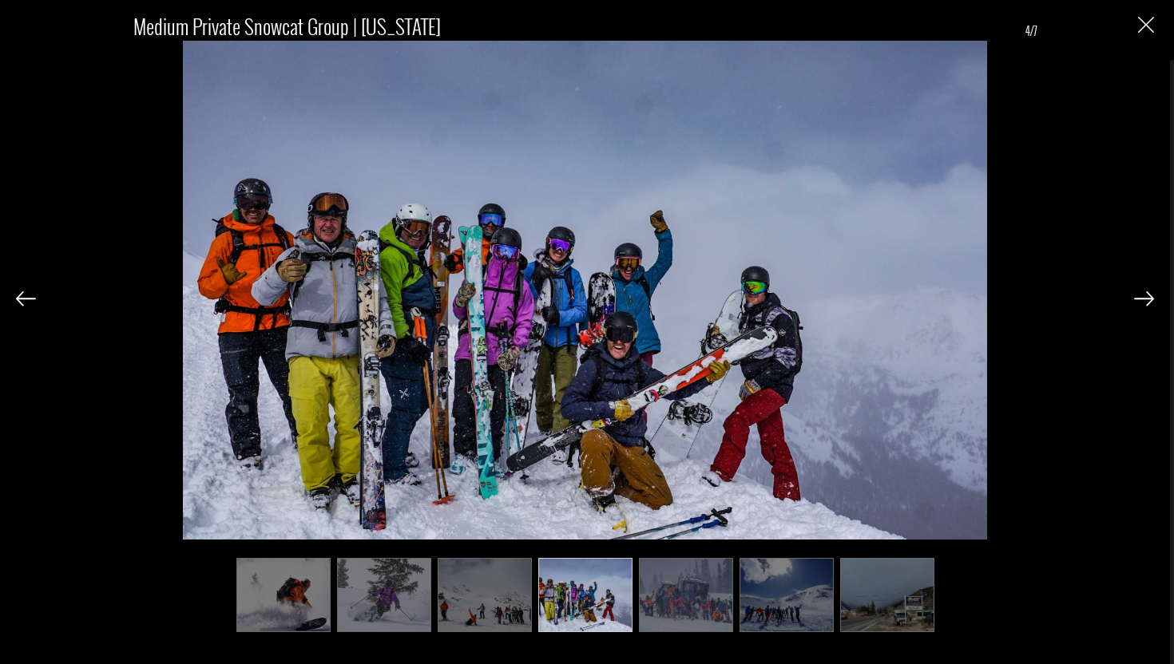
click at [1149, 301] on img at bounding box center [1144, 298] width 20 height 14
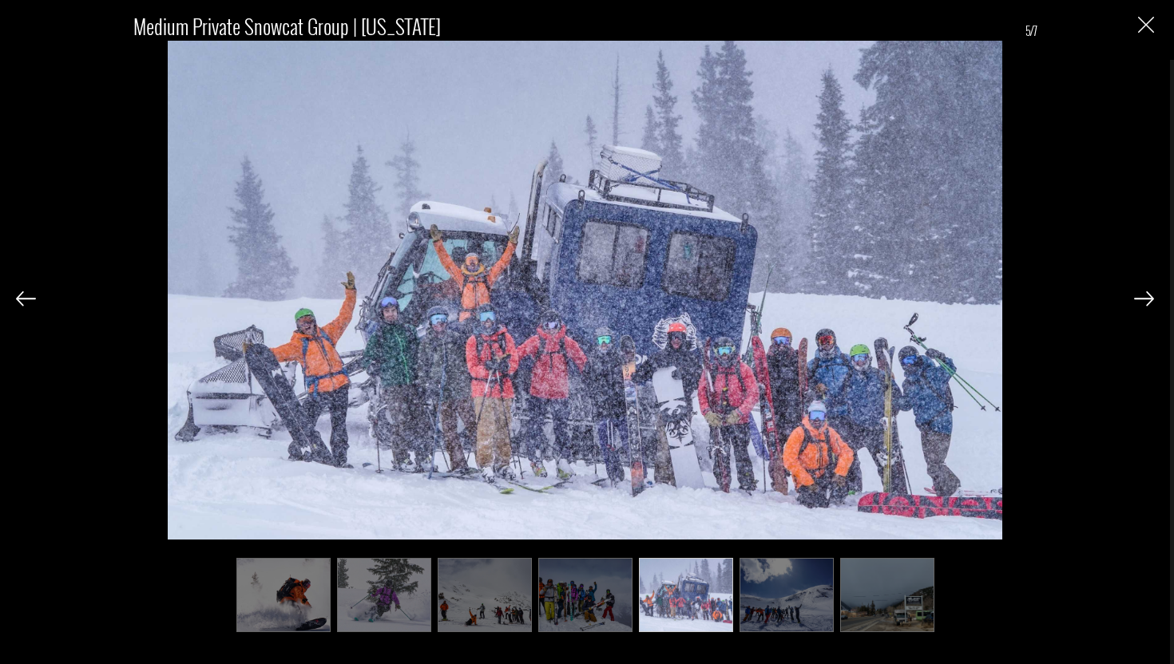
click at [1149, 301] on img at bounding box center [1144, 298] width 20 height 14
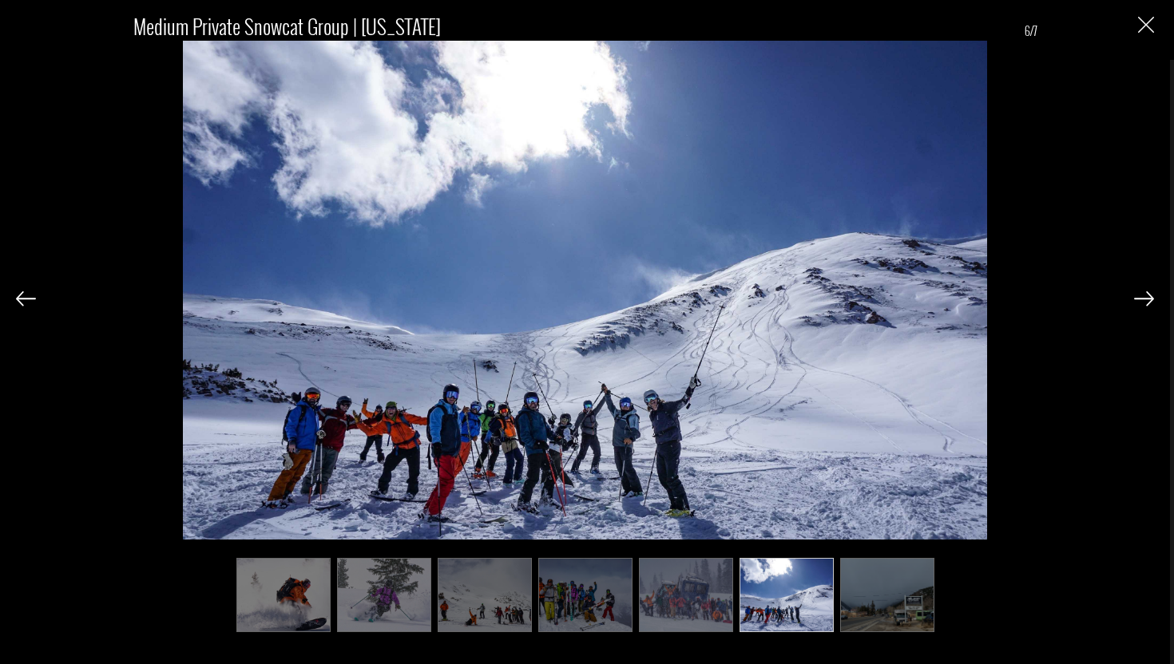
click at [1149, 301] on img at bounding box center [1144, 298] width 20 height 14
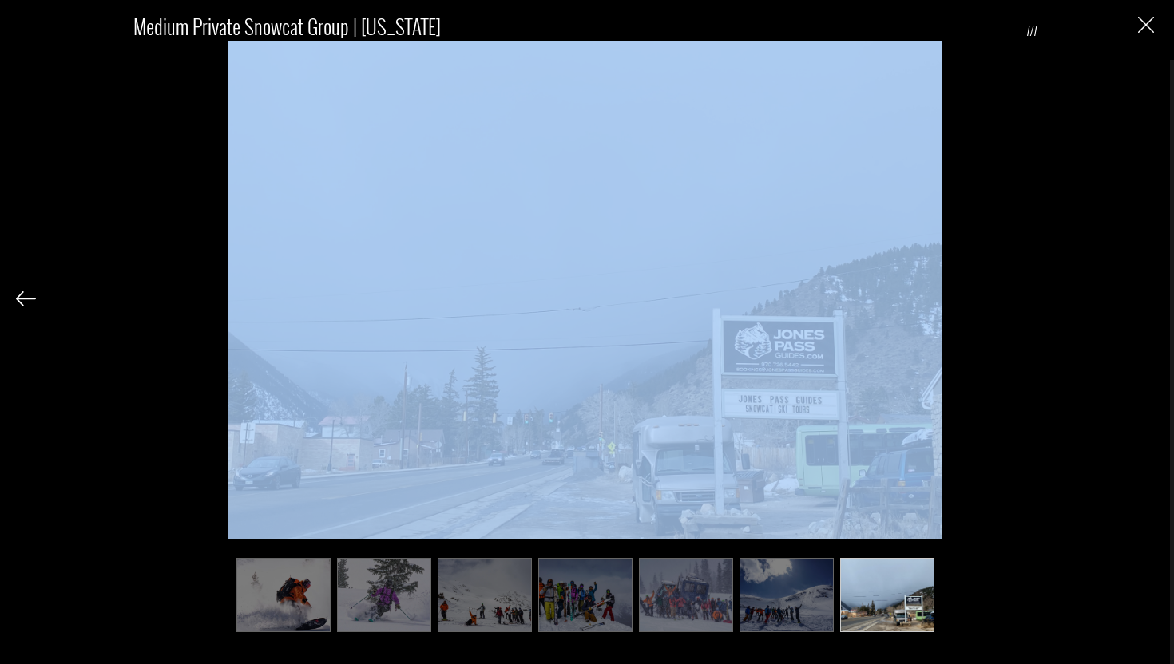
click at [1149, 301] on div "Medium Private Snowcat Group | [US_STATE] 7/7" at bounding box center [585, 315] width 1138 height 631
click at [1149, 27] on img "Close" at bounding box center [1146, 25] width 16 height 16
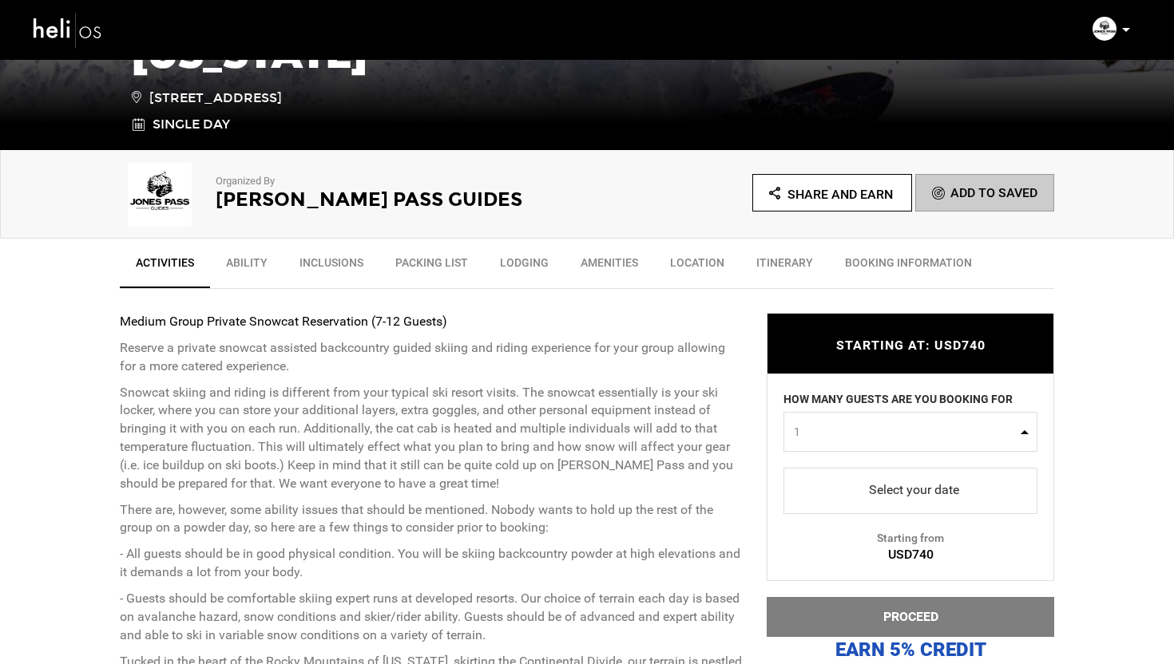
scroll to position [0, 0]
